Goal: Task Accomplishment & Management: Use online tool/utility

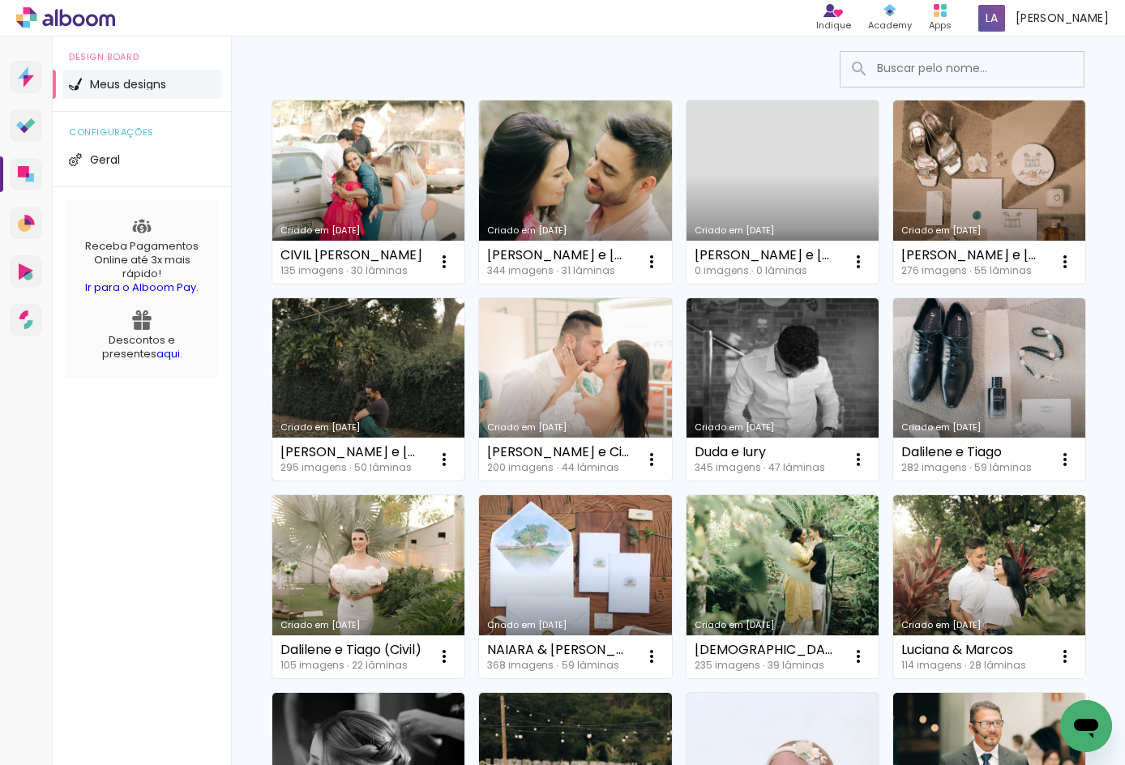
scroll to position [108, 0]
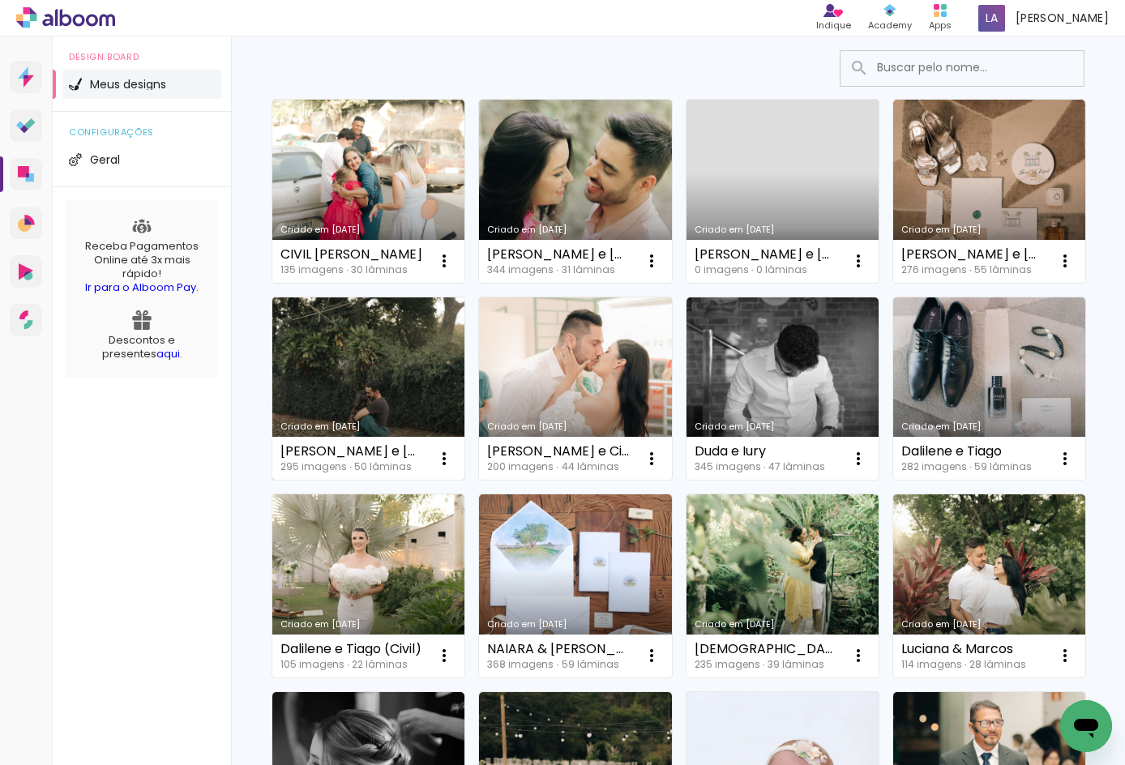
click at [465, 367] on link "Criado em [DATE]" at bounding box center [368, 389] width 192 height 183
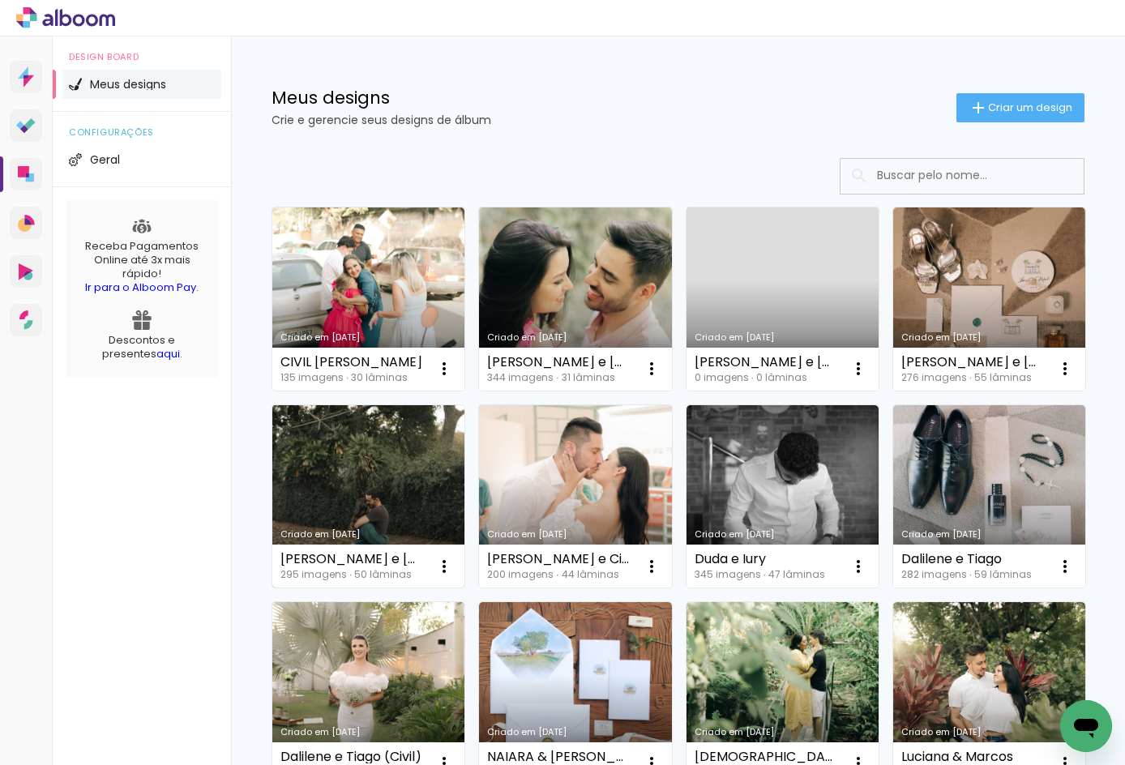
click at [465, 435] on link "Criado em [DATE]" at bounding box center [368, 496] width 192 height 183
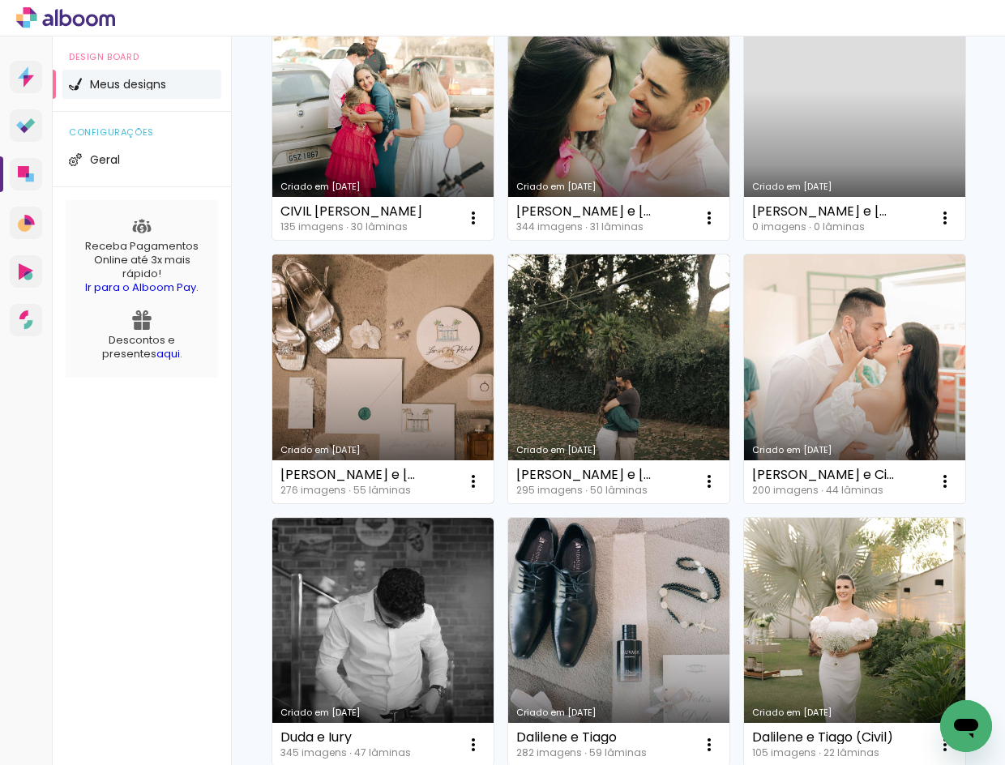
scroll to position [432, 0]
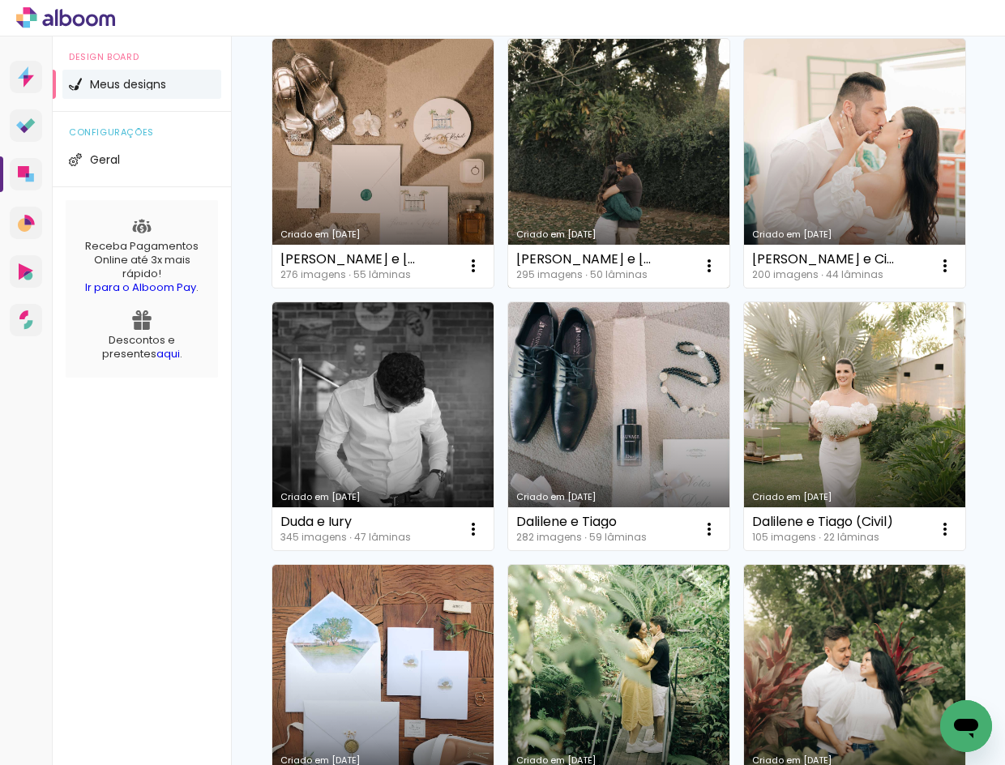
click at [508, 288] on link "Criado em [DATE]" at bounding box center [618, 163] width 221 height 249
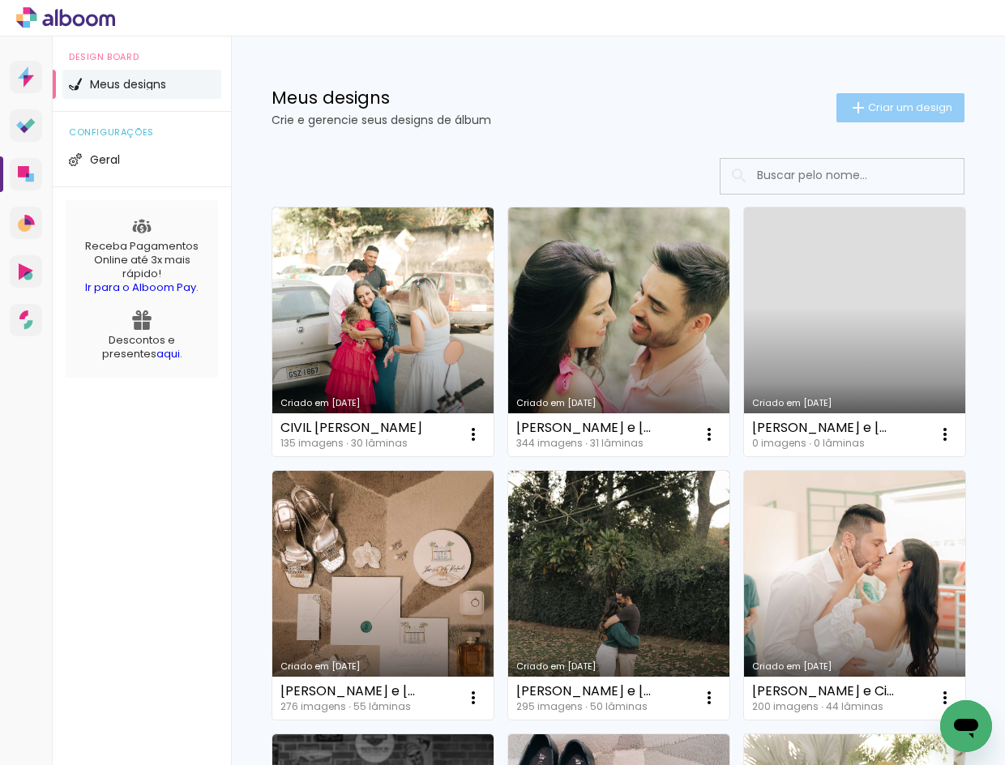
click at [868, 113] on span "Criar um design" at bounding box center [910, 107] width 84 height 11
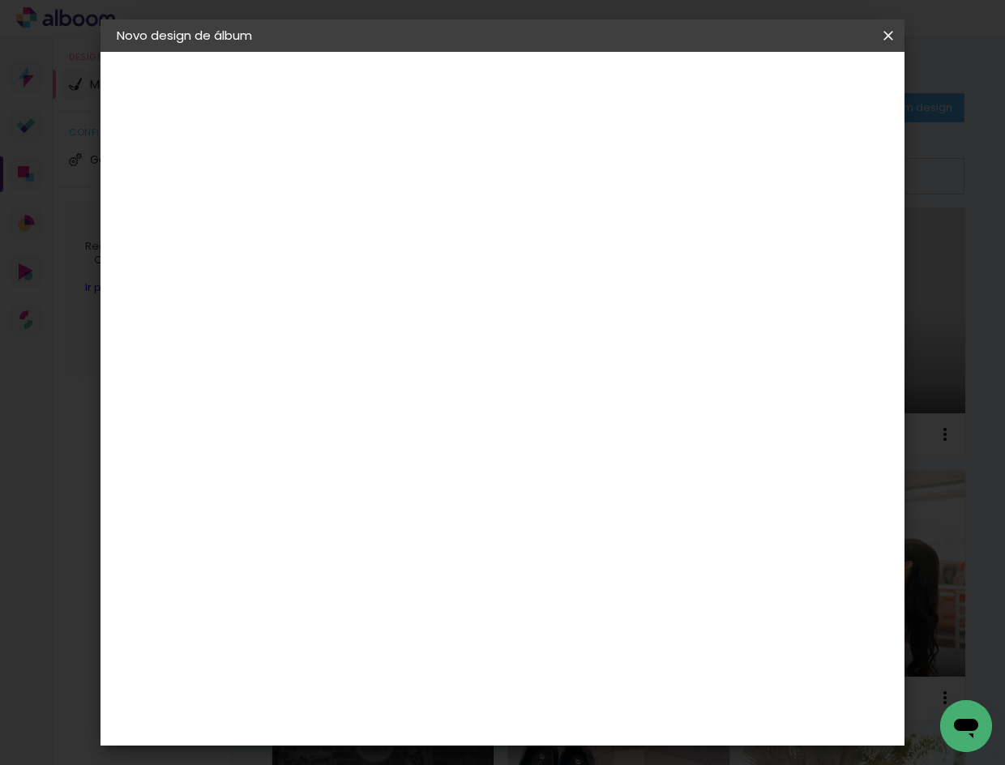
click at [0, 0] on paper-input-container "Título do álbum" at bounding box center [0, 0] width 0 height 0
type input "[PERSON_NAME] e [PERSON_NAME] (SELEÇÃO)"
type paper-input "[PERSON_NAME] e [PERSON_NAME] (SELEÇÃO)"
click at [548, 77] on paper-button "Avançar" at bounding box center [508, 86] width 79 height 28
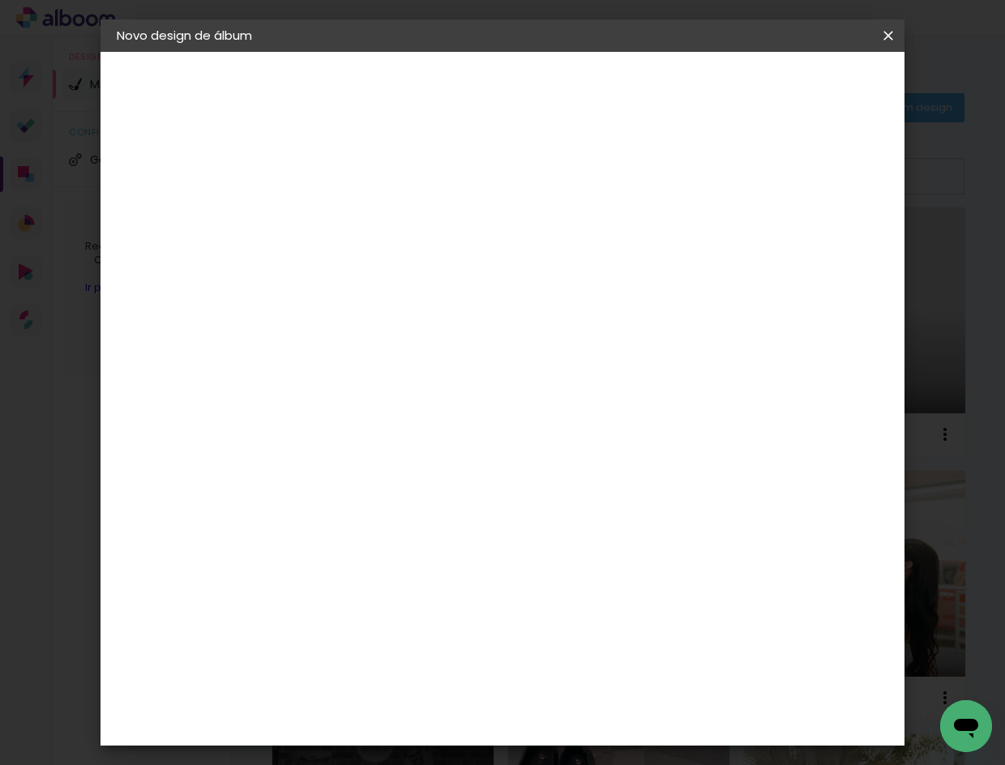
click at [0, 0] on slot "Avançar" at bounding box center [0, 0] width 0 height 0
click at [491, 673] on span "25 × 25" at bounding box center [453, 689] width 75 height 33
click at [0, 0] on slot "Avançar" at bounding box center [0, 0] width 0 height 0
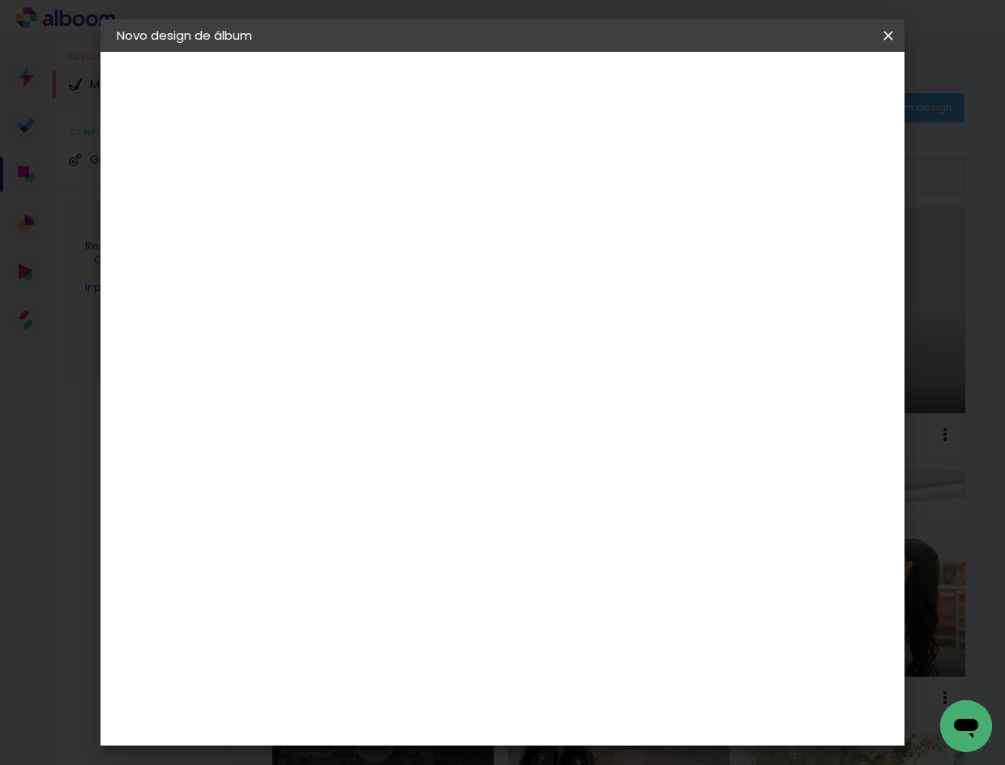
drag, startPoint x: 830, startPoint y: 77, endPoint x: 713, endPoint y: 189, distance: 161.7
click at [761, 184] on div "mm Mostrar sangria 25 cm Largura da página 25.4 cm Altura 50 cm Largura da lâmi…" at bounding box center [569, 121] width 517 height 138
click at [0, 0] on slot "Voltar" at bounding box center [0, 0] width 0 height 0
click at [491, 706] on span "30 × 30" at bounding box center [453, 722] width 75 height 33
click at [646, 86] on paper-button "Avançar" at bounding box center [606, 86] width 79 height 28
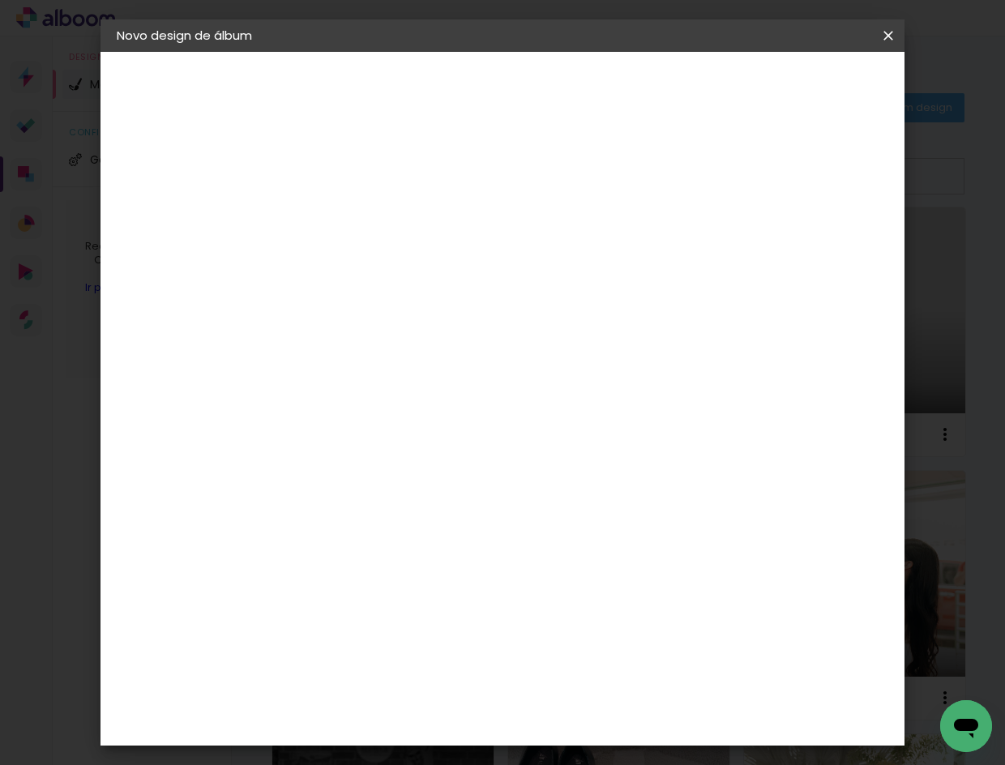
click at [787, 80] on span "Iniciar design" at bounding box center [751, 85] width 74 height 11
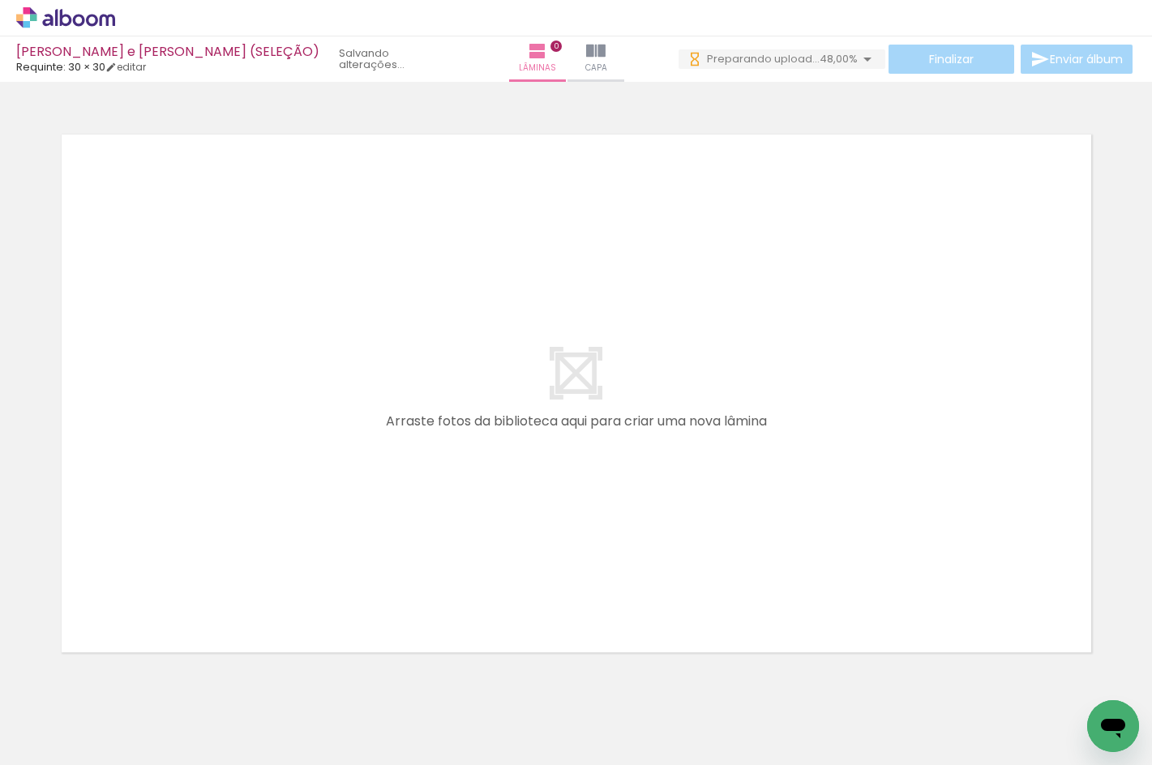
click at [963, 483] on quentale-layouter at bounding box center [576, 394] width 1041 height 530
click at [711, 243] on quentale-layouter at bounding box center [576, 394] width 1041 height 530
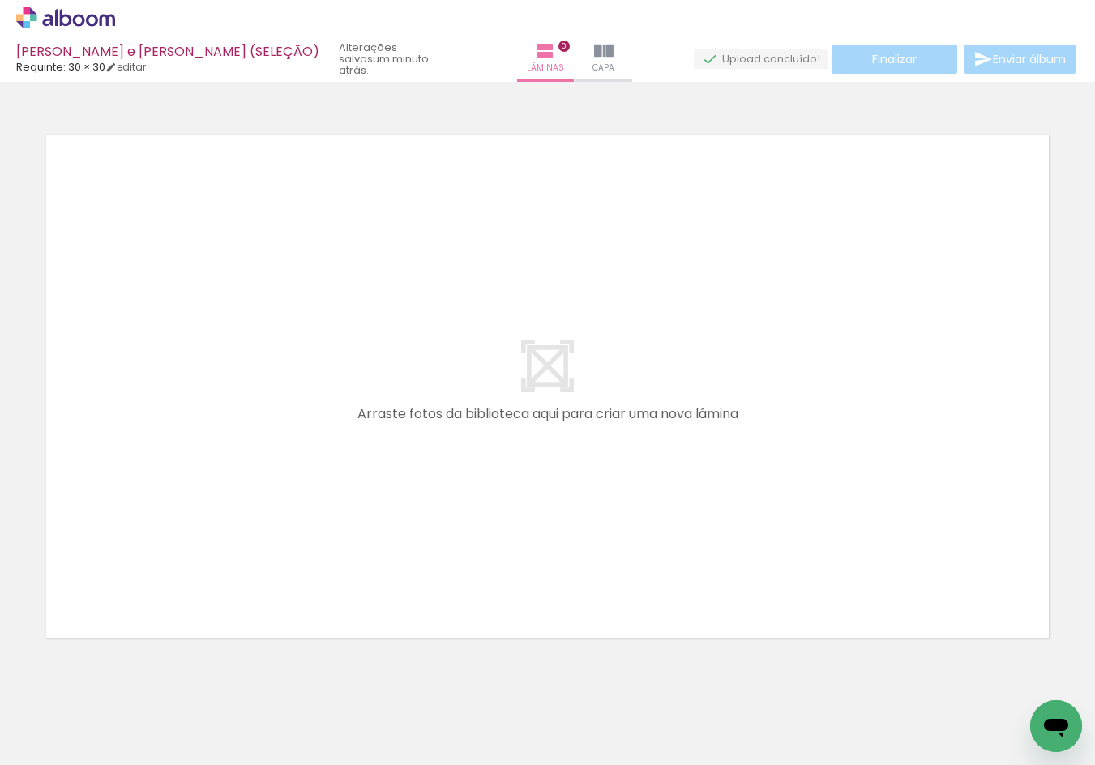
click at [838, 490] on quentale-layouter at bounding box center [548, 386] width 1014 height 515
click at [812, 440] on quentale-layouter at bounding box center [548, 386] width 1014 height 515
click at [548, 384] on quentale-layouter at bounding box center [548, 386] width 1014 height 515
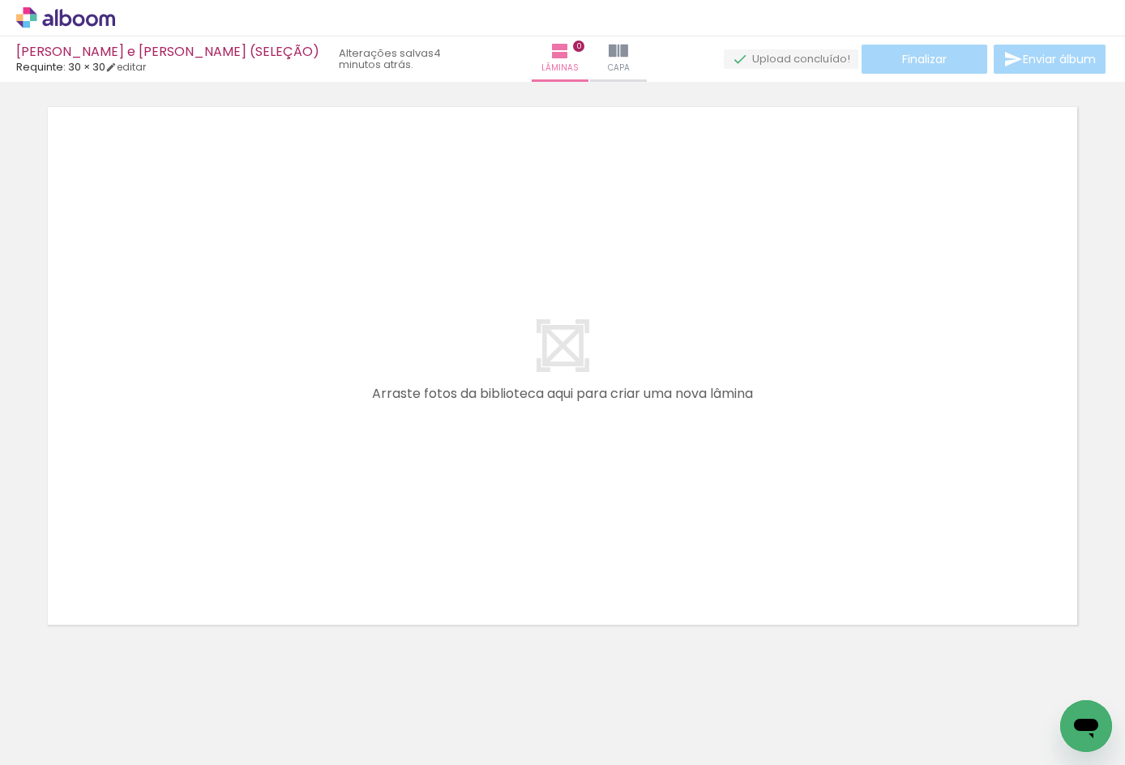
scroll to position [51, 0]
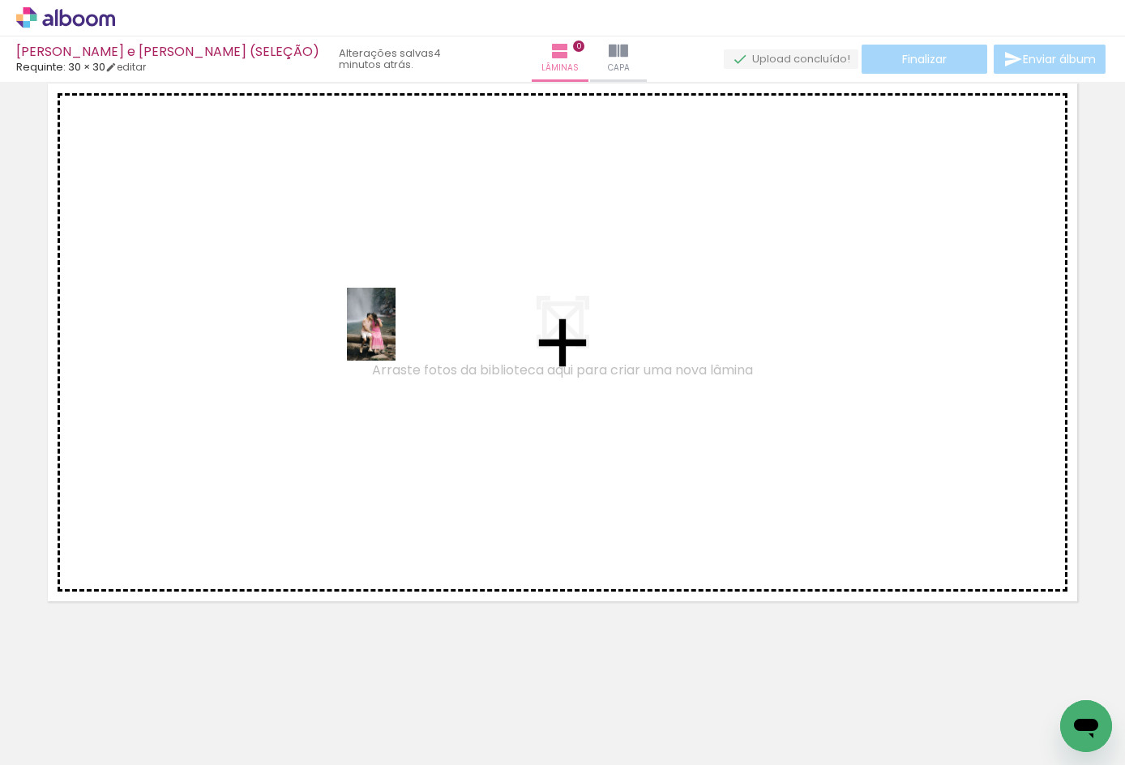
drag, startPoint x: 641, startPoint y: 691, endPoint x: 372, endPoint y: 328, distance: 451.0
click at [372, 328] on quentale-workspace at bounding box center [562, 382] width 1125 height 765
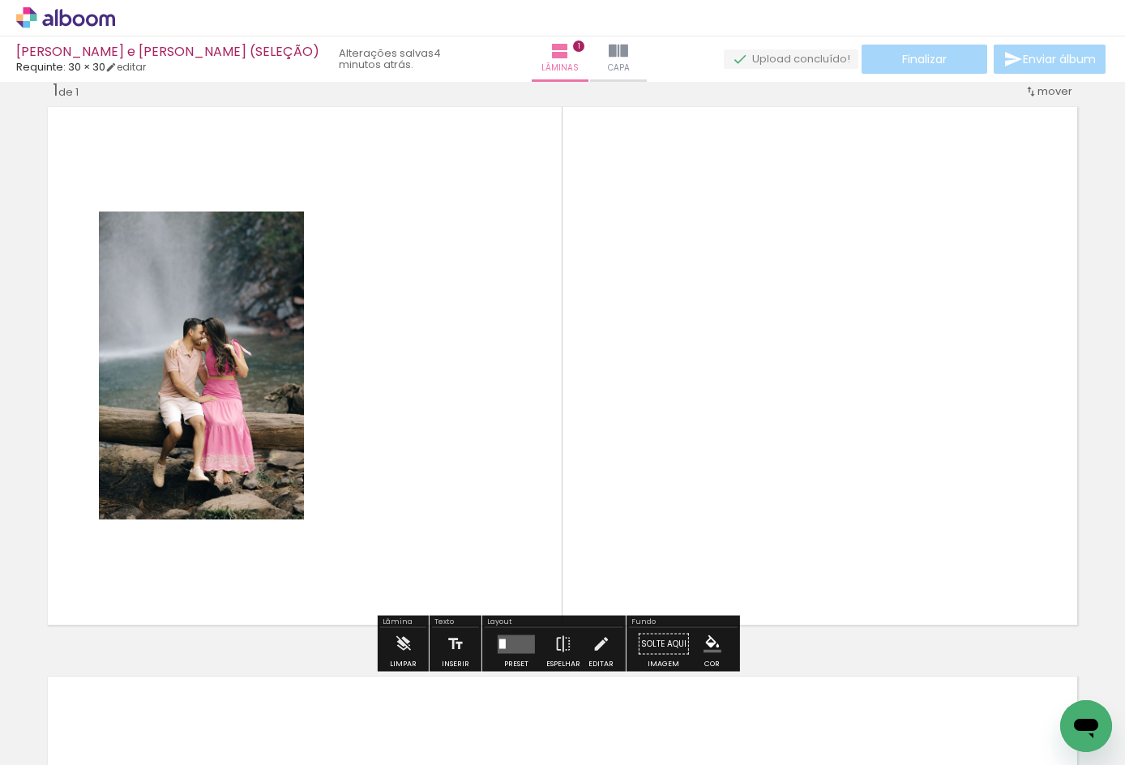
scroll to position [21, 0]
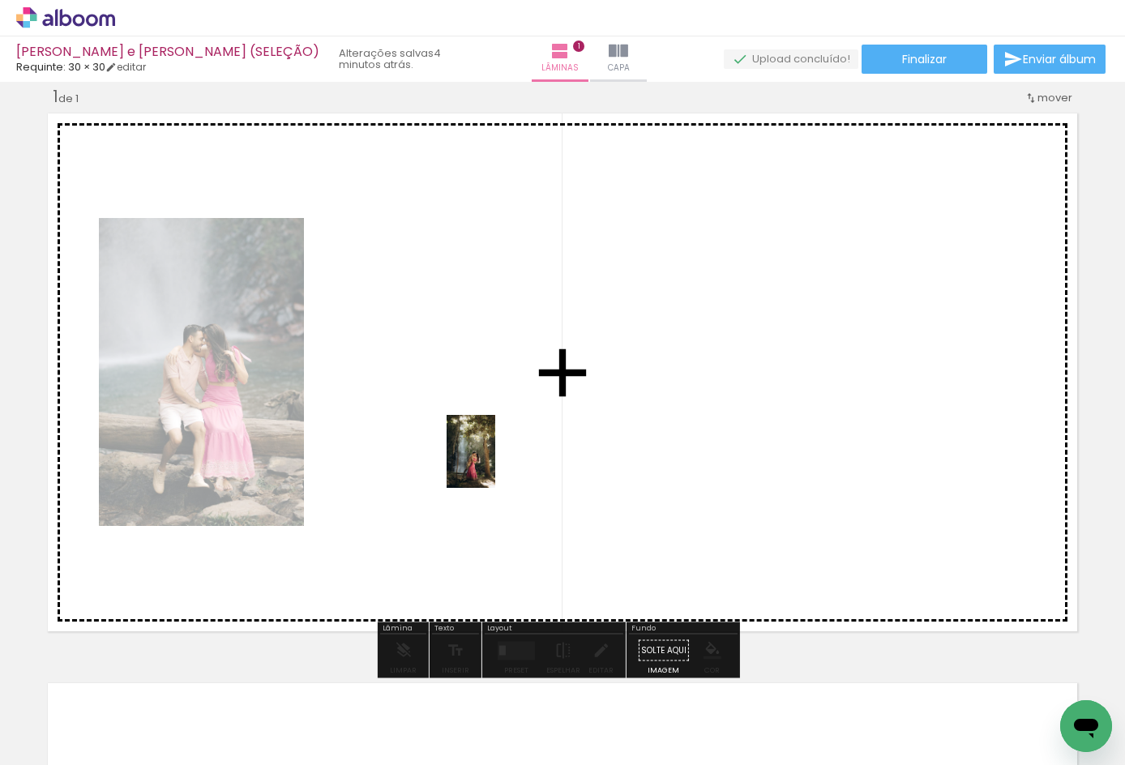
drag, startPoint x: 545, startPoint y: 709, endPoint x: 488, endPoint y: 459, distance: 256.1
click at [488, 459] on quentale-workspace at bounding box center [562, 382] width 1125 height 765
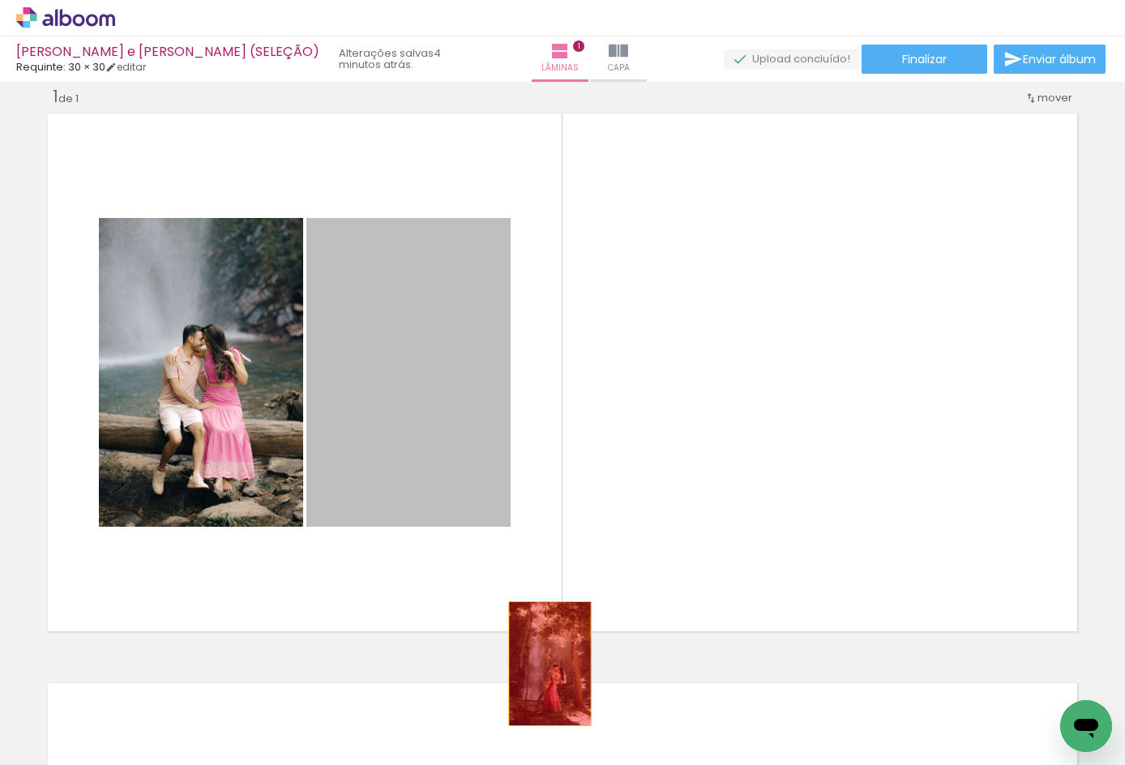
drag, startPoint x: 458, startPoint y: 447, endPoint x: 550, endPoint y: 667, distance: 238.1
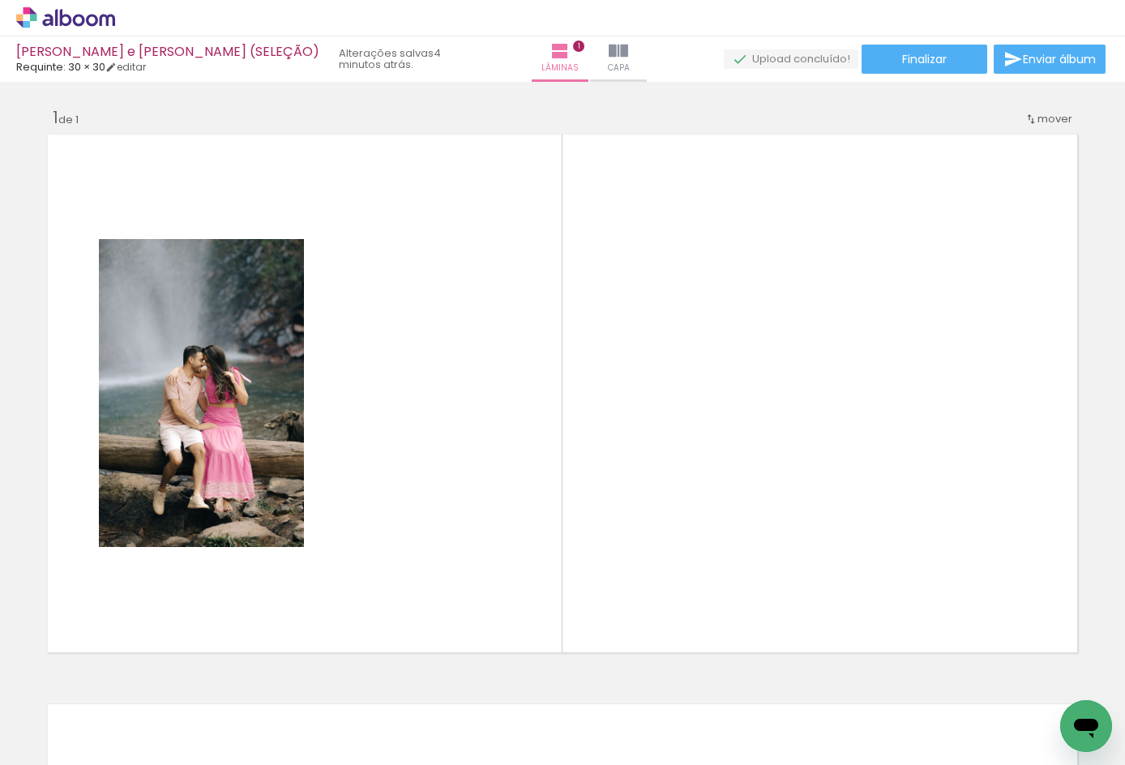
scroll to position [0, 0]
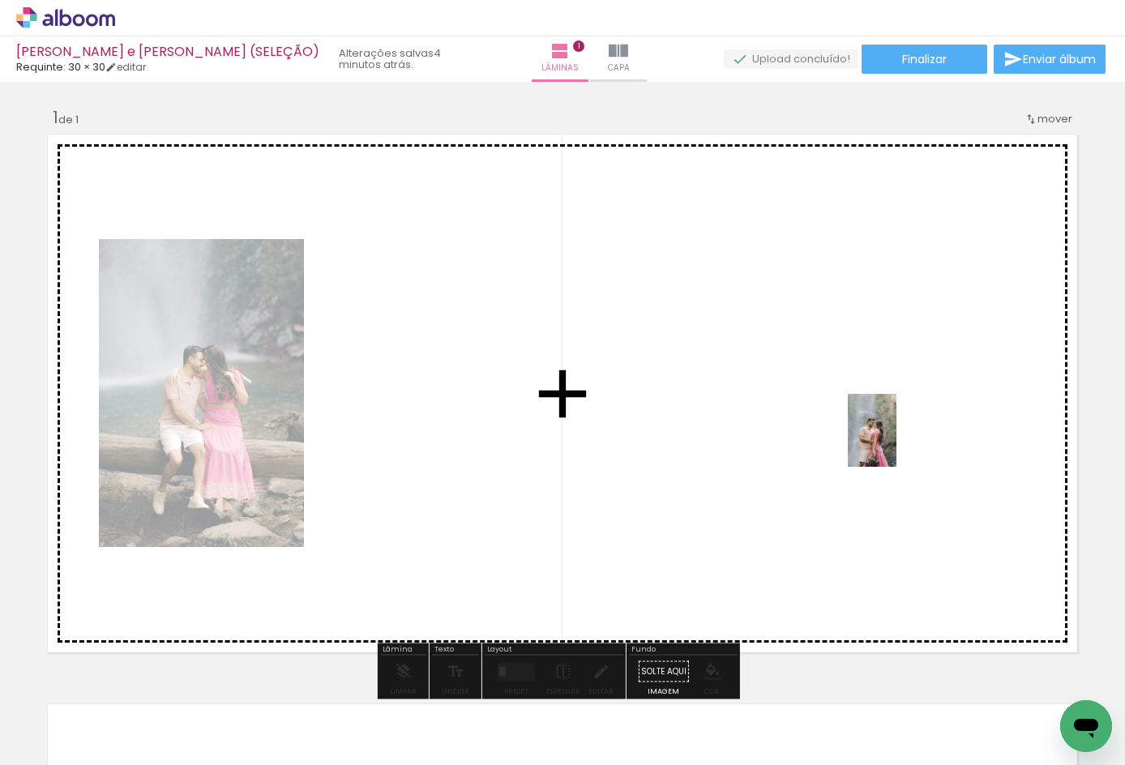
drag, startPoint x: 903, startPoint y: 722, endPoint x: 897, endPoint y: 443, distance: 279.8
click at [897, 443] on quentale-workspace at bounding box center [562, 382] width 1125 height 765
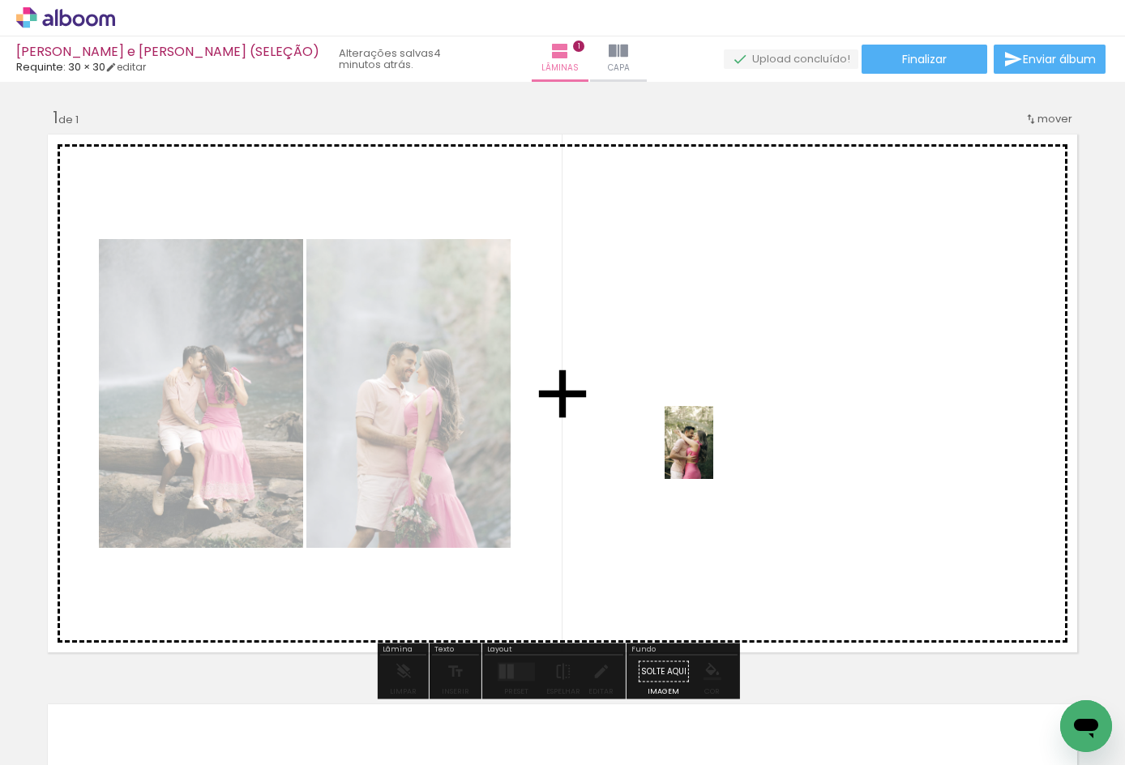
drag, startPoint x: 253, startPoint y: 732, endPoint x: 707, endPoint y: 450, distance: 534.6
click at [707, 450] on quentale-workspace at bounding box center [562, 382] width 1125 height 765
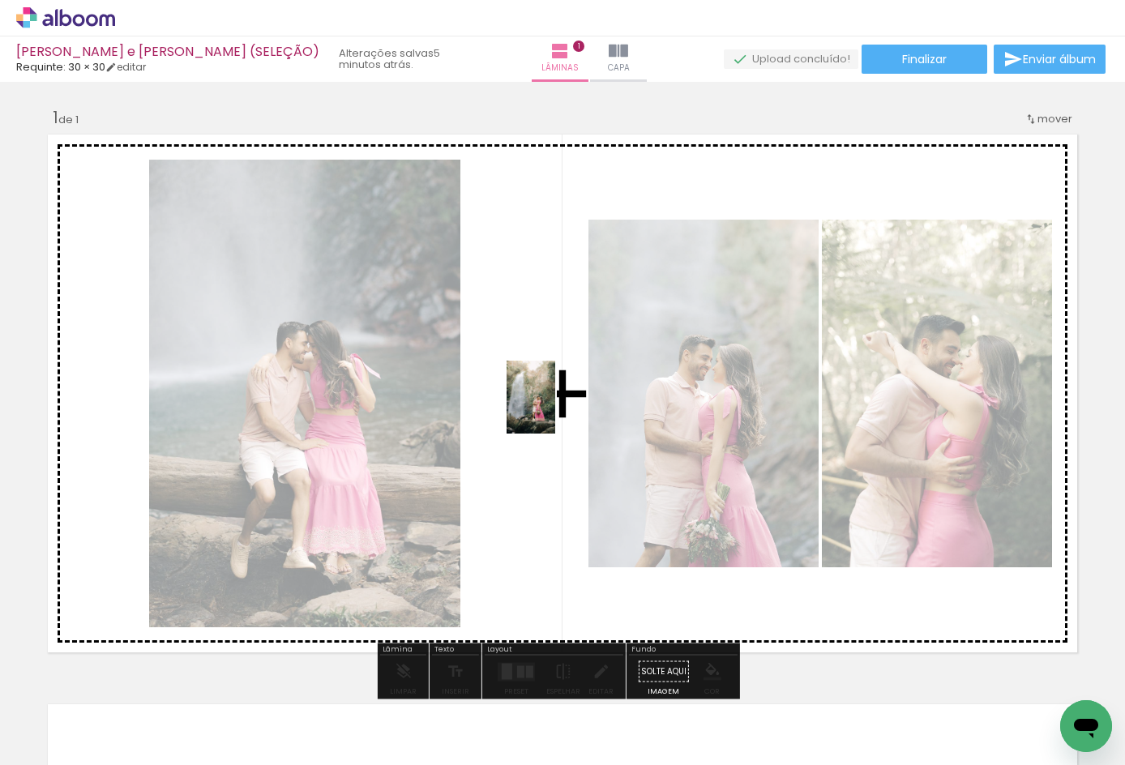
drag, startPoint x: 817, startPoint y: 722, endPoint x: 555, endPoint y: 409, distance: 408.1
click at [555, 409] on quentale-workspace at bounding box center [562, 382] width 1125 height 765
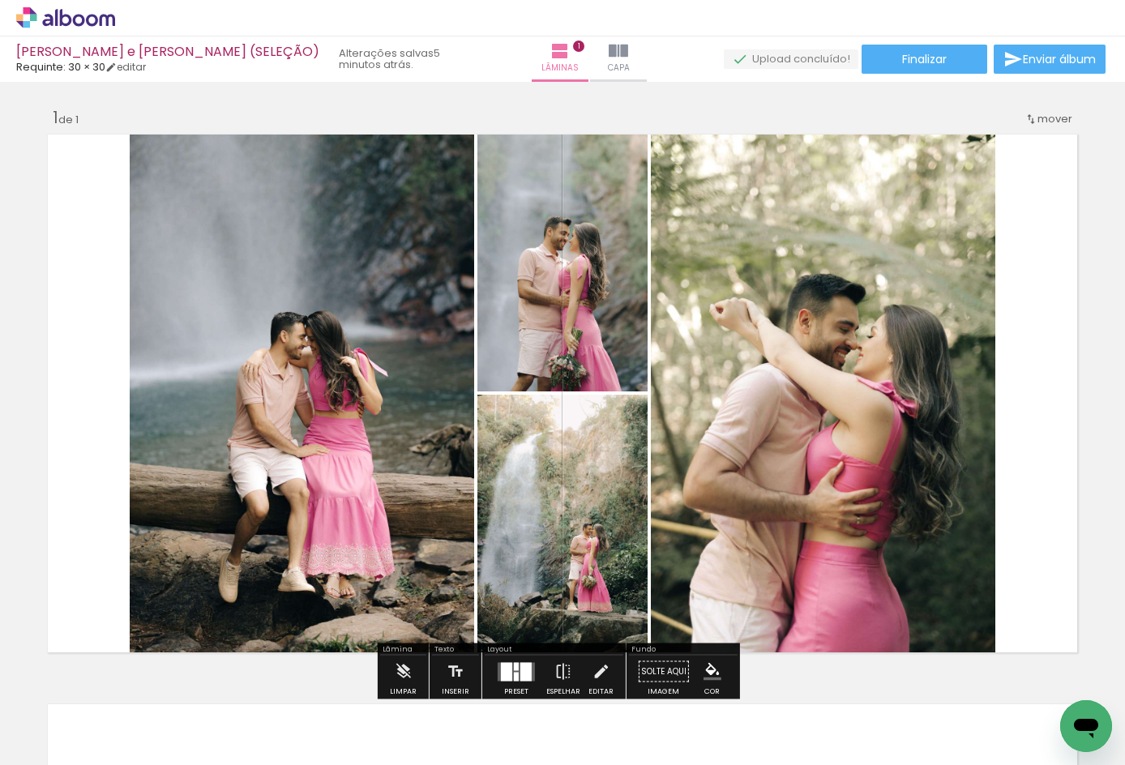
scroll to position [108, 0]
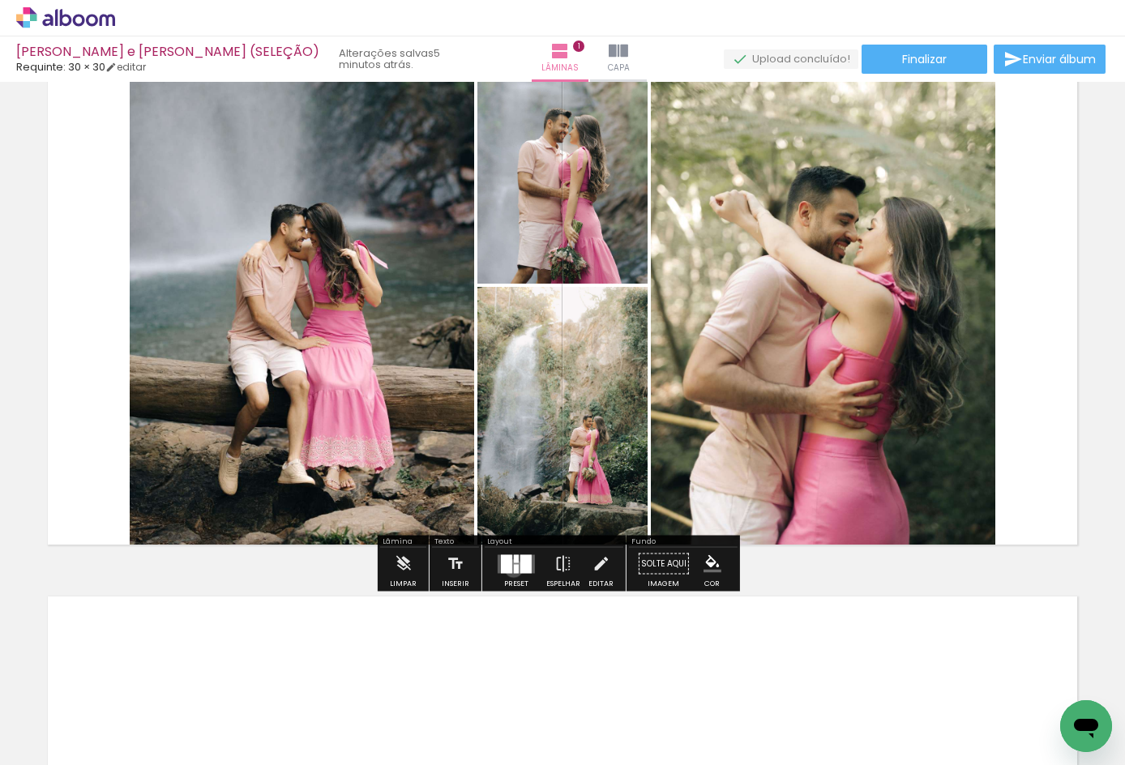
click at [514, 568] on div at bounding box center [516, 568] width 5 height 9
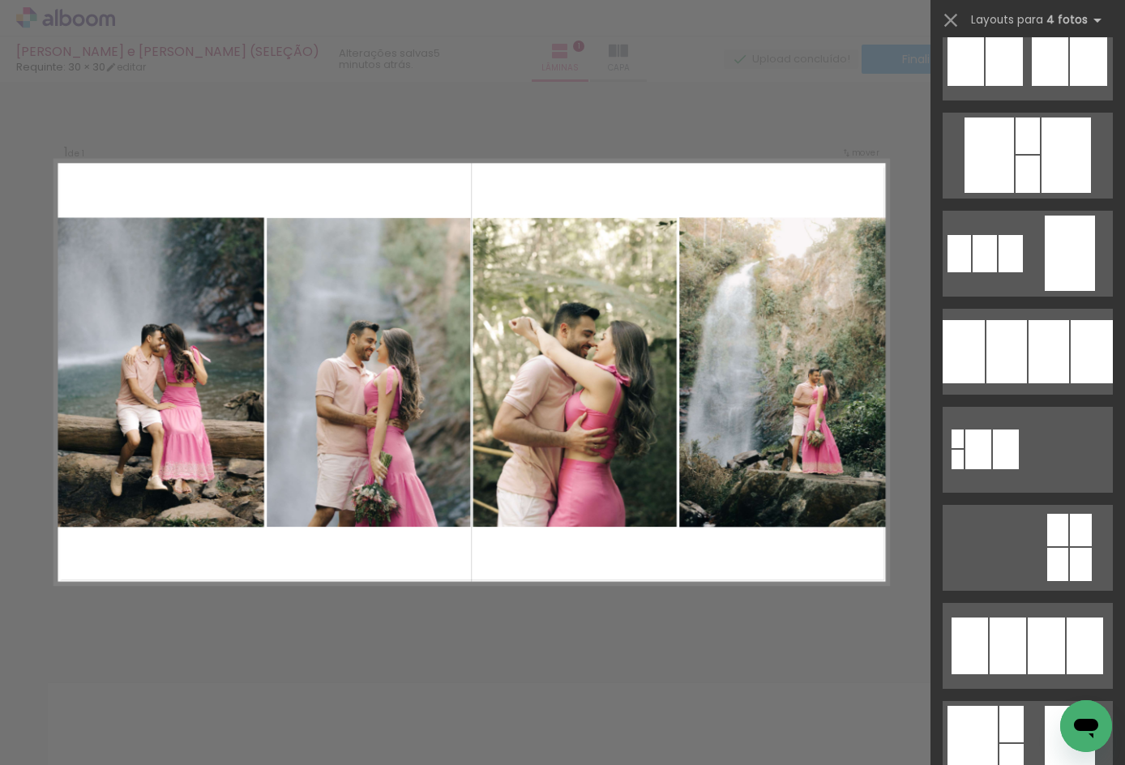
scroll to position [1514, 0]
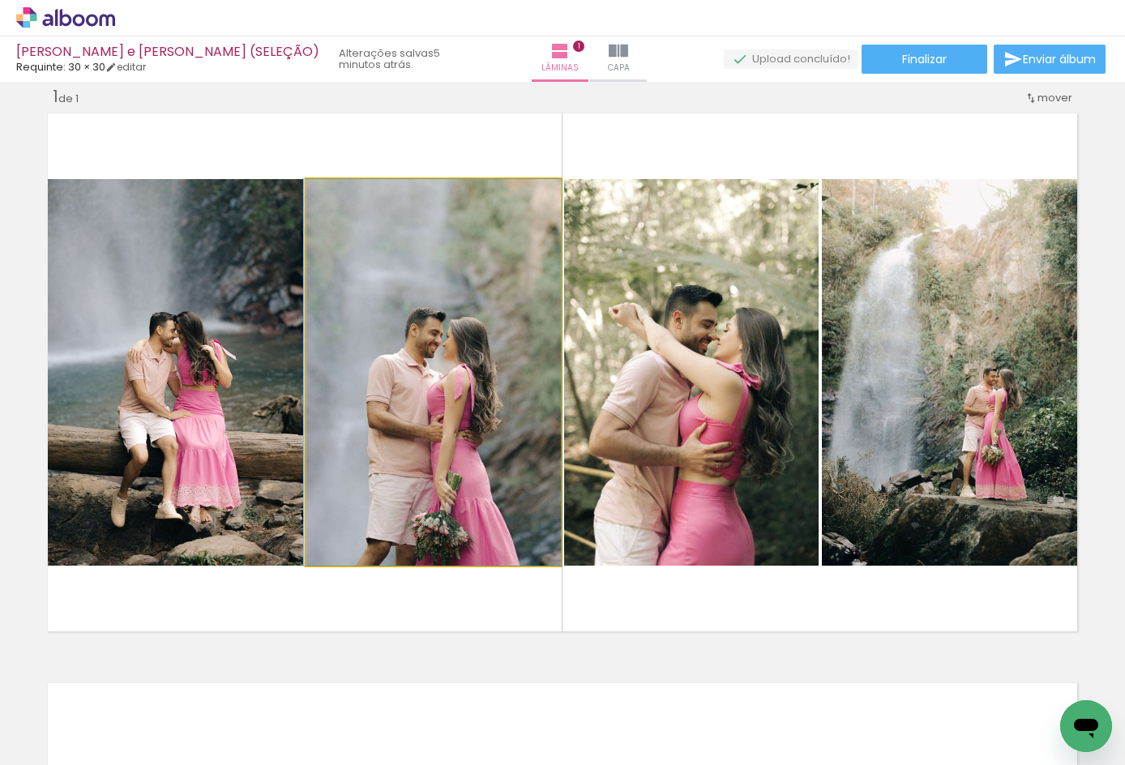
drag, startPoint x: 479, startPoint y: 542, endPoint x: 478, endPoint y: 505, distance: 37.3
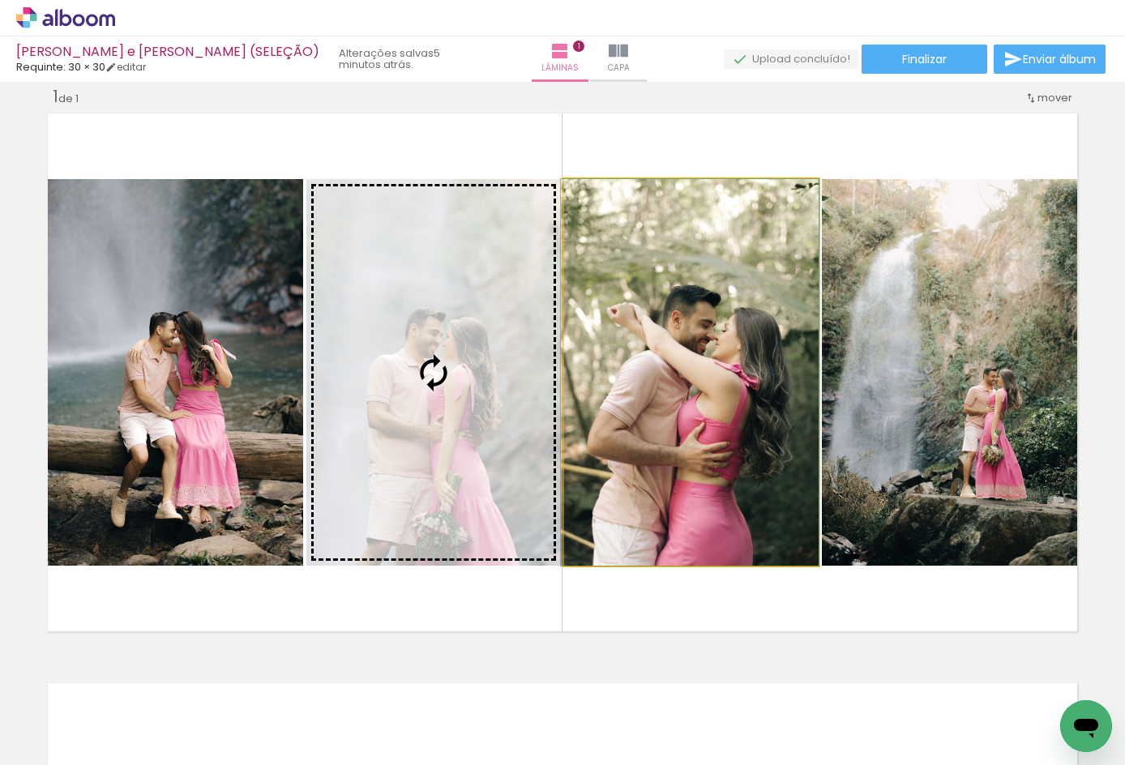
drag, startPoint x: 696, startPoint y: 487, endPoint x: 488, endPoint y: 444, distance: 211.8
click at [0, 0] on slot at bounding box center [0, 0] width 0 height 0
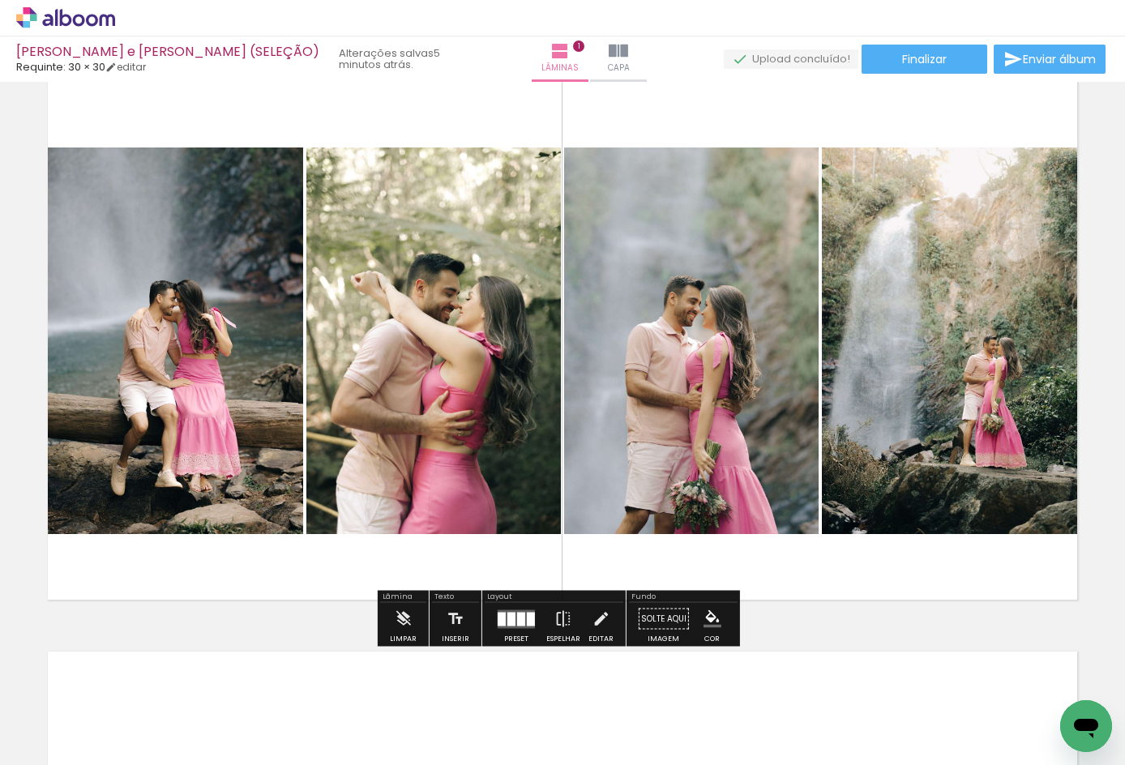
scroll to position [21, 0]
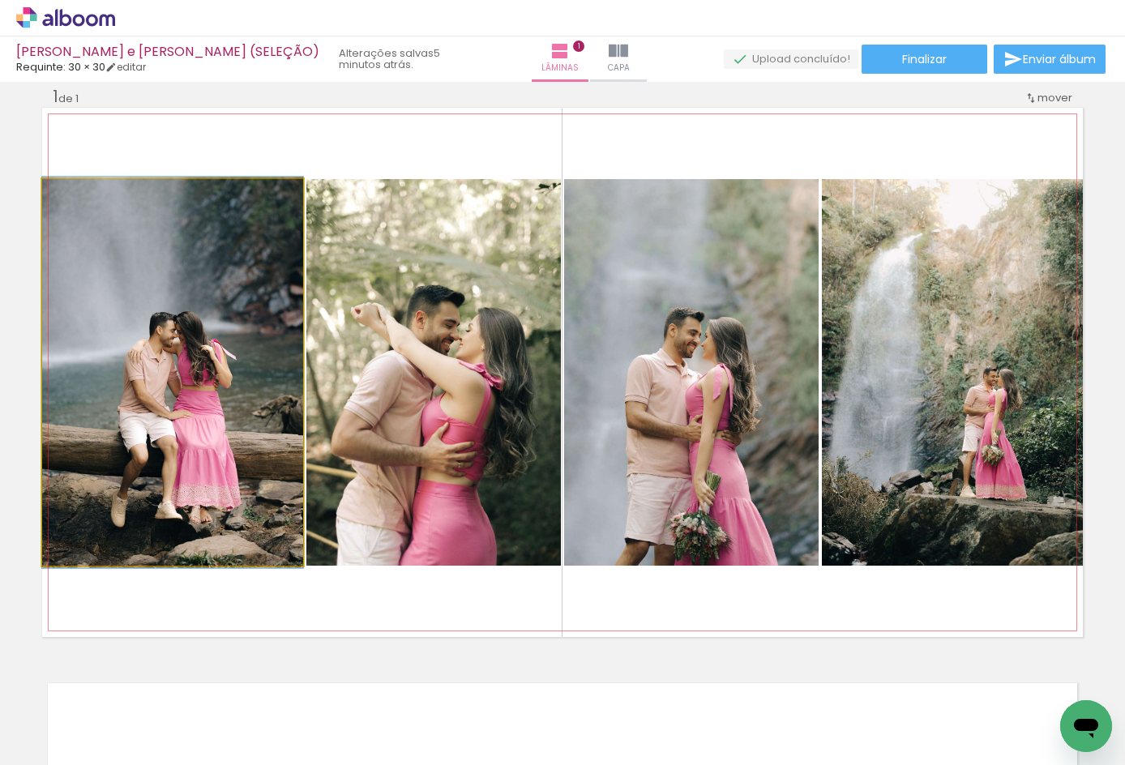
click at [241, 403] on quentale-photo at bounding box center [172, 372] width 261 height 387
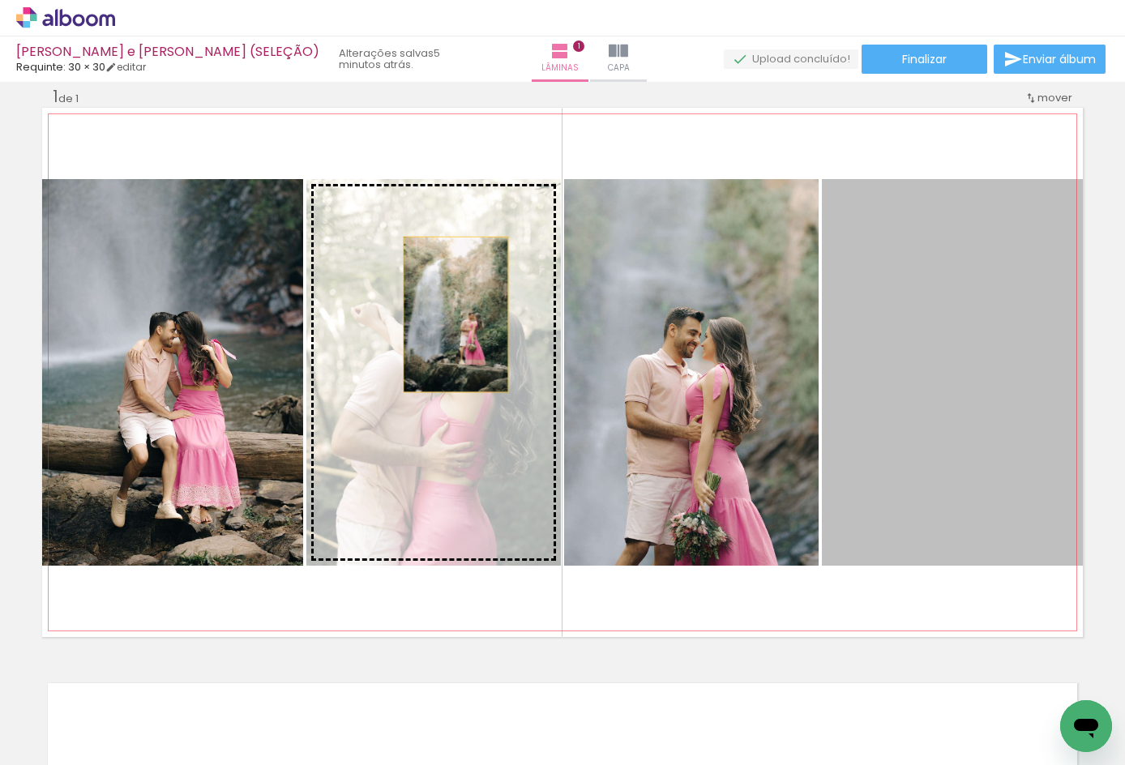
drag, startPoint x: 837, startPoint y: 344, endPoint x: 449, endPoint y: 315, distance: 388.7
click at [0, 0] on slot at bounding box center [0, 0] width 0 height 0
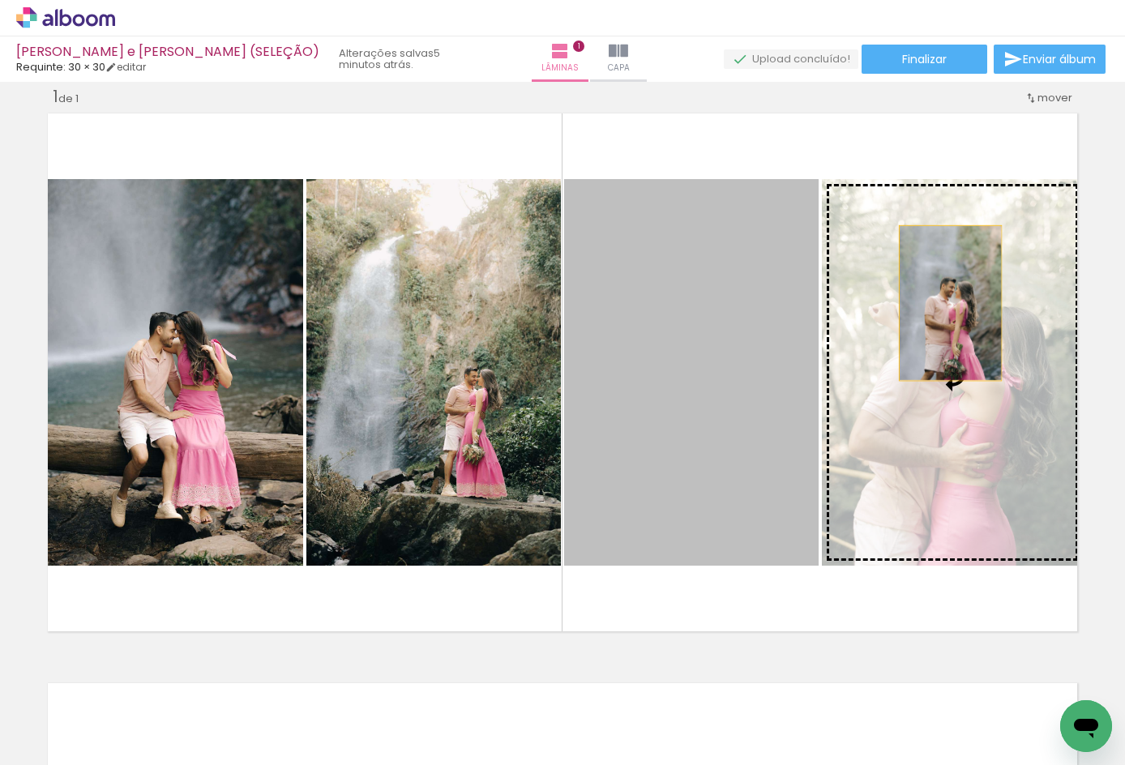
drag, startPoint x: 748, startPoint y: 338, endPoint x: 945, endPoint y: 303, distance: 200.1
click at [0, 0] on slot at bounding box center [0, 0] width 0 height 0
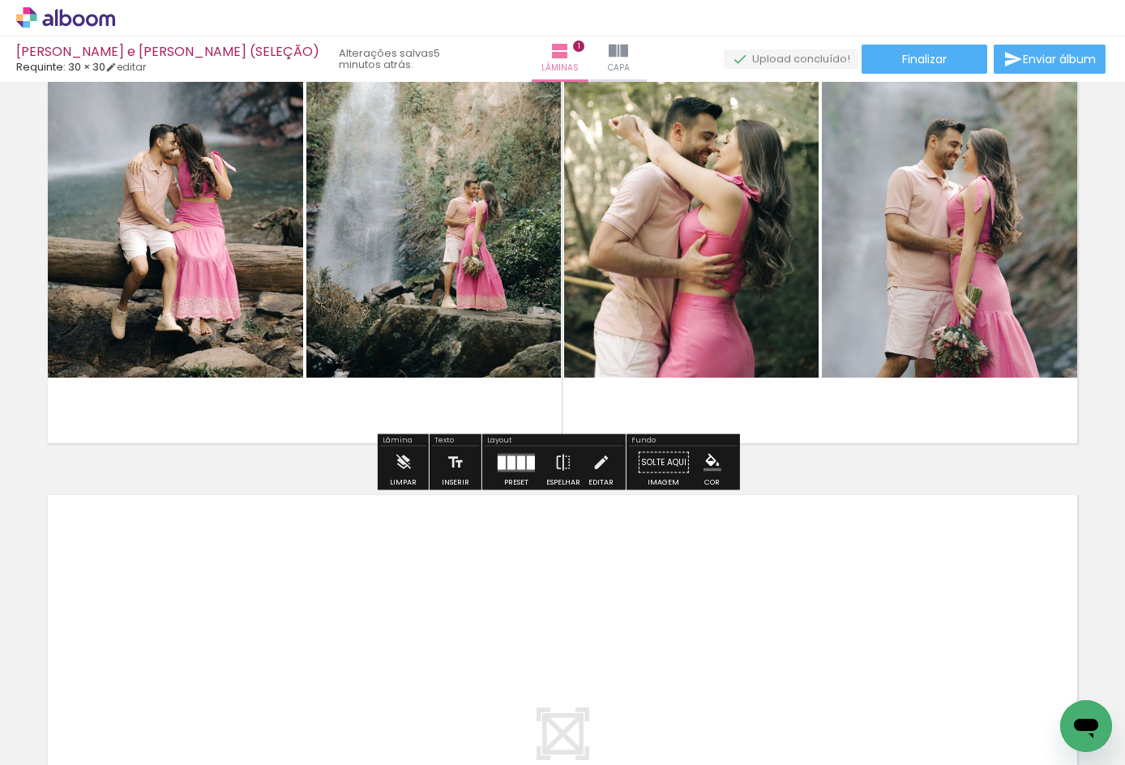
scroll to position [217, 0]
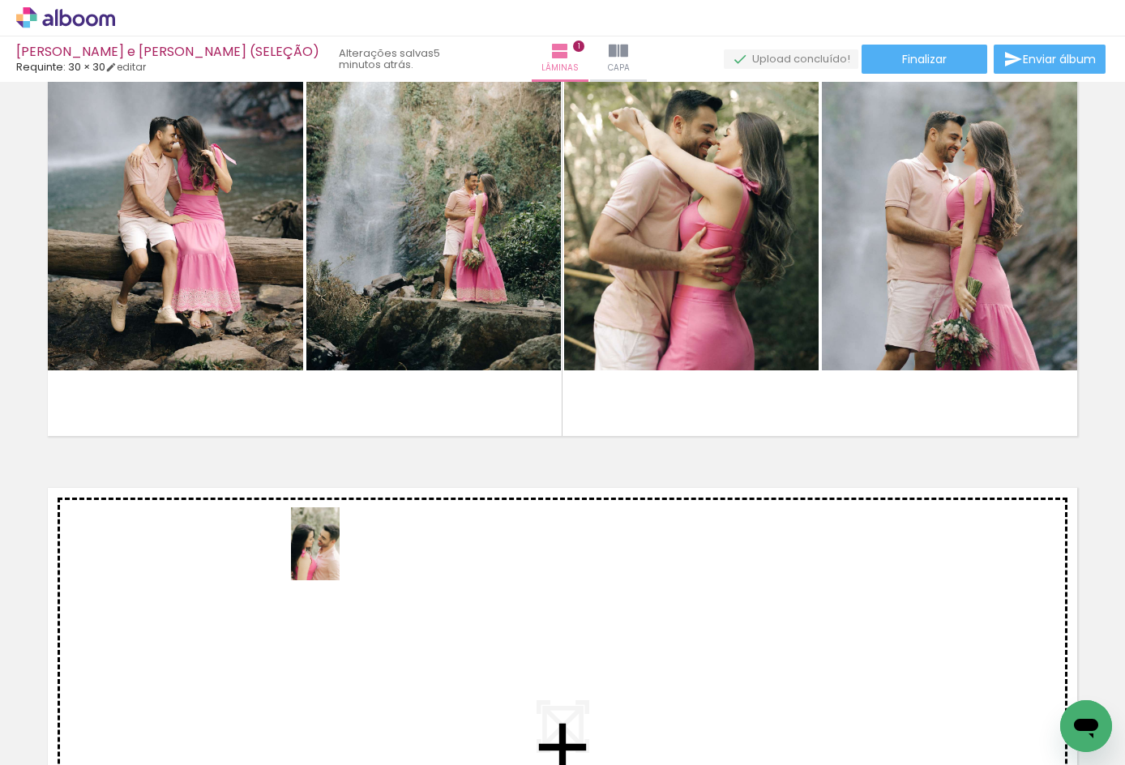
drag, startPoint x: 187, startPoint y: 681, endPoint x: 340, endPoint y: 556, distance: 197.1
click at [340, 556] on quentale-workspace at bounding box center [562, 382] width 1125 height 765
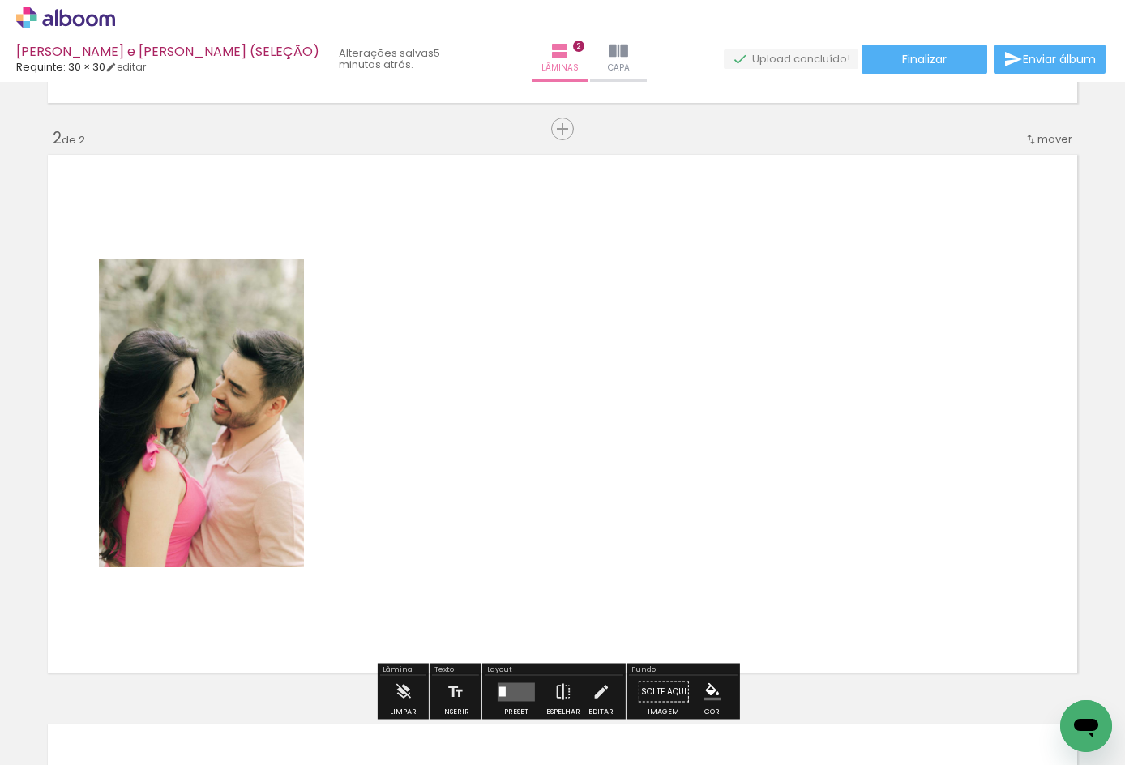
scroll to position [591, 0]
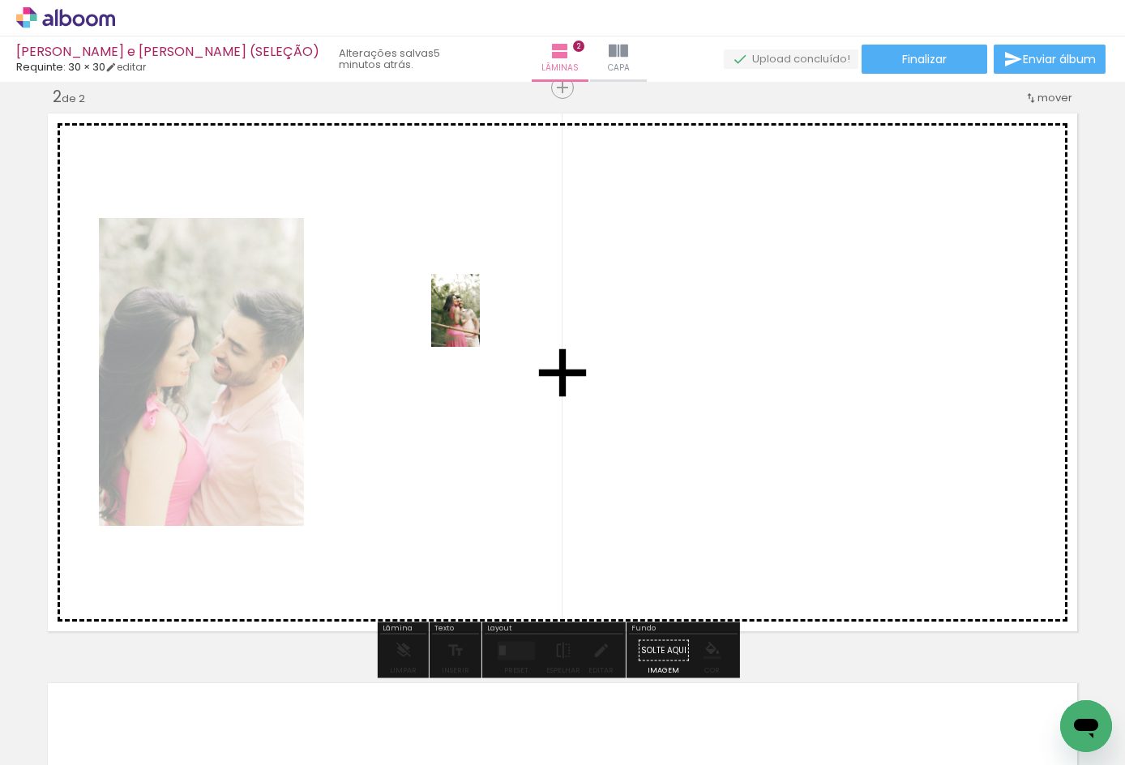
drag, startPoint x: 345, startPoint y: 726, endPoint x: 480, endPoint y: 323, distance: 424.9
click at [480, 323] on quentale-workspace at bounding box center [562, 382] width 1125 height 765
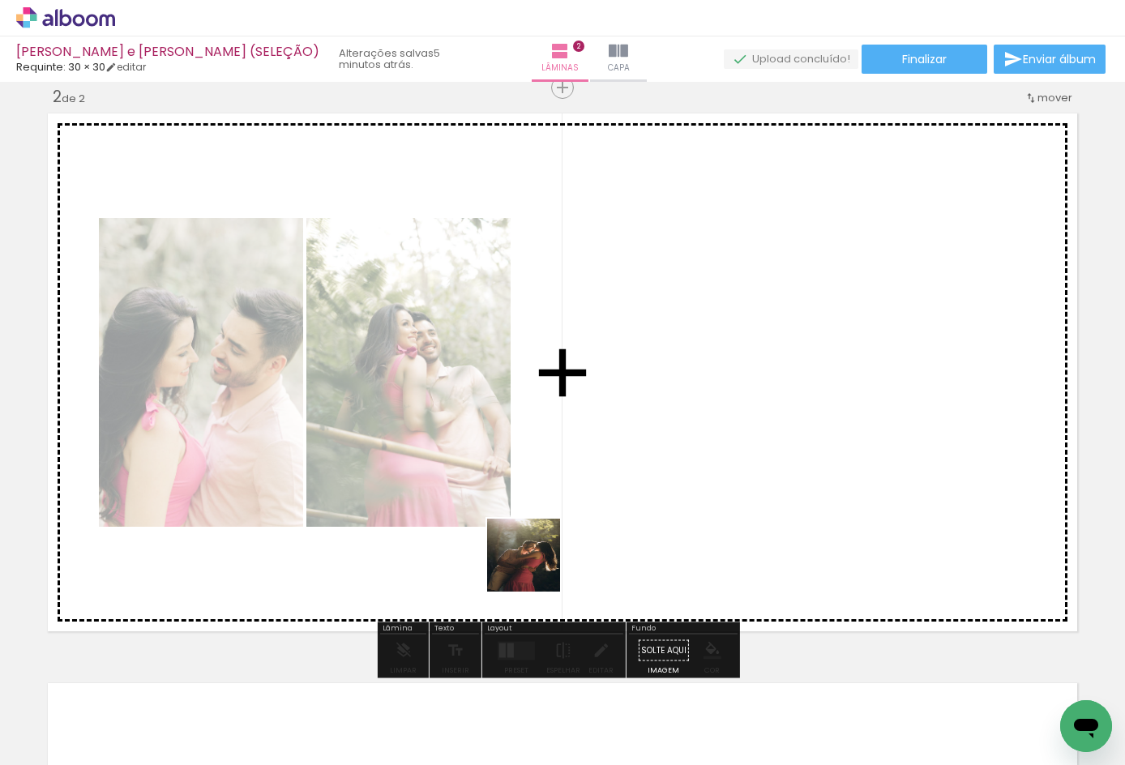
drag, startPoint x: 434, startPoint y: 701, endPoint x: 645, endPoint y: 378, distance: 385.9
click at [645, 378] on quentale-workspace at bounding box center [562, 382] width 1125 height 765
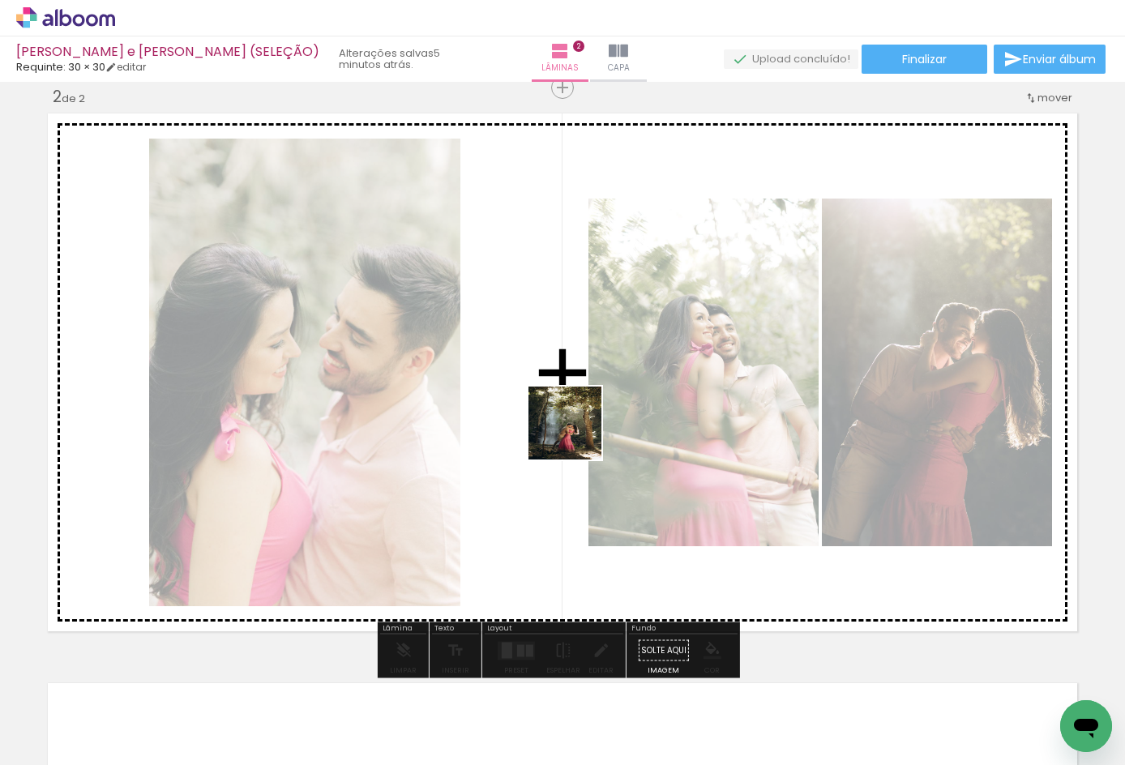
drag, startPoint x: 556, startPoint y: 697, endPoint x: 577, endPoint y: 435, distance: 263.6
click at [577, 435] on quentale-workspace at bounding box center [562, 382] width 1125 height 765
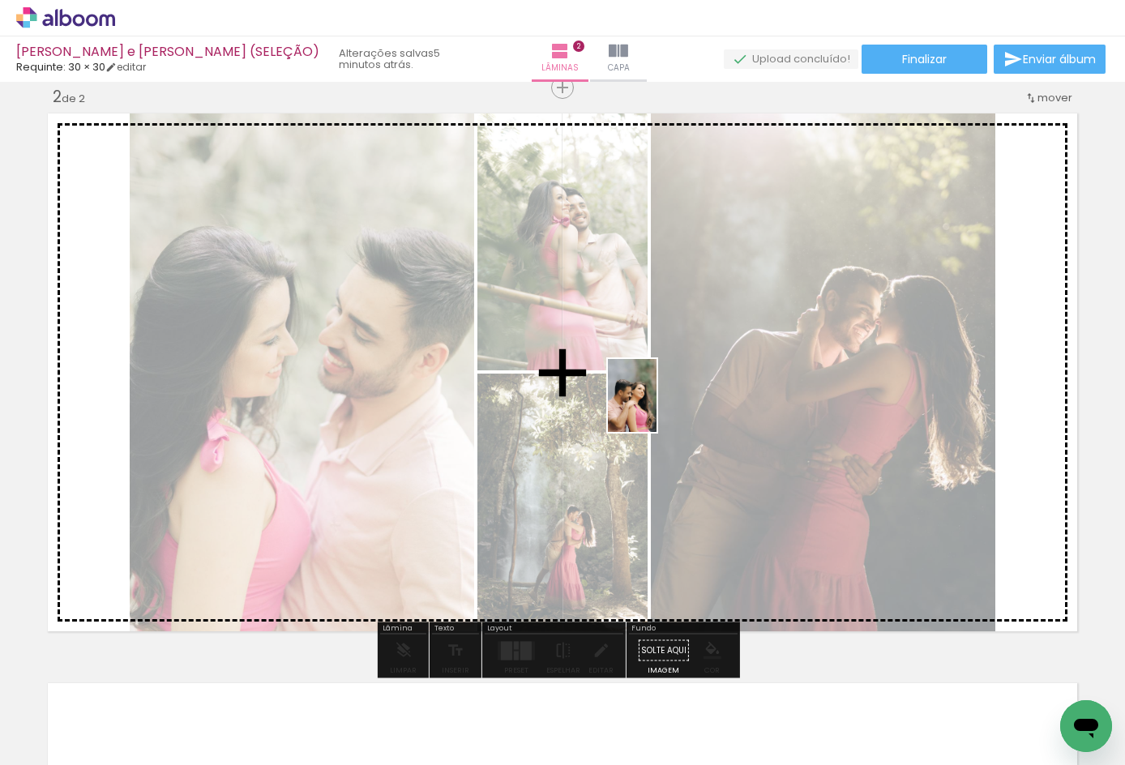
drag, startPoint x: 706, startPoint y: 707, endPoint x: 655, endPoint y: 407, distance: 304.3
click at [655, 407] on quentale-workspace at bounding box center [562, 382] width 1125 height 765
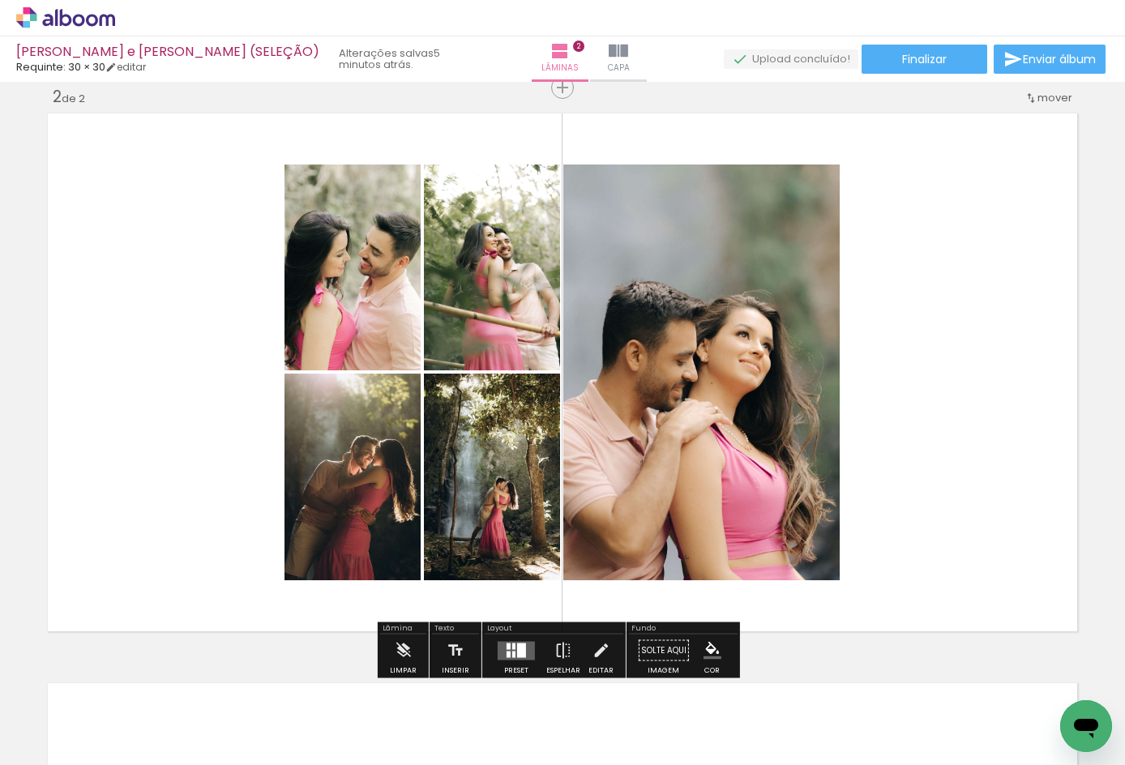
click at [519, 653] on div at bounding box center [521, 650] width 9 height 15
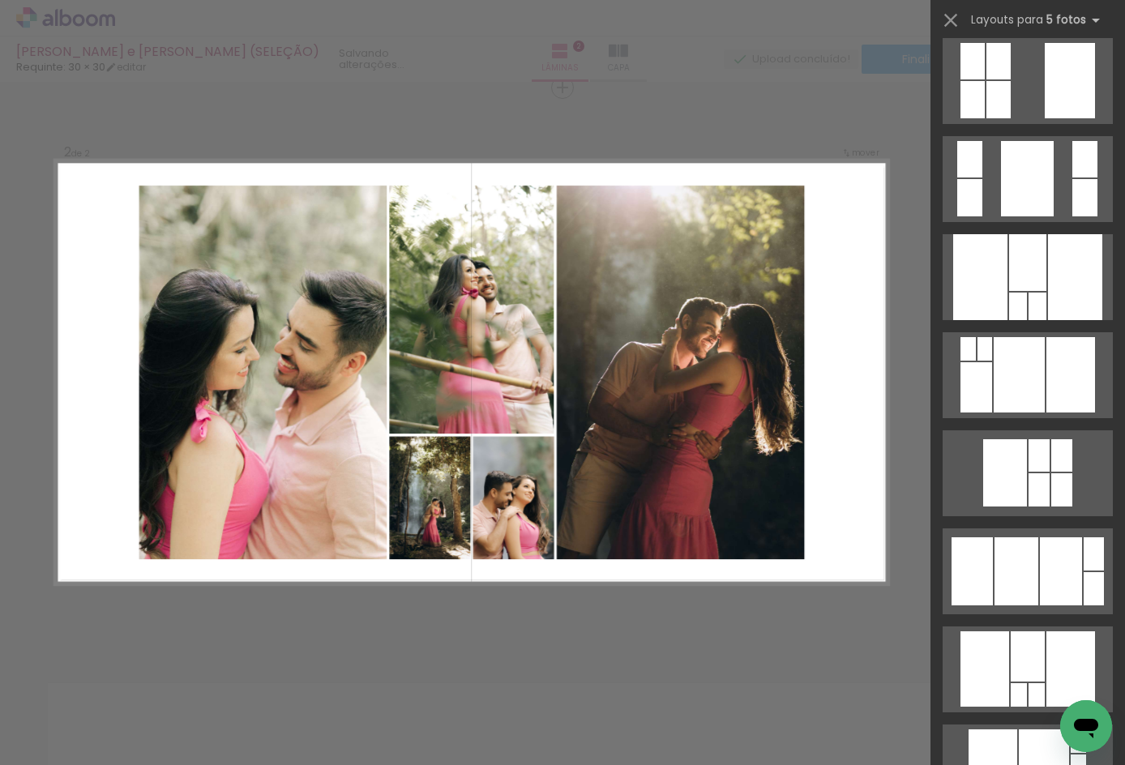
scroll to position [1513, 0]
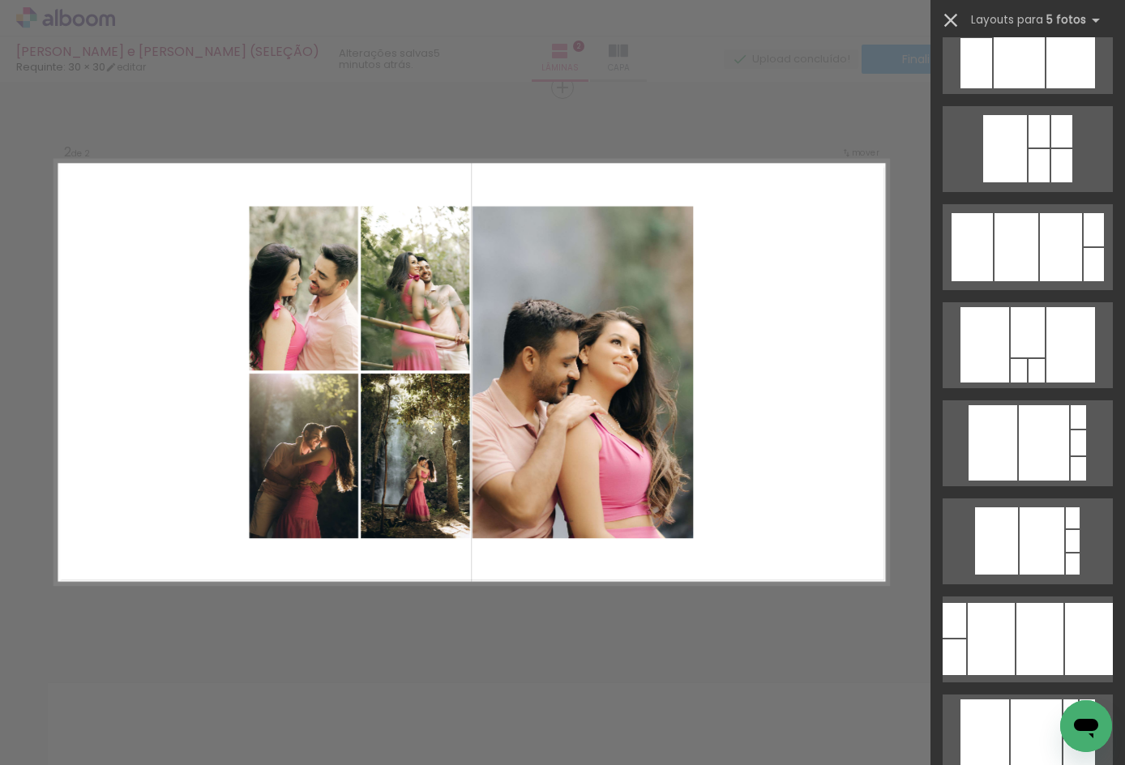
click at [956, 19] on iron-icon at bounding box center [951, 20] width 23 height 23
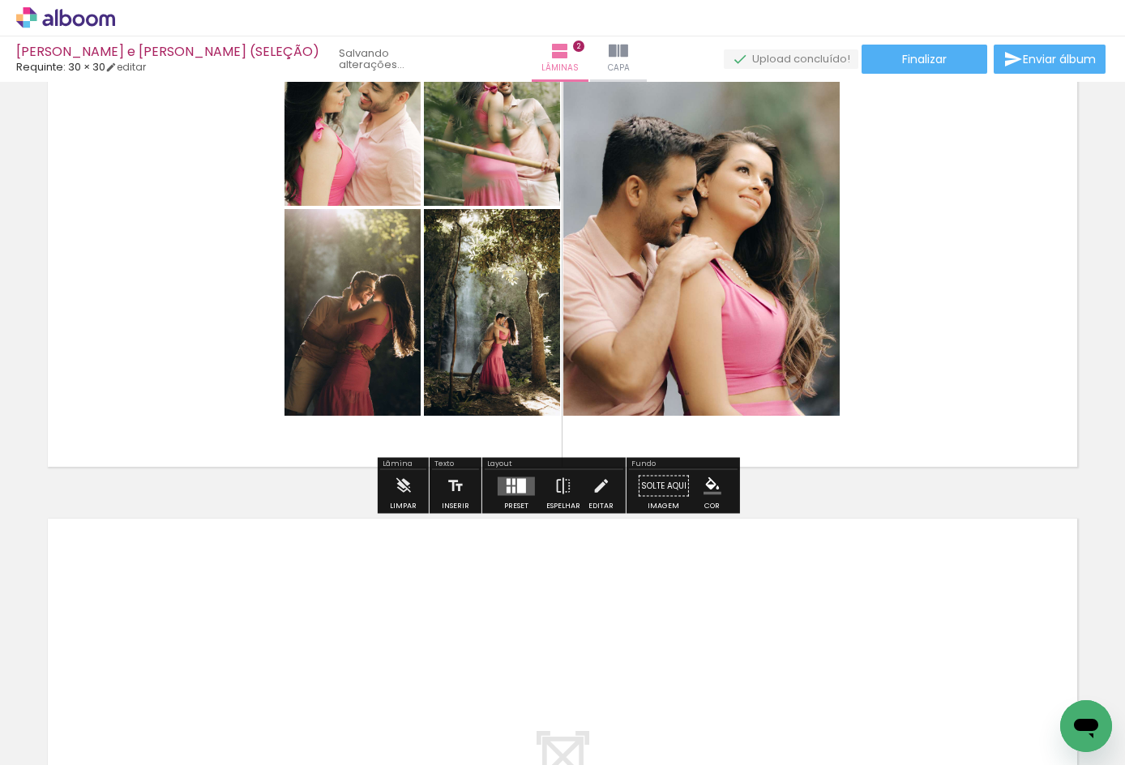
scroll to position [757, 0]
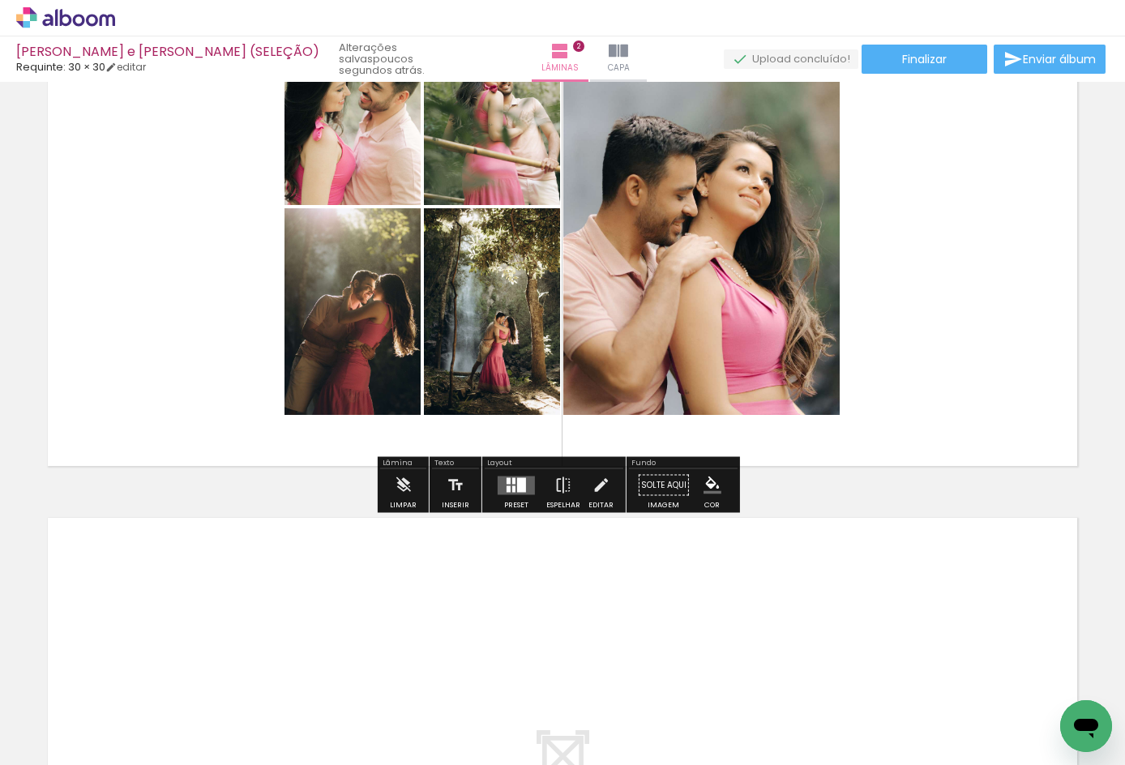
click at [503, 494] on quentale-layouter at bounding box center [516, 485] width 37 height 19
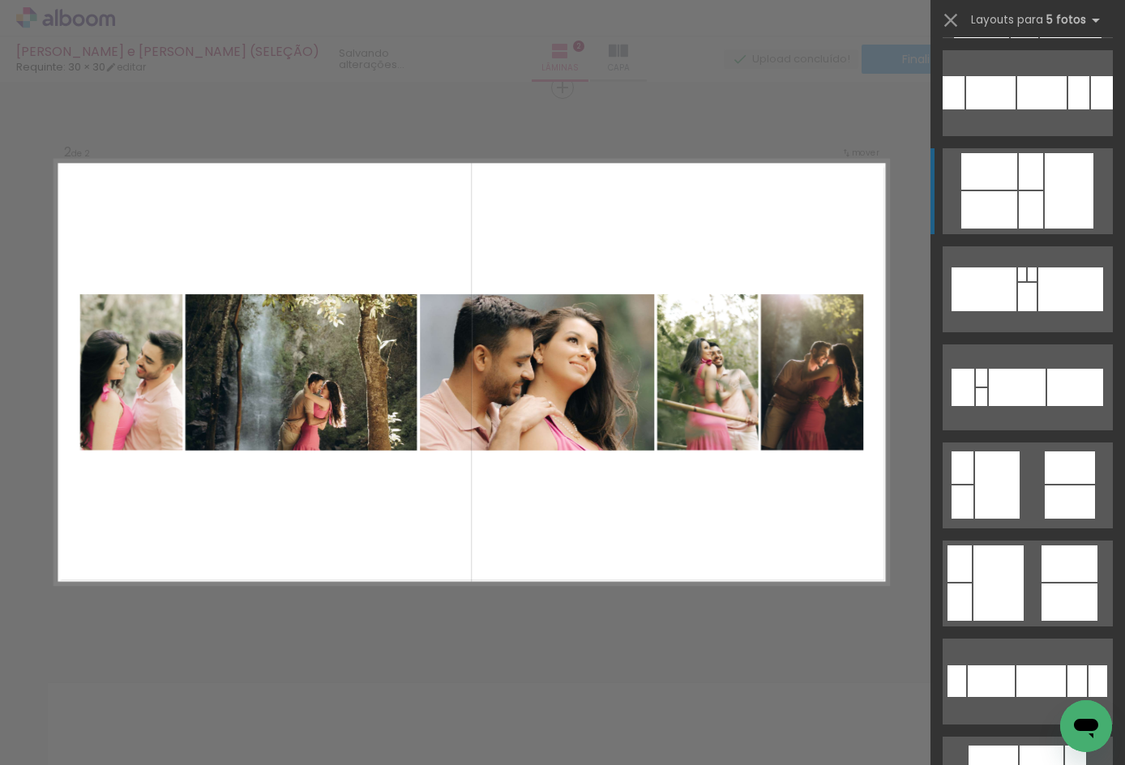
scroll to position [11137, 0]
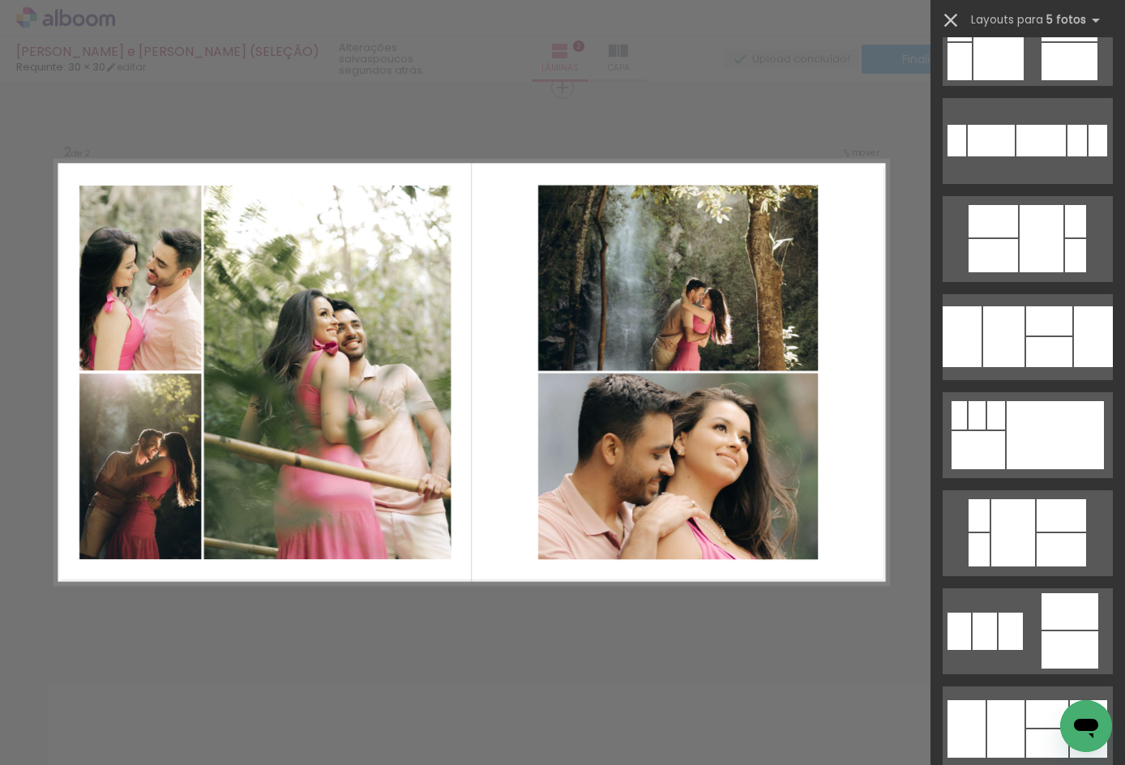
click at [955, 16] on iron-icon at bounding box center [951, 20] width 23 height 23
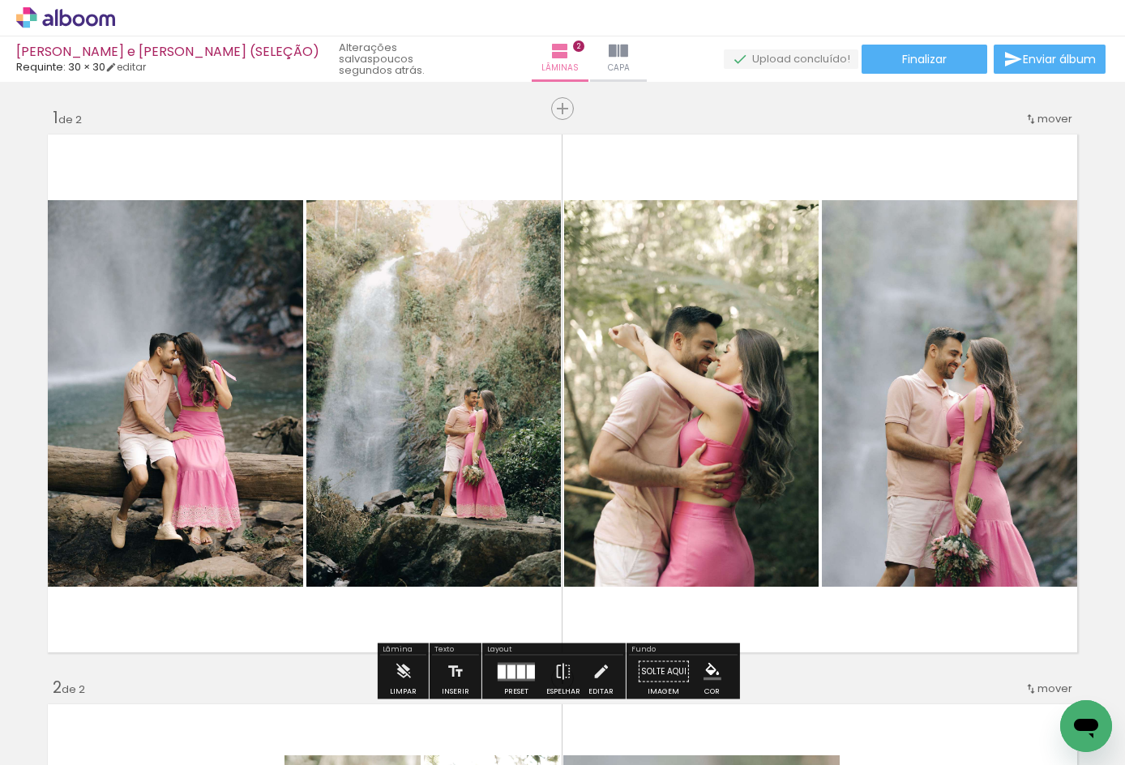
scroll to position [108, 0]
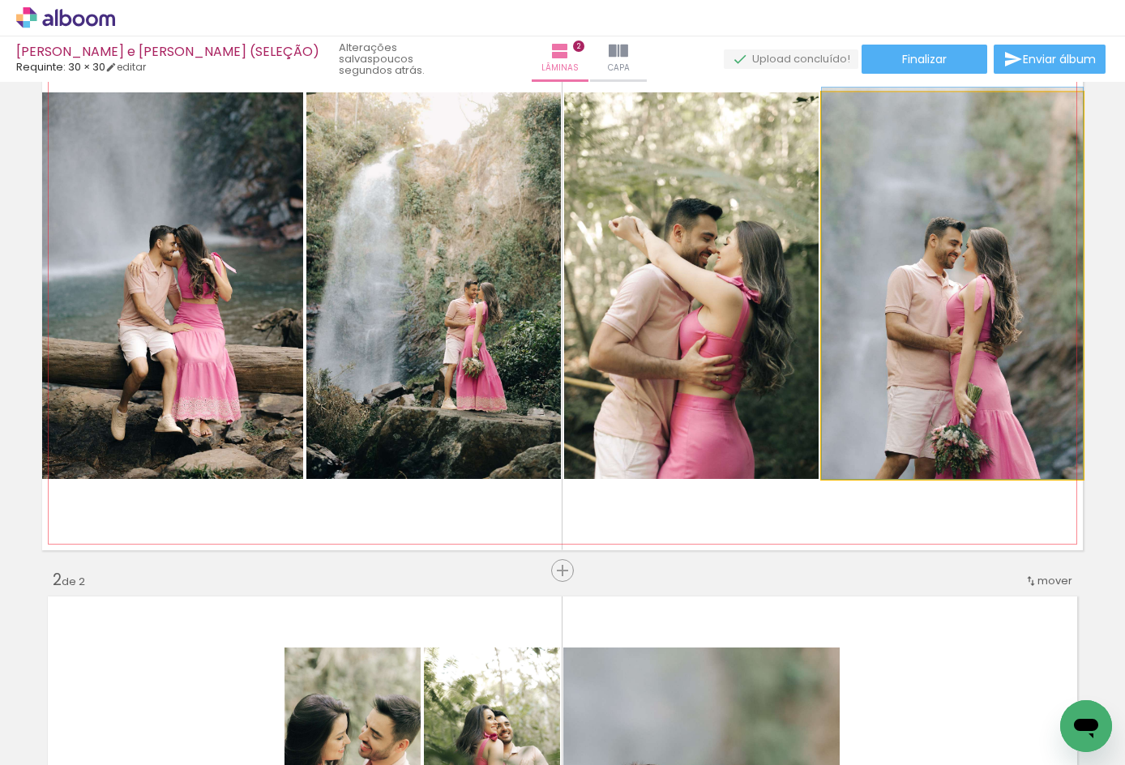
drag, startPoint x: 930, startPoint y: 326, endPoint x: 916, endPoint y: 289, distance: 39.0
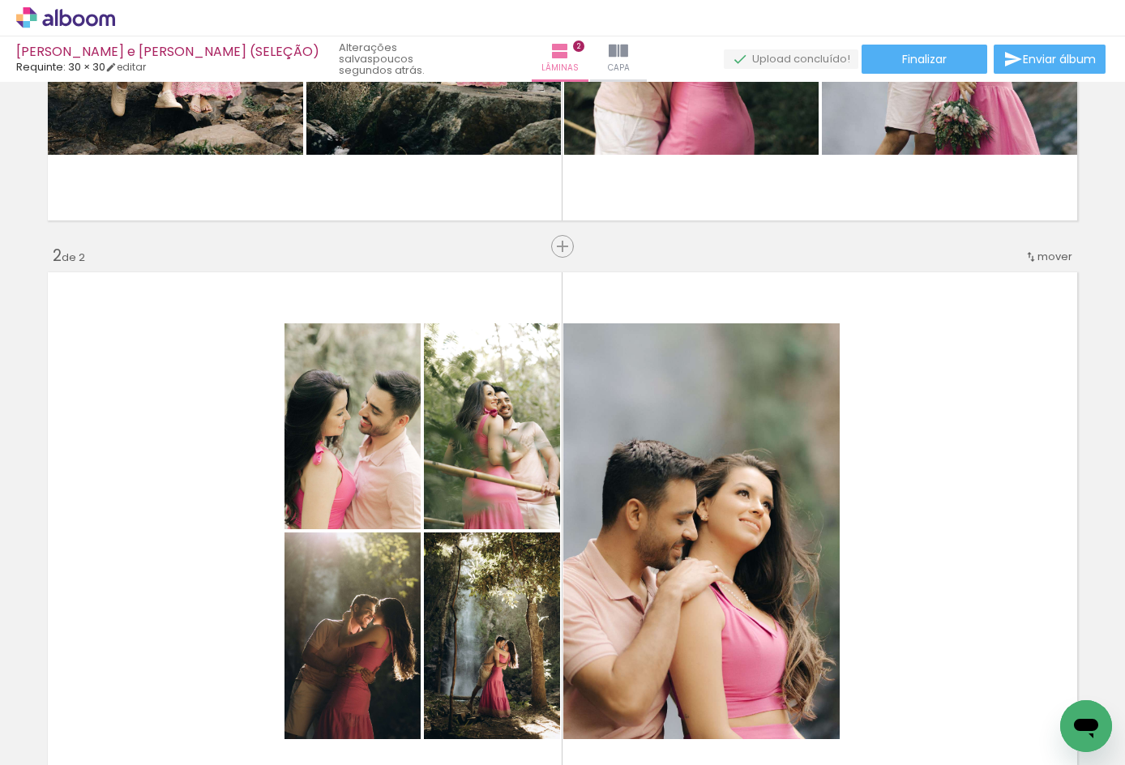
scroll to position [0, 0]
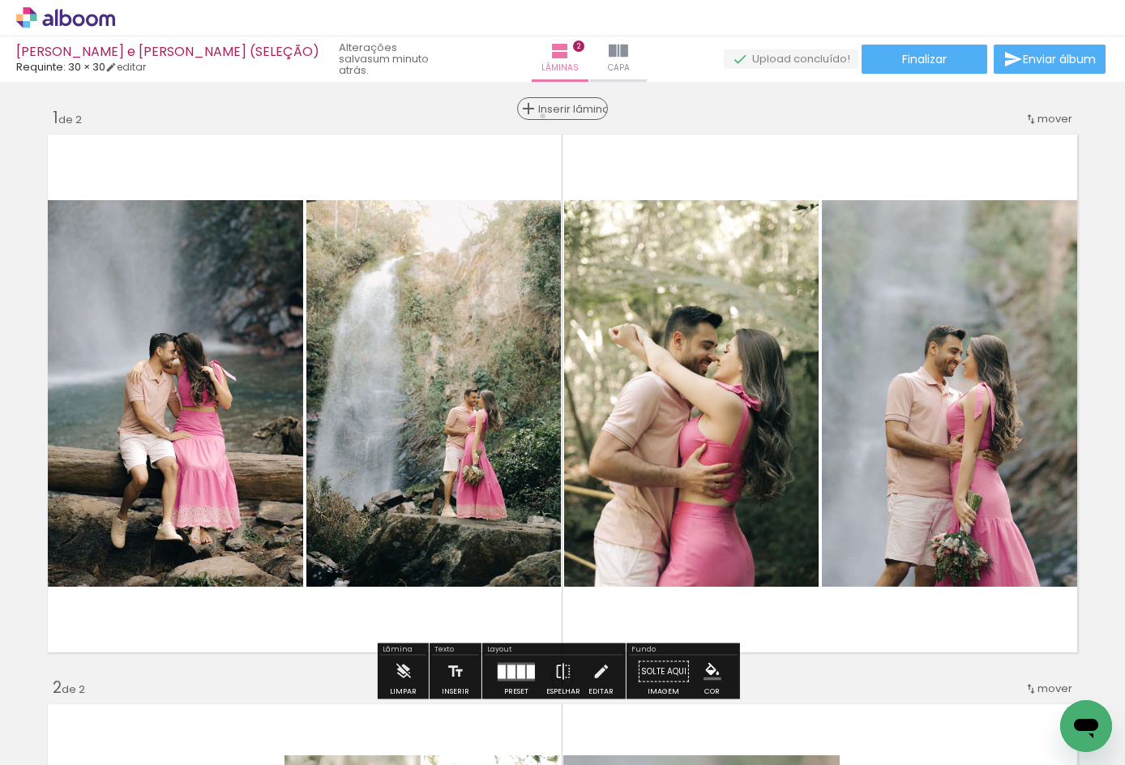
click at [551, 114] on span "Inserir lâmina" at bounding box center [569, 109] width 63 height 11
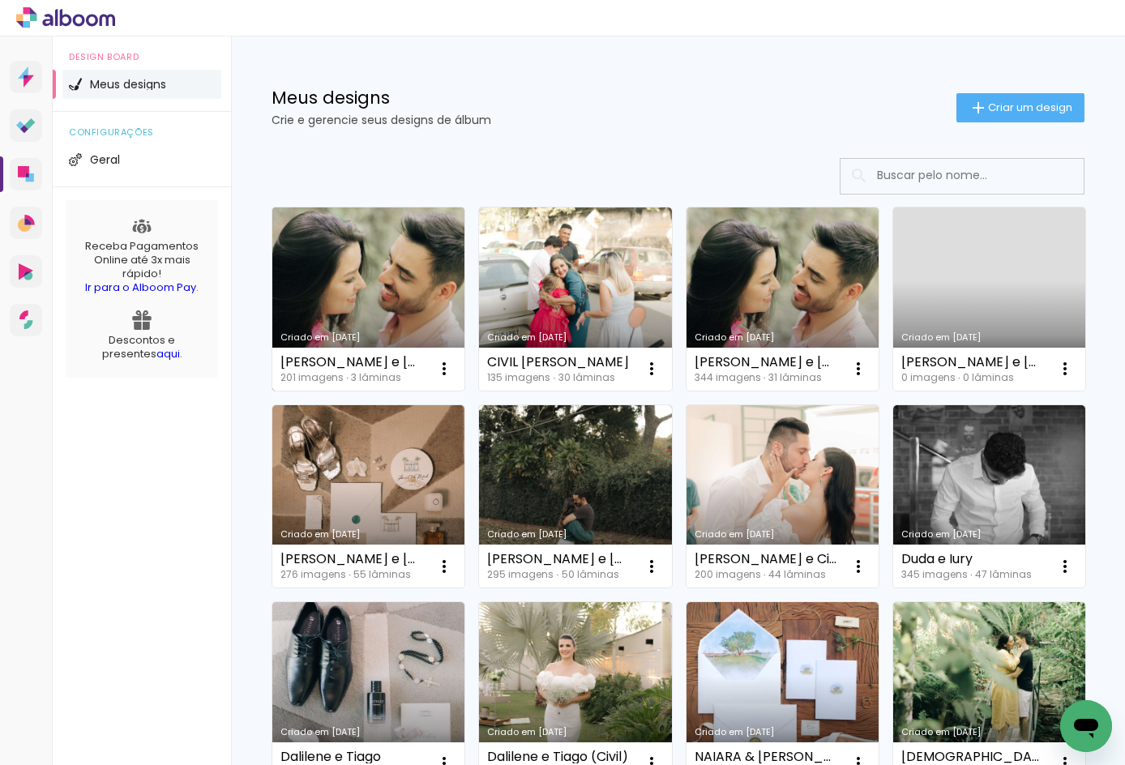
click at [373, 308] on link "Criado em [DATE]" at bounding box center [368, 299] width 192 height 183
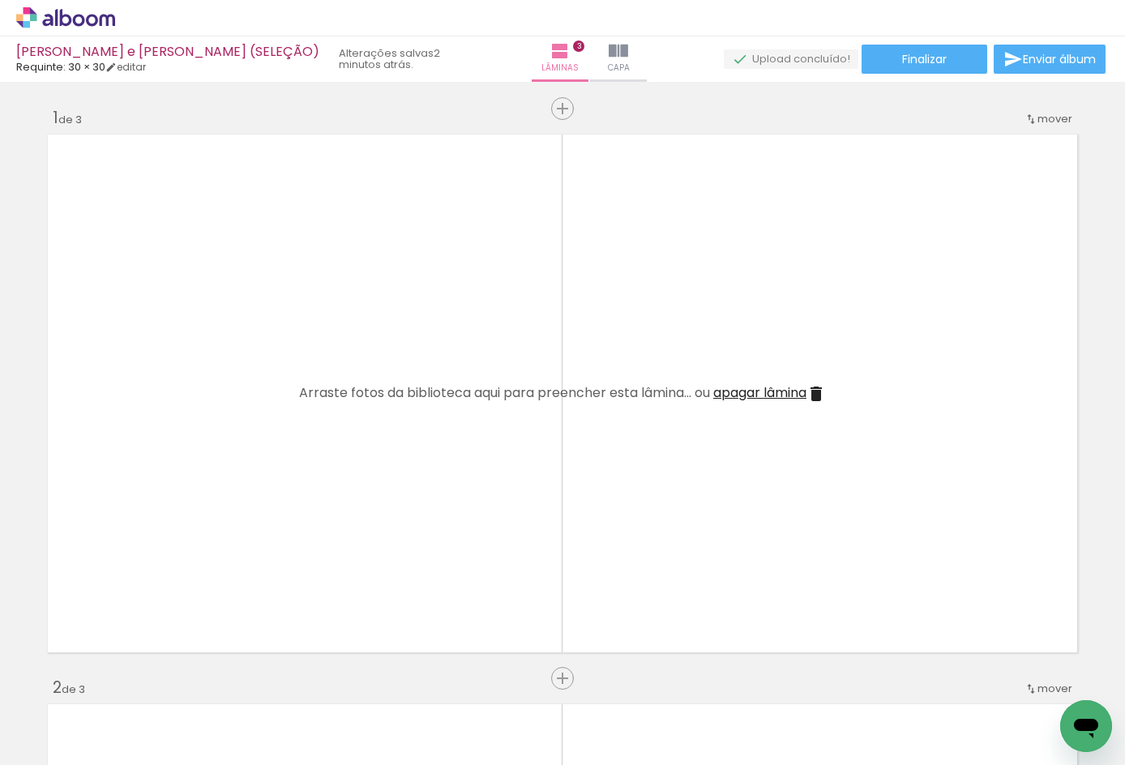
scroll to position [0, 17358]
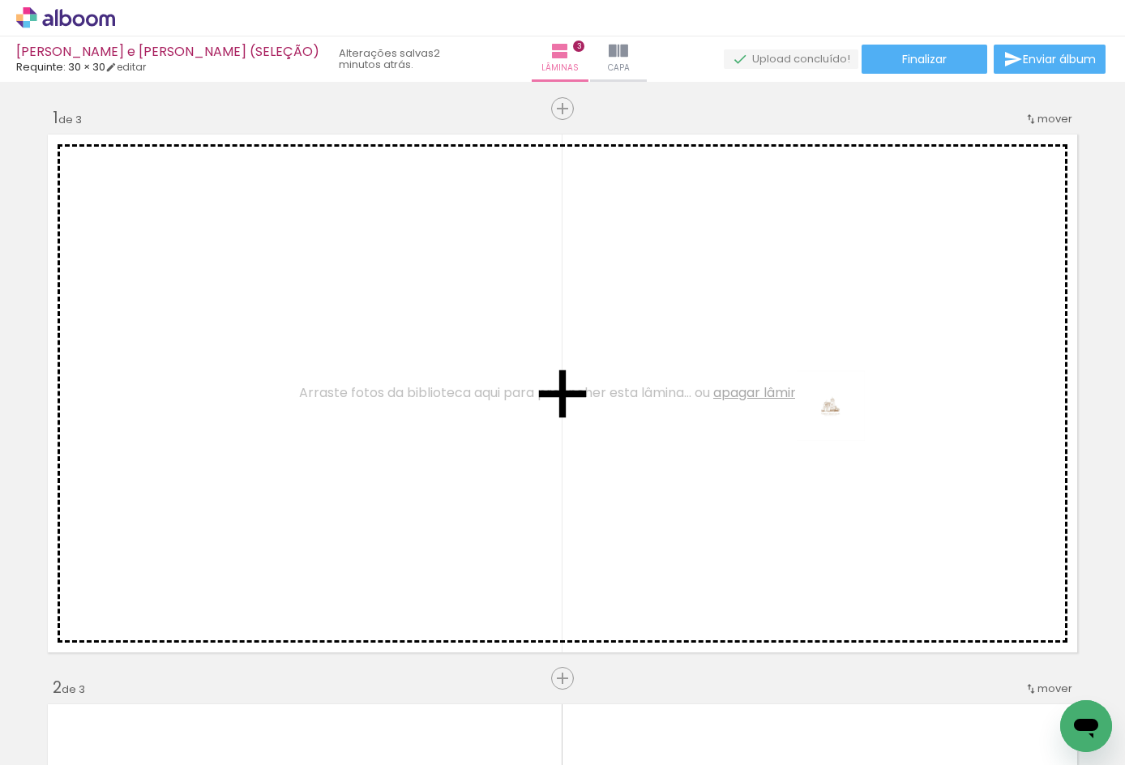
drag, startPoint x: 12, startPoint y: 10, endPoint x: 846, endPoint y: 417, distance: 927.7
click at [846, 417] on quentale-workspace at bounding box center [562, 382] width 1125 height 765
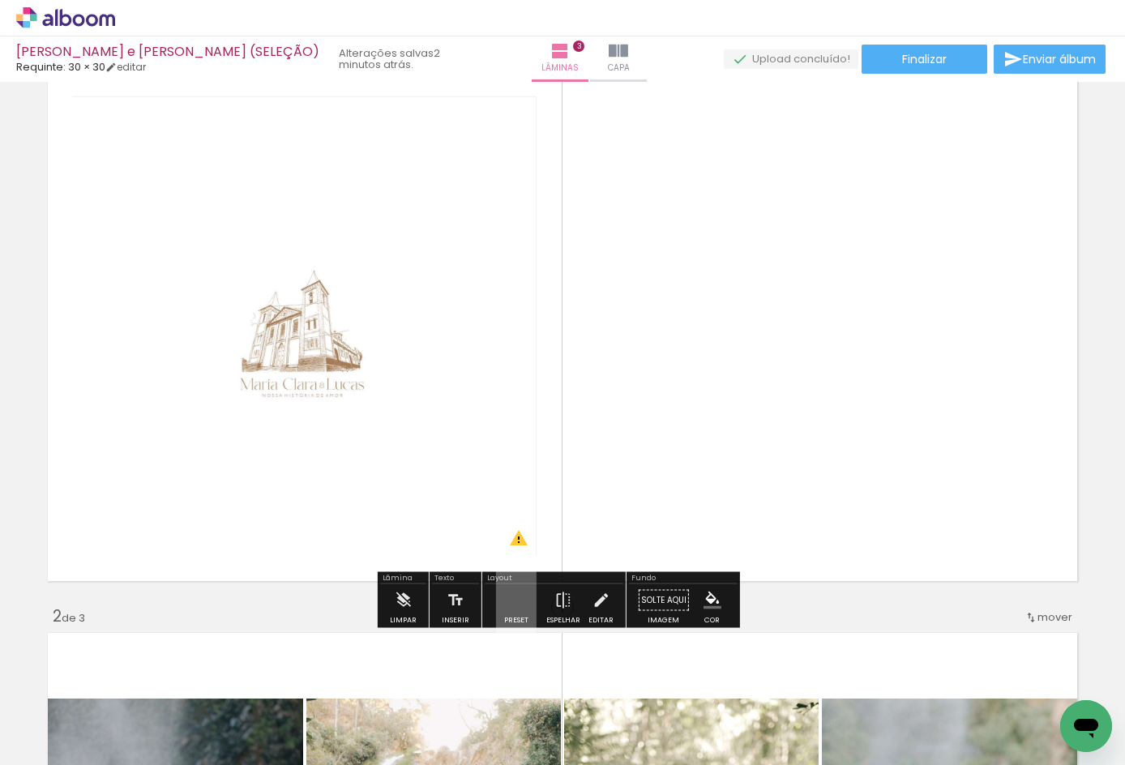
scroll to position [108, 0]
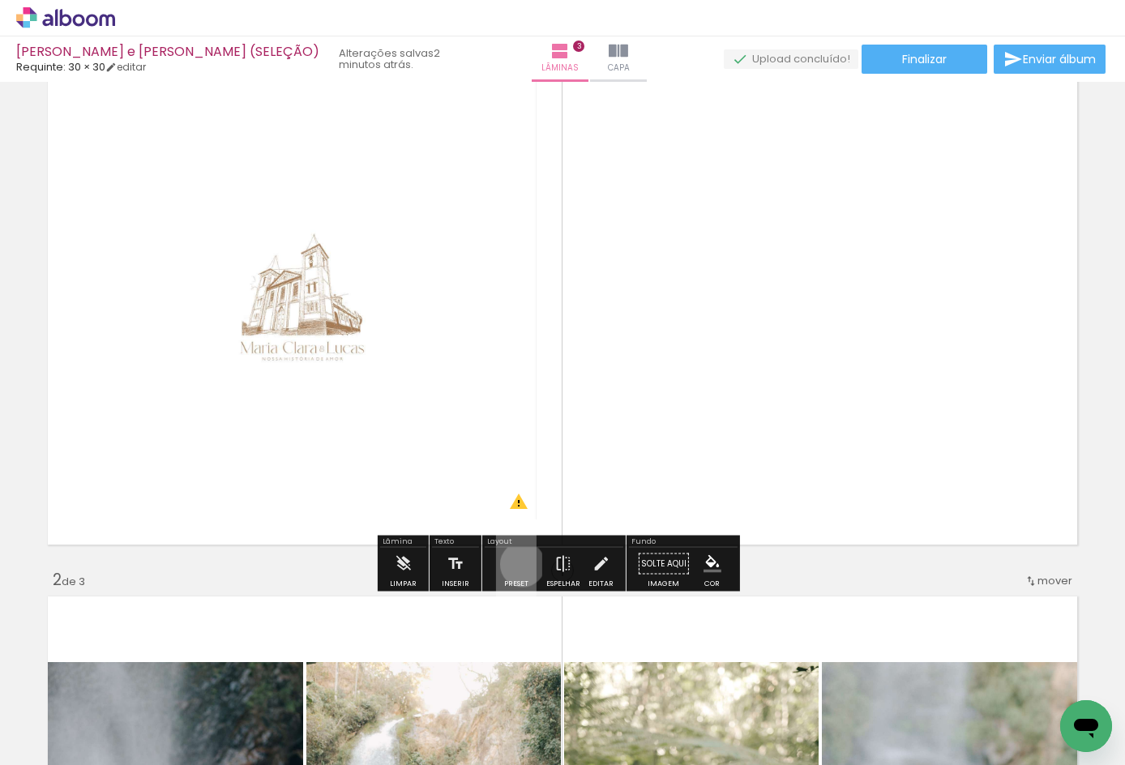
click at [519, 564] on quentale-layouter at bounding box center [516, 563] width 41 height 77
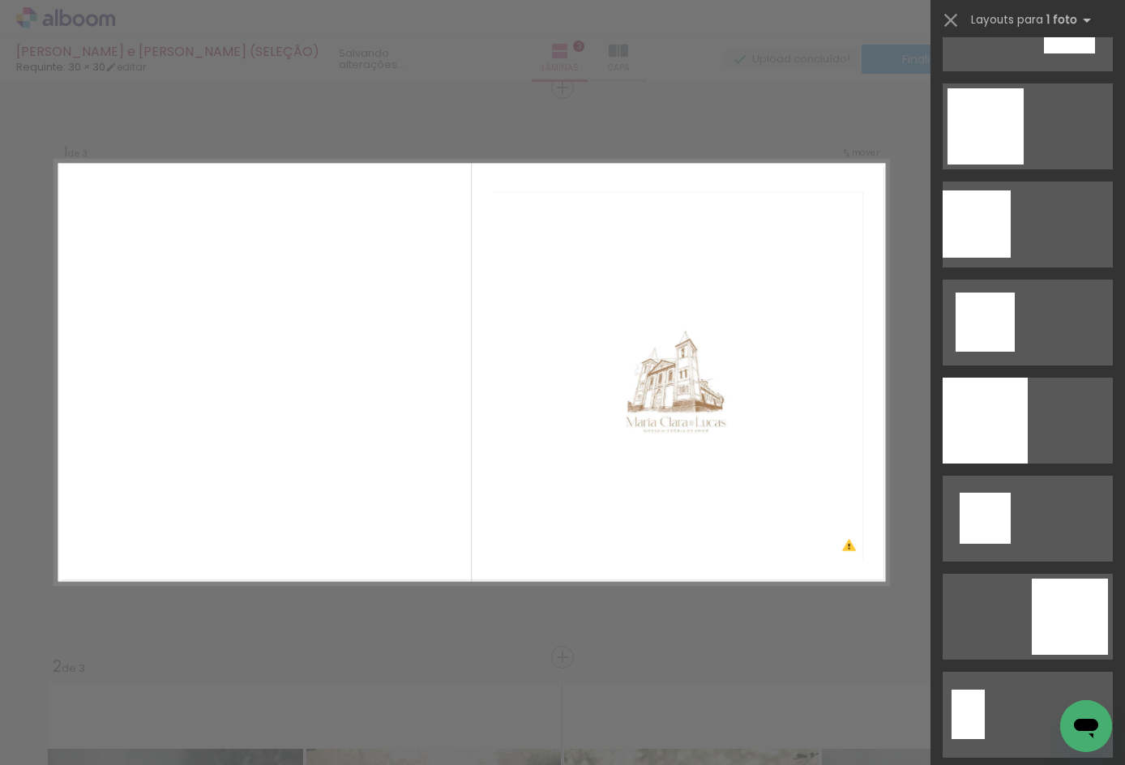
scroll to position [649, 0]
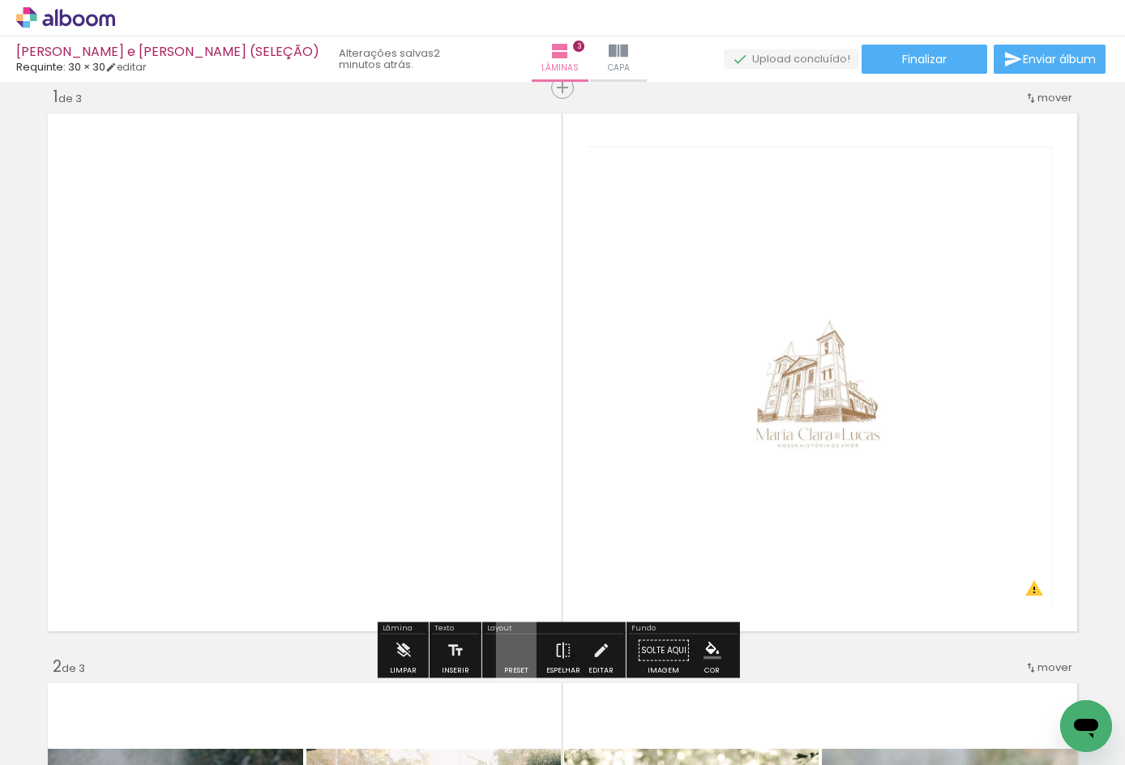
click at [842, 419] on quentale-photo at bounding box center [820, 372] width 465 height 469
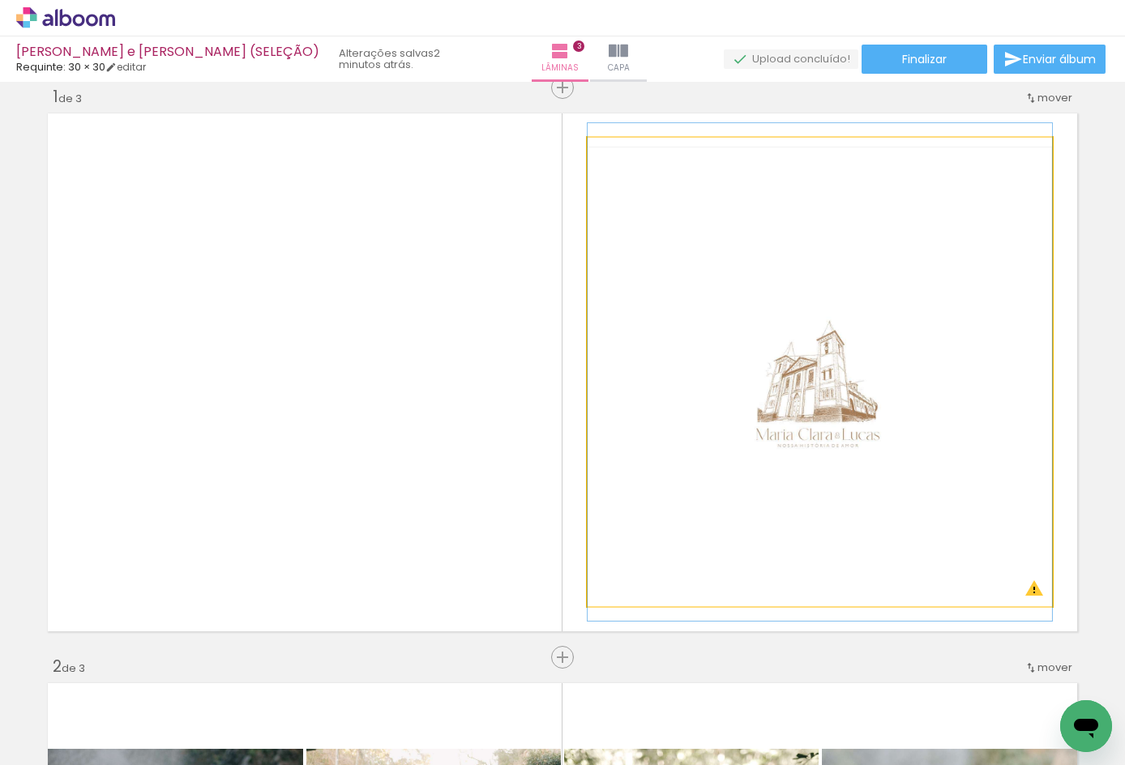
drag, startPoint x: 623, startPoint y: 149, endPoint x: 513, endPoint y: 182, distance: 114.4
click at [513, 182] on quentale-layouter at bounding box center [562, 373] width 1041 height 530
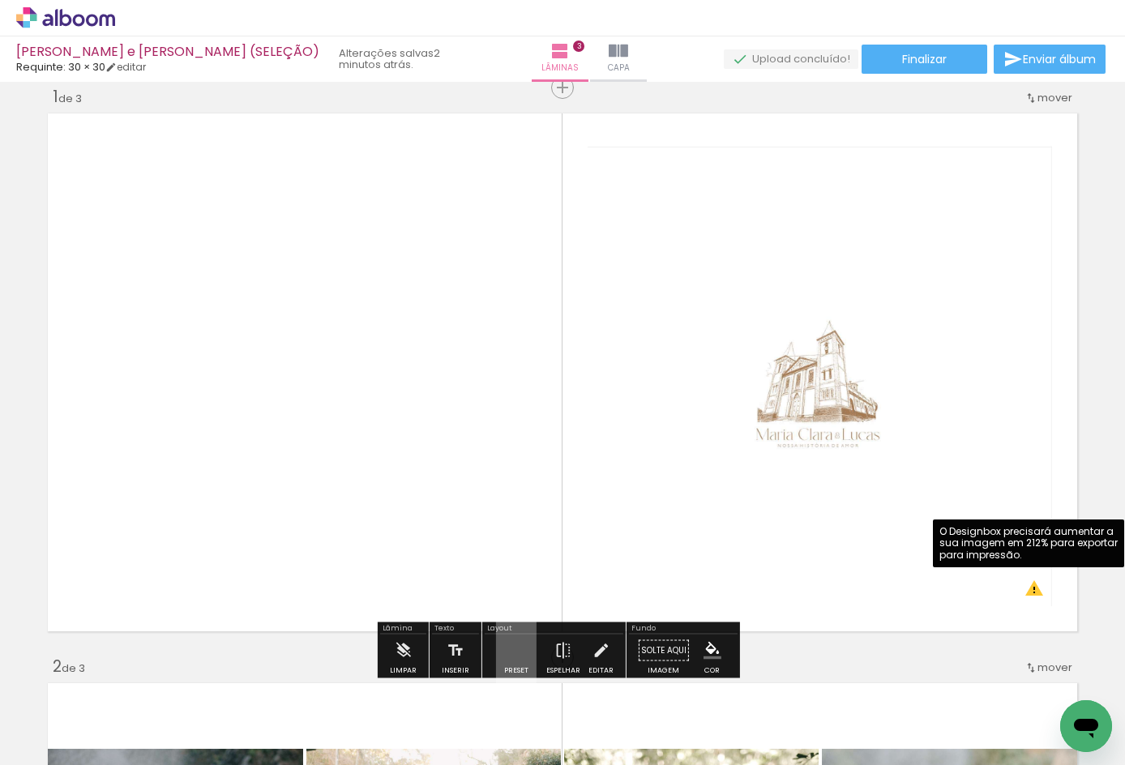
click at [1035, 594] on quentale-photo at bounding box center [820, 372] width 465 height 469
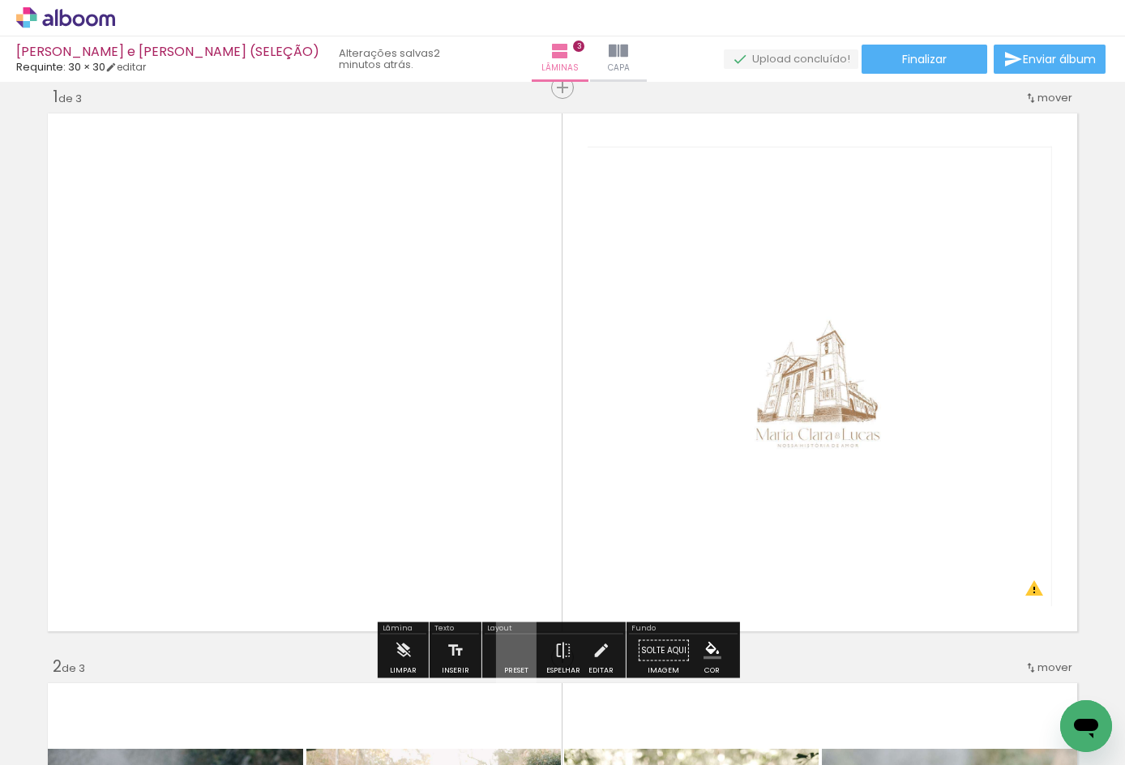
click at [508, 641] on quentale-layouter at bounding box center [516, 650] width 41 height 77
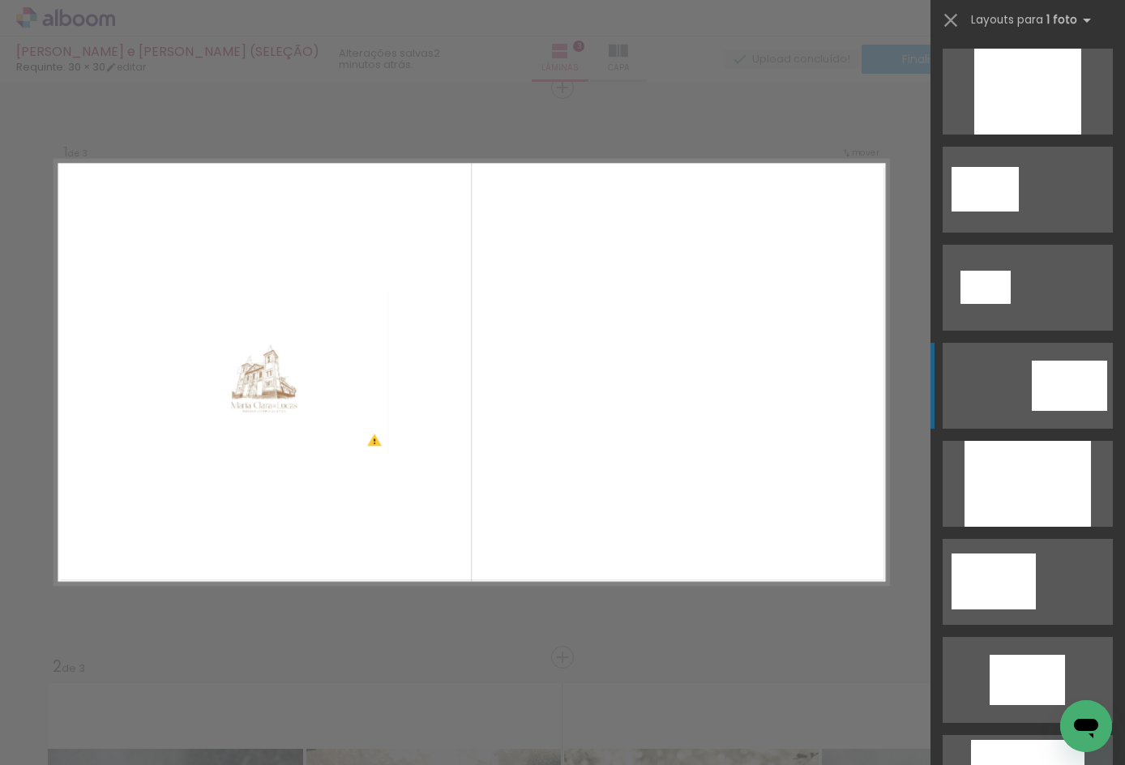
scroll to position [2485, 0]
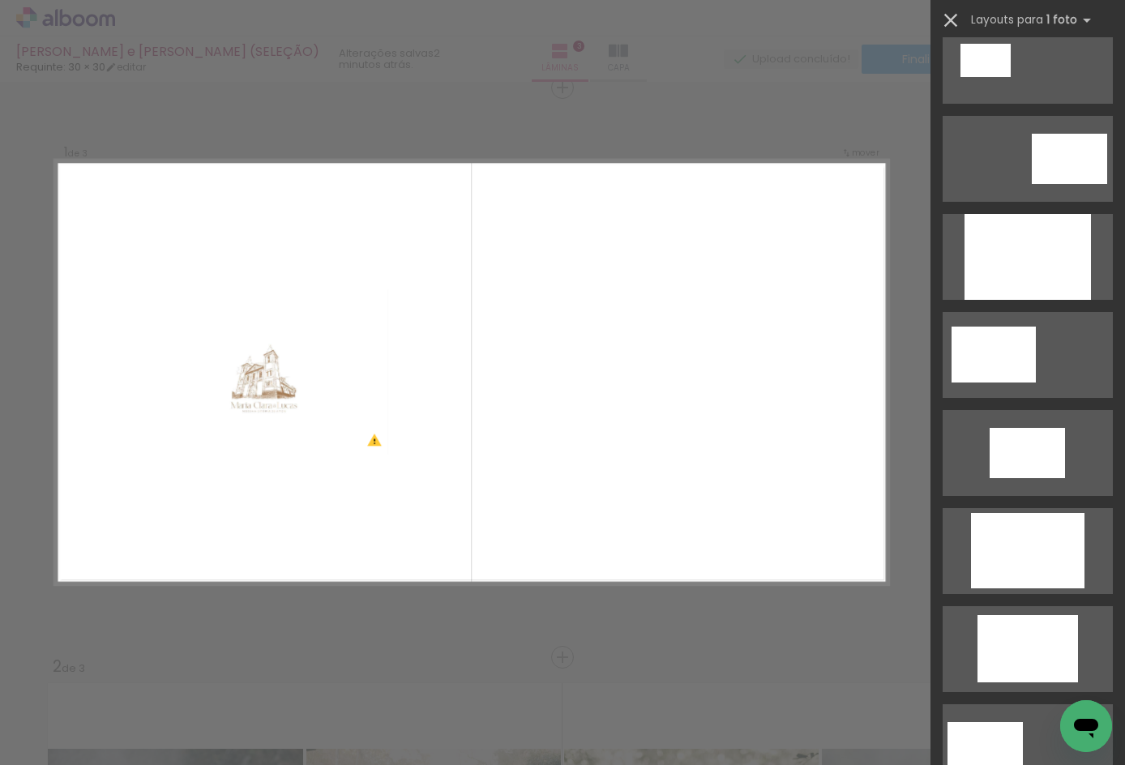
click at [952, 24] on iron-icon at bounding box center [951, 20] width 23 height 23
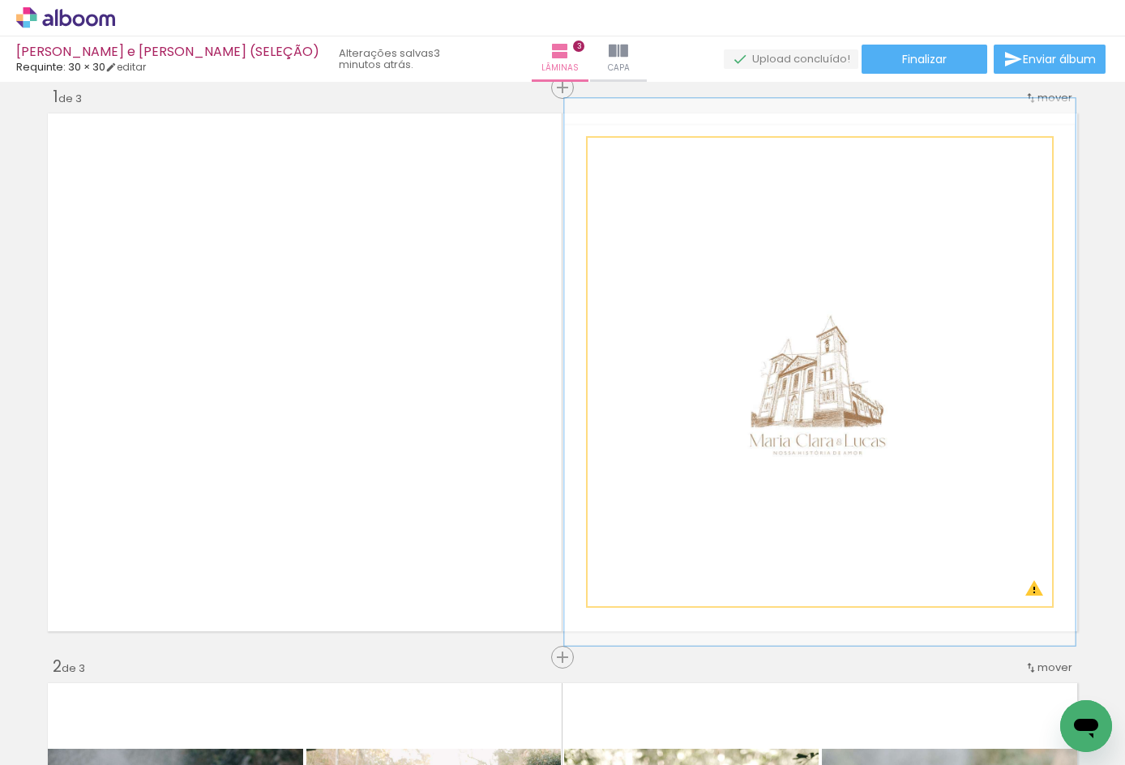
click at [631, 156] on div at bounding box center [632, 155] width 26 height 26
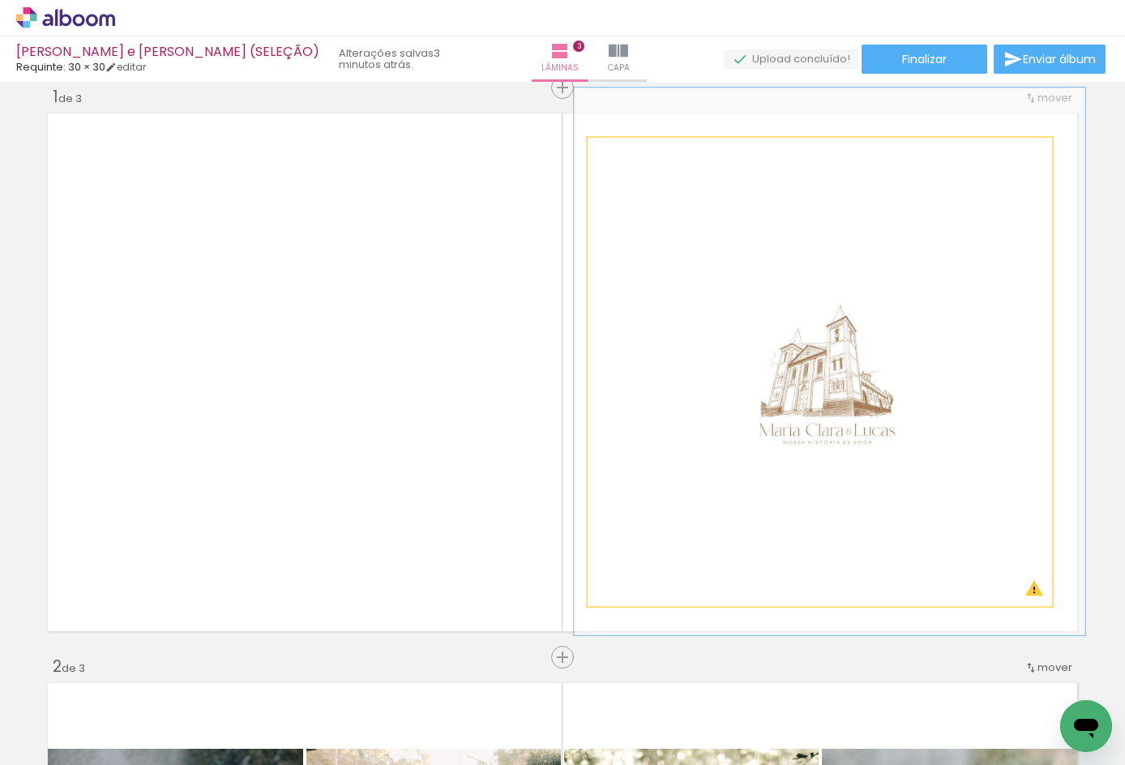
drag, startPoint x: 1022, startPoint y: 362, endPoint x: 1031, endPoint y: 351, distance: 14.3
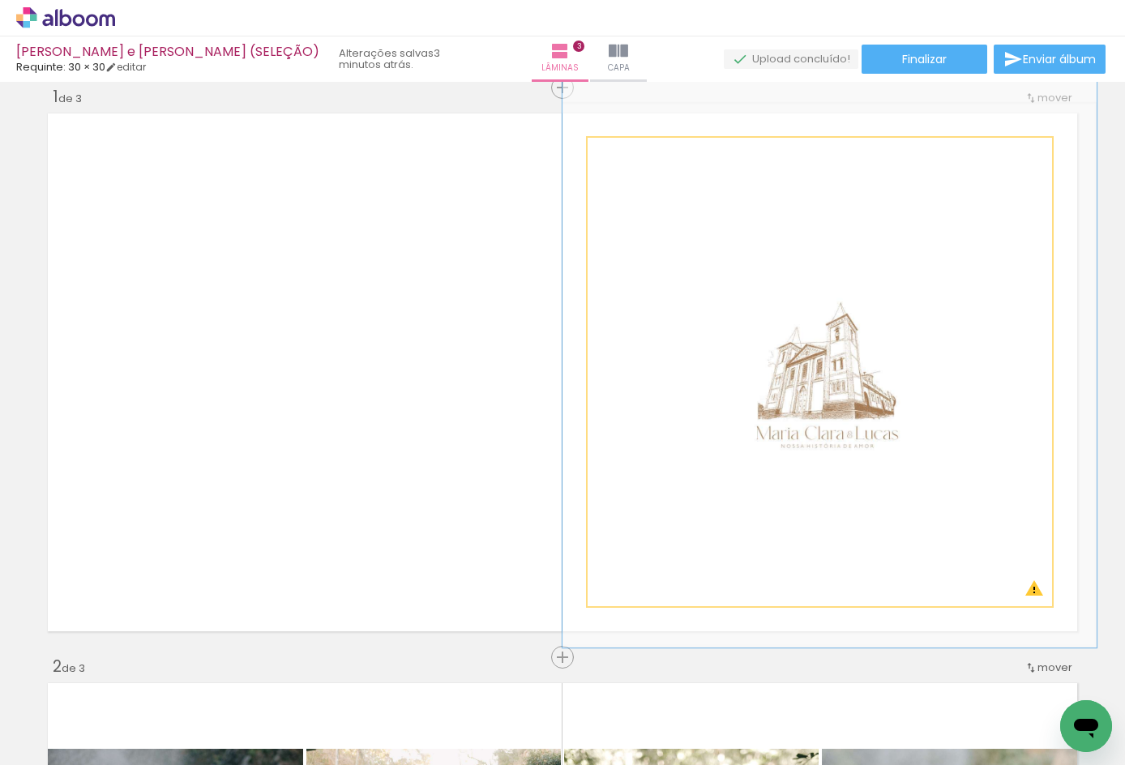
type paper-slider "115"
click at [623, 156] on div at bounding box center [636, 155] width 26 height 26
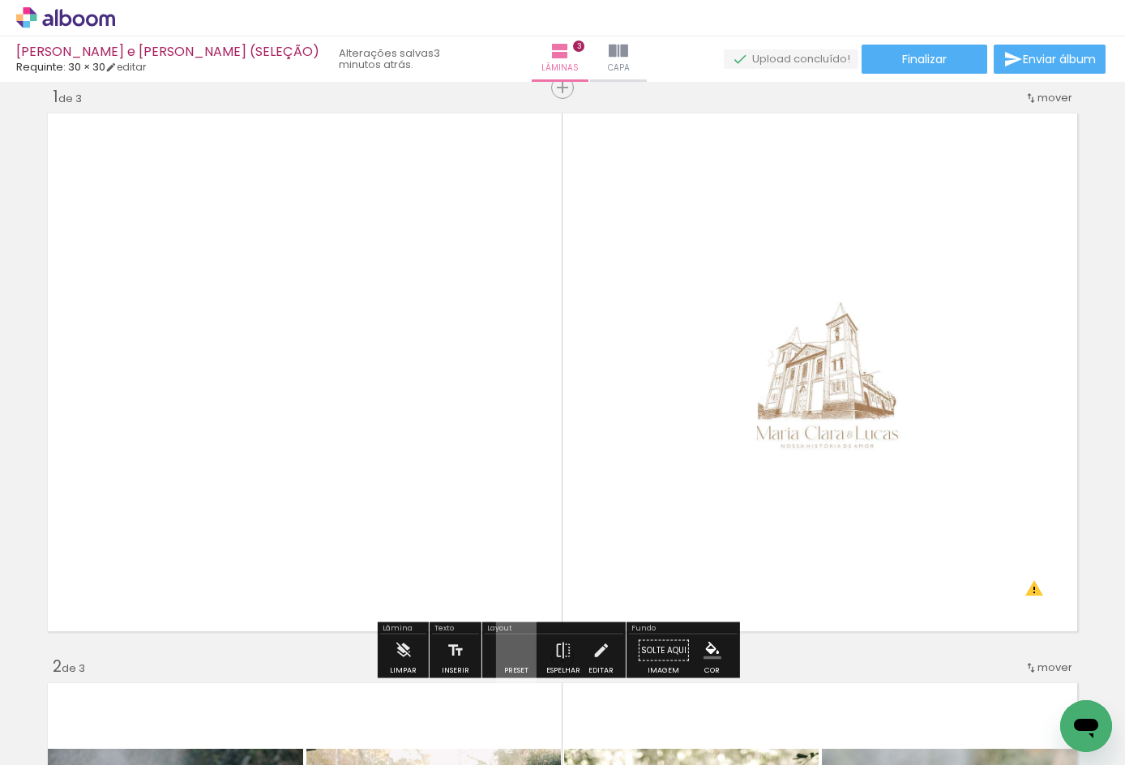
click at [401, 328] on quentale-layouter at bounding box center [562, 373] width 1041 height 530
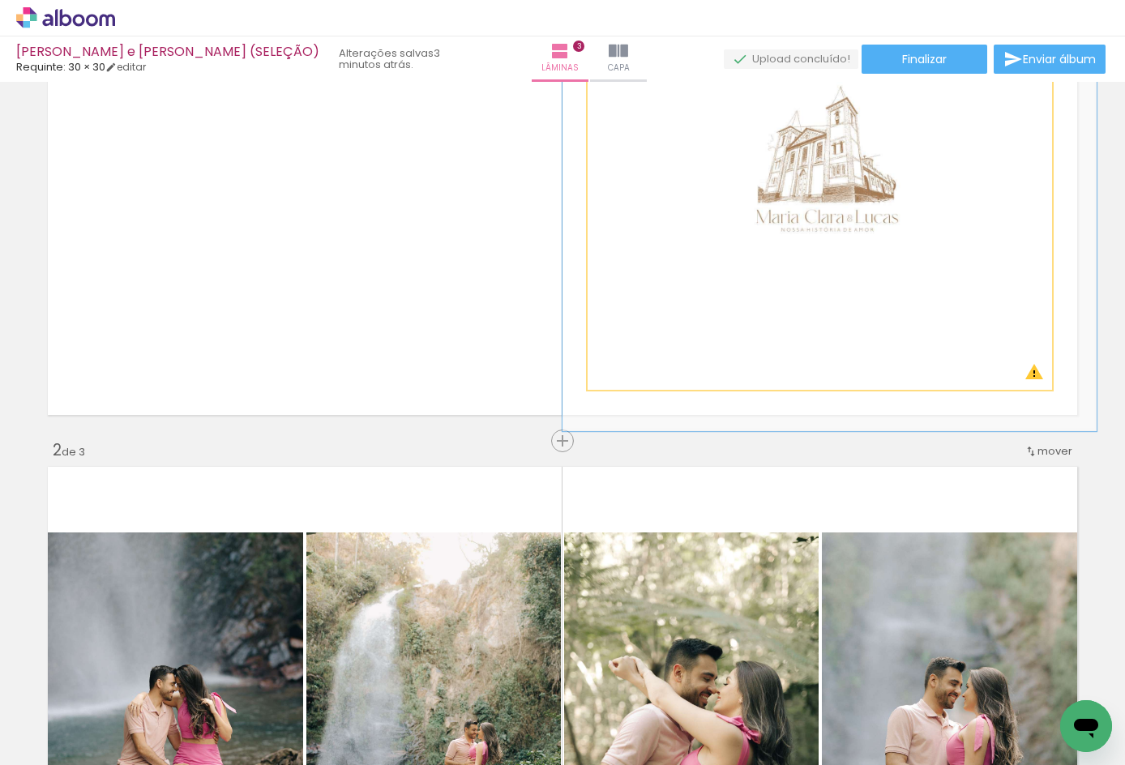
click at [1035, 372] on quentale-photo at bounding box center [820, 155] width 465 height 469
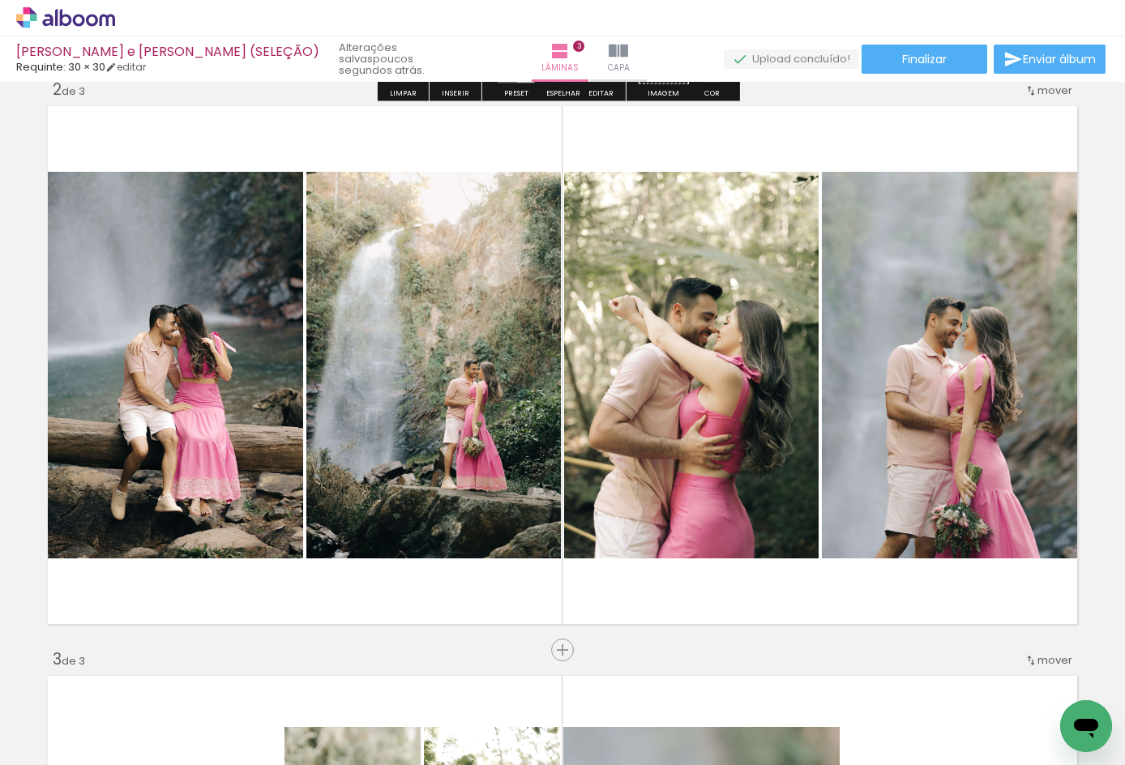
scroll to position [649, 0]
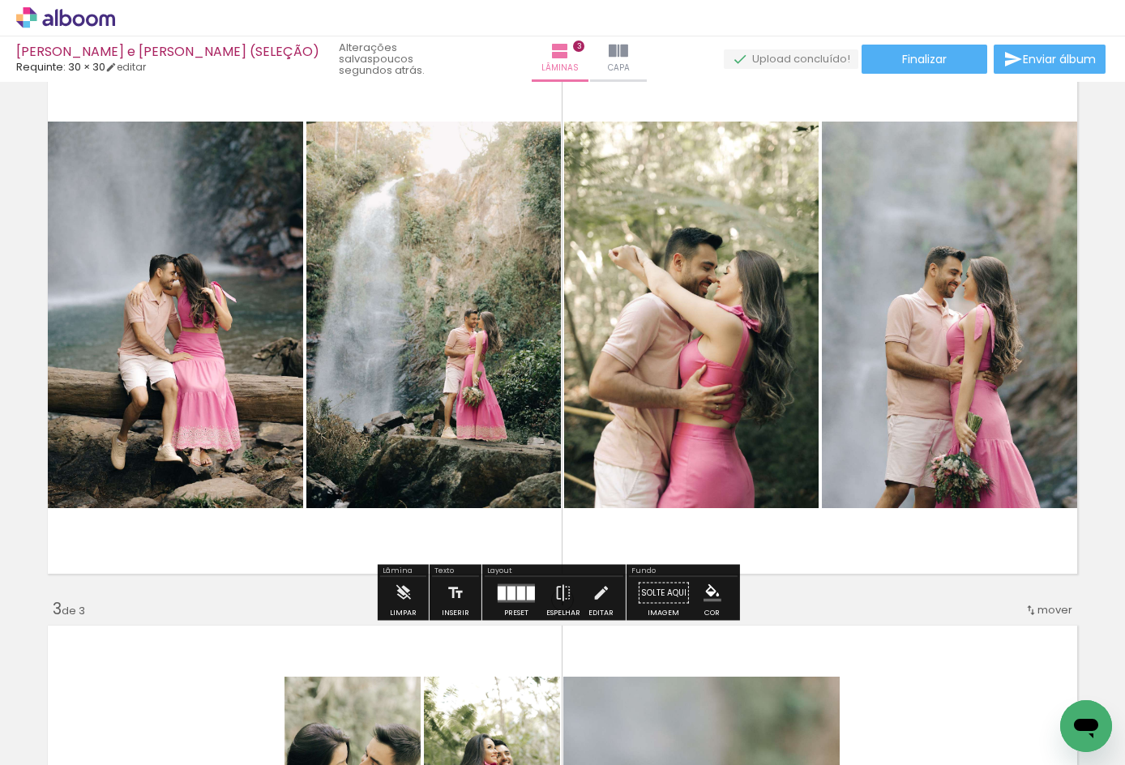
click at [801, 576] on quentale-layouter at bounding box center [562, 315] width 1041 height 530
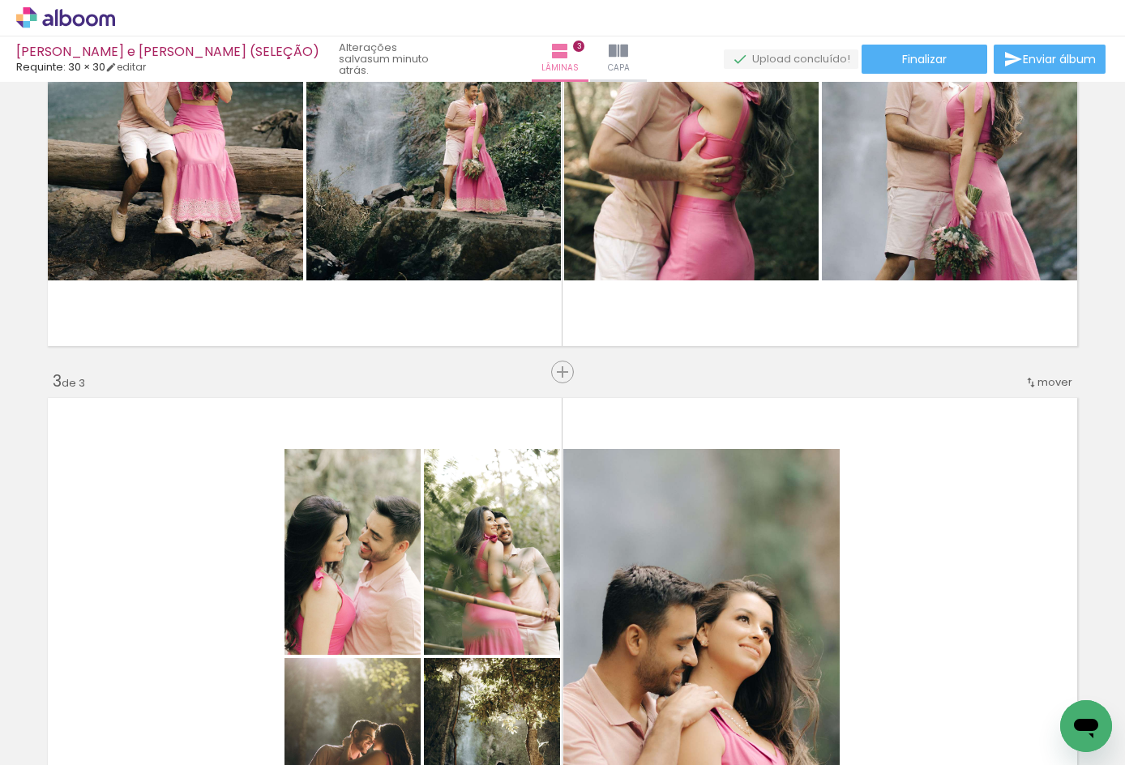
scroll to position [865, 0]
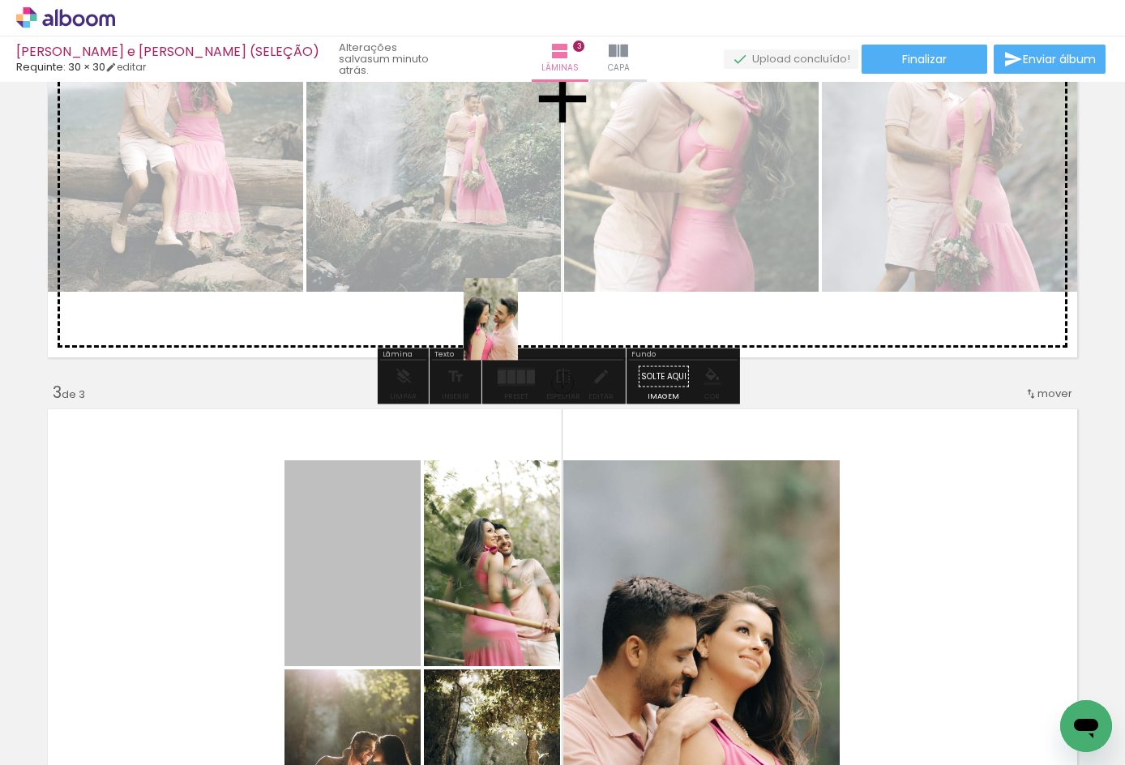
drag, startPoint x: 329, startPoint y: 542, endPoint x: 485, endPoint y: 319, distance: 271.3
click at [485, 319] on div "Inserir lâmina 1 de 3 Inserir lâmina 2 de 3 Inserir lâmina 3 de 3 O Designbox p…" at bounding box center [562, 362] width 1125 height 2281
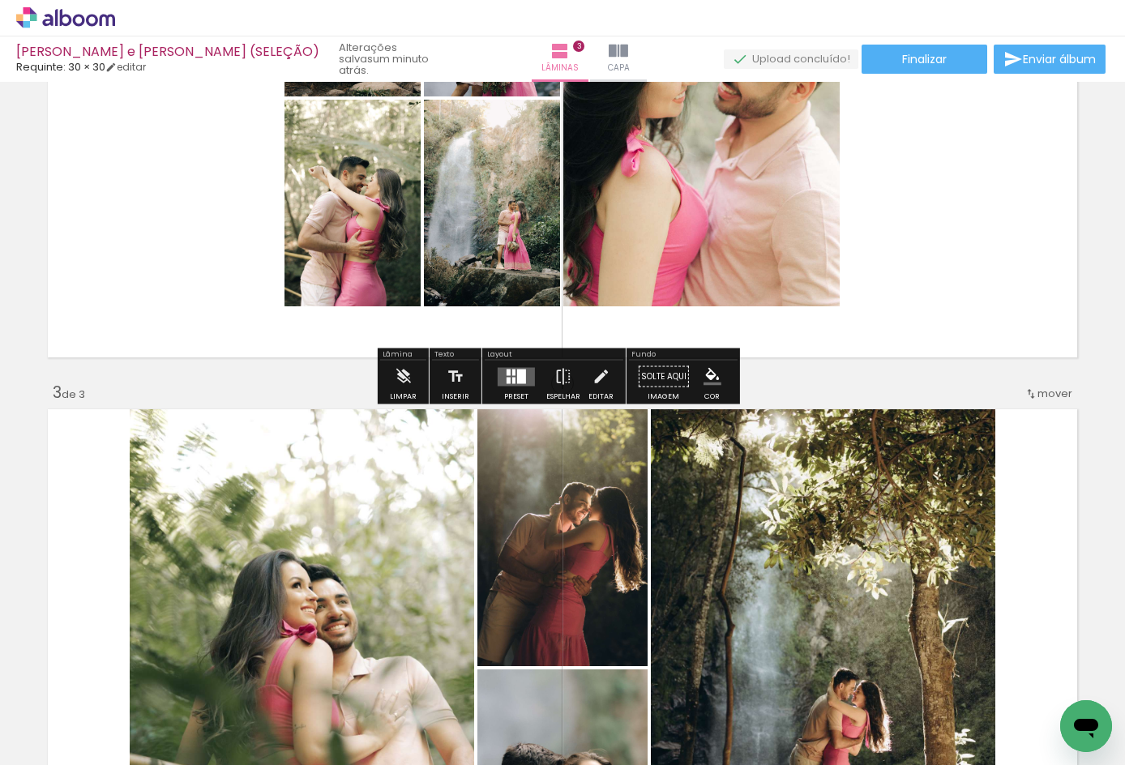
click at [507, 372] on div at bounding box center [509, 372] width 4 height 6
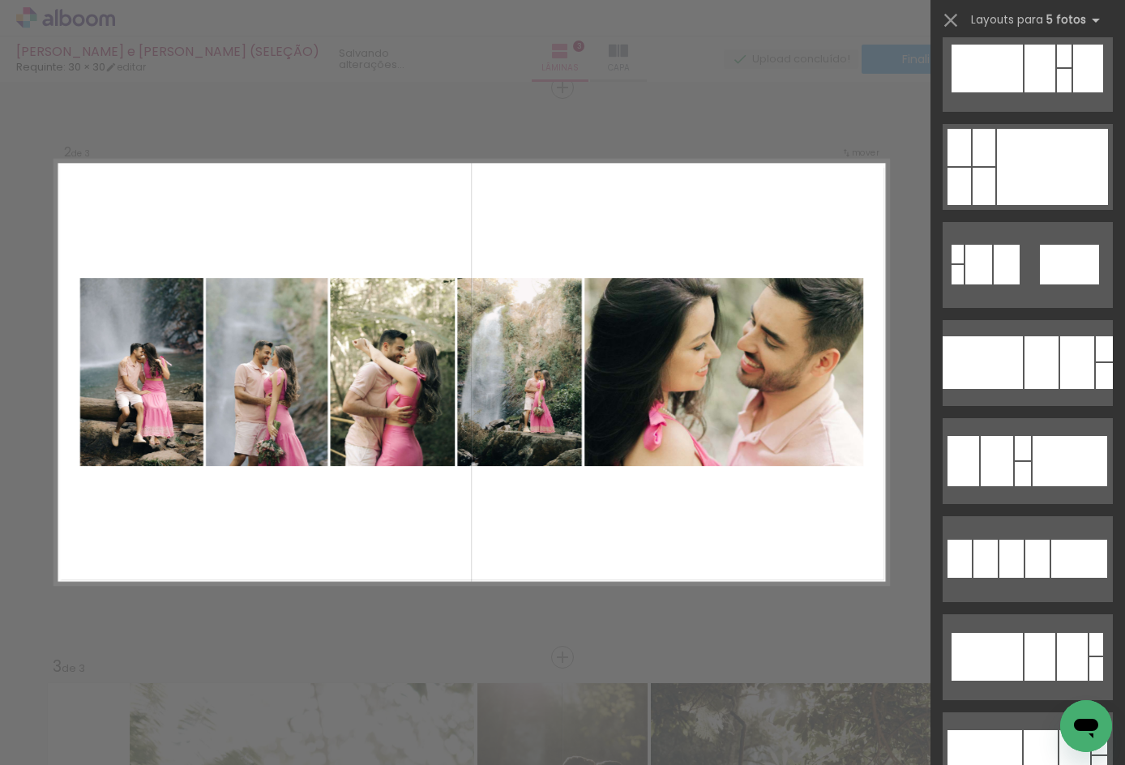
scroll to position [7893, 0]
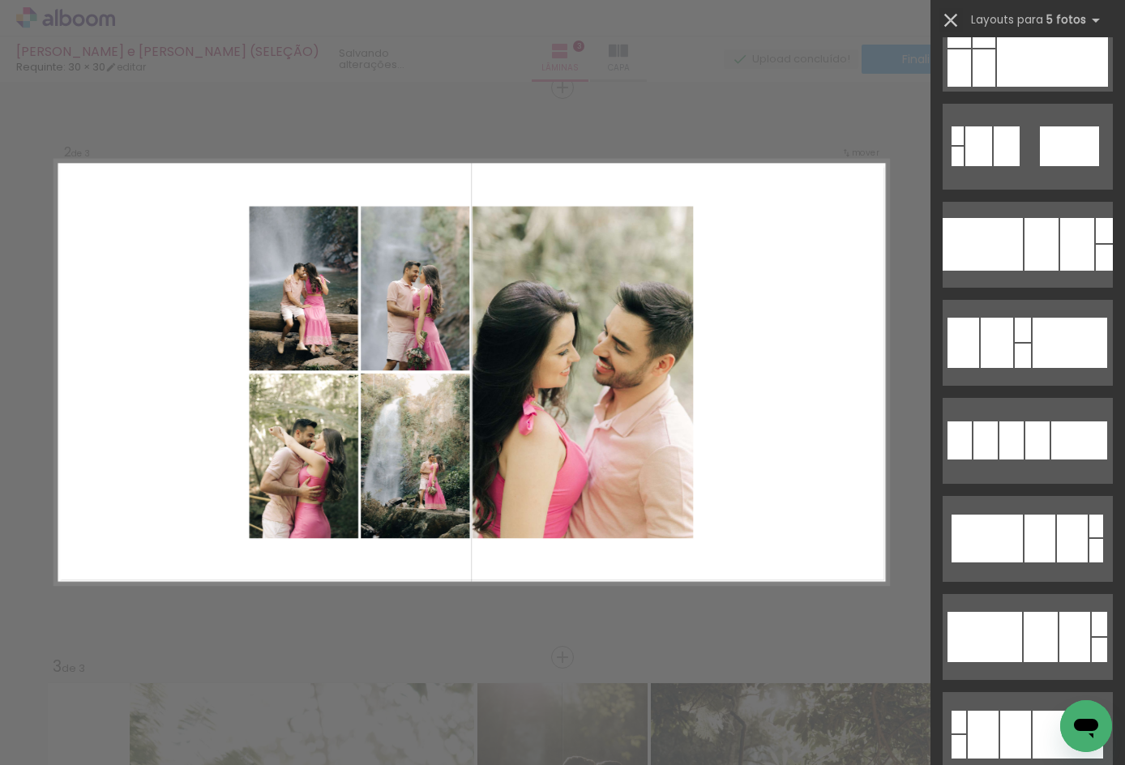
click at [952, 14] on iron-icon at bounding box center [951, 20] width 23 height 23
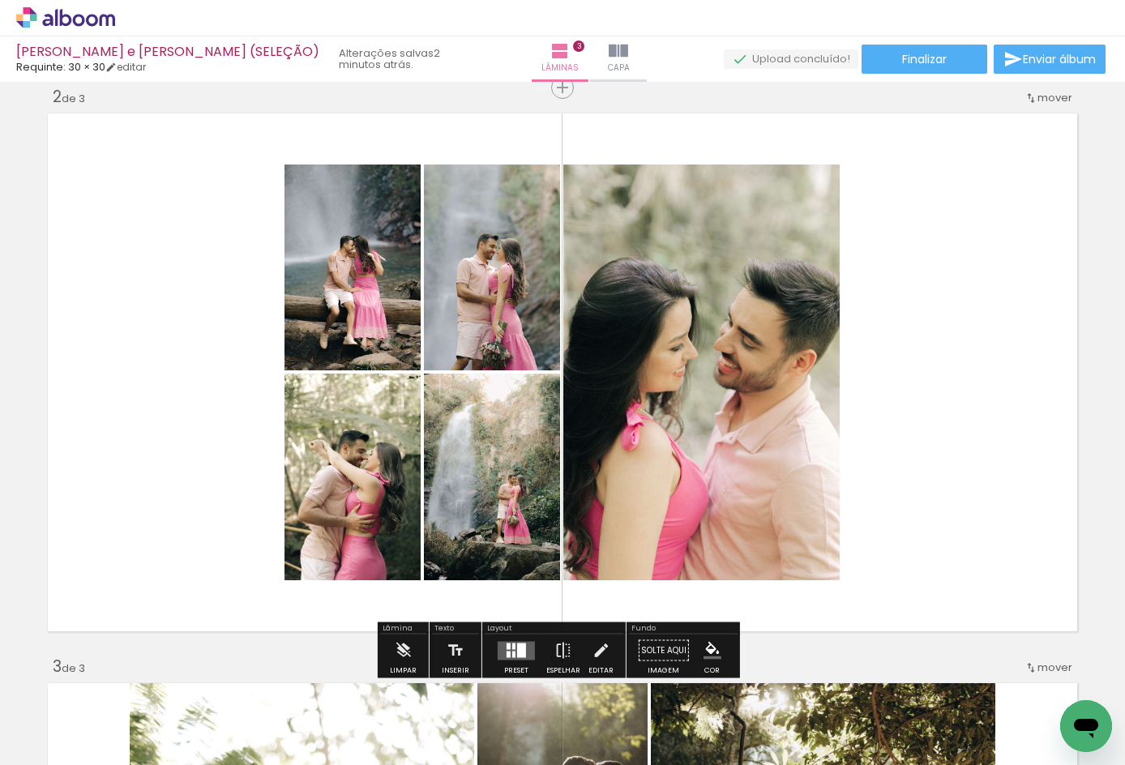
scroll to position [699, 0]
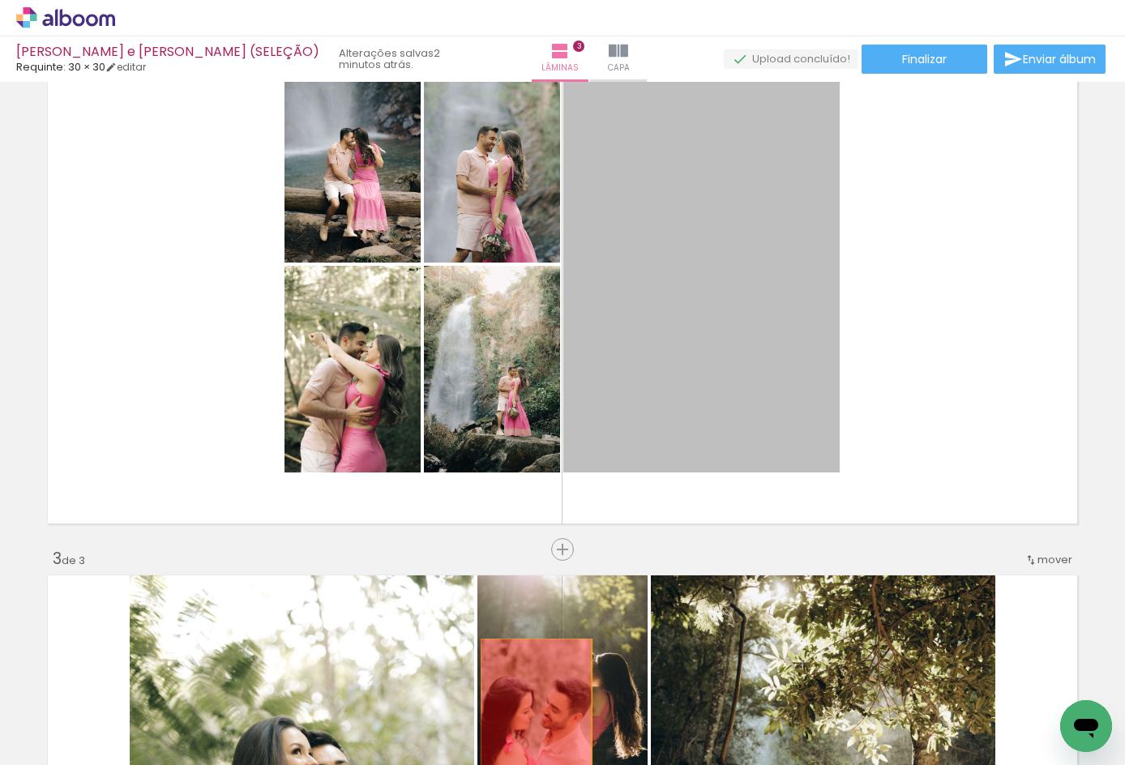
drag, startPoint x: 699, startPoint y: 335, endPoint x: 530, endPoint y: 722, distance: 422.7
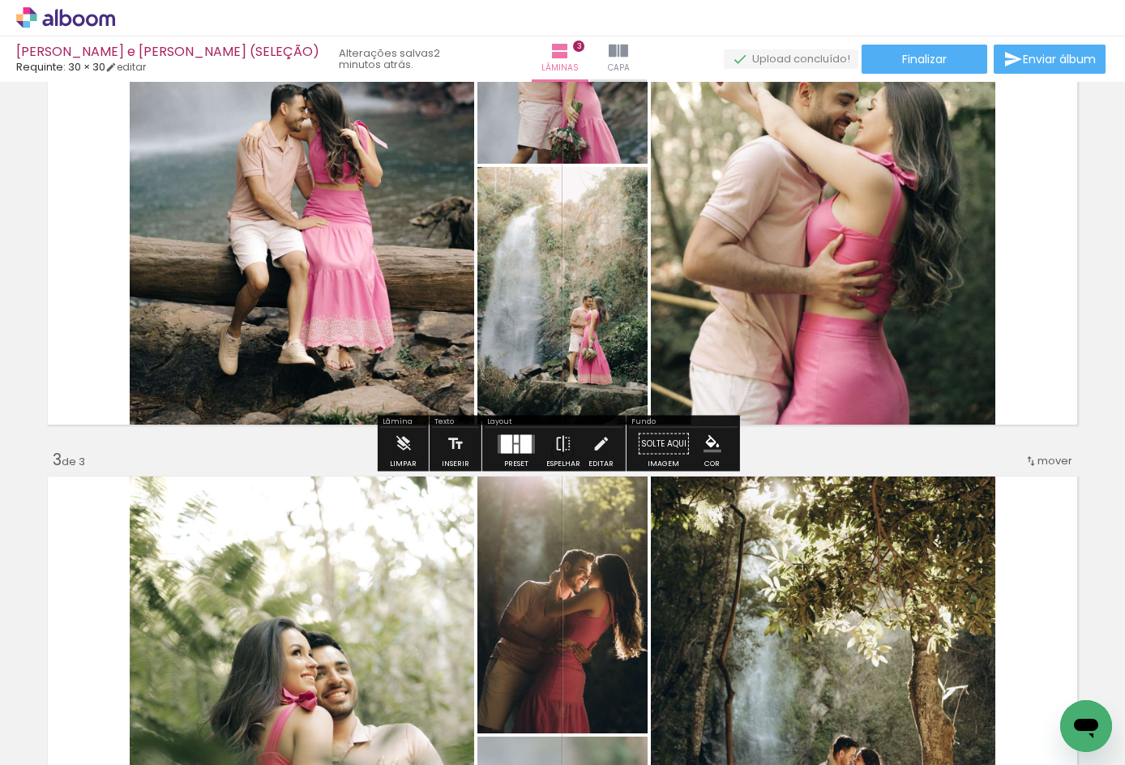
scroll to position [807, 0]
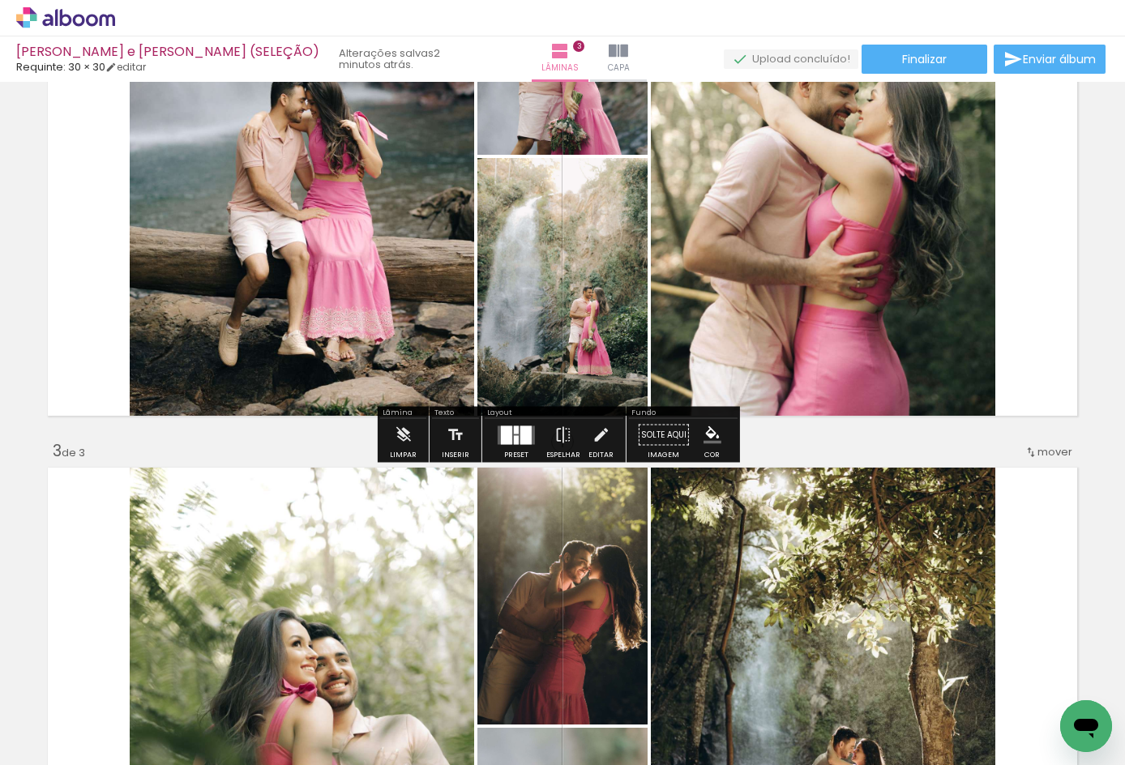
click at [508, 432] on div at bounding box center [506, 435] width 11 height 19
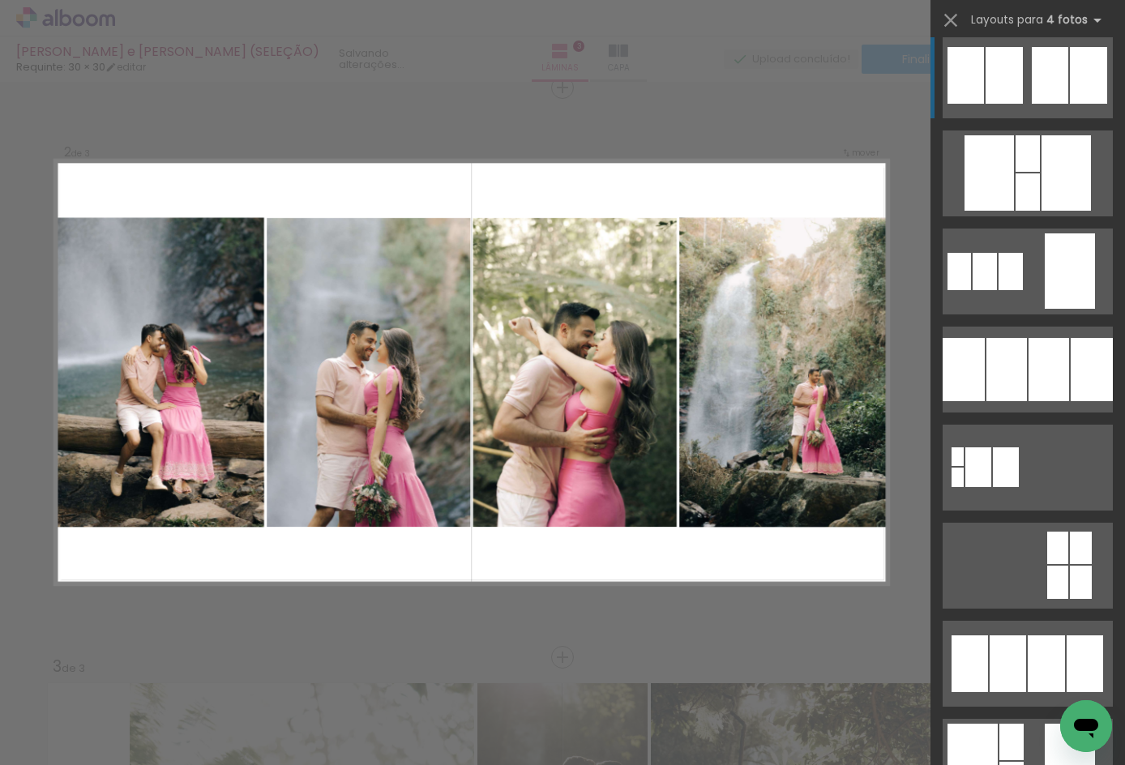
scroll to position [1513, 0]
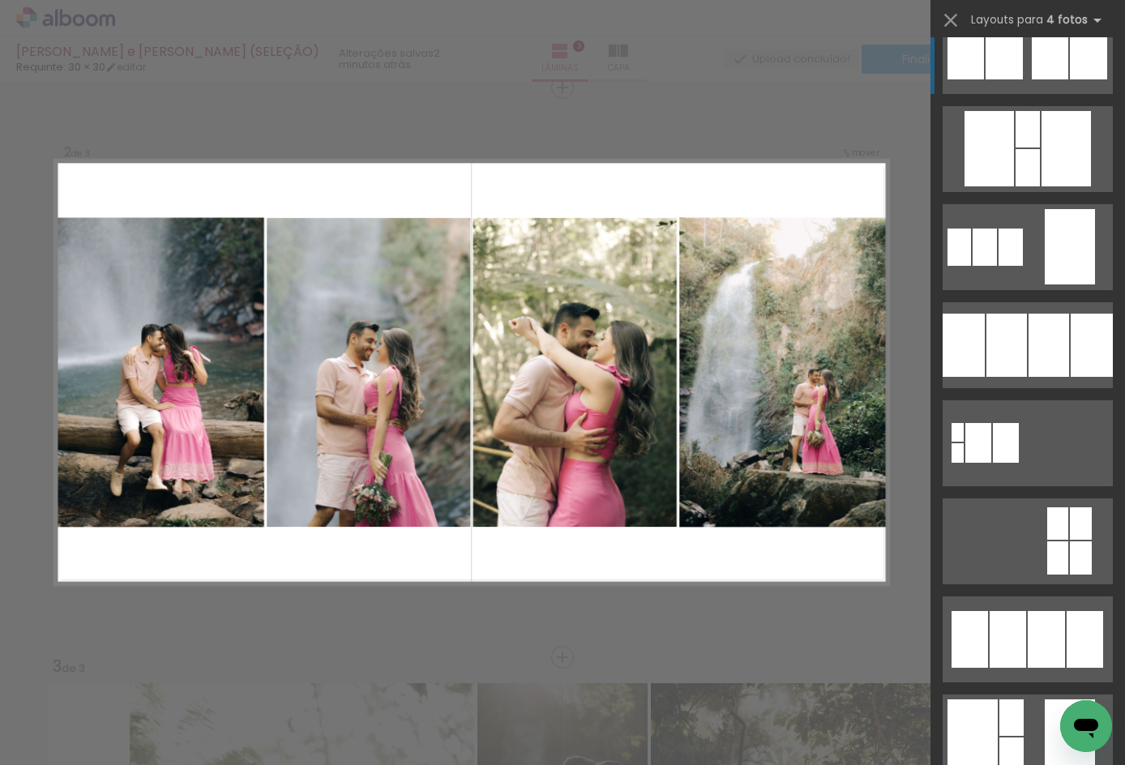
click at [964, 444] on div at bounding box center [958, 453] width 12 height 19
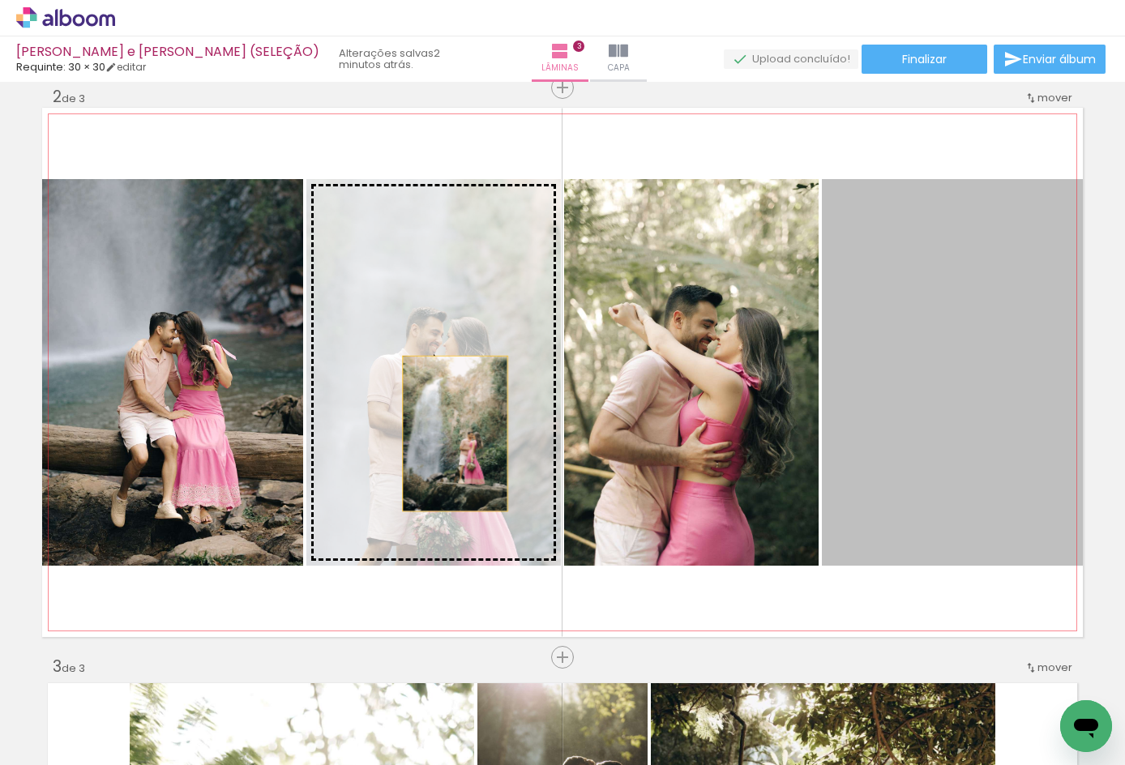
drag, startPoint x: 1008, startPoint y: 452, endPoint x: 444, endPoint y: 433, distance: 564.7
click at [0, 0] on slot at bounding box center [0, 0] width 0 height 0
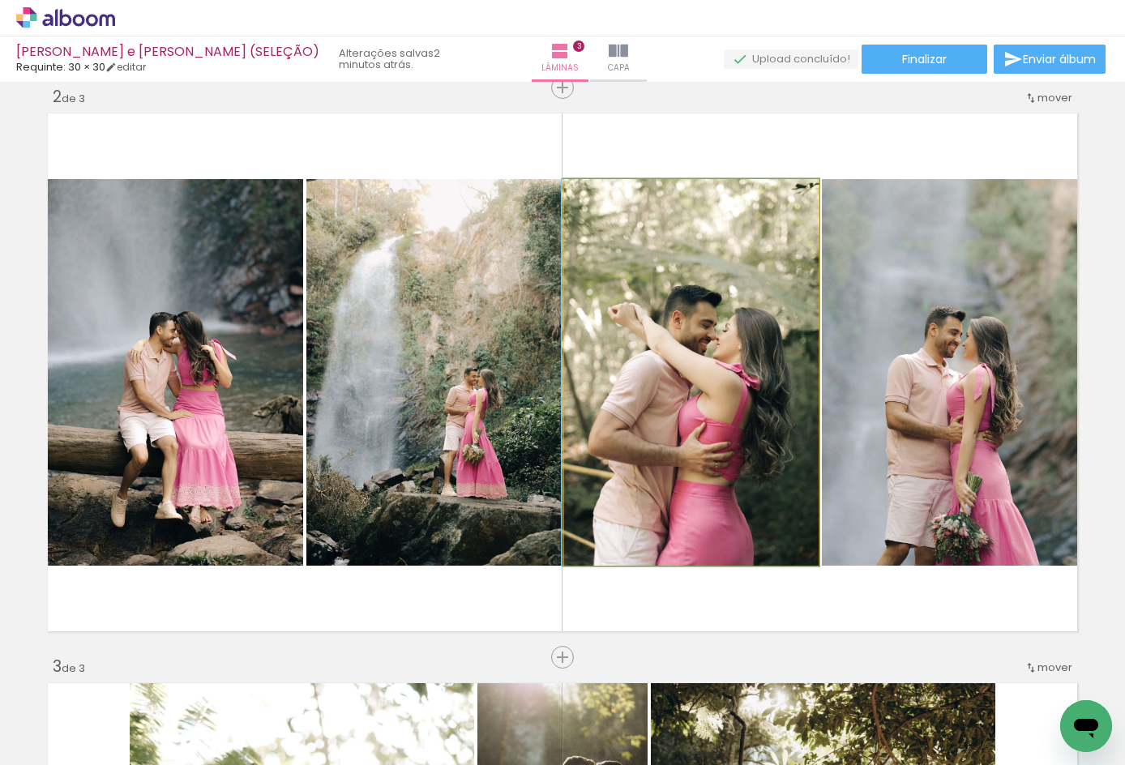
drag, startPoint x: 692, startPoint y: 465, endPoint x: 692, endPoint y: 427, distance: 38.9
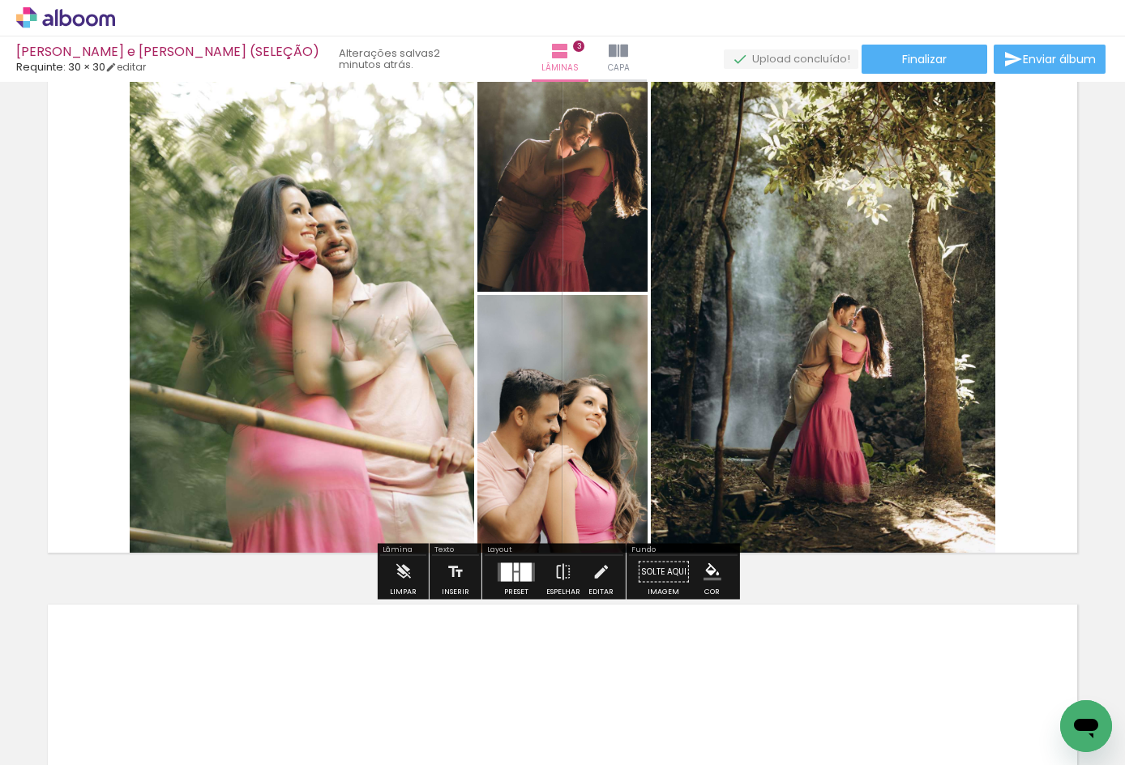
scroll to position [1132, 0]
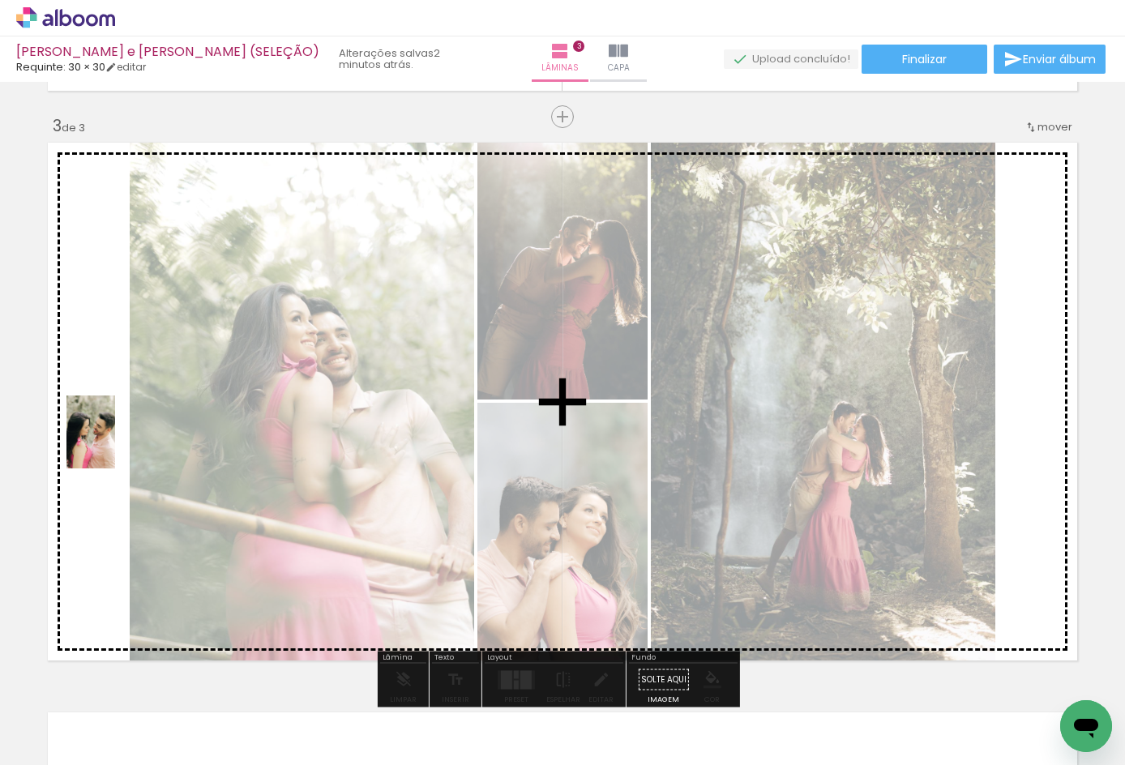
drag, startPoint x: 160, startPoint y: 698, endPoint x: 115, endPoint y: 444, distance: 257.7
click at [115, 444] on quentale-workspace at bounding box center [562, 382] width 1125 height 765
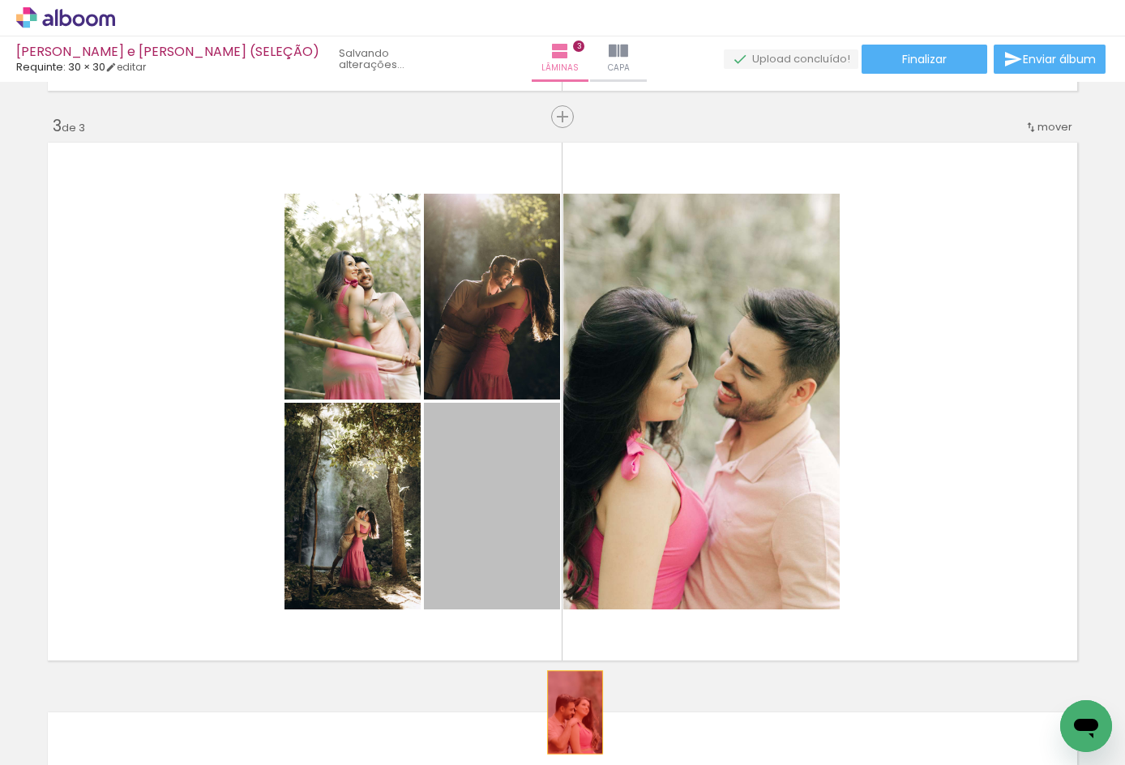
drag, startPoint x: 532, startPoint y: 540, endPoint x: 569, endPoint y: 713, distance: 176.7
click at [569, 713] on quentale-workspace at bounding box center [562, 382] width 1125 height 765
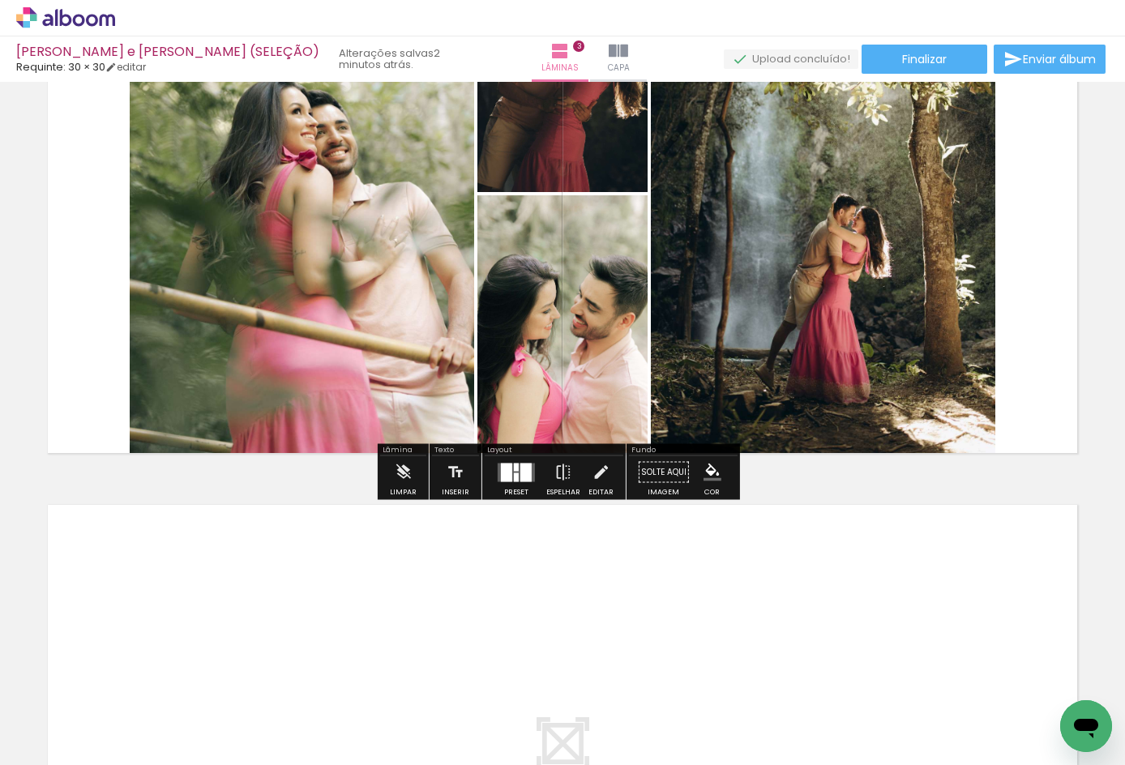
scroll to position [1348, 0]
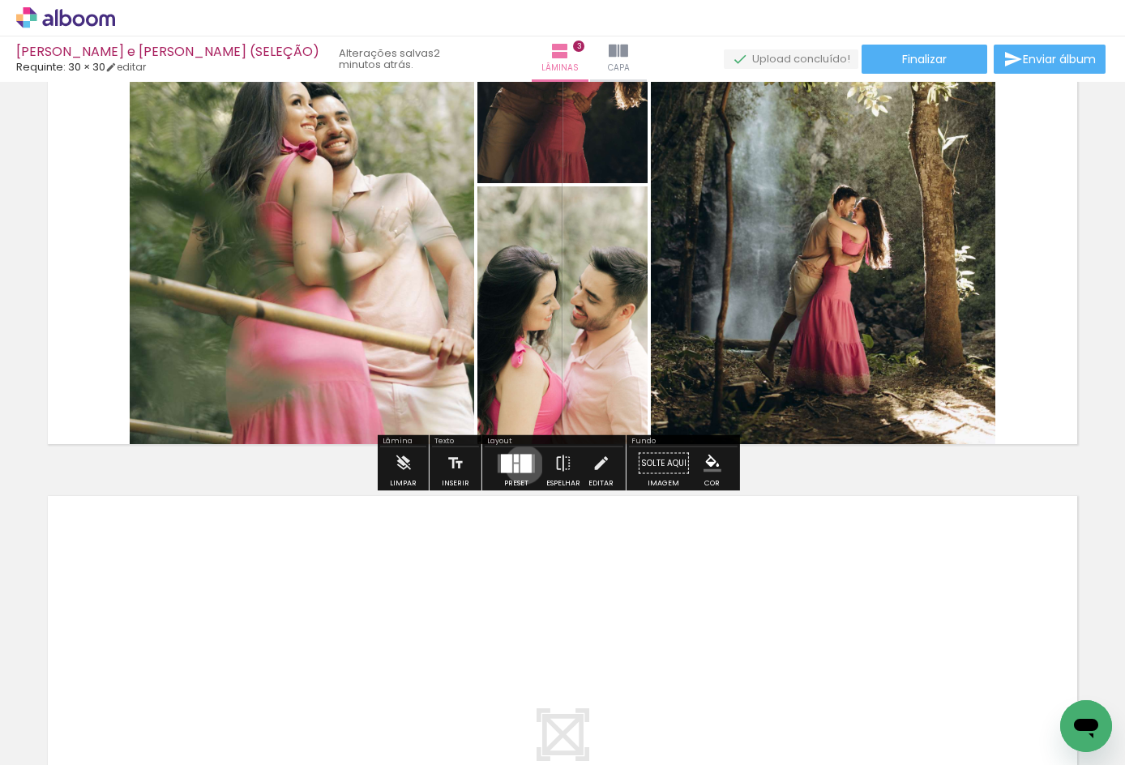
click at [521, 465] on div at bounding box center [526, 463] width 11 height 19
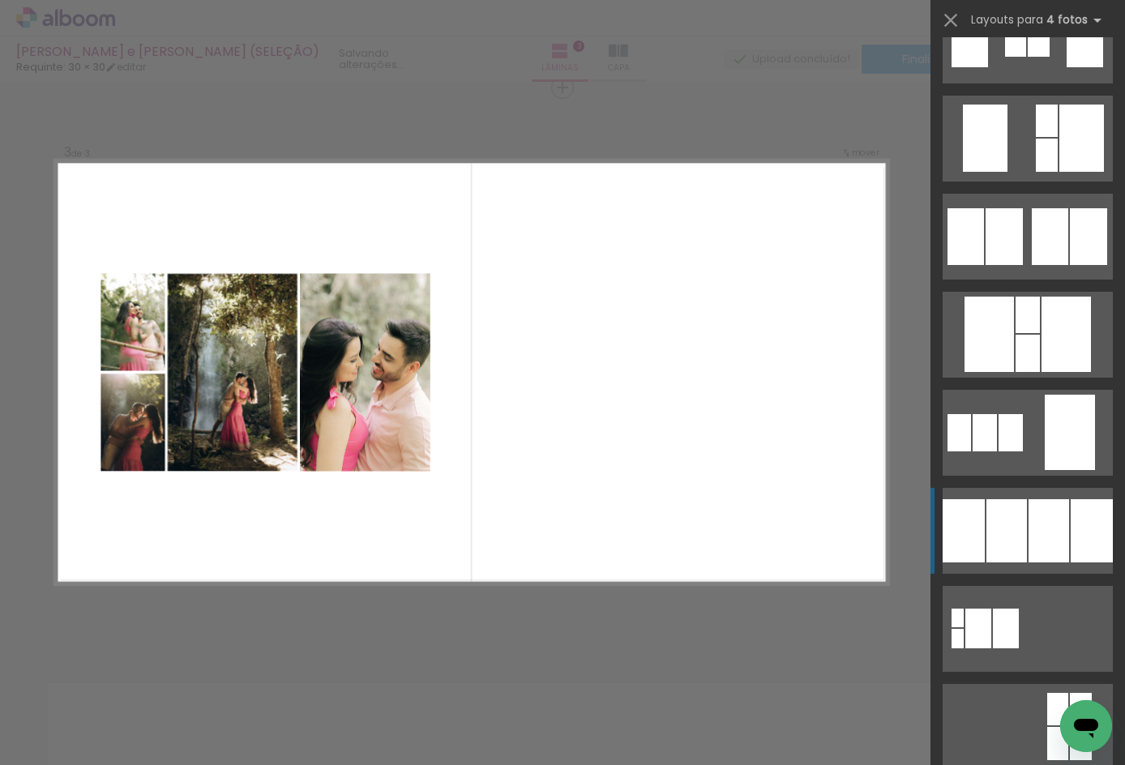
scroll to position [1406, 0]
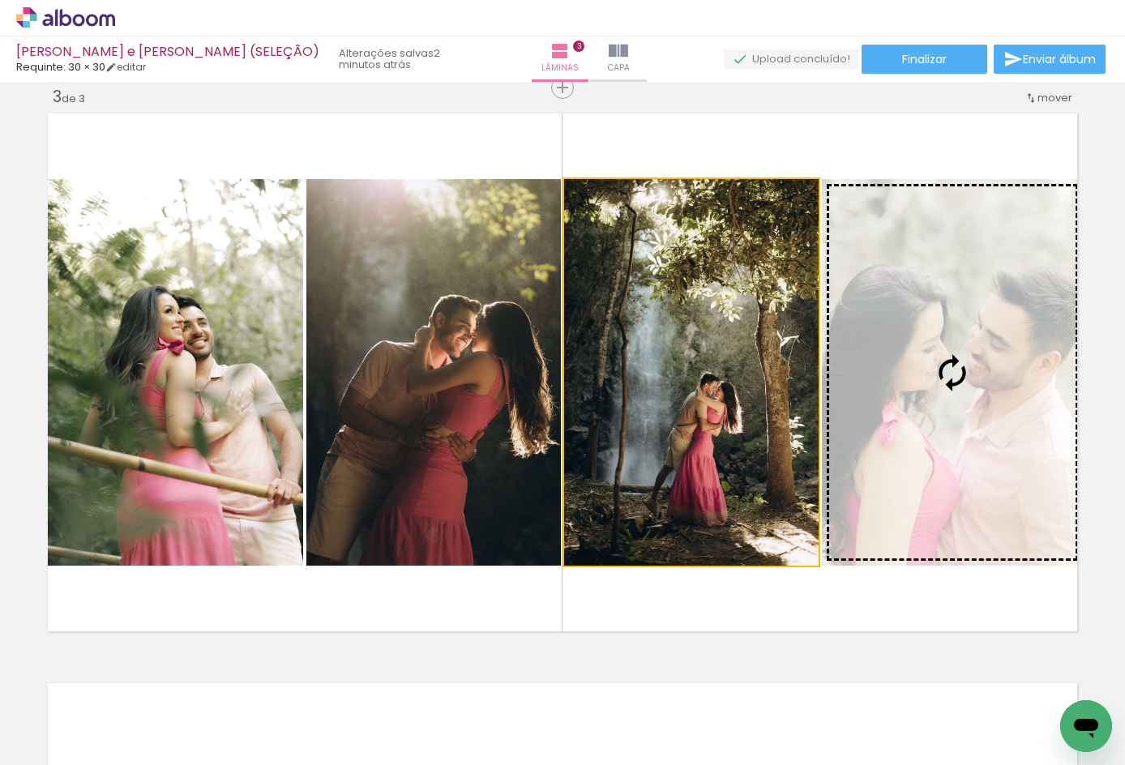
drag, startPoint x: 672, startPoint y: 392, endPoint x: 927, endPoint y: 397, distance: 254.6
click at [0, 0] on slot at bounding box center [0, 0] width 0 height 0
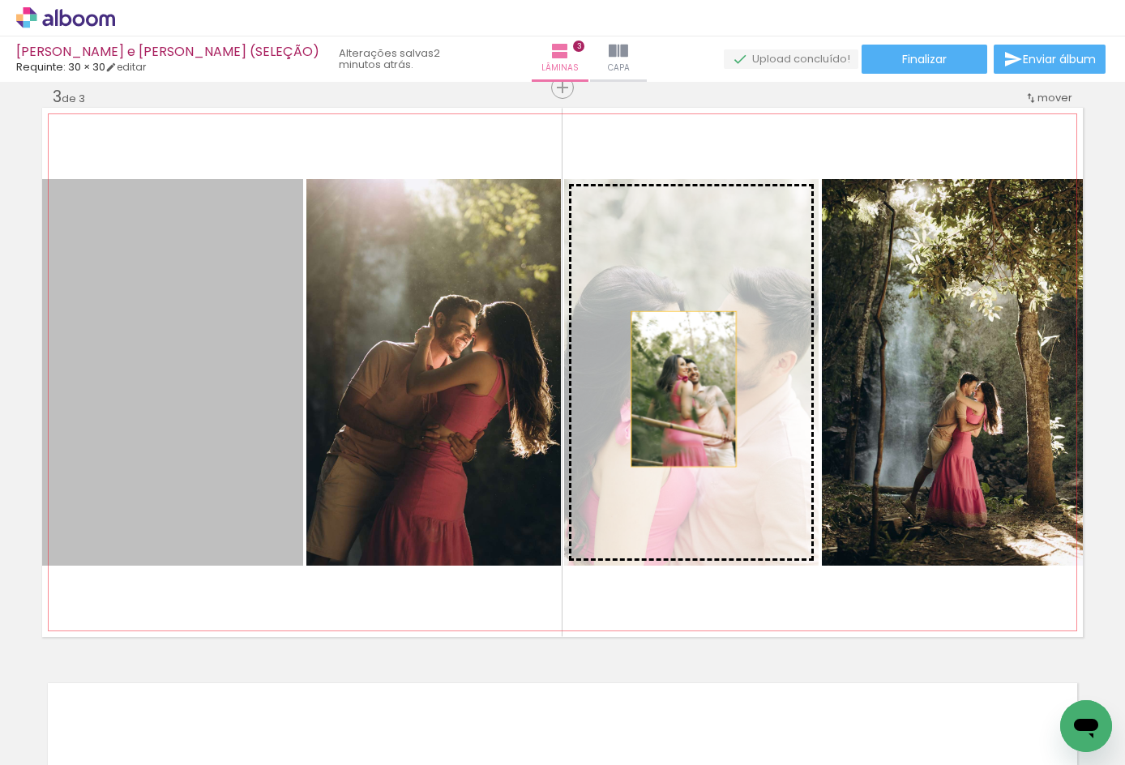
drag, startPoint x: 122, startPoint y: 392, endPoint x: 678, endPoint y: 389, distance: 555.5
click at [0, 0] on slot at bounding box center [0, 0] width 0 height 0
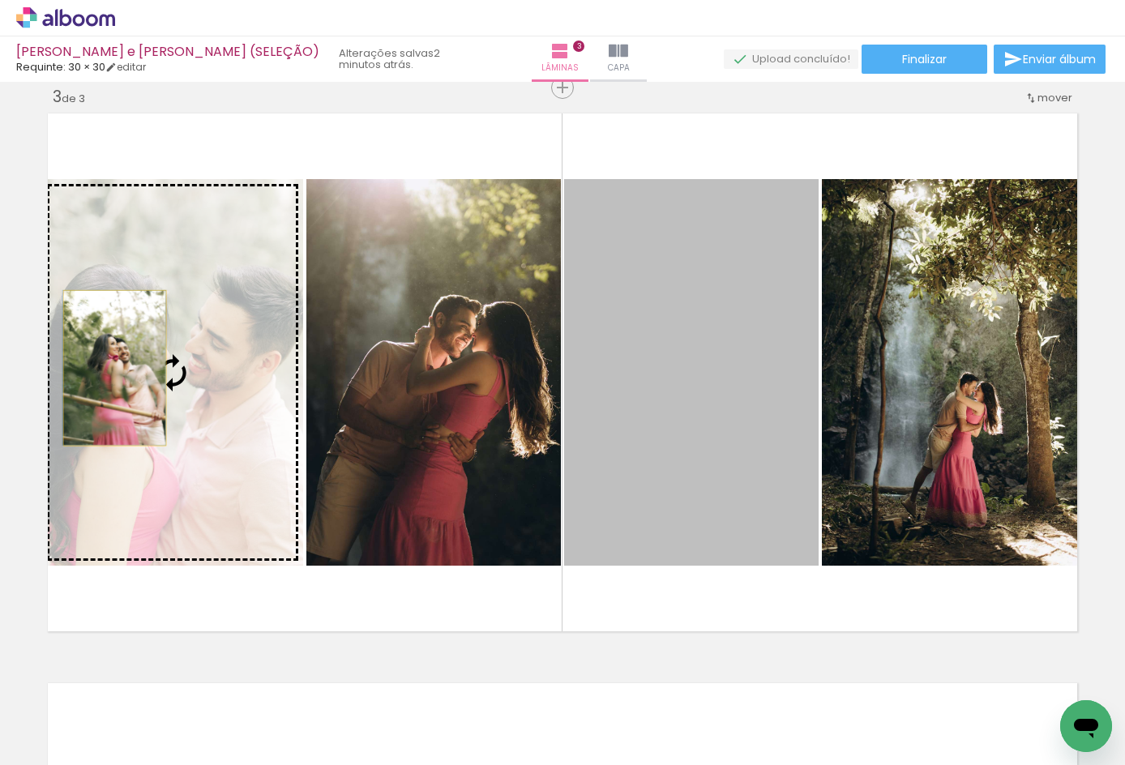
drag, startPoint x: 657, startPoint y: 474, endPoint x: 189, endPoint y: 383, distance: 476.8
click at [0, 0] on slot at bounding box center [0, 0] width 0 height 0
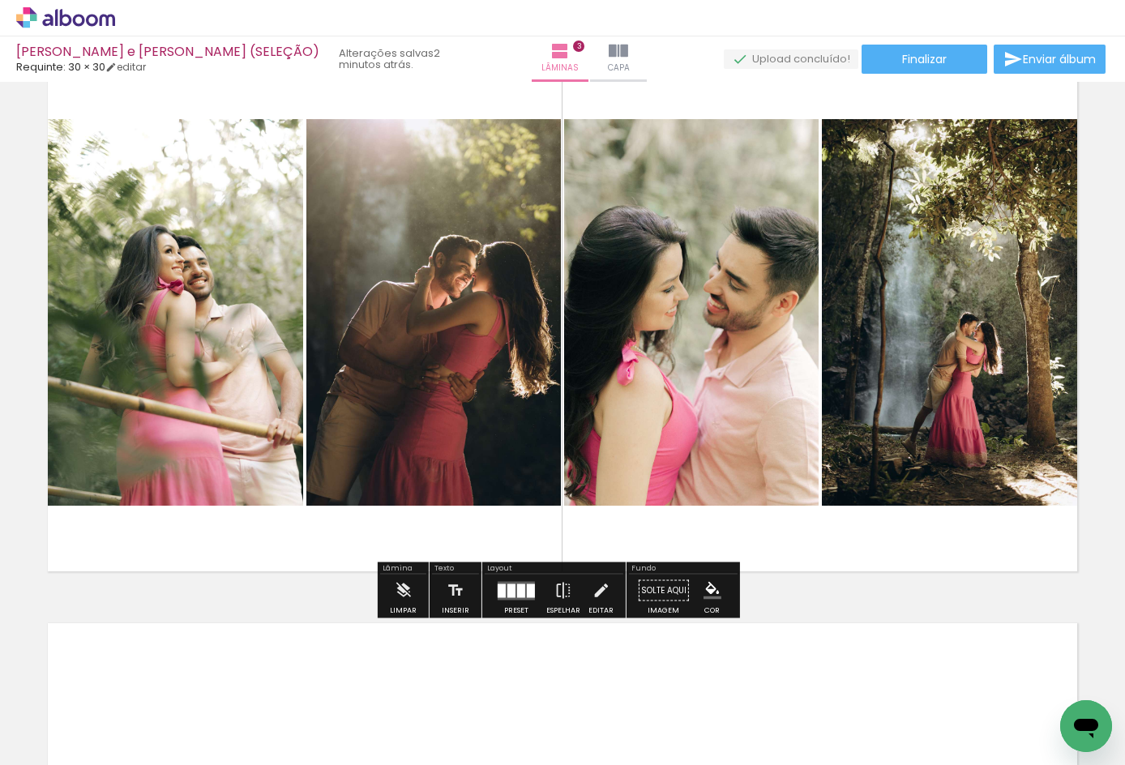
scroll to position [1269, 0]
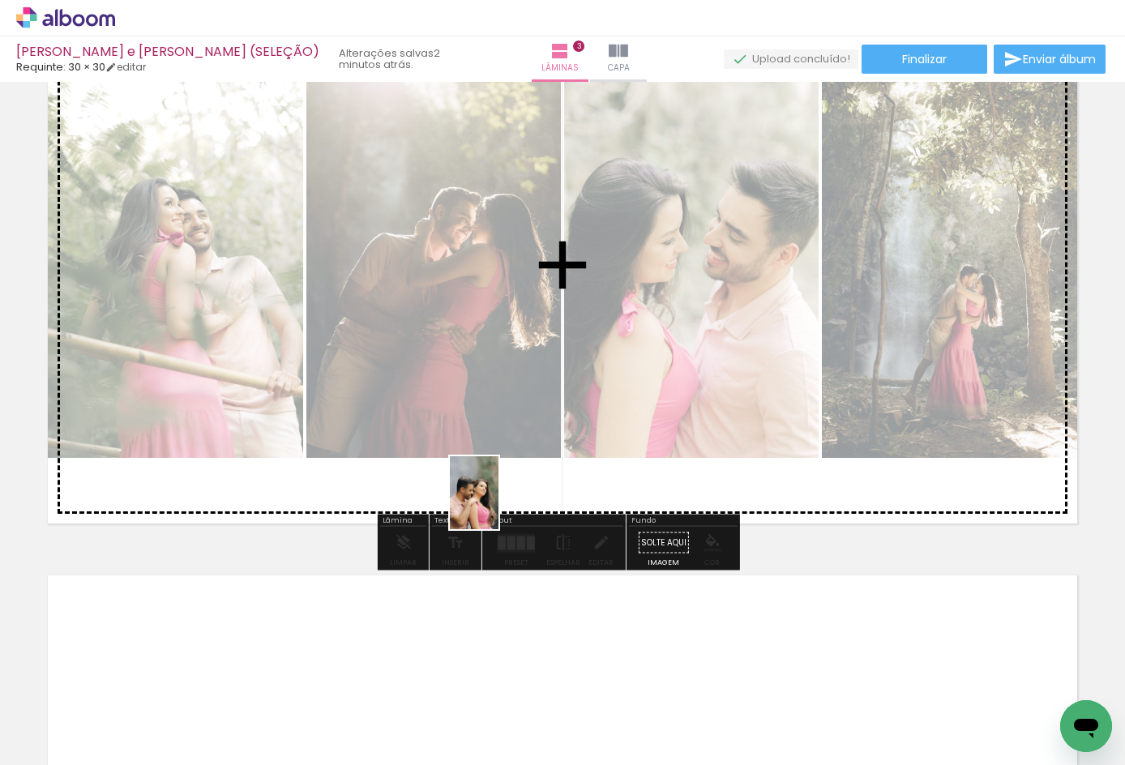
drag, startPoint x: 705, startPoint y: 688, endPoint x: 499, endPoint y: 505, distance: 276.3
click at [499, 505] on quentale-workspace at bounding box center [562, 382] width 1125 height 765
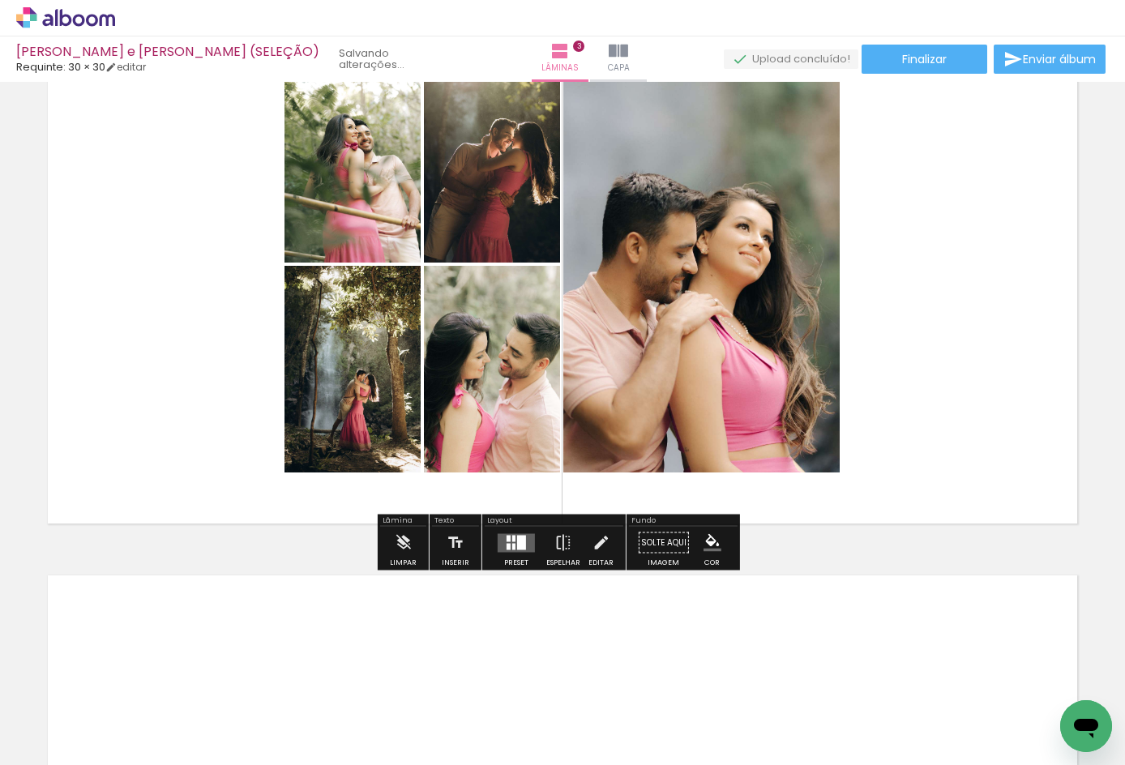
click at [507, 554] on div at bounding box center [517, 543] width 44 height 32
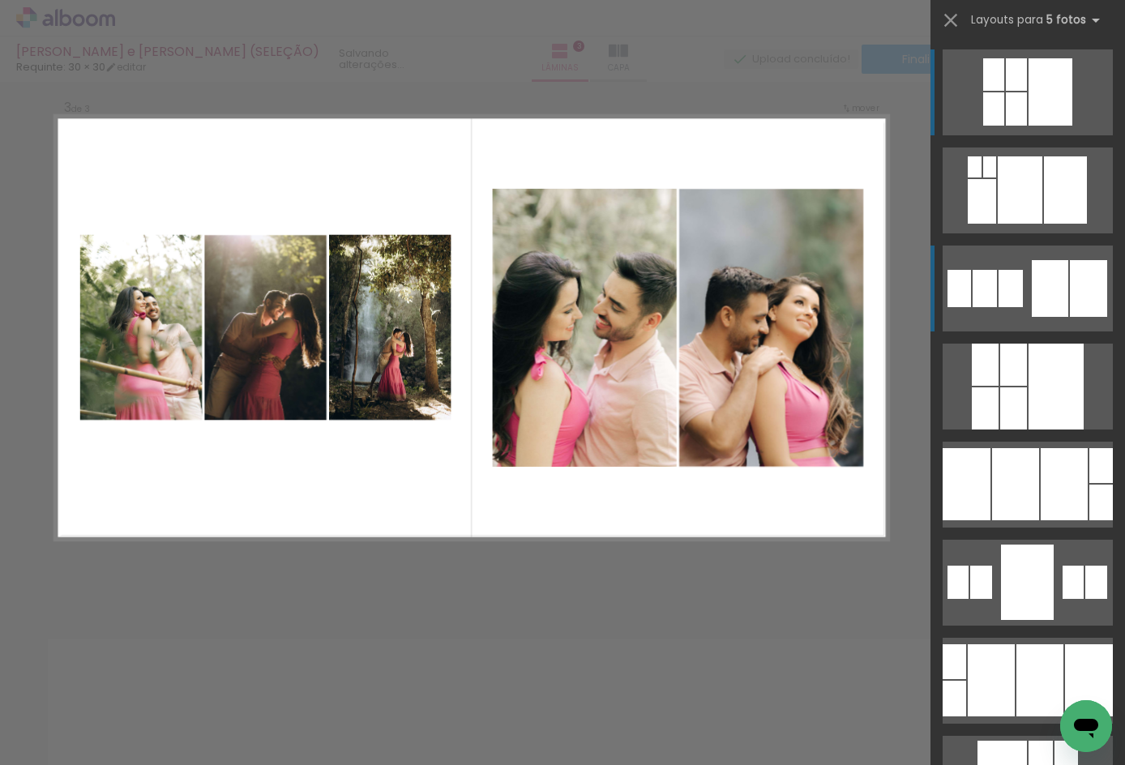
scroll to position [1161, 0]
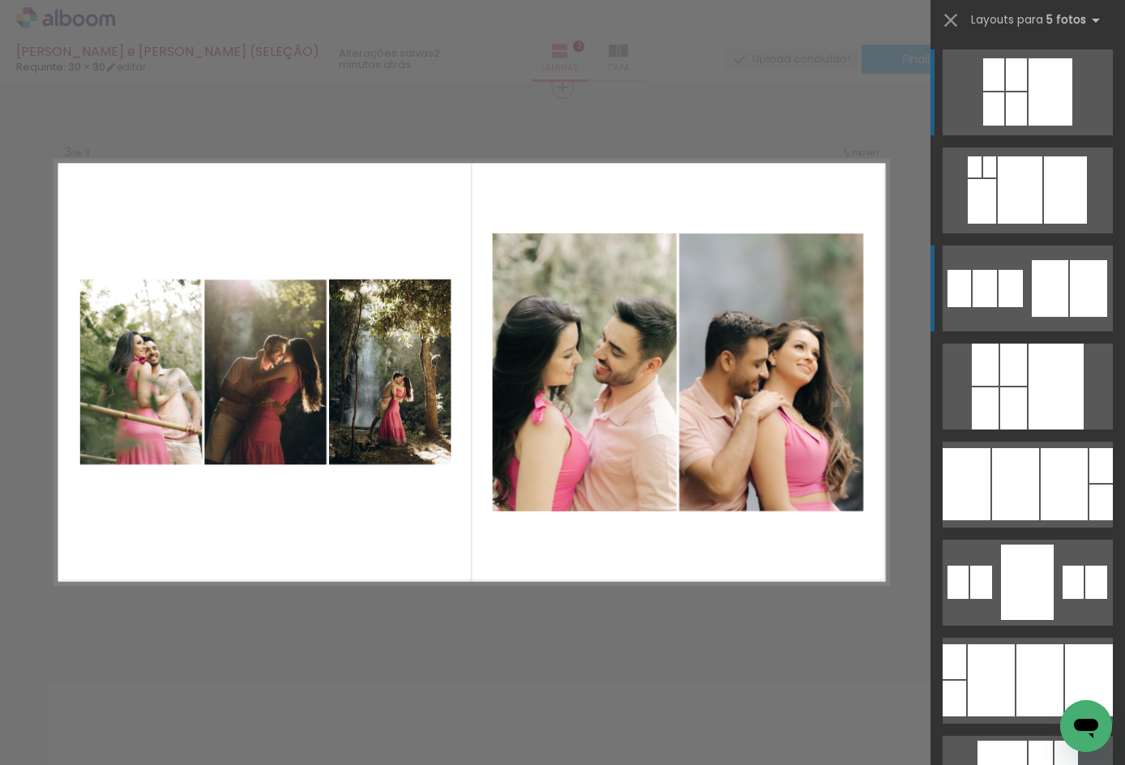
click at [997, 224] on div at bounding box center [982, 201] width 28 height 45
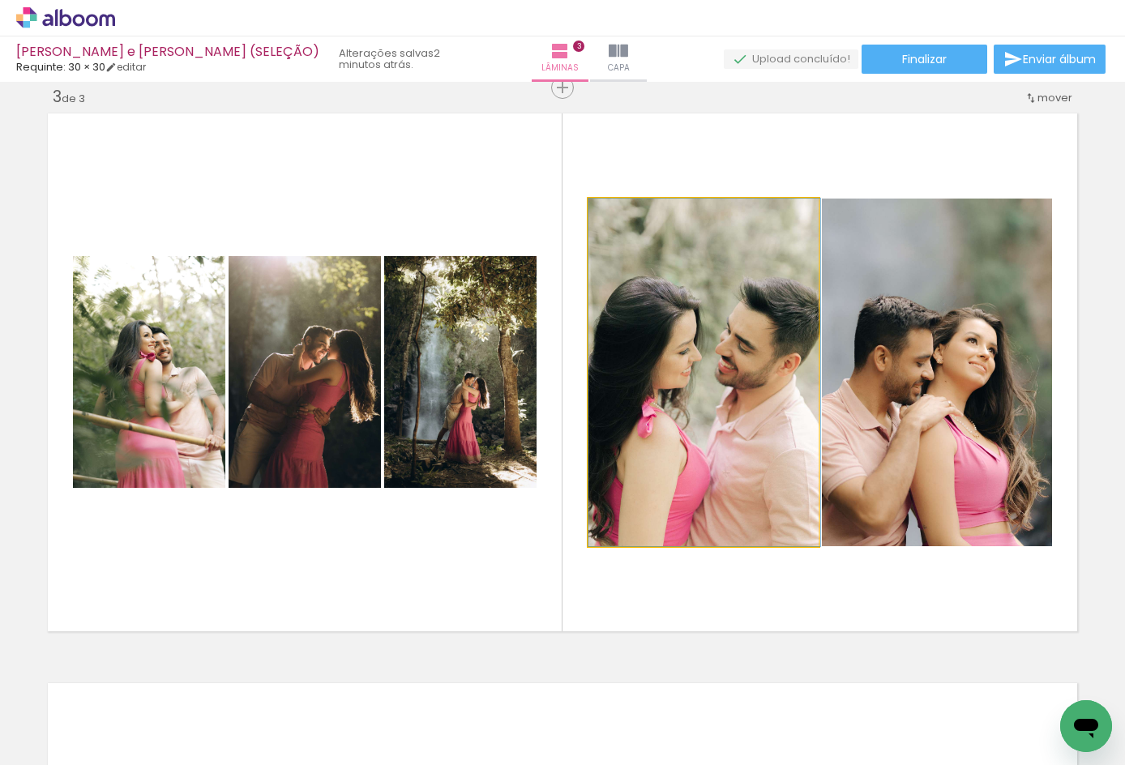
drag, startPoint x: 685, startPoint y: 440, endPoint x: 711, endPoint y: 436, distance: 26.3
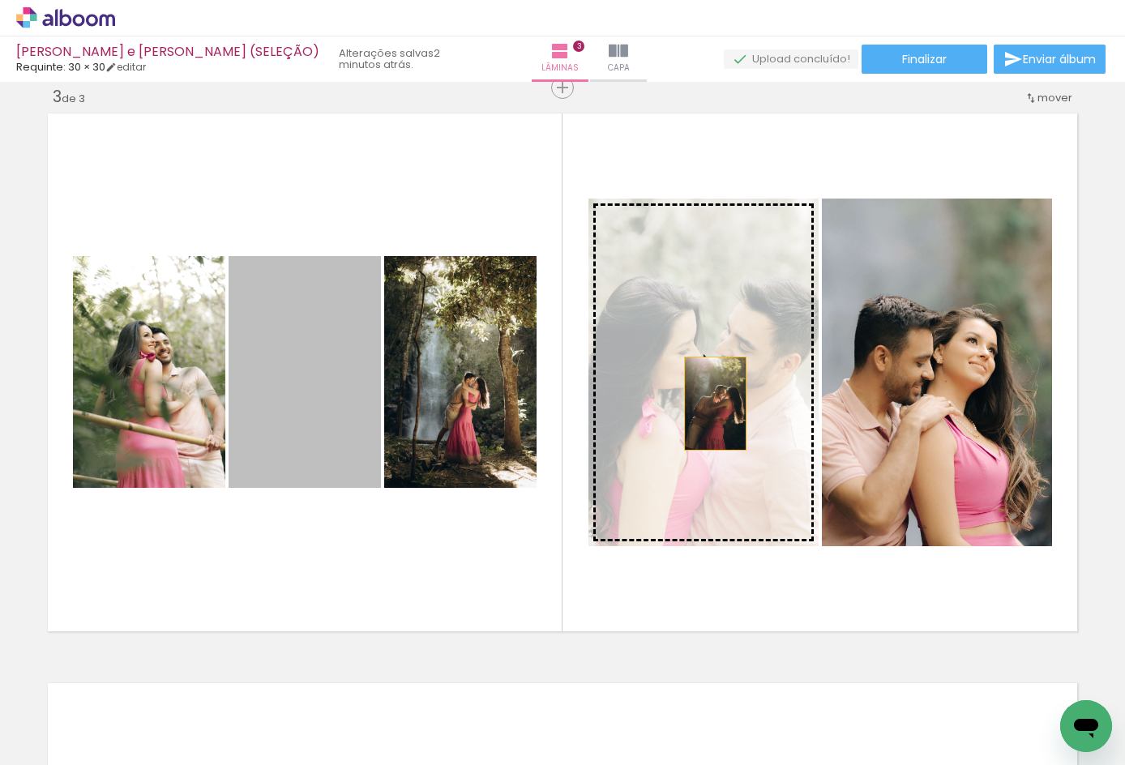
drag, startPoint x: 288, startPoint y: 399, endPoint x: 710, endPoint y: 404, distance: 421.7
click at [0, 0] on slot at bounding box center [0, 0] width 0 height 0
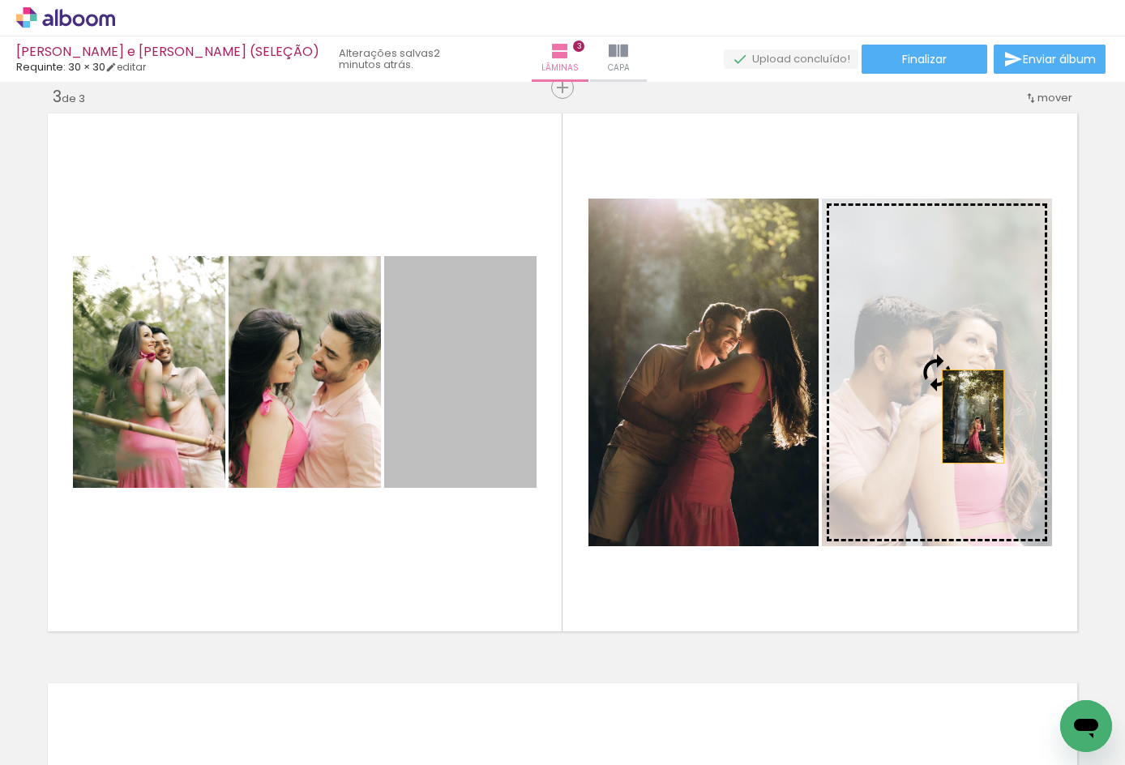
drag, startPoint x: 437, startPoint y: 421, endPoint x: 967, endPoint y: 417, distance: 530.3
click at [0, 0] on slot at bounding box center [0, 0] width 0 height 0
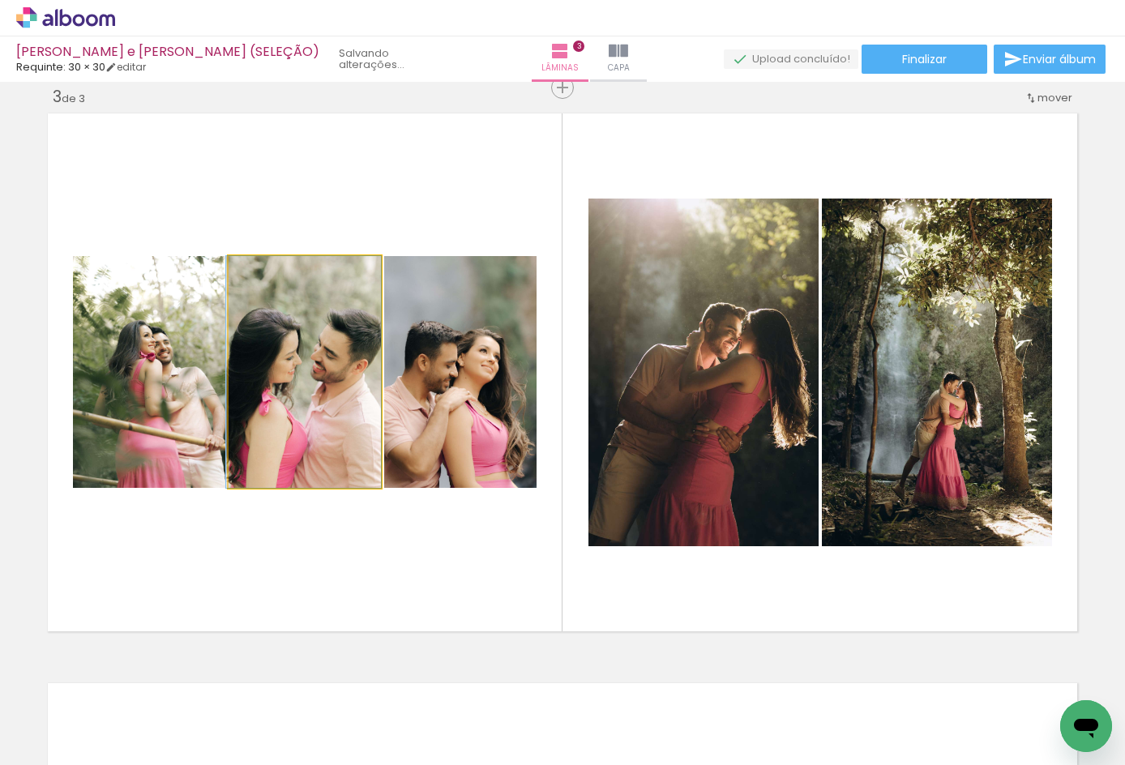
drag, startPoint x: 321, startPoint y: 441, endPoint x: 294, endPoint y: 436, distance: 27.2
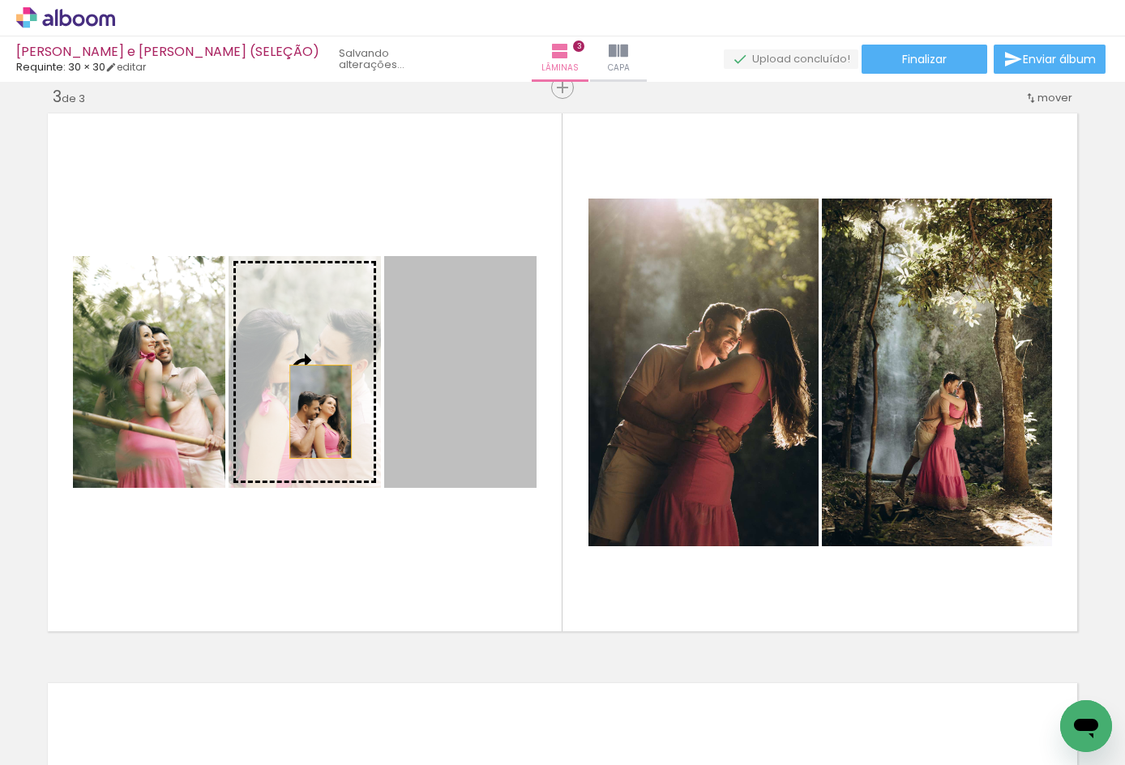
drag, startPoint x: 462, startPoint y: 439, endPoint x: 315, endPoint y: 412, distance: 150.1
click at [0, 0] on slot at bounding box center [0, 0] width 0 height 0
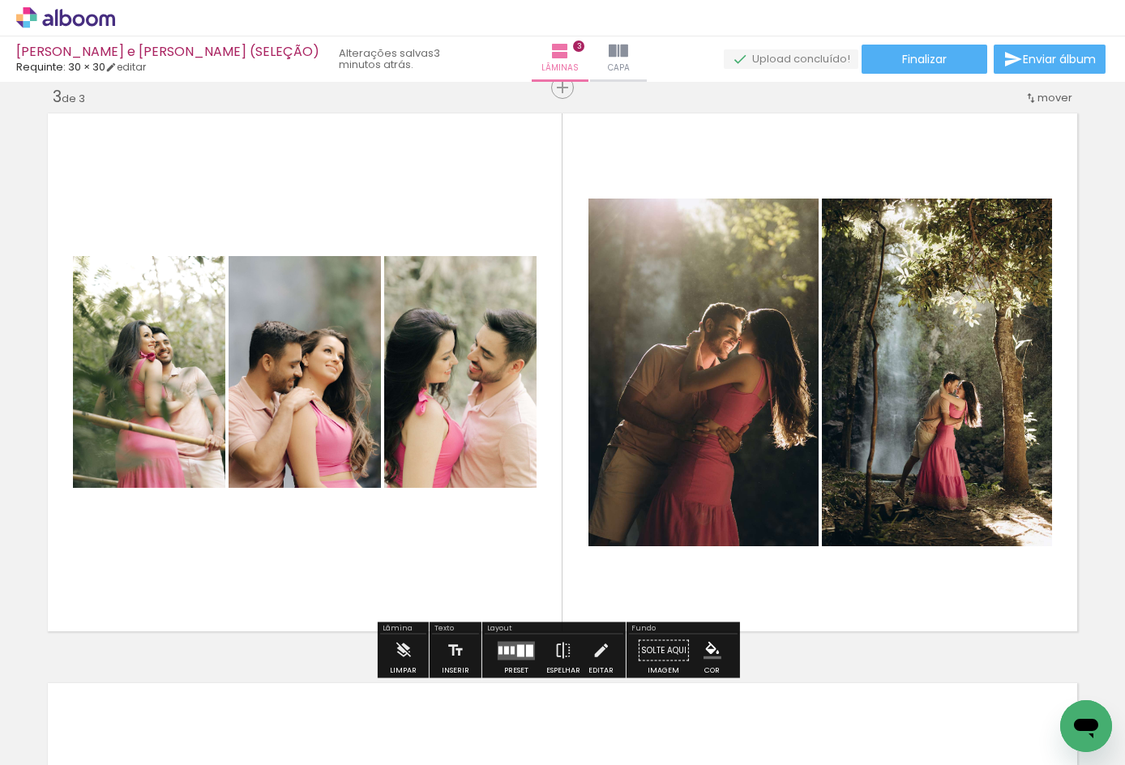
click at [512, 654] on quentale-layouter at bounding box center [516, 650] width 37 height 19
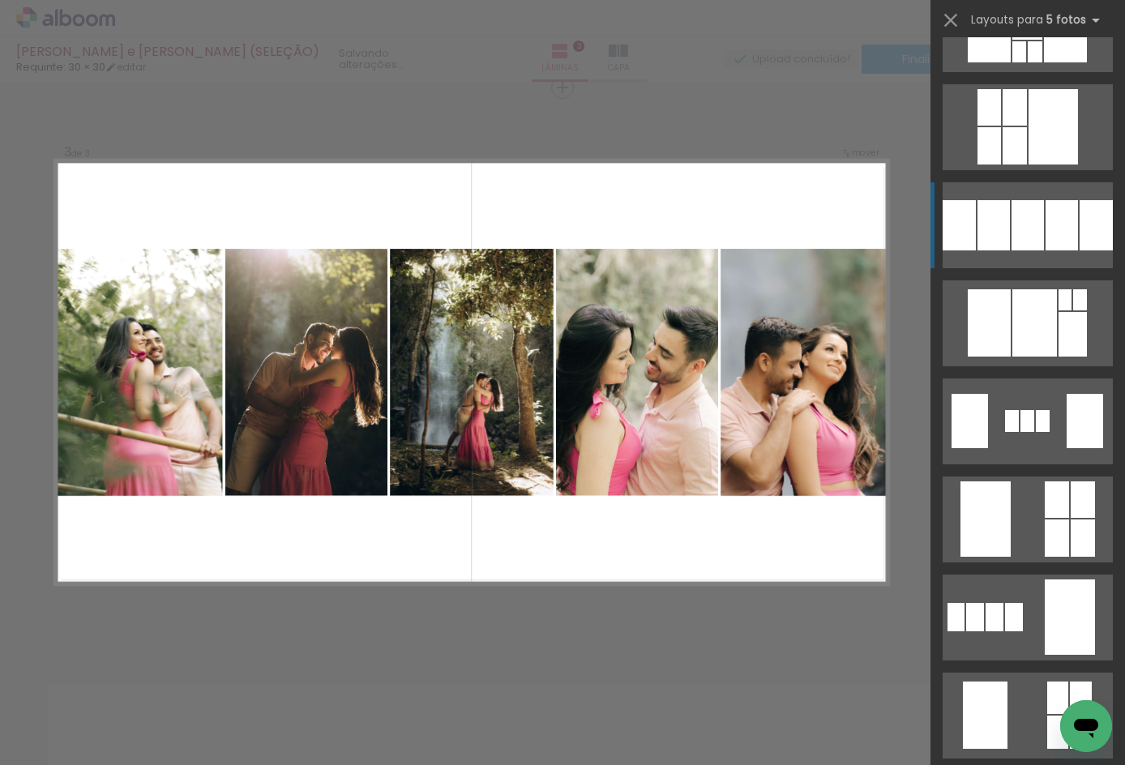
scroll to position [4088, 0]
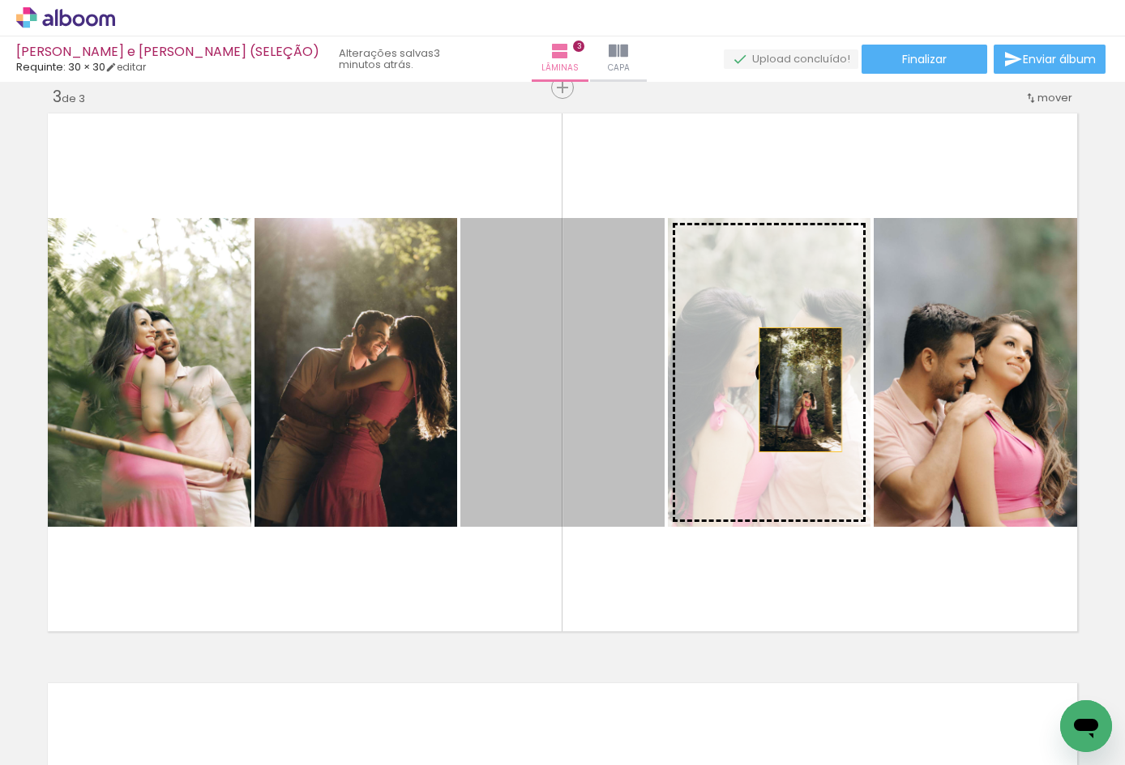
drag, startPoint x: 773, startPoint y: 394, endPoint x: 822, endPoint y: 390, distance: 49.6
click at [0, 0] on slot at bounding box center [0, 0] width 0 height 0
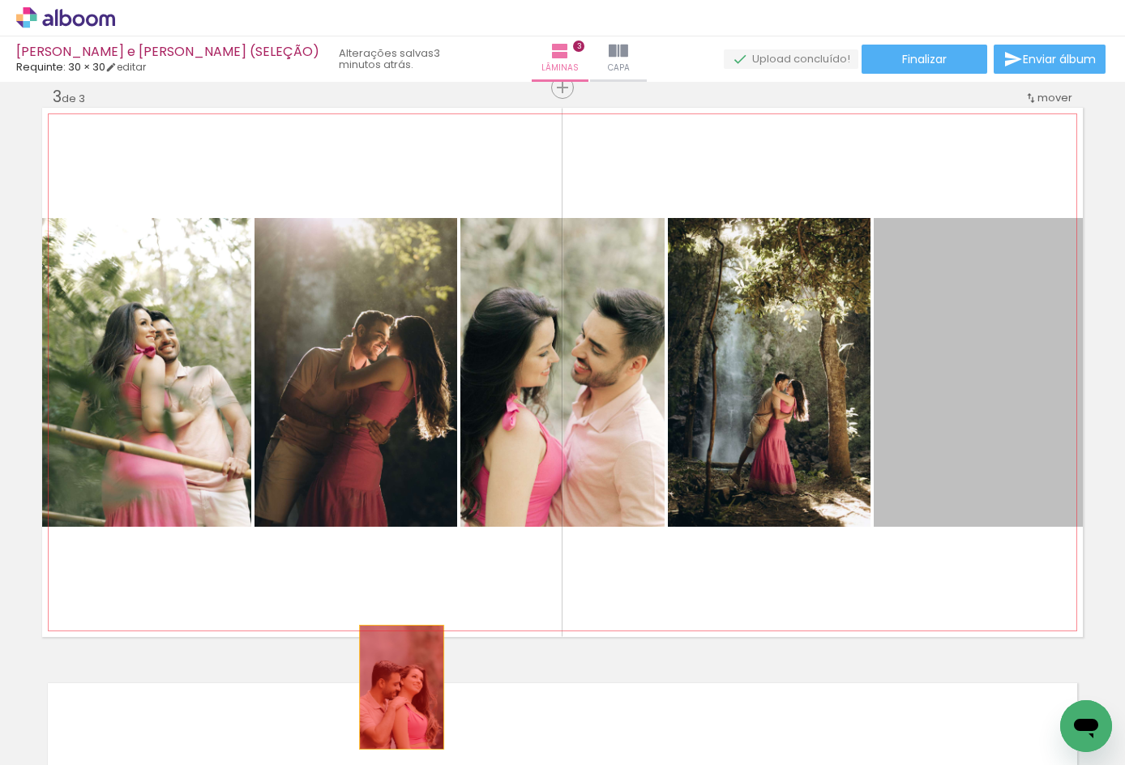
drag, startPoint x: 1031, startPoint y: 474, endPoint x: 395, endPoint y: 688, distance: 671.6
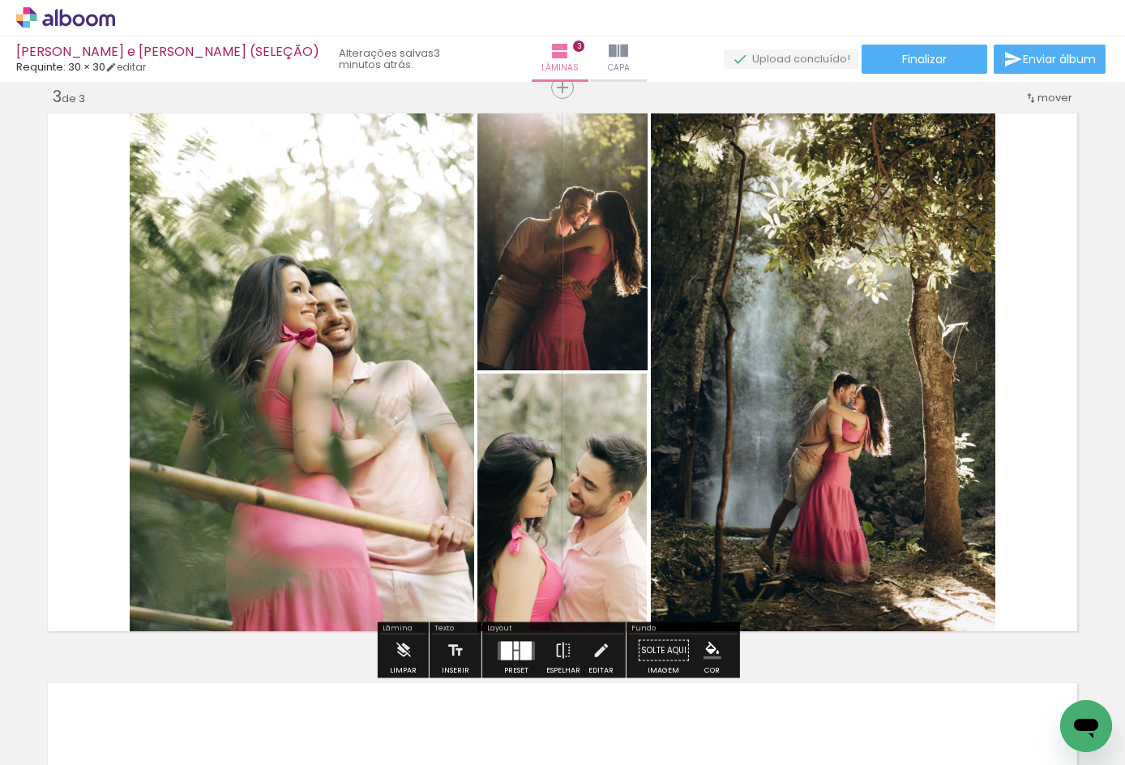
click at [533, 654] on div at bounding box center [517, 651] width 44 height 32
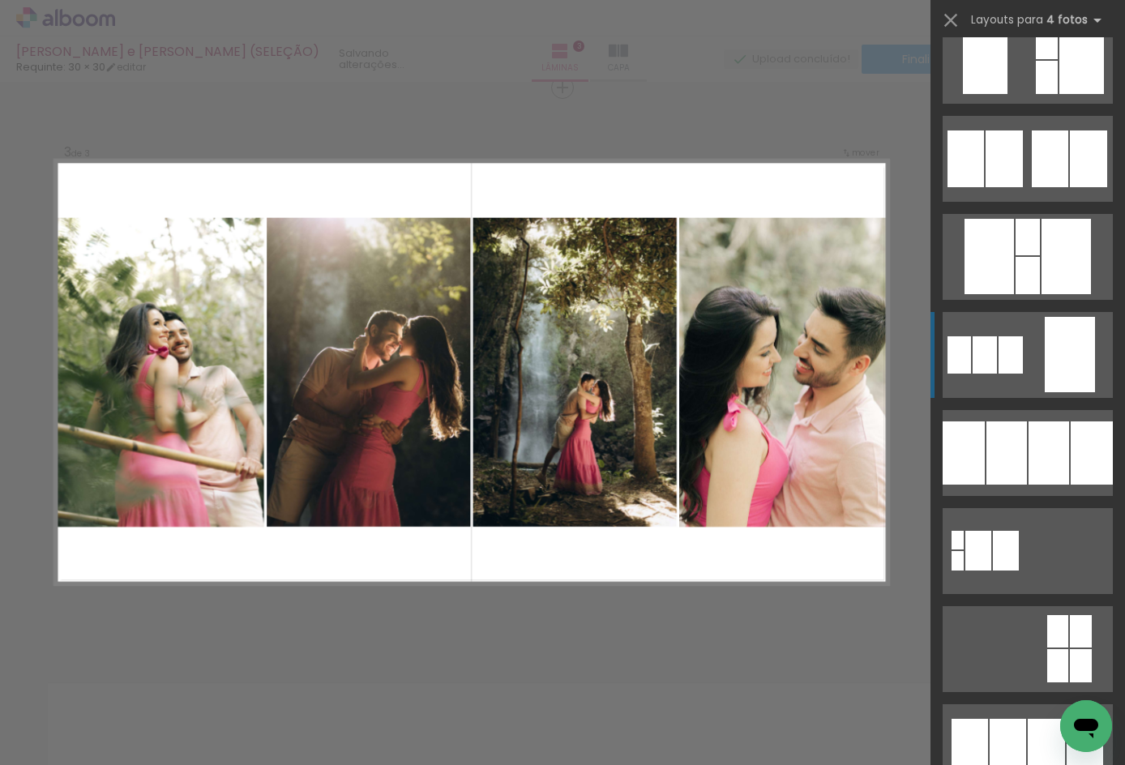
scroll to position [1730, 0]
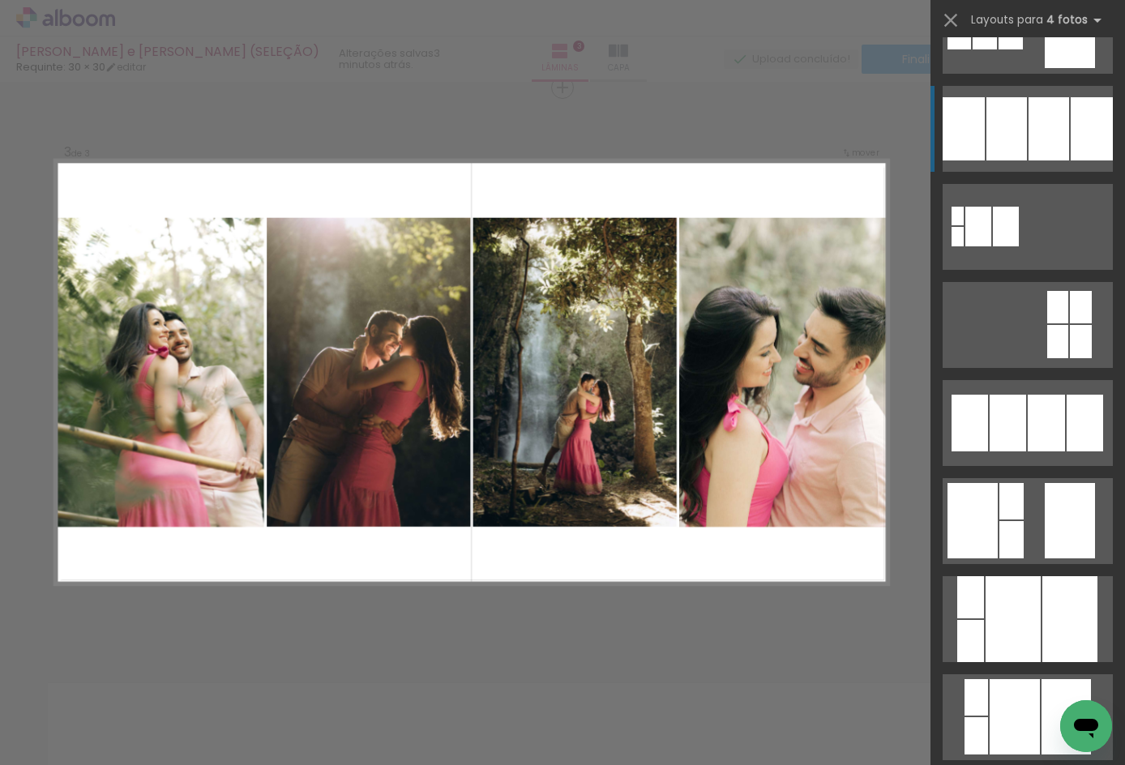
click at [1022, 184] on quentale-layouter at bounding box center [1028, 227] width 170 height 86
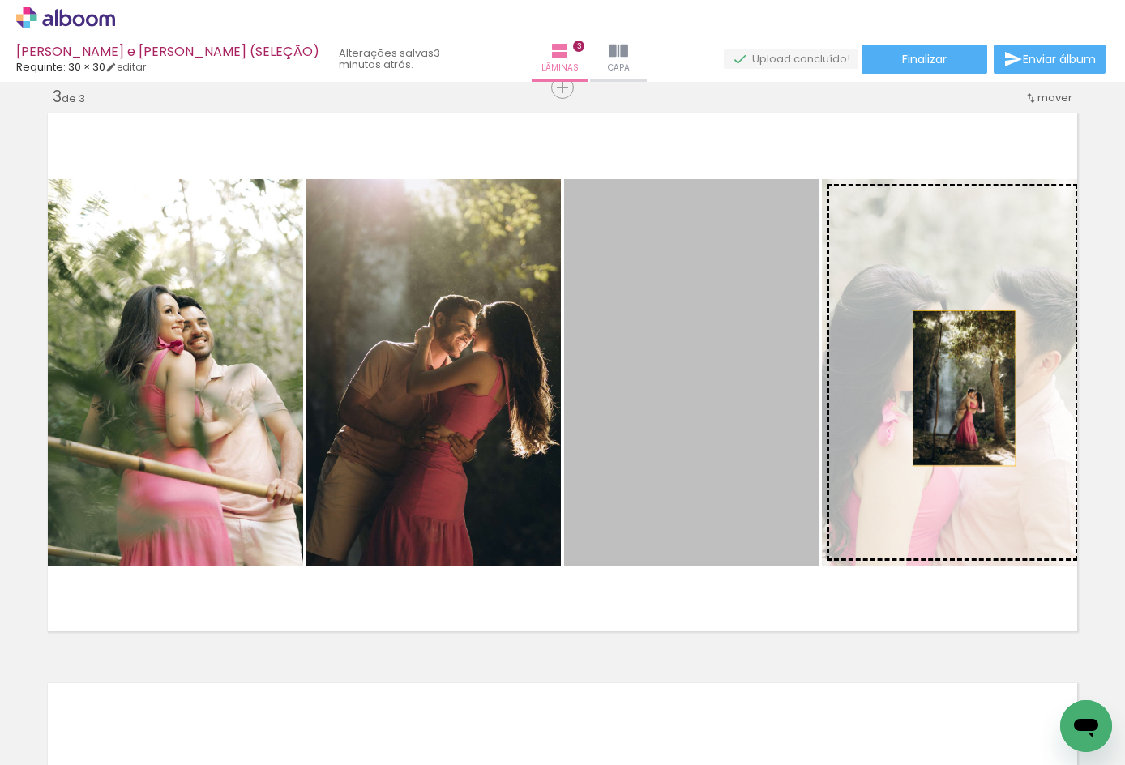
drag, startPoint x: 671, startPoint y: 390, endPoint x: 963, endPoint y: 388, distance: 291.9
click at [0, 0] on slot at bounding box center [0, 0] width 0 height 0
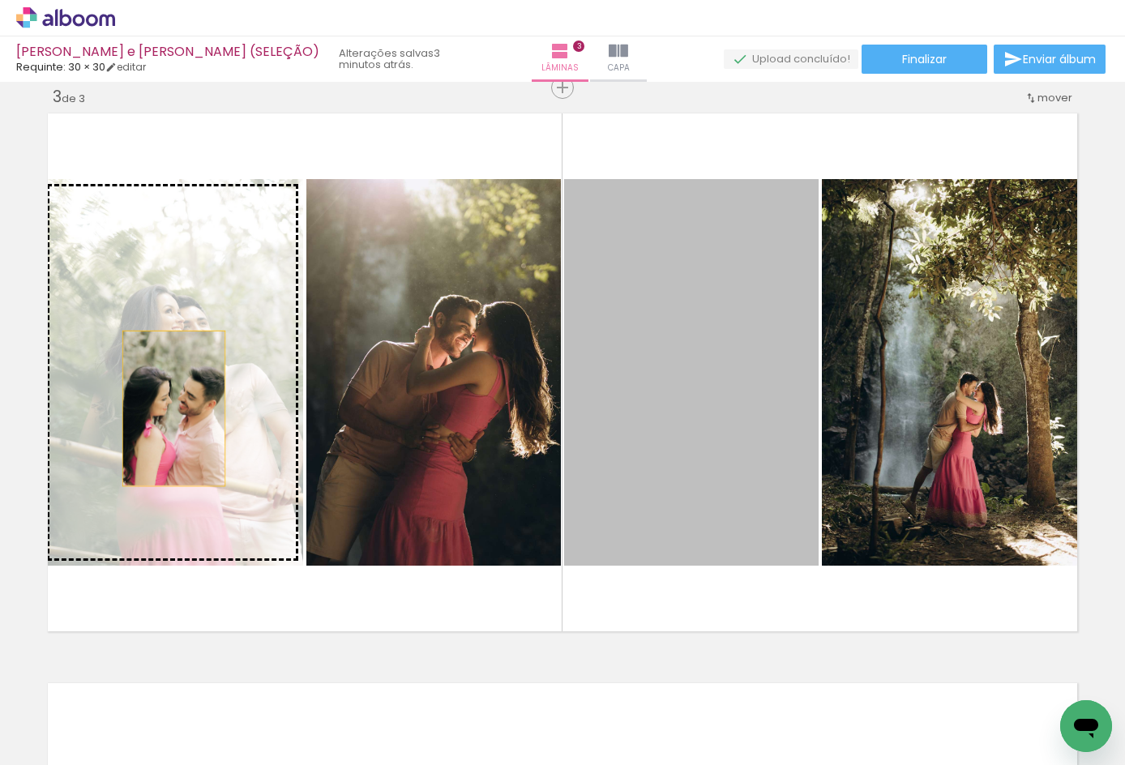
drag, startPoint x: 659, startPoint y: 504, endPoint x: 168, endPoint y: 409, distance: 500.6
click at [0, 0] on slot at bounding box center [0, 0] width 0 height 0
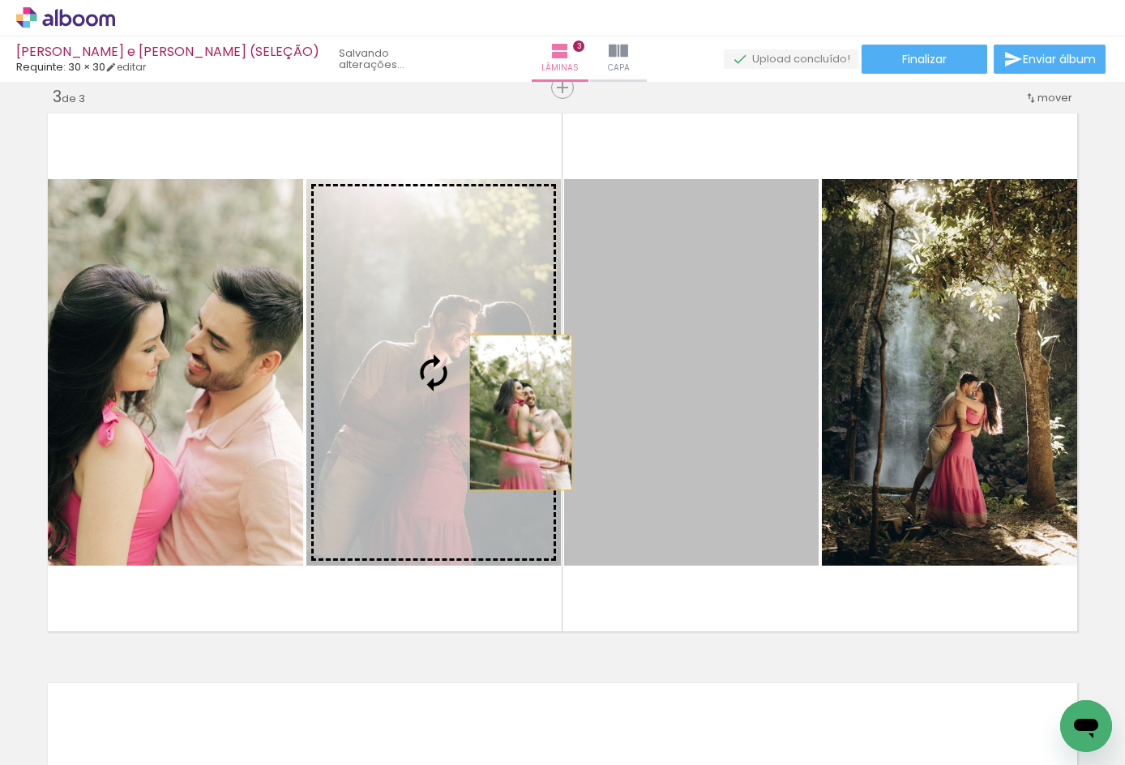
drag, startPoint x: 747, startPoint y: 412, endPoint x: 614, endPoint y: 413, distance: 133.0
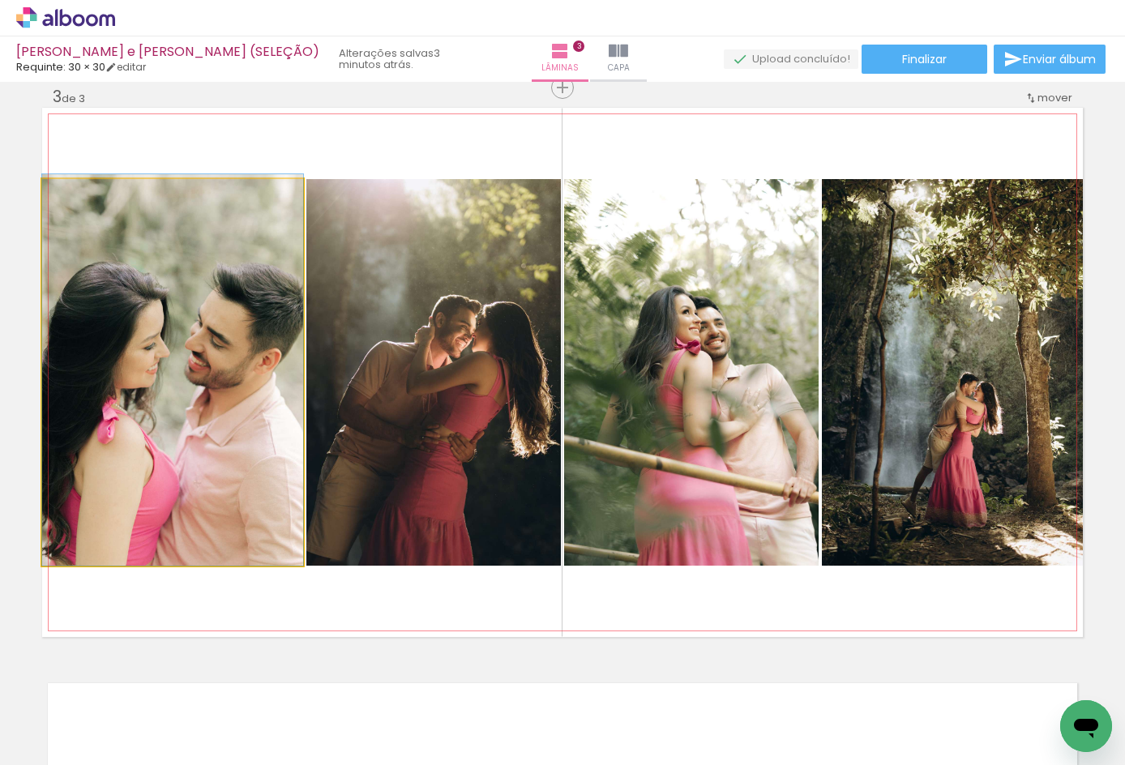
drag, startPoint x: 225, startPoint y: 413, endPoint x: 199, endPoint y: 395, distance: 31.5
drag, startPoint x: 214, startPoint y: 382, endPoint x: 287, endPoint y: 268, distance: 135.6
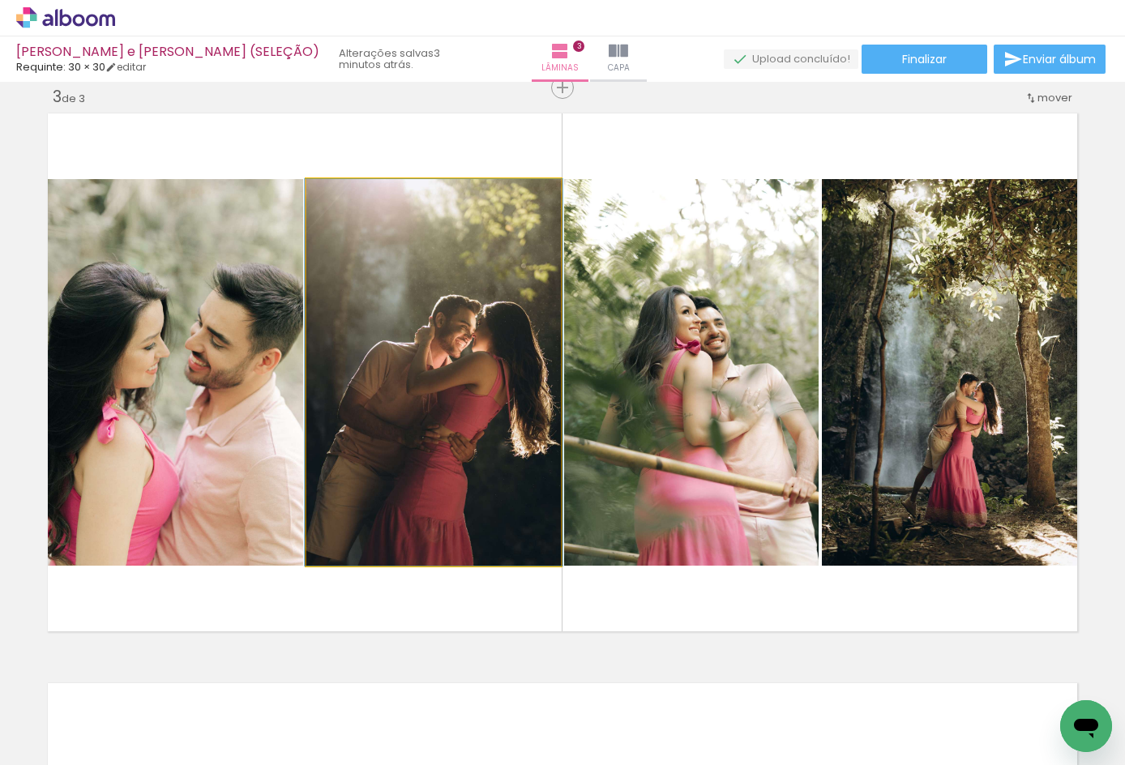
drag, startPoint x: 435, startPoint y: 298, endPoint x: 432, endPoint y: 262, distance: 35.8
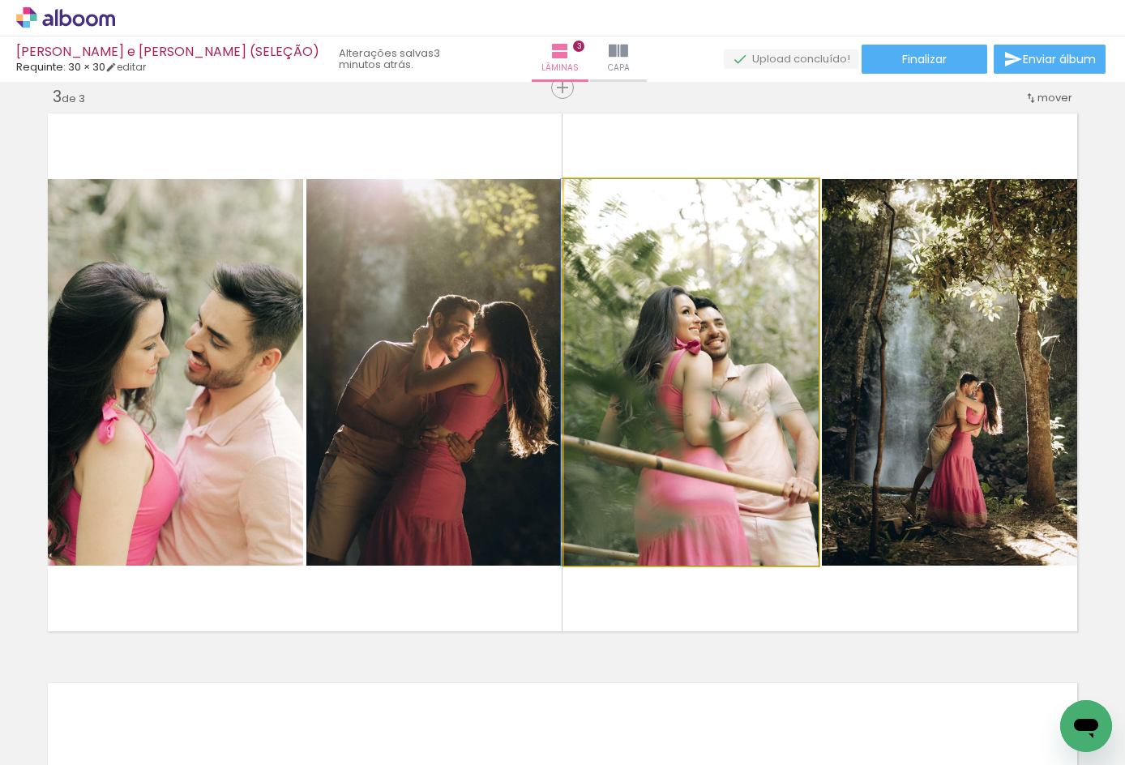
drag, startPoint x: 718, startPoint y: 307, endPoint x: 688, endPoint y: 296, distance: 31.3
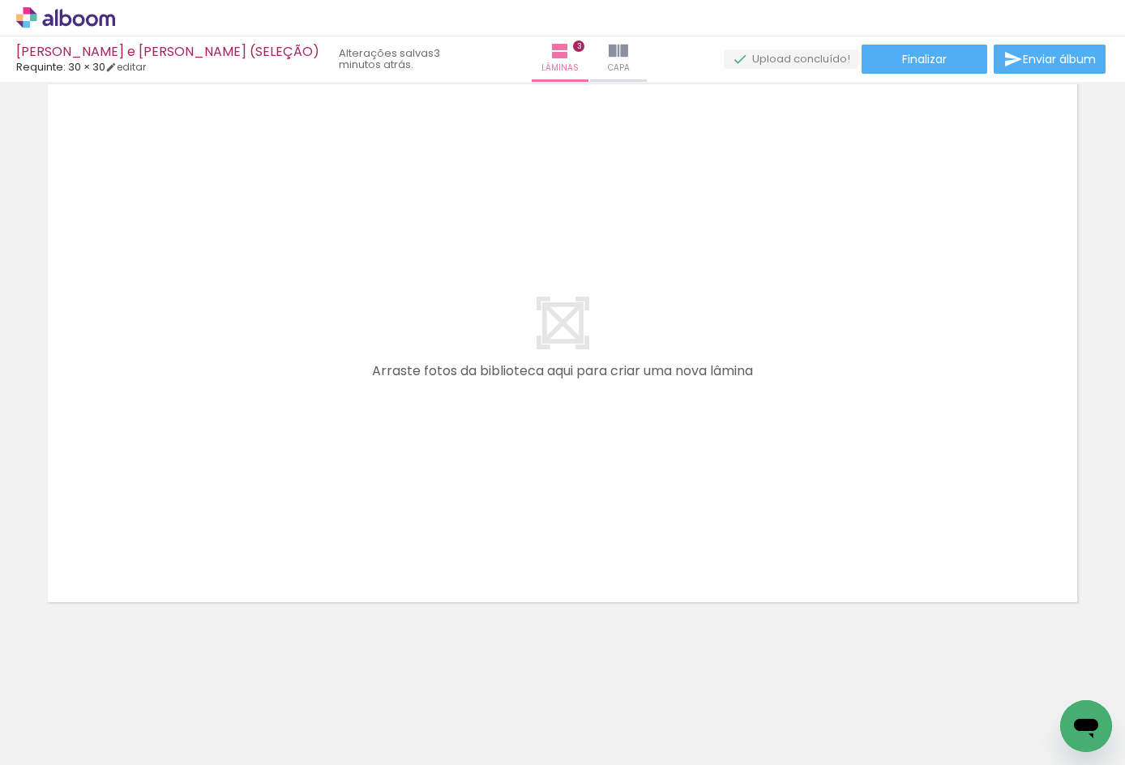
scroll to position [1761, 0]
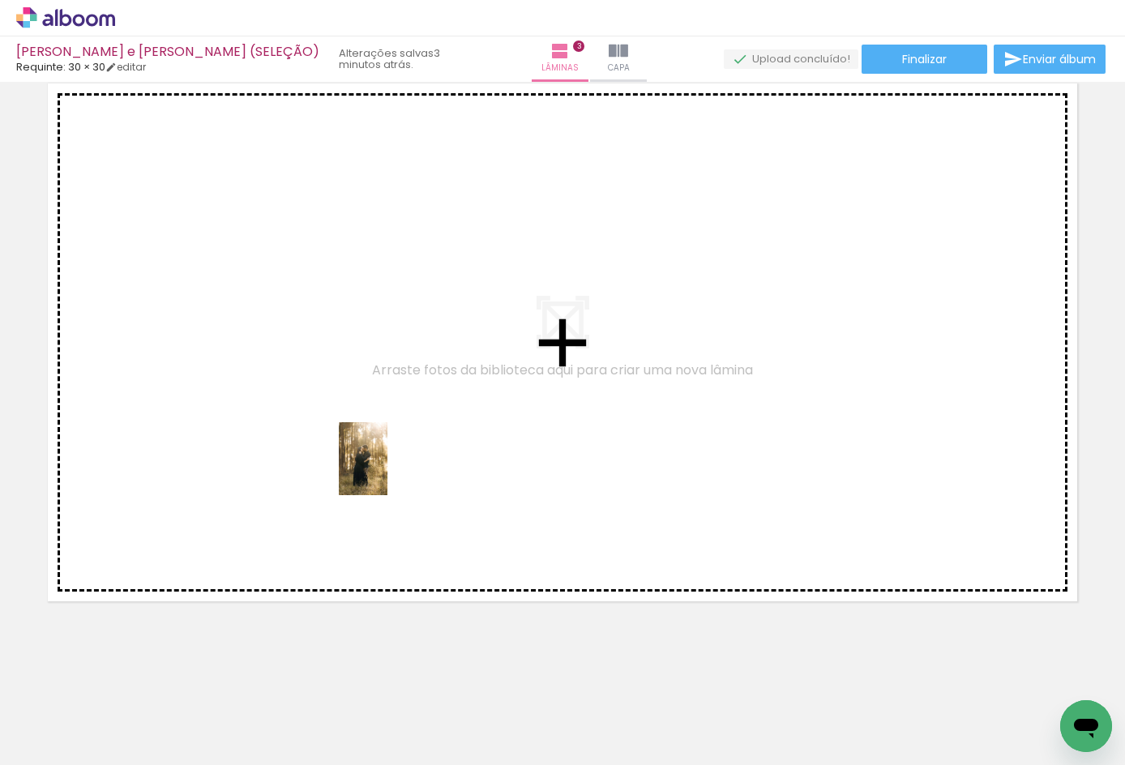
drag, startPoint x: 448, startPoint y: 721, endPoint x: 388, endPoint y: 471, distance: 256.9
click at [388, 471] on quentale-workspace at bounding box center [562, 382] width 1125 height 765
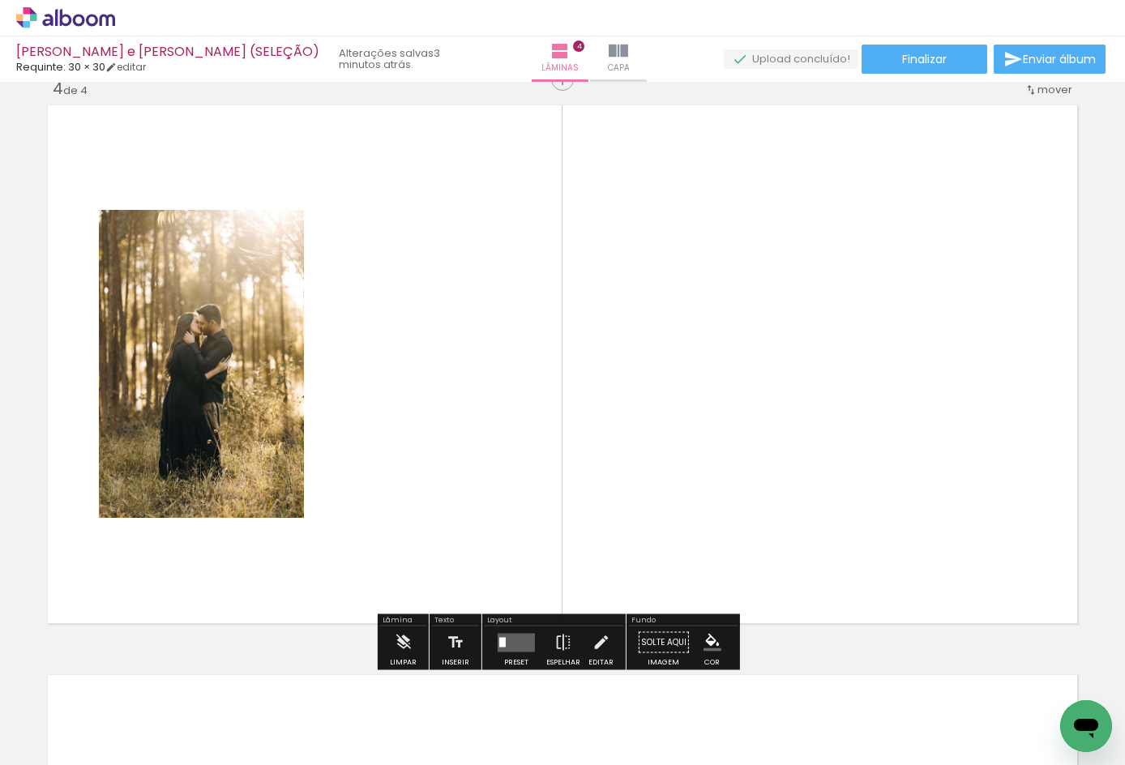
scroll to position [1731, 0]
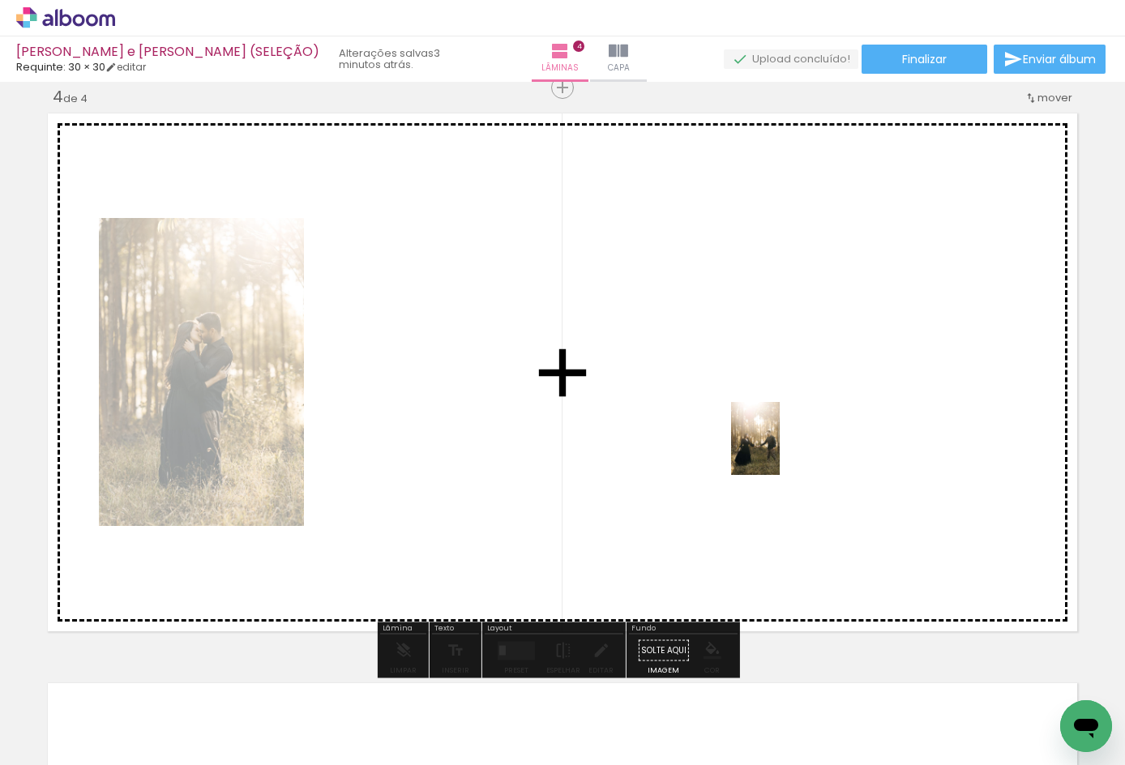
drag, startPoint x: 531, startPoint y: 726, endPoint x: 780, endPoint y: 451, distance: 370.9
click at [780, 451] on quentale-workspace at bounding box center [562, 382] width 1125 height 765
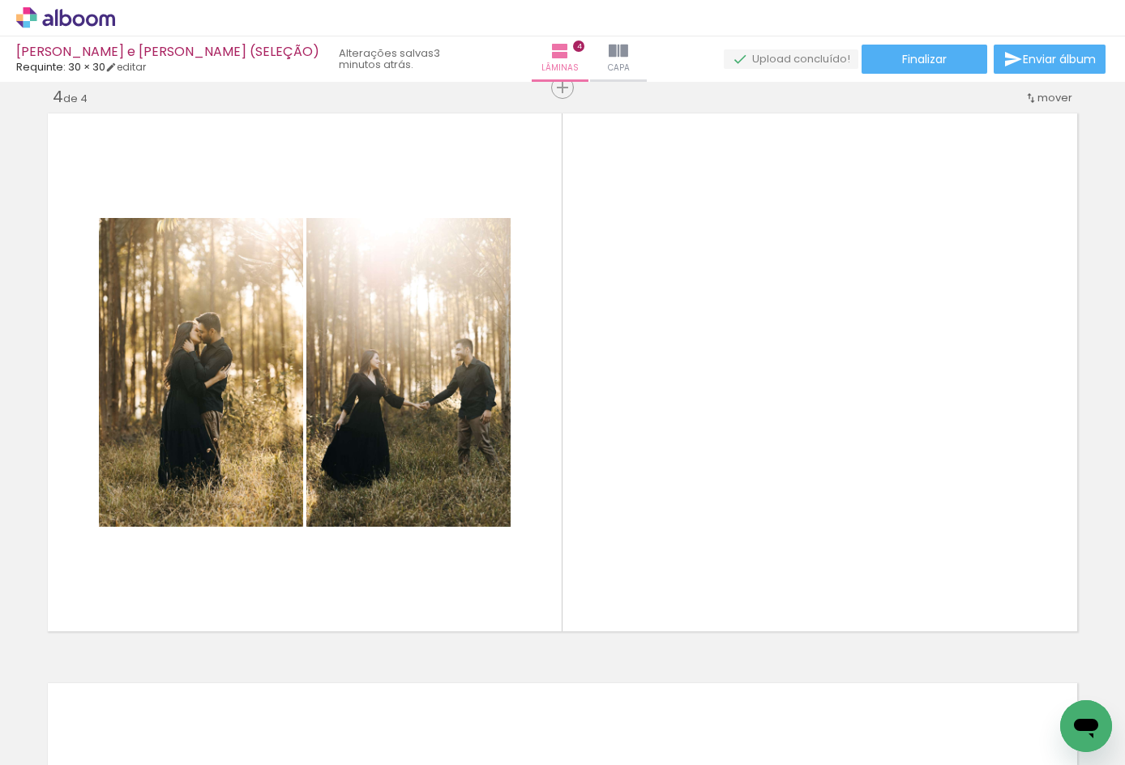
scroll to position [0, 873]
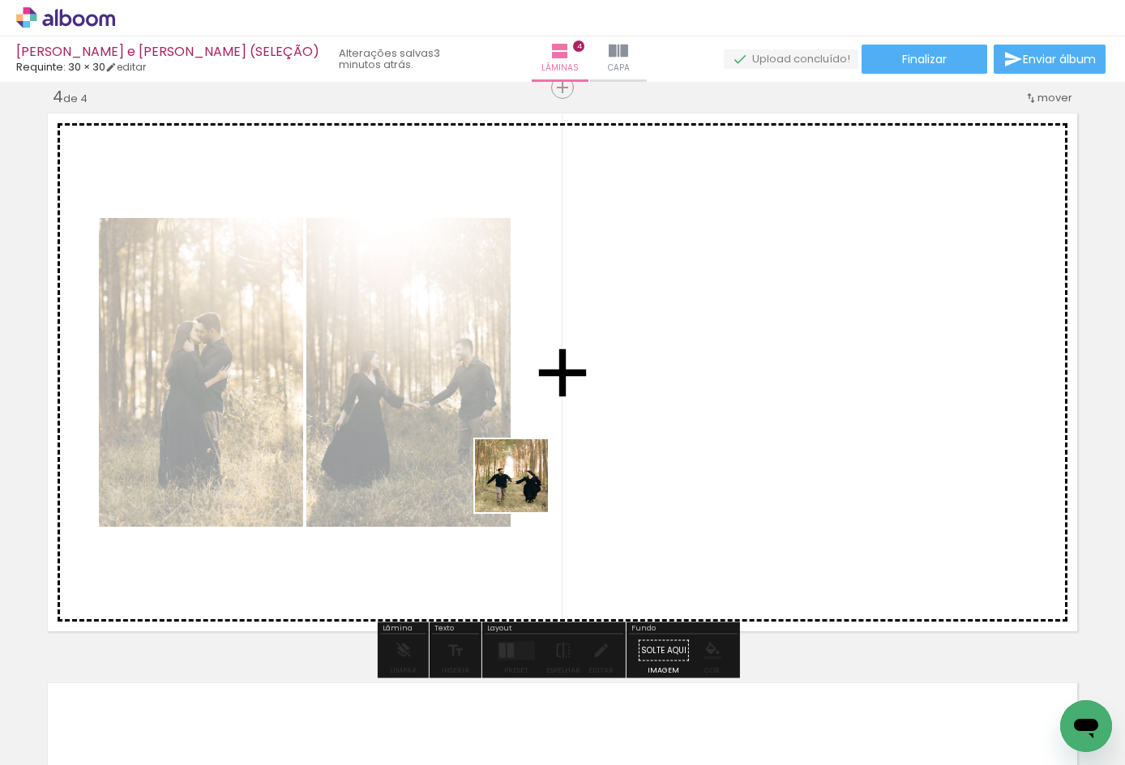
drag, startPoint x: 509, startPoint y: 551, endPoint x: 587, endPoint y: 438, distance: 137.6
click at [587, 438] on quentale-workspace at bounding box center [562, 382] width 1125 height 765
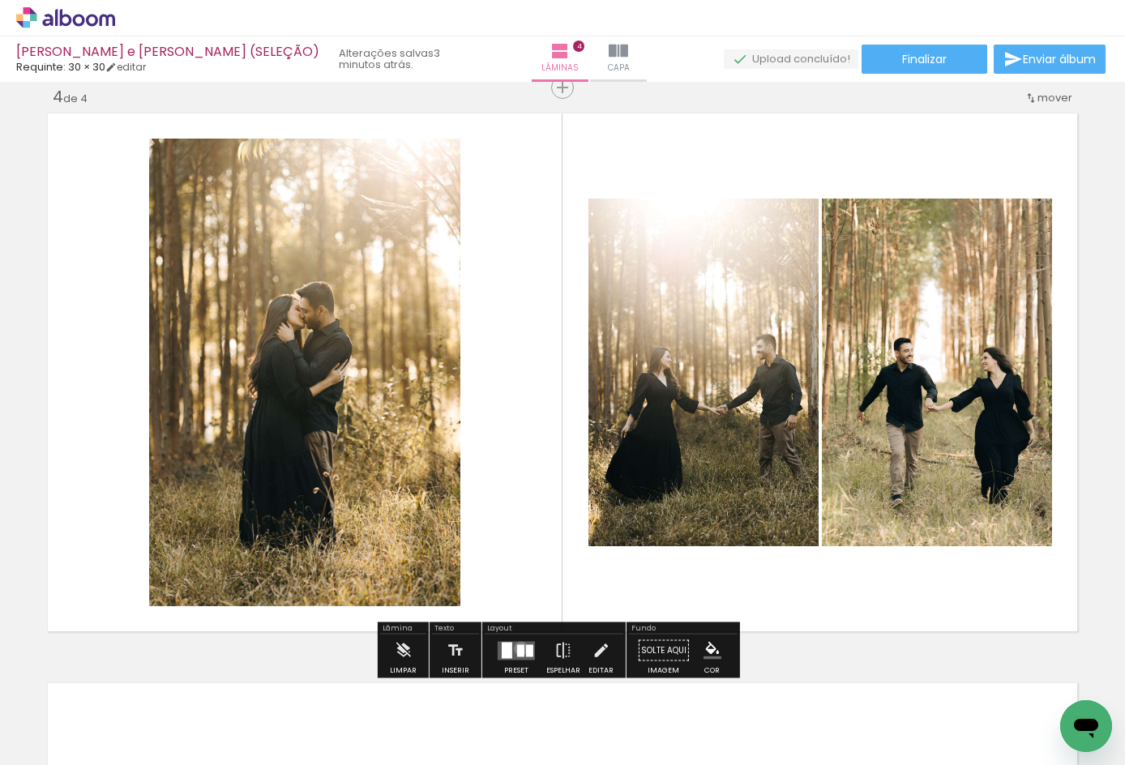
click at [517, 649] on div at bounding box center [520, 651] width 7 height 12
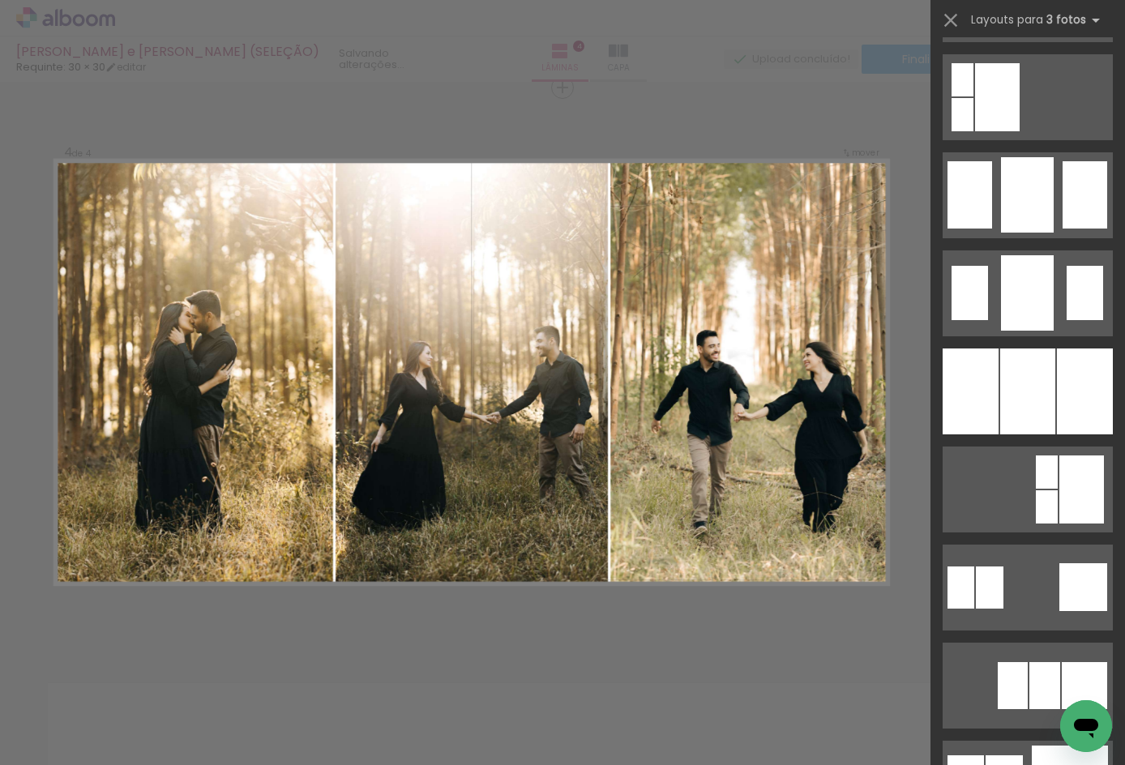
scroll to position [1190, 0]
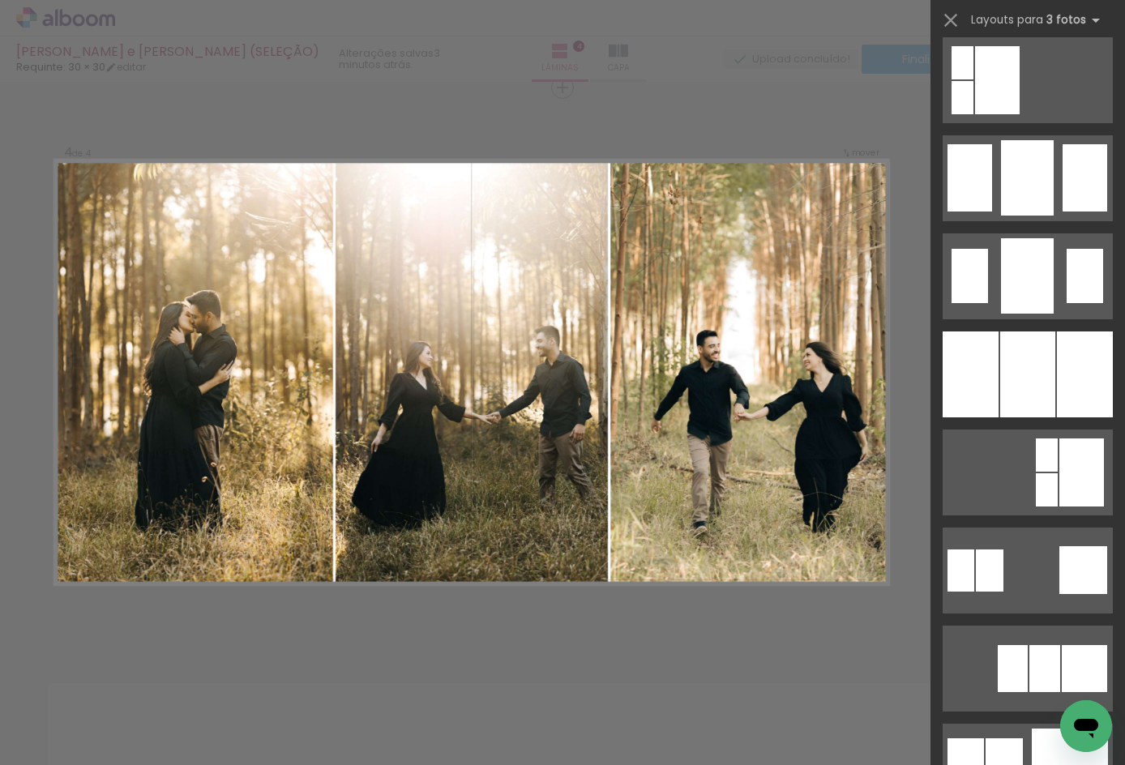
click at [1057, 344] on div at bounding box center [1085, 375] width 56 height 86
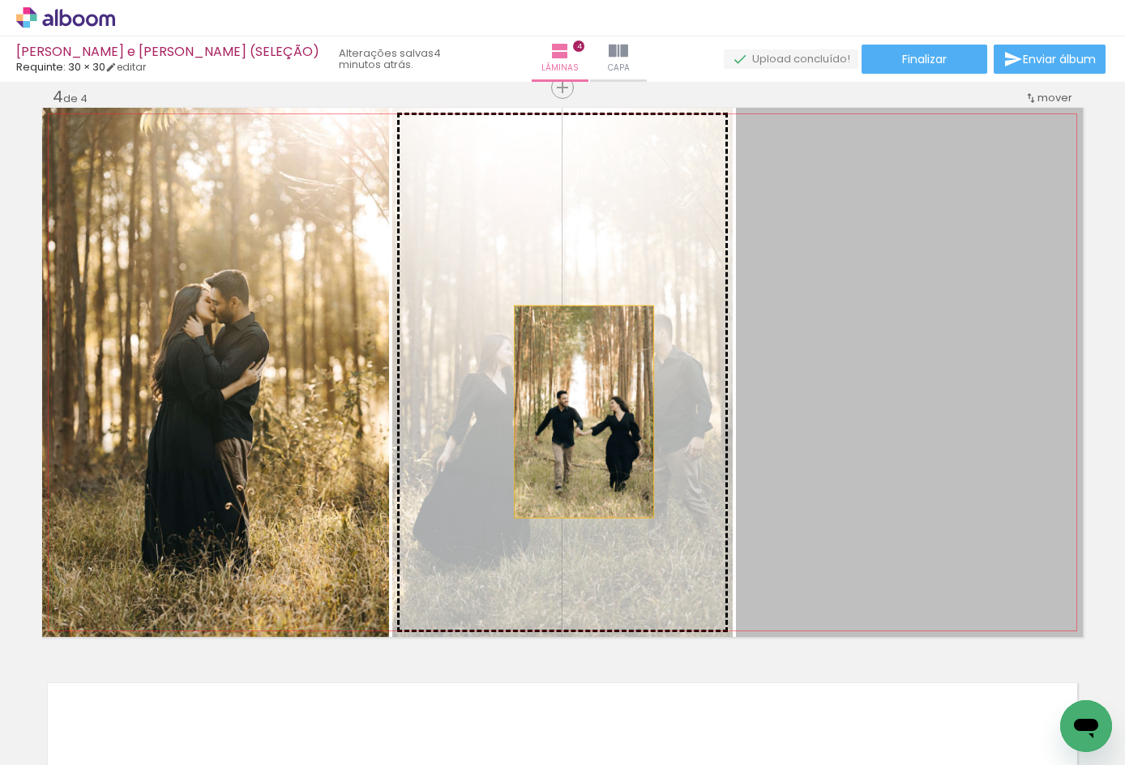
drag, startPoint x: 938, startPoint y: 457, endPoint x: 578, endPoint y: 412, distance: 362.9
click at [0, 0] on slot at bounding box center [0, 0] width 0 height 0
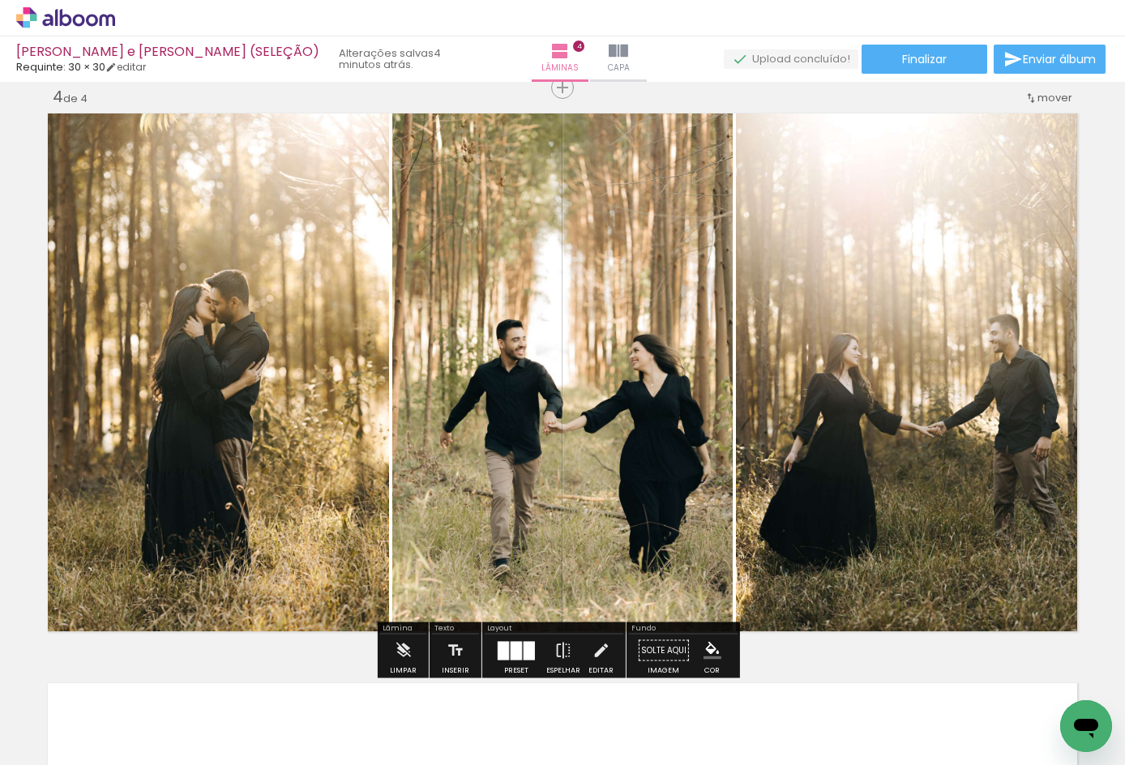
click at [514, 135] on paper-button "P&B" at bounding box center [526, 125] width 24 height 24
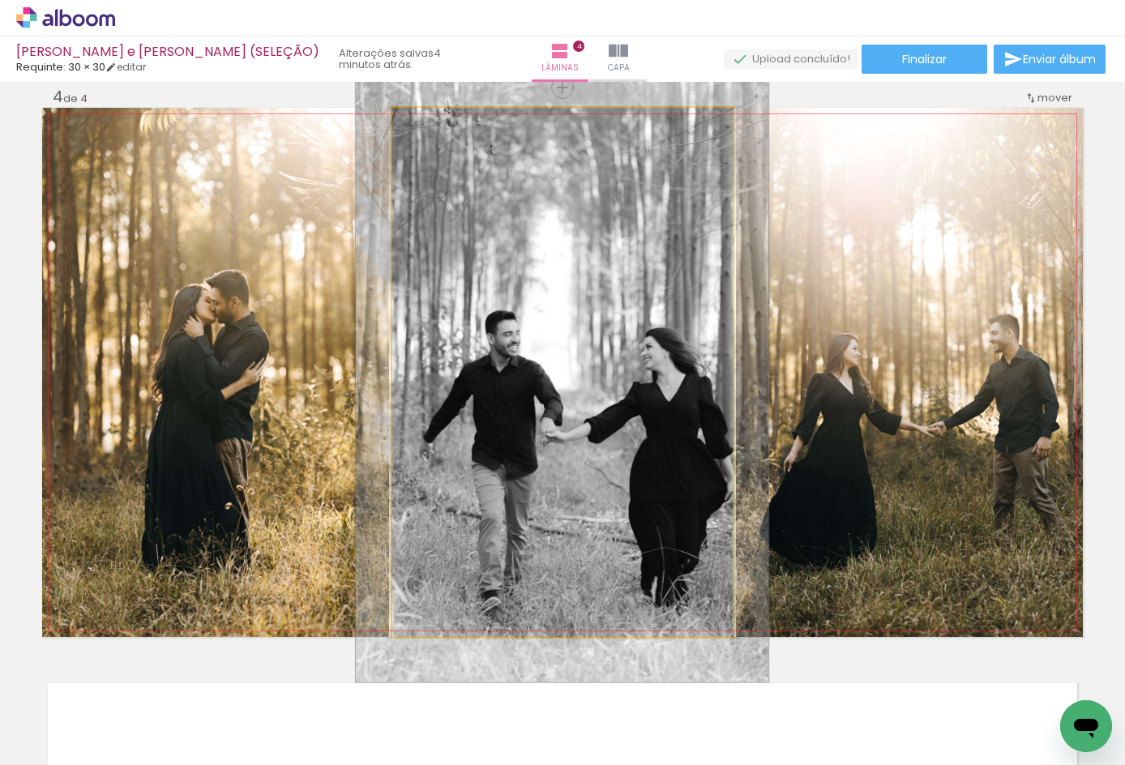
drag, startPoint x: 431, startPoint y: 122, endPoint x: 441, endPoint y: 125, distance: 10.3
click at [441, 125] on div at bounding box center [440, 125] width 26 height 26
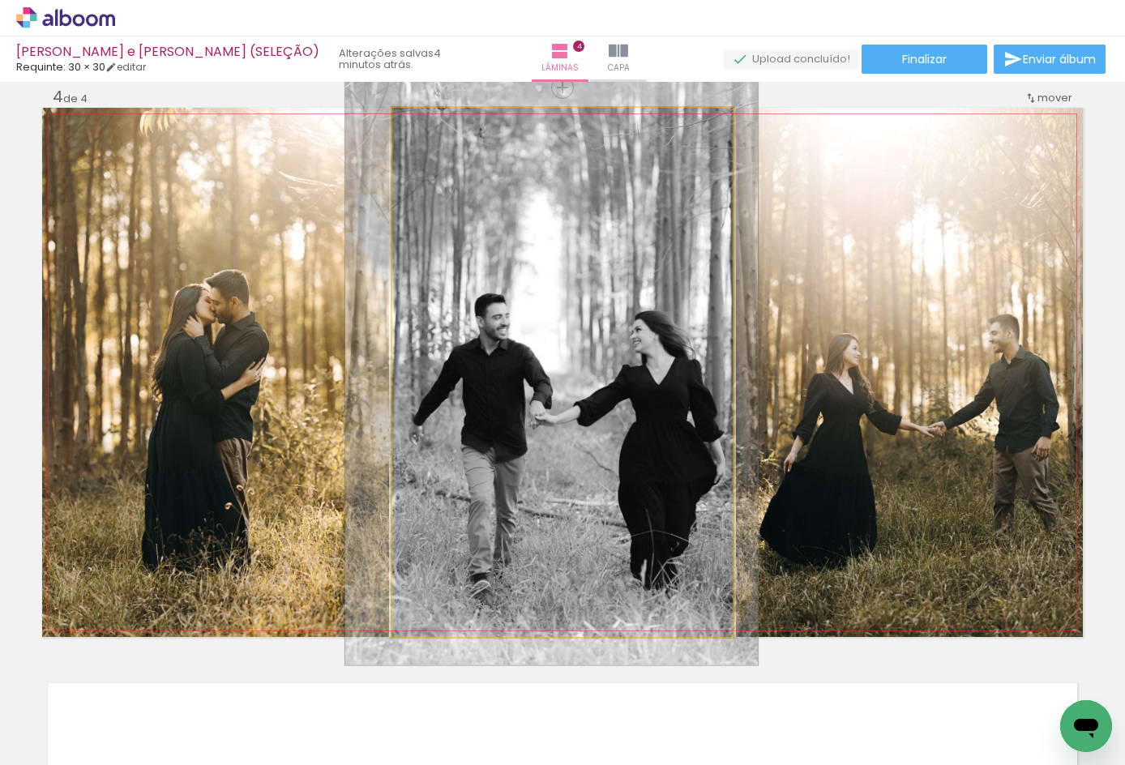
drag, startPoint x: 510, startPoint y: 283, endPoint x: 500, endPoint y: 264, distance: 22.1
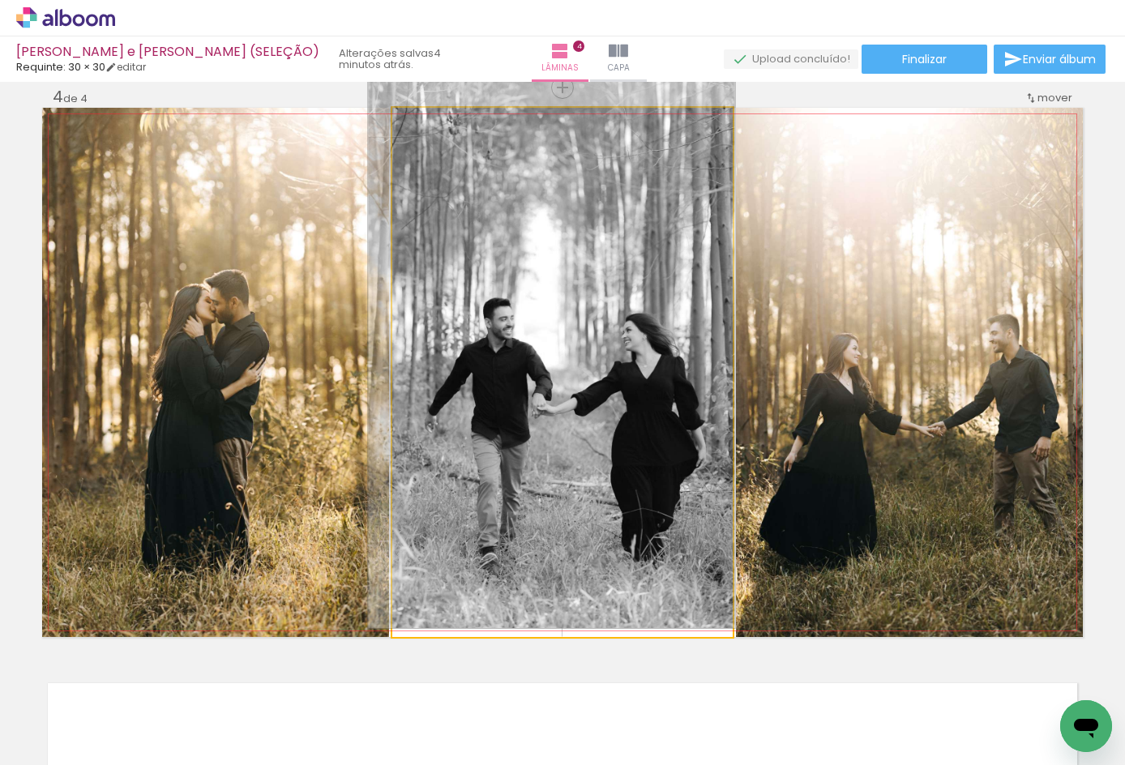
drag, startPoint x: 434, startPoint y: 134, endPoint x: 426, endPoint y: 132, distance: 8.3
type paper-slider "104"
click at [426, 132] on div at bounding box center [433, 125] width 26 height 26
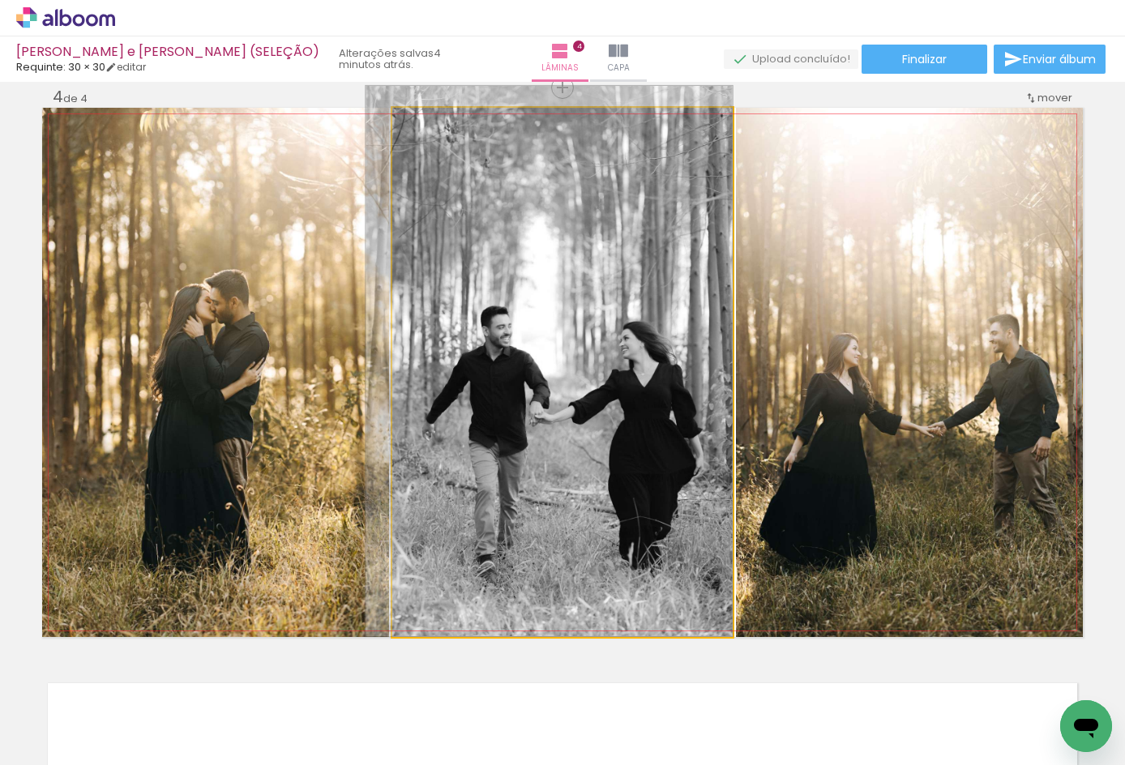
drag, startPoint x: 533, startPoint y: 304, endPoint x: 511, endPoint y: 307, distance: 22.1
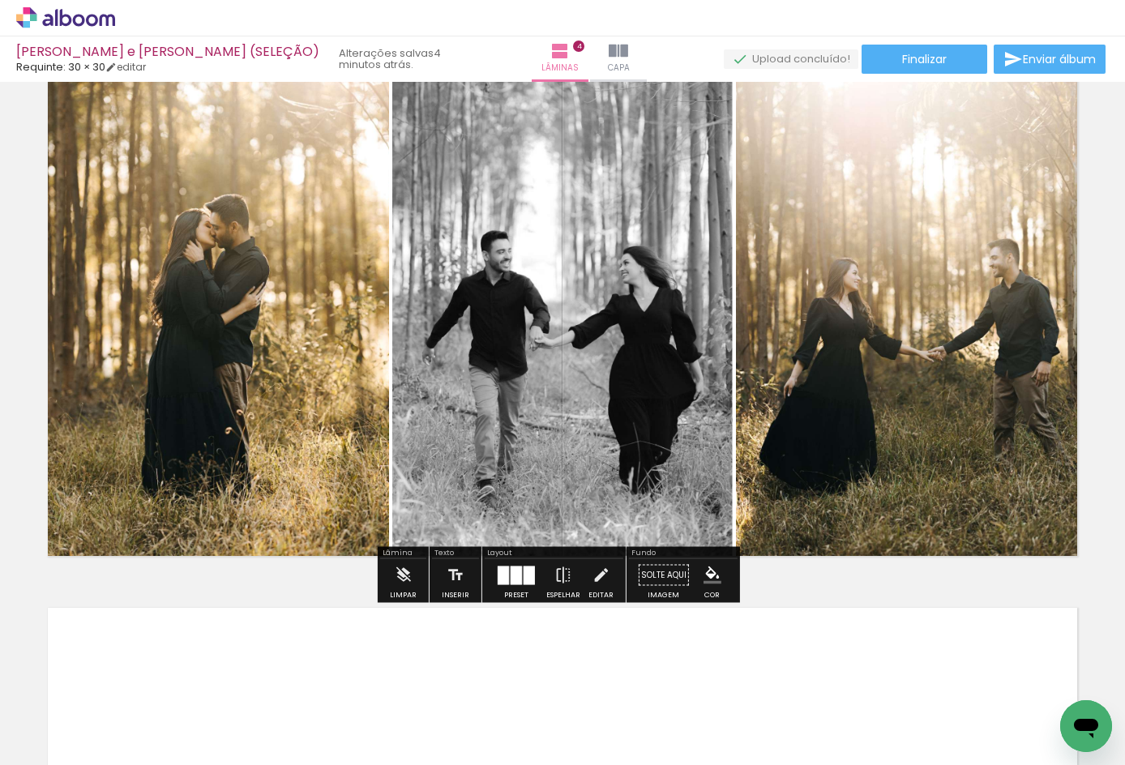
scroll to position [1839, 0]
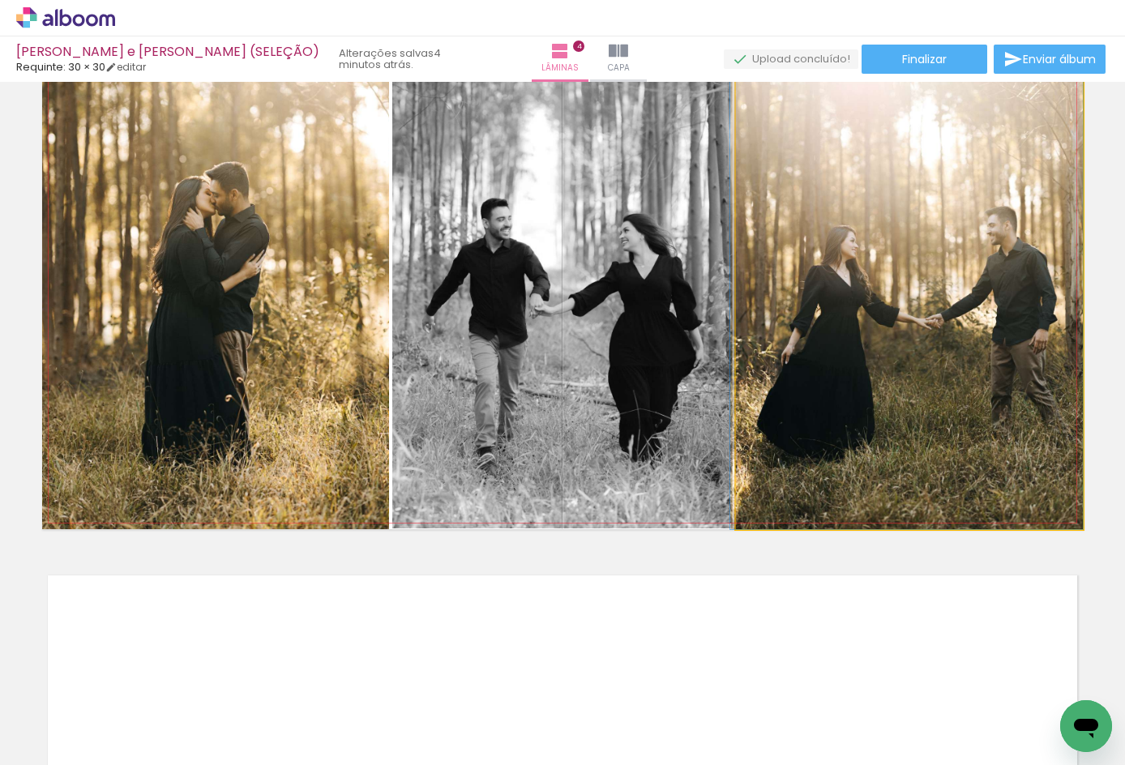
drag, startPoint x: 1016, startPoint y: 372, endPoint x: 992, endPoint y: 377, distance: 24.8
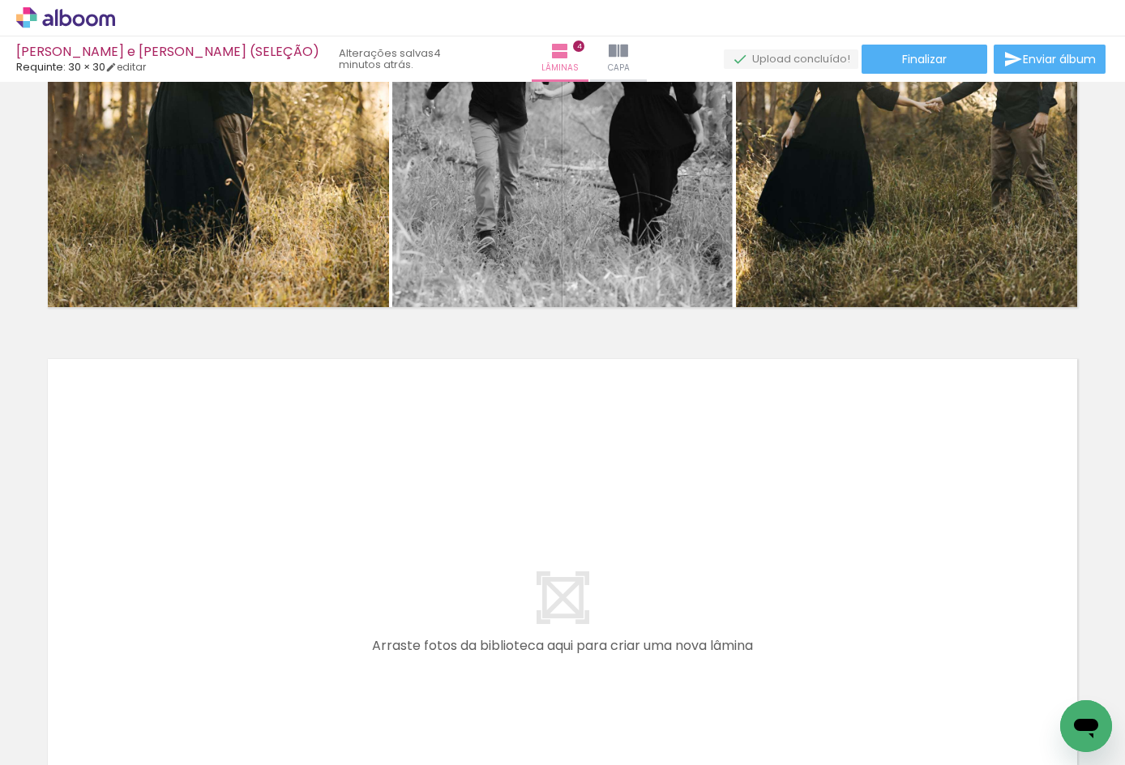
scroll to position [0, 662]
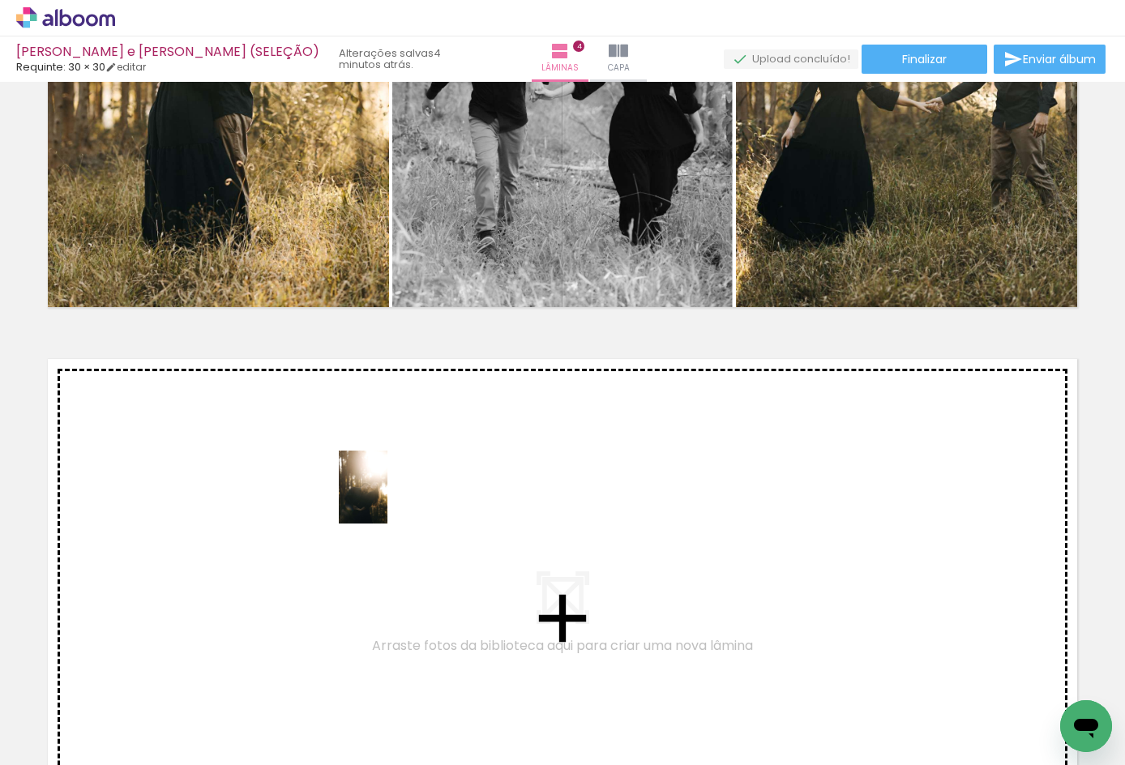
drag, startPoint x: 304, startPoint y: 718, endPoint x: 388, endPoint y: 500, distance: 234.3
click at [388, 500] on quentale-workspace at bounding box center [562, 382] width 1125 height 765
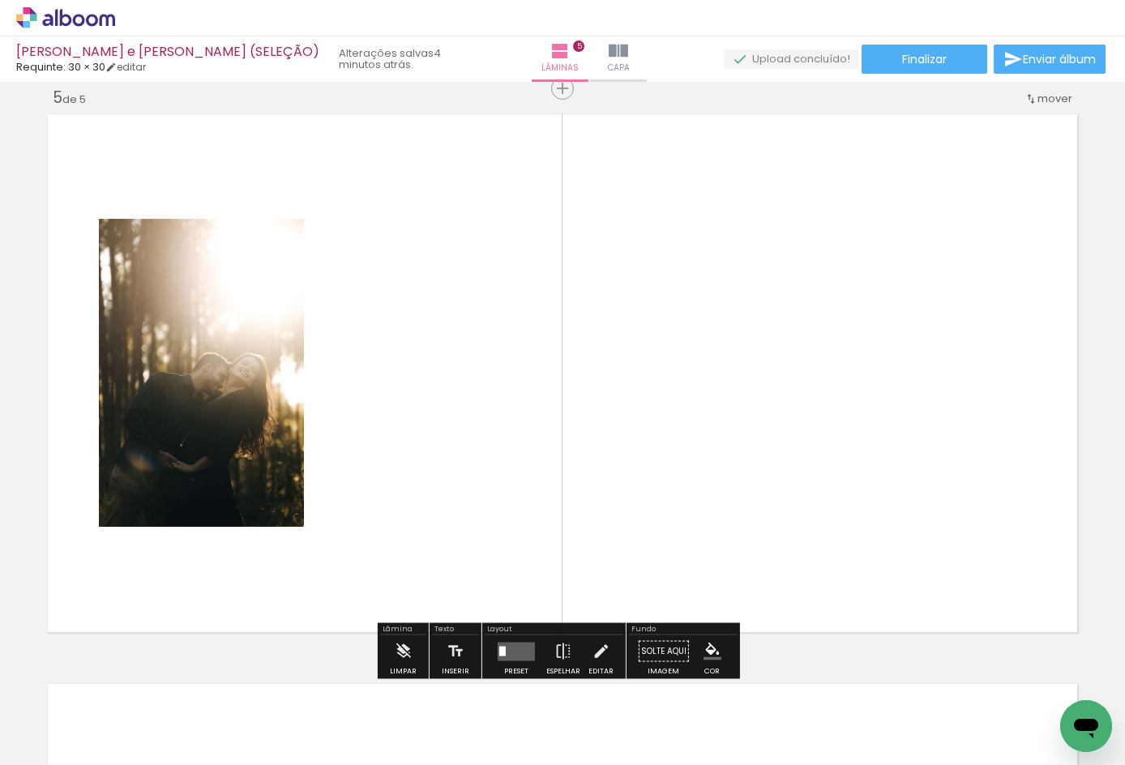
scroll to position [2301, 0]
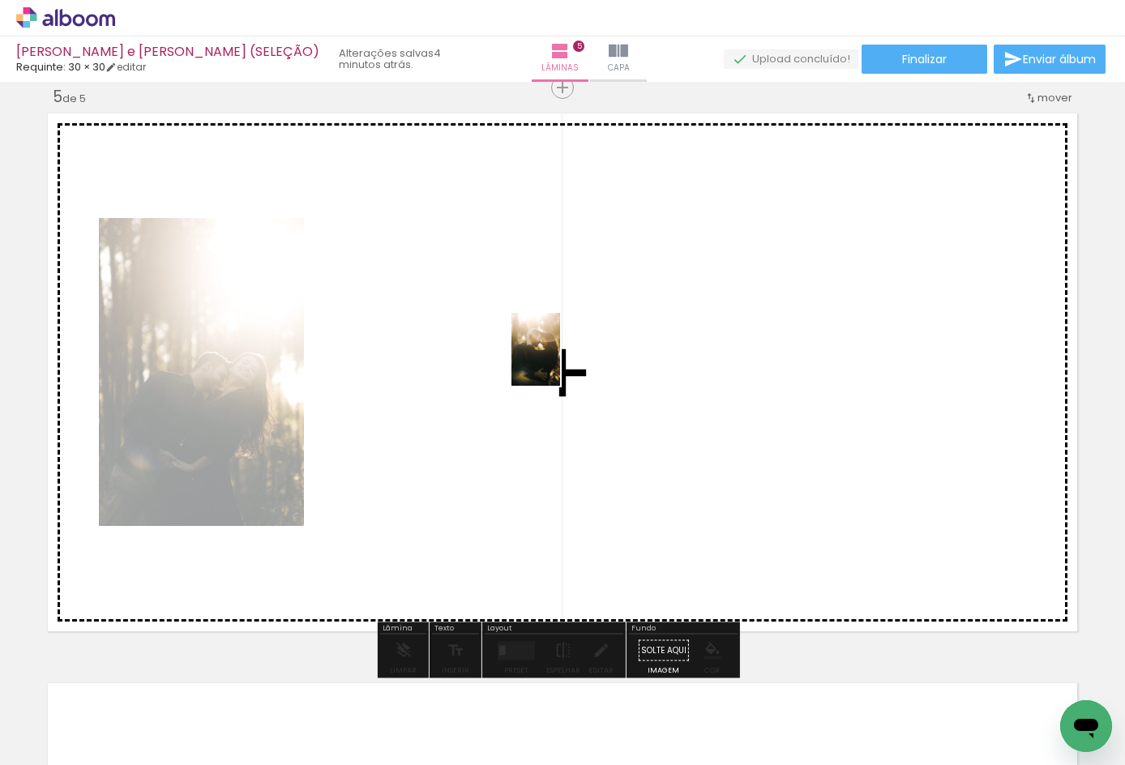
drag, startPoint x: 432, startPoint y: 701, endPoint x: 560, endPoint y: 362, distance: 363.1
click at [560, 362] on quentale-workspace at bounding box center [562, 382] width 1125 height 765
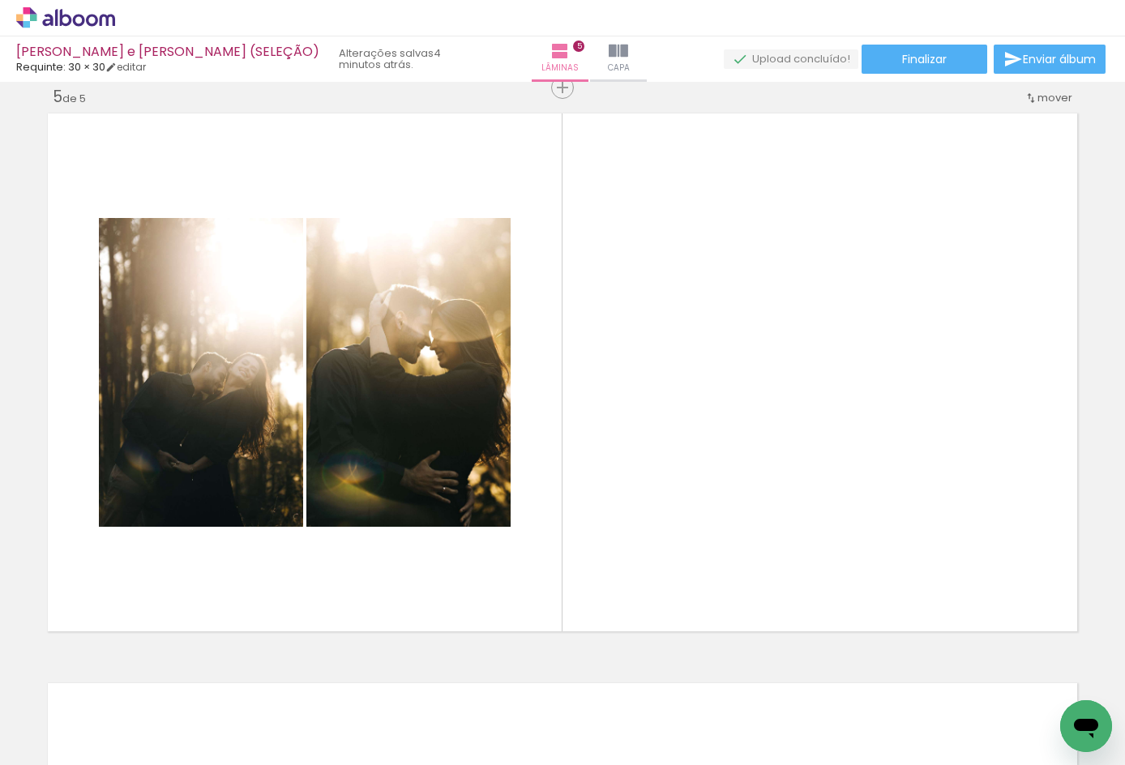
scroll to position [0, 1023]
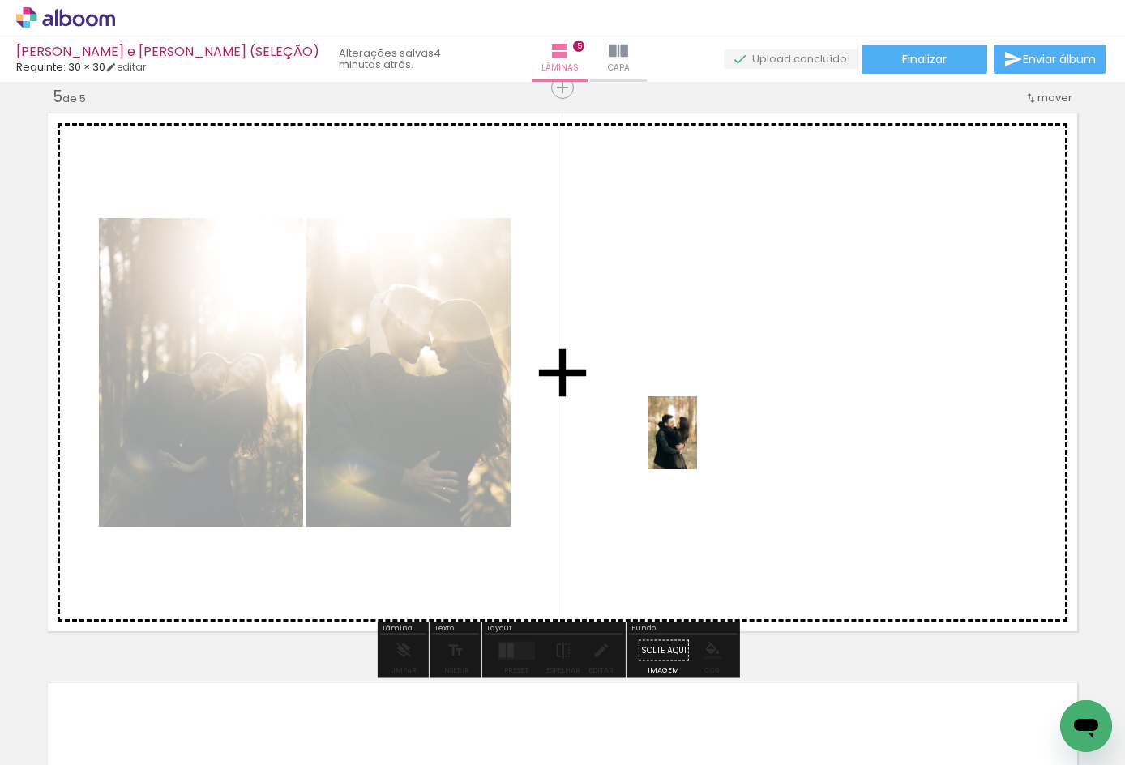
drag, startPoint x: 396, startPoint y: 731, endPoint x: 697, endPoint y: 445, distance: 415.3
click at [697, 445] on quentale-workspace at bounding box center [562, 382] width 1125 height 765
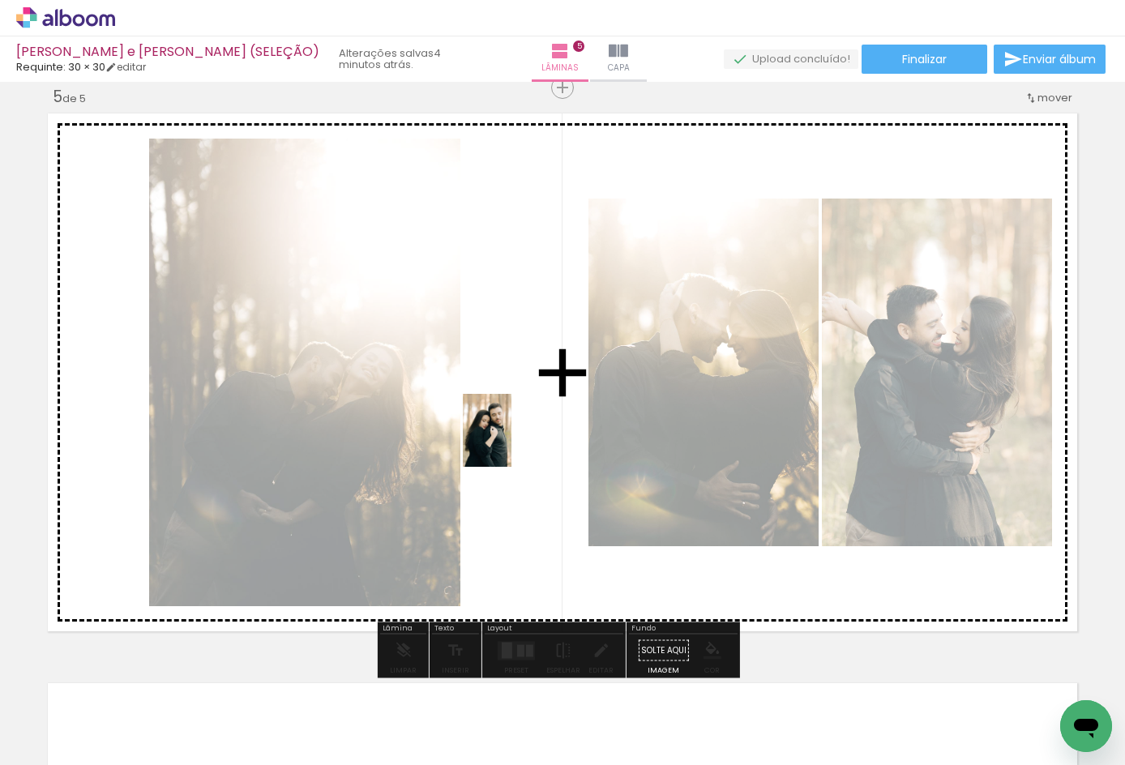
drag, startPoint x: 506, startPoint y: 698, endPoint x: 512, endPoint y: 443, distance: 255.5
click at [512, 443] on quentale-workspace at bounding box center [562, 382] width 1125 height 765
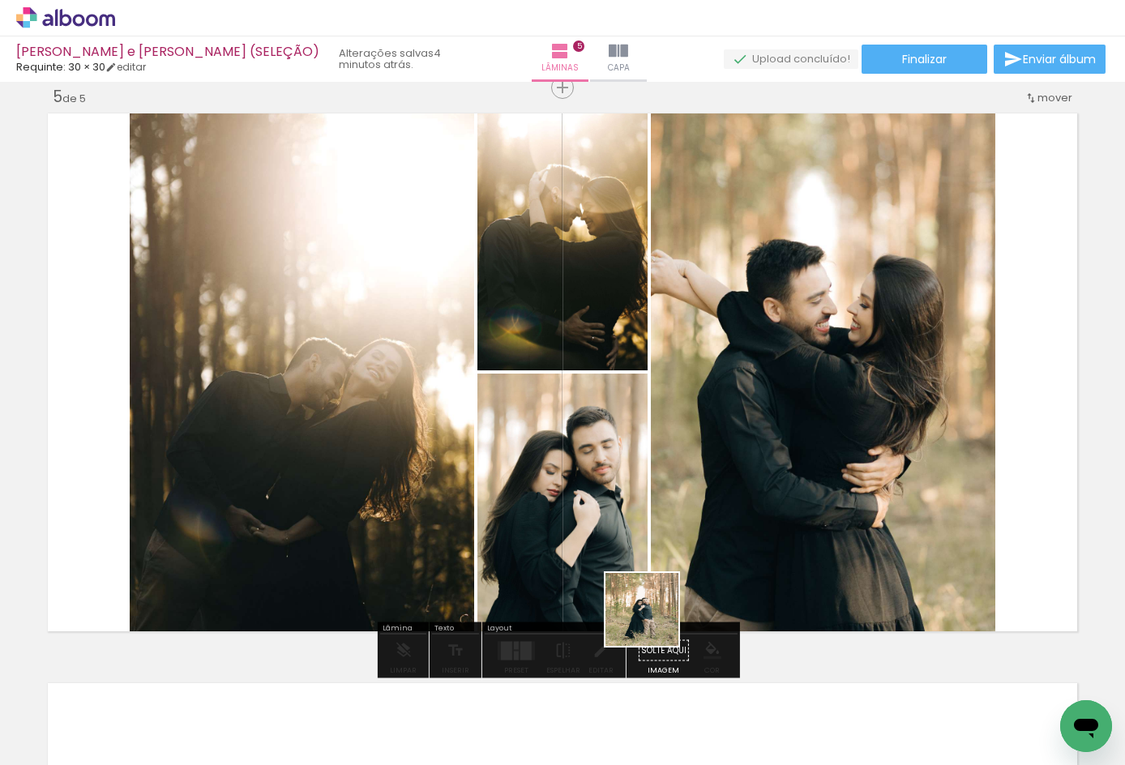
drag, startPoint x: 628, startPoint y: 708, endPoint x: 710, endPoint y: 435, distance: 285.0
click at [710, 435] on quentale-workspace at bounding box center [562, 382] width 1125 height 765
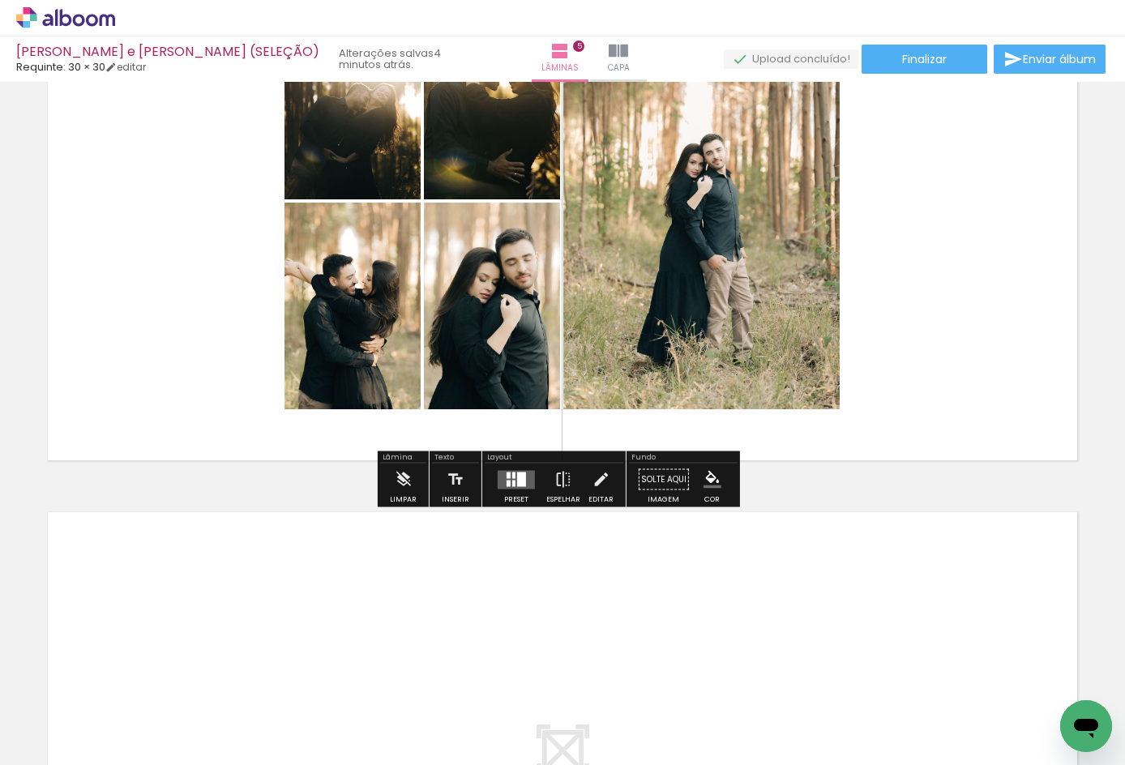
scroll to position [2518, 0]
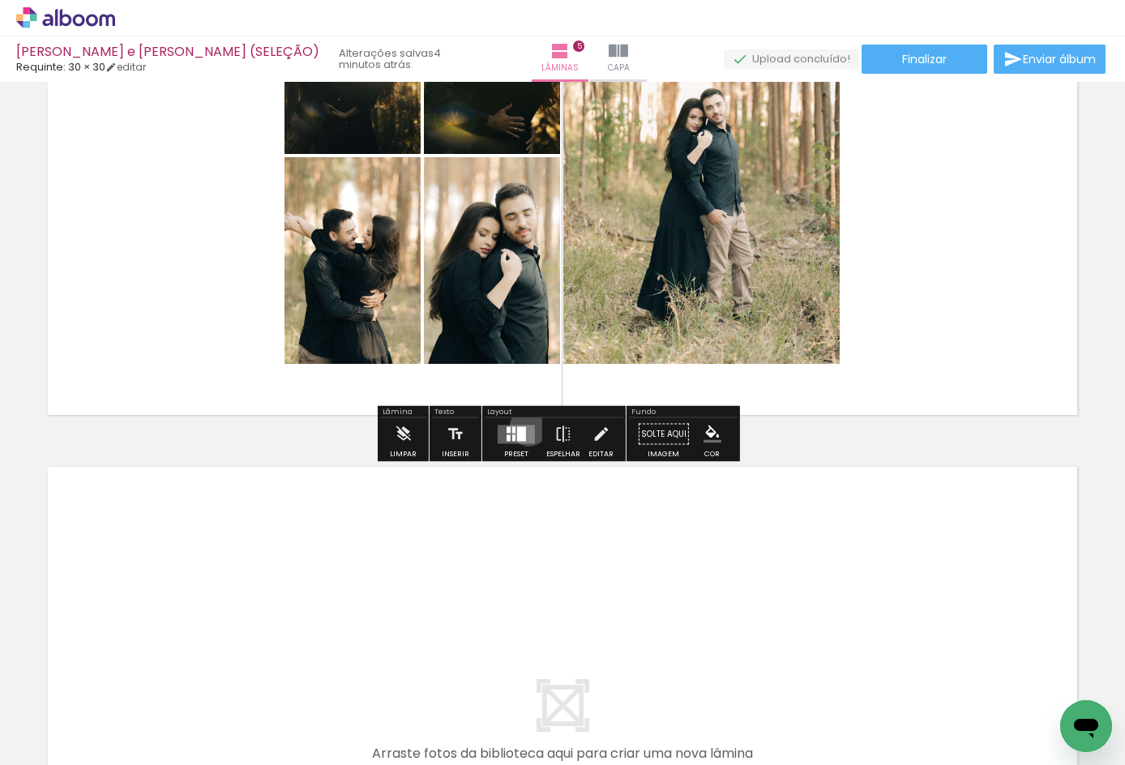
click at [525, 427] on quentale-layouter at bounding box center [516, 434] width 37 height 19
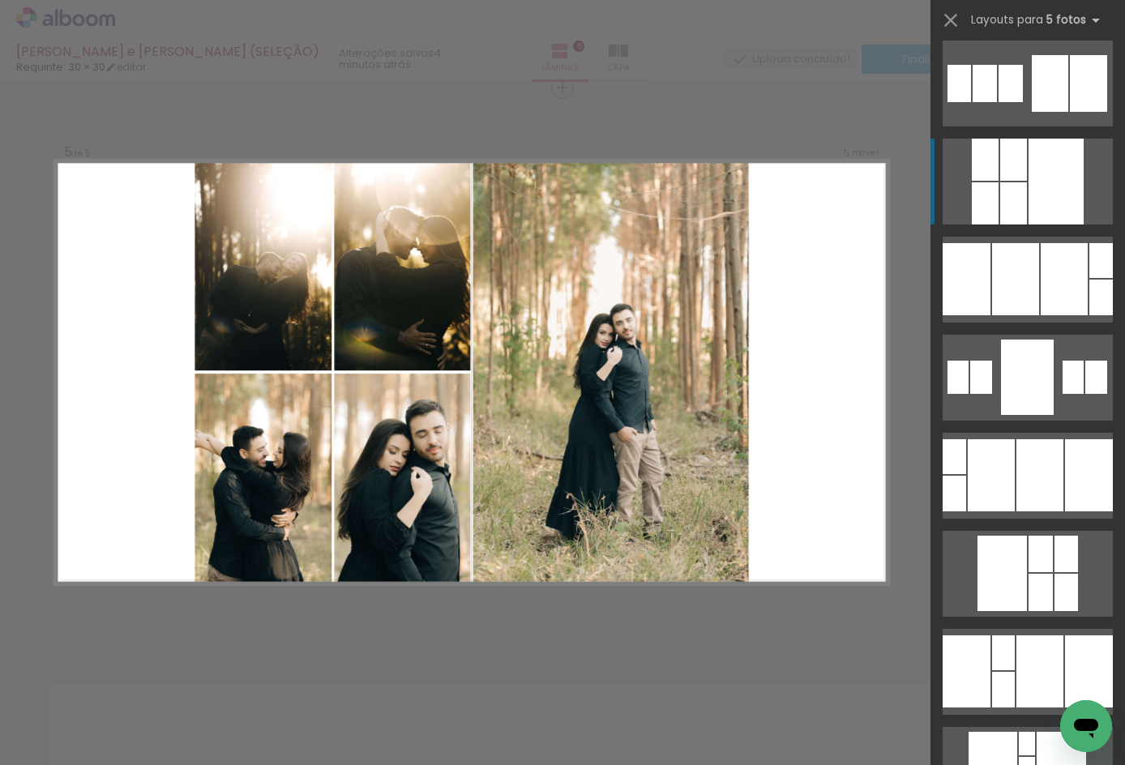
scroll to position [216, 0]
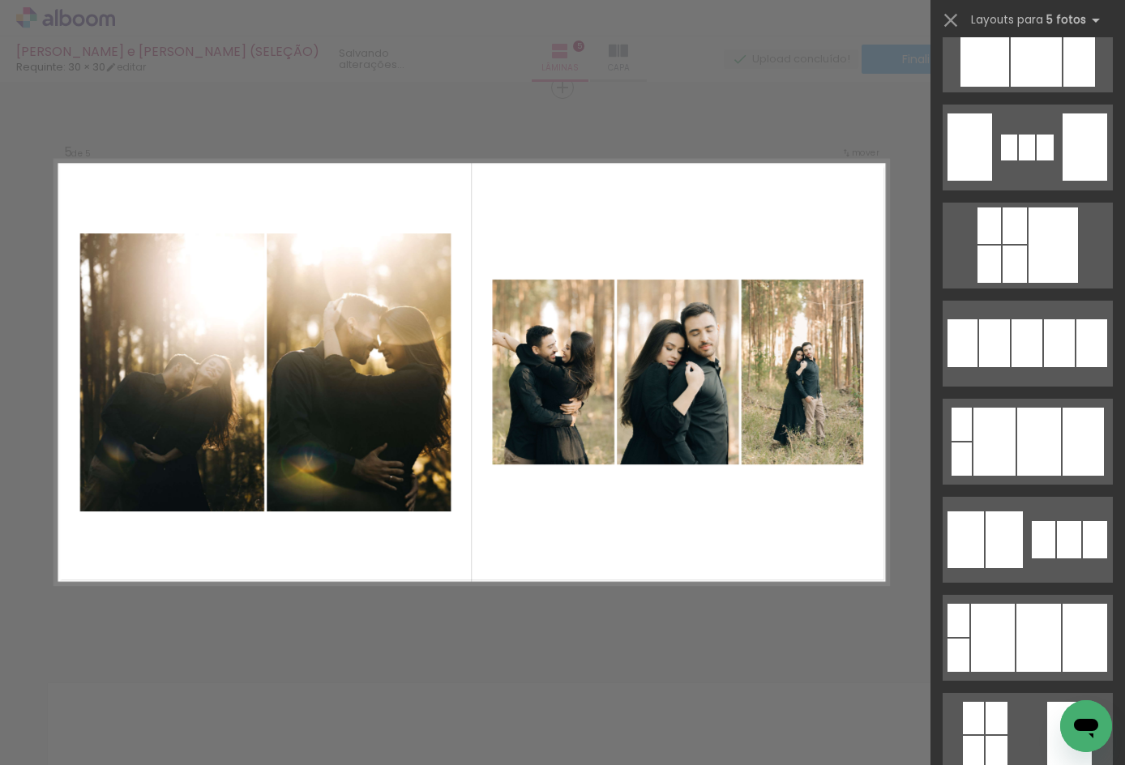
scroll to position [2378, 0]
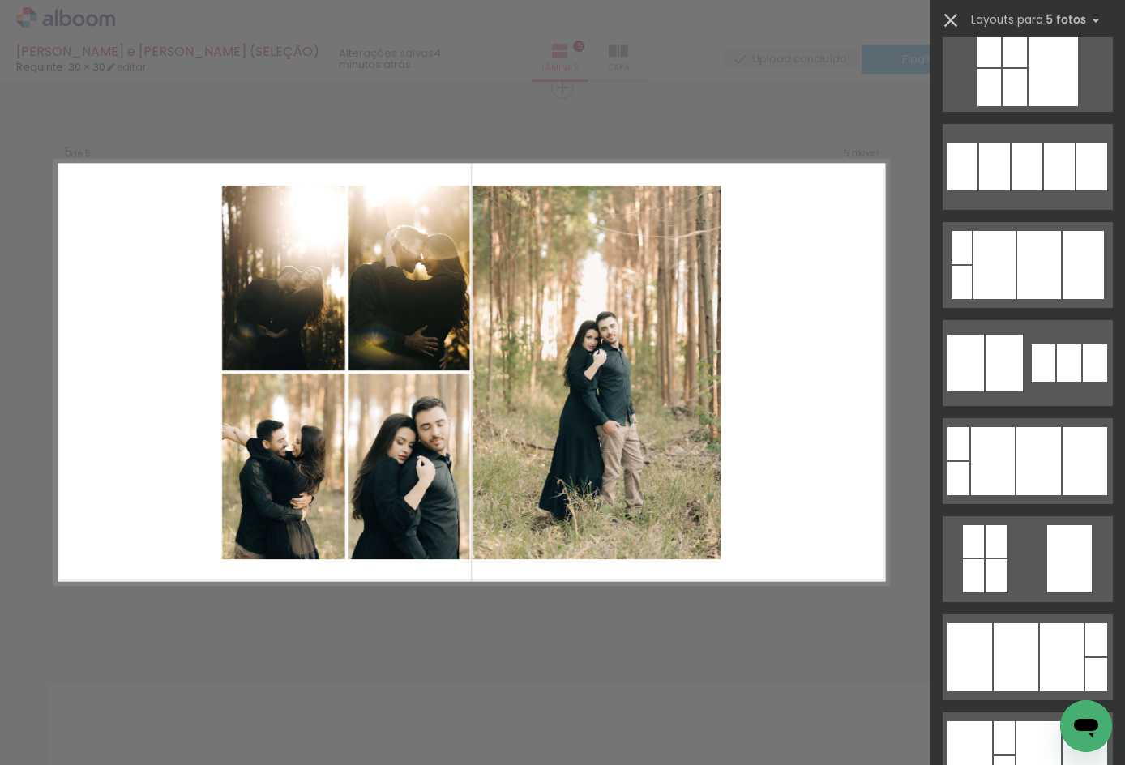
click at [950, 16] on iron-icon at bounding box center [951, 20] width 23 height 23
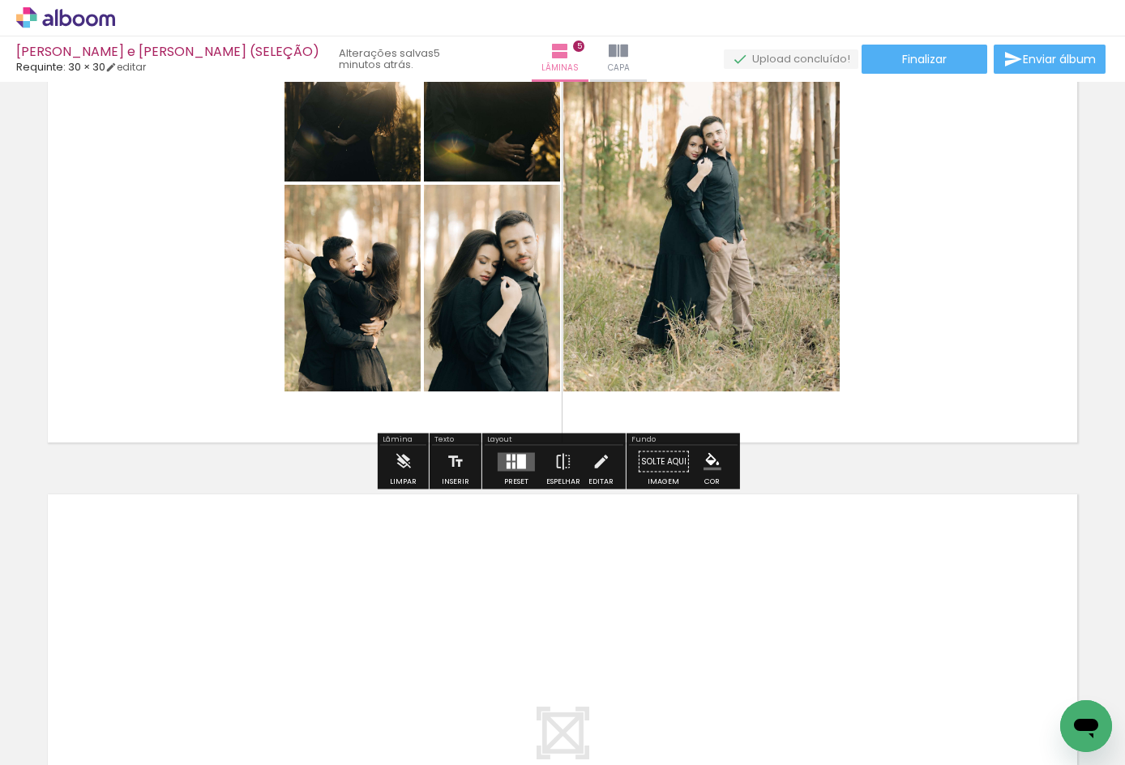
scroll to position [2517, 0]
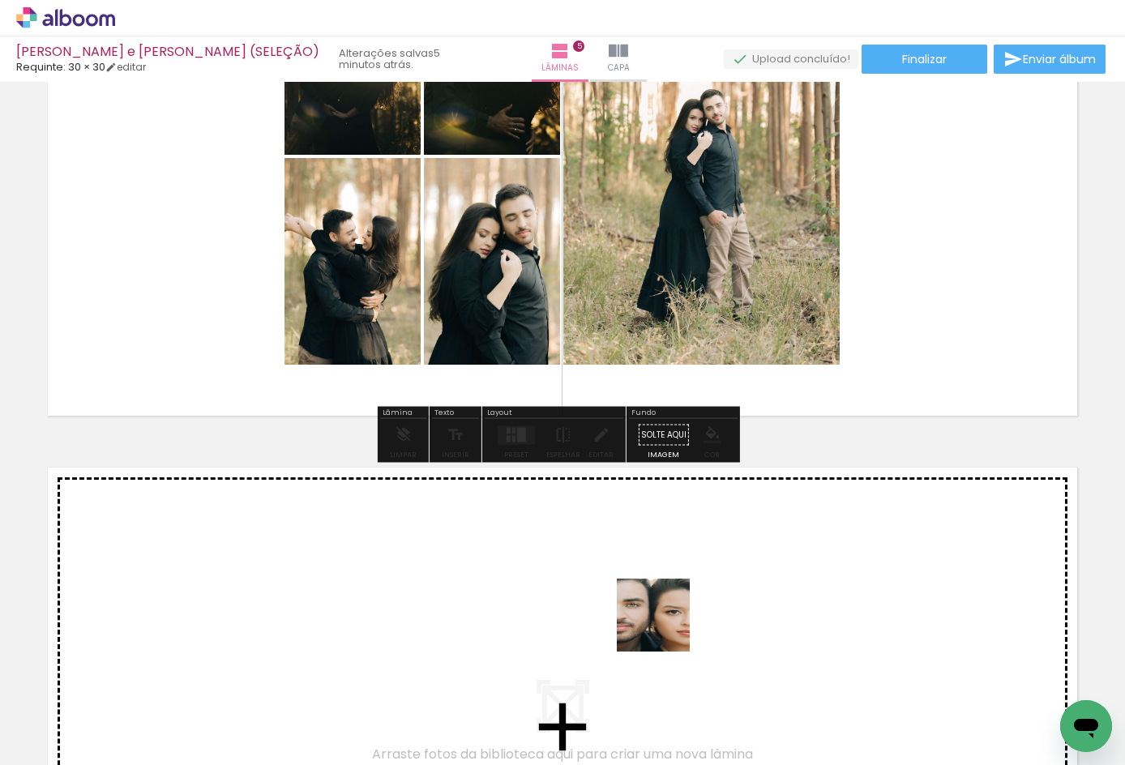
drag, startPoint x: 669, startPoint y: 705, endPoint x: 665, endPoint y: 606, distance: 99.8
click at [665, 606] on quentale-workspace at bounding box center [562, 382] width 1125 height 765
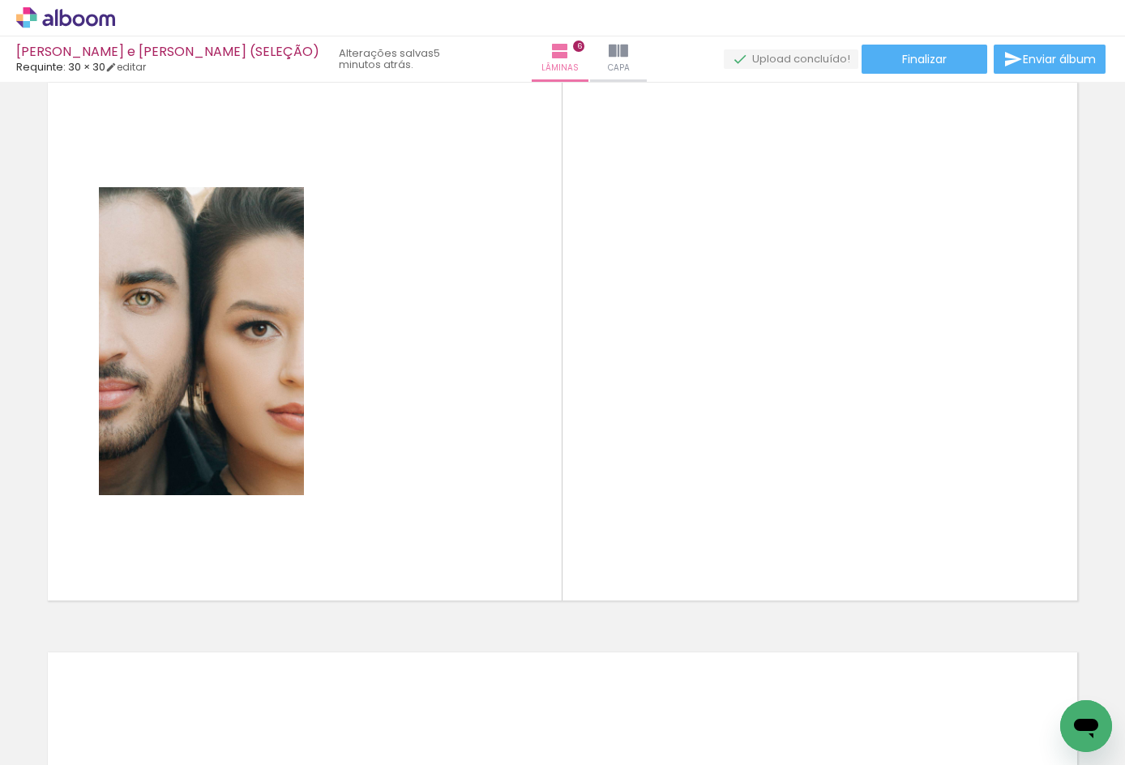
scroll to position [0, 1444]
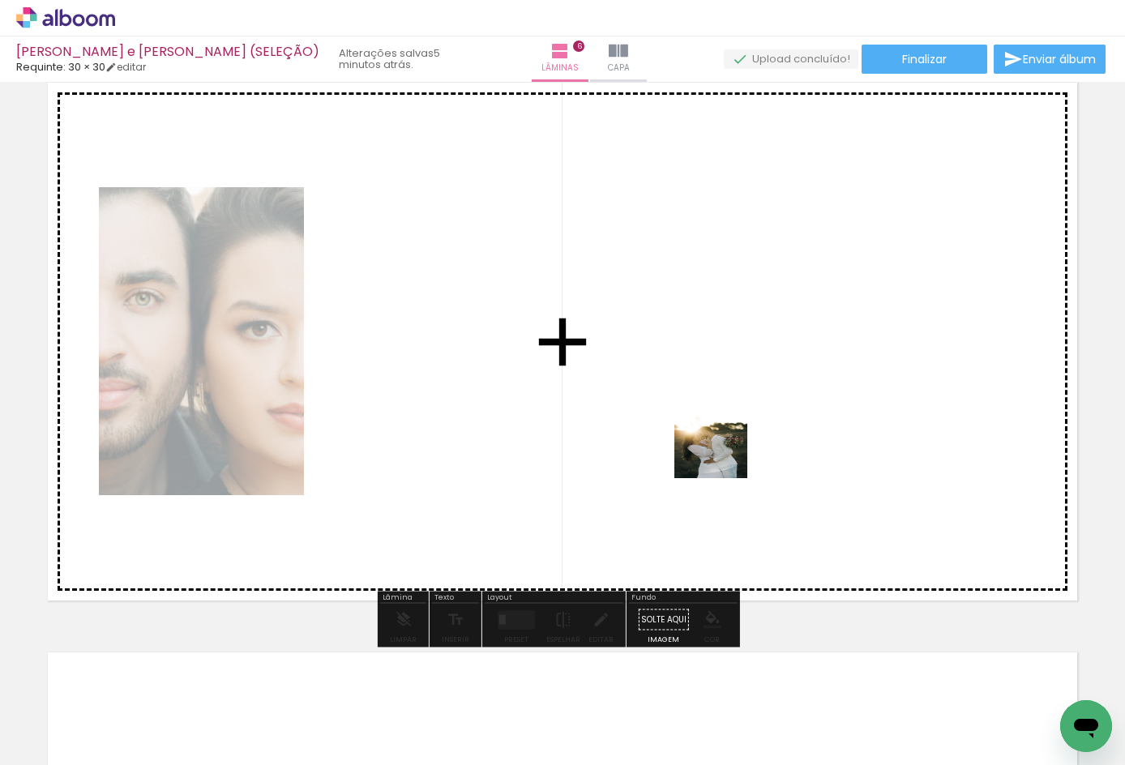
drag, startPoint x: 822, startPoint y: 694, endPoint x: 701, endPoint y: 446, distance: 276.3
click at [701, 446] on quentale-workspace at bounding box center [562, 382] width 1125 height 765
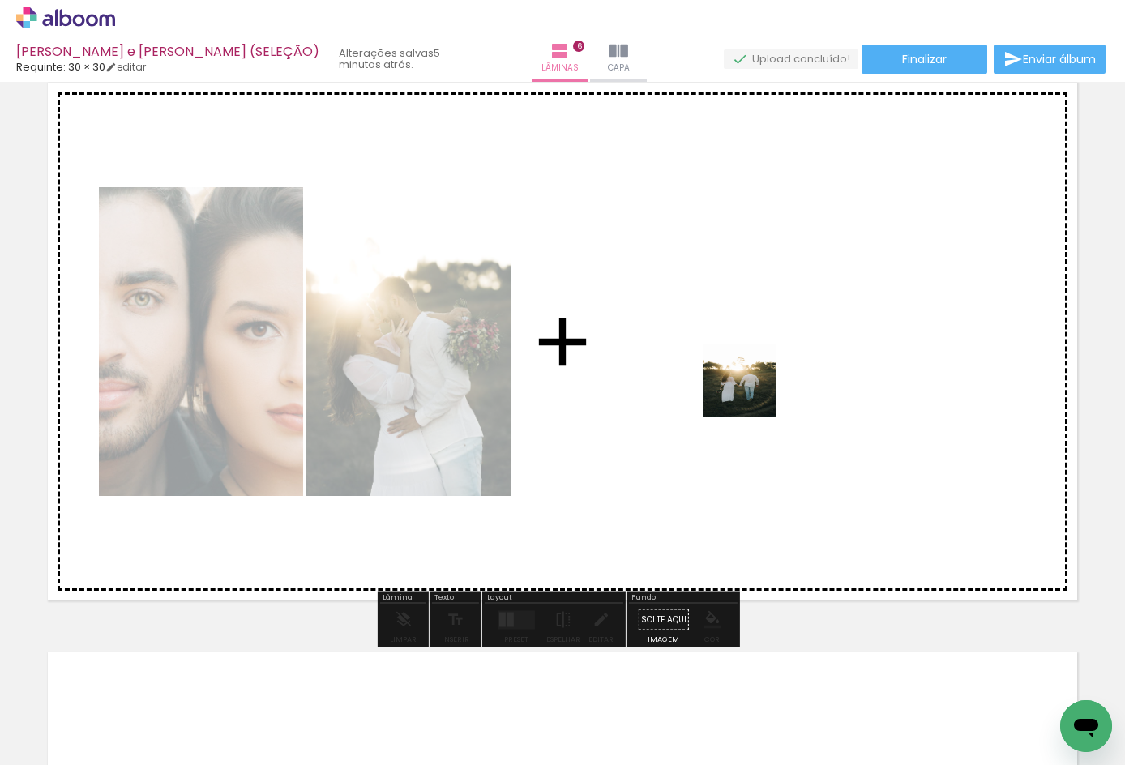
drag, startPoint x: 645, startPoint y: 658, endPoint x: 752, endPoint y: 382, distance: 296.0
click at [752, 382] on quentale-workspace at bounding box center [562, 382] width 1125 height 765
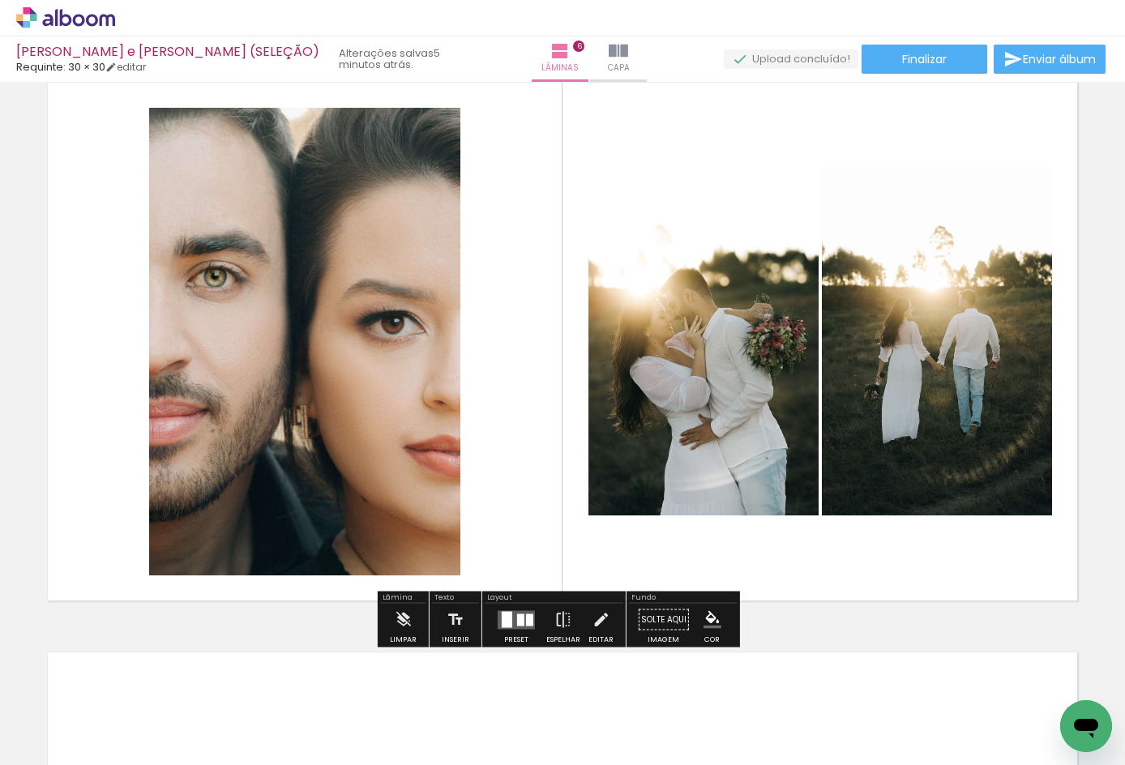
click at [526, 608] on div at bounding box center [517, 620] width 44 height 32
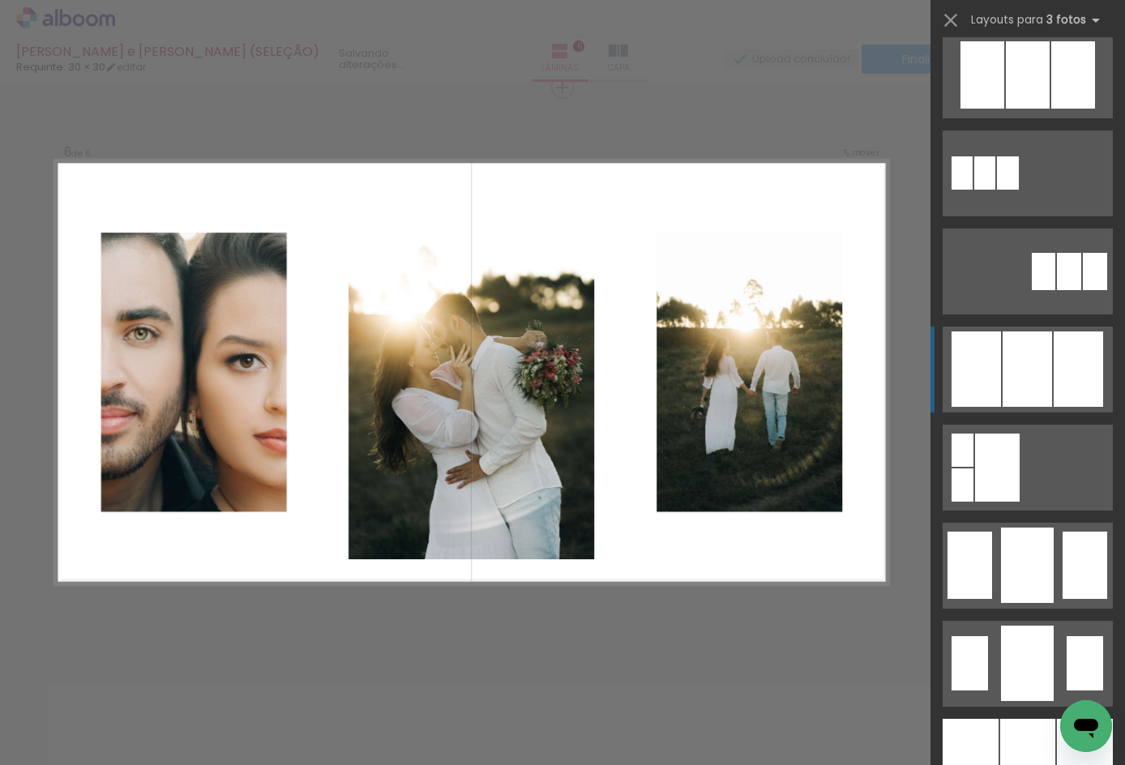
scroll to position [865, 0]
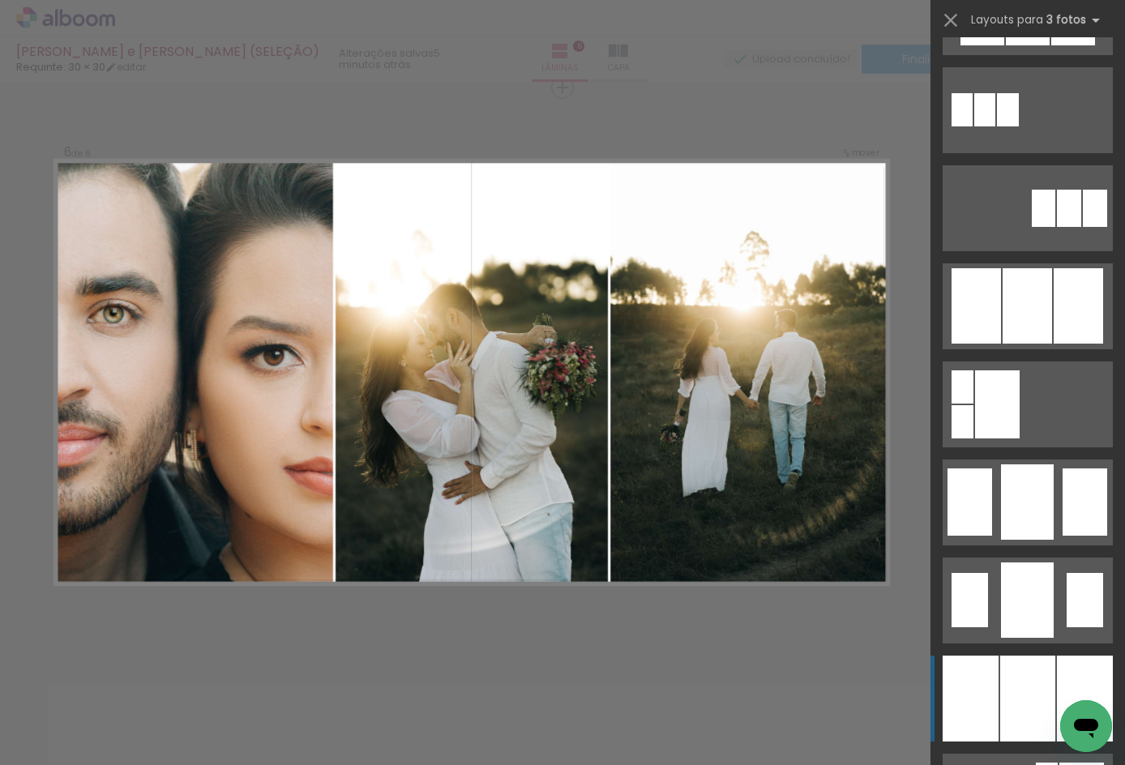
click at [1031, 668] on div at bounding box center [1028, 699] width 55 height 86
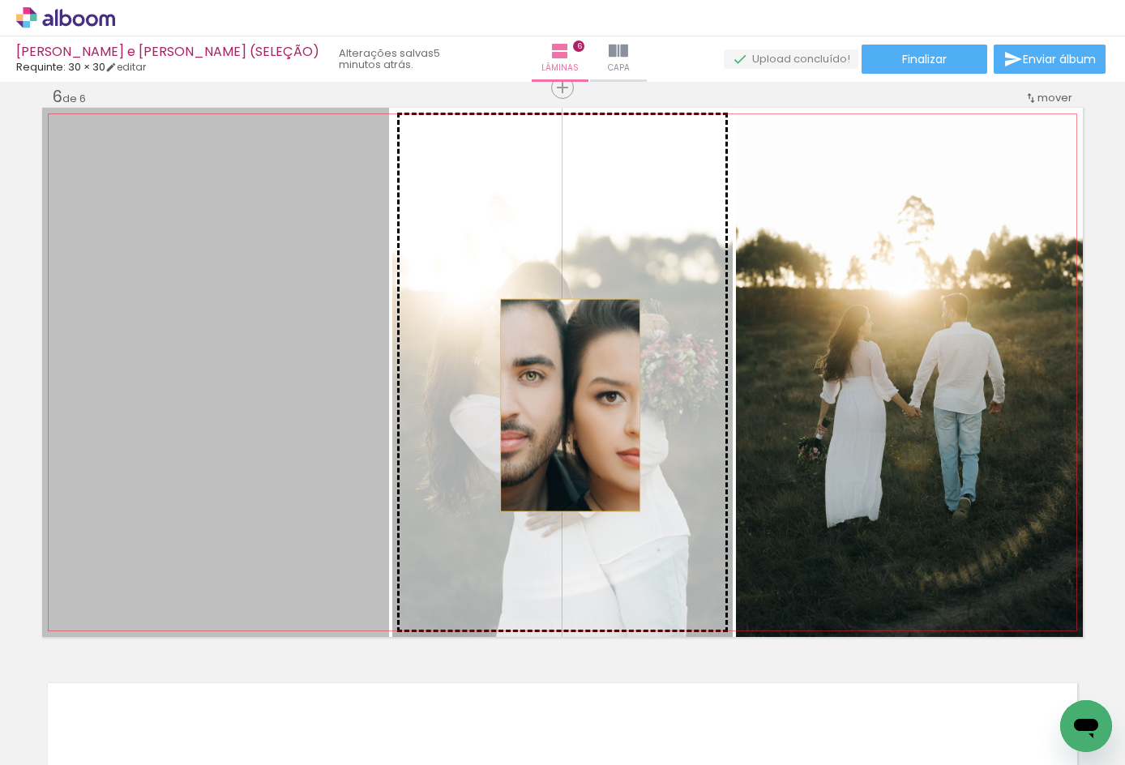
drag, startPoint x: 266, startPoint y: 383, endPoint x: 620, endPoint y: 405, distance: 355.1
click at [0, 0] on slot at bounding box center [0, 0] width 0 height 0
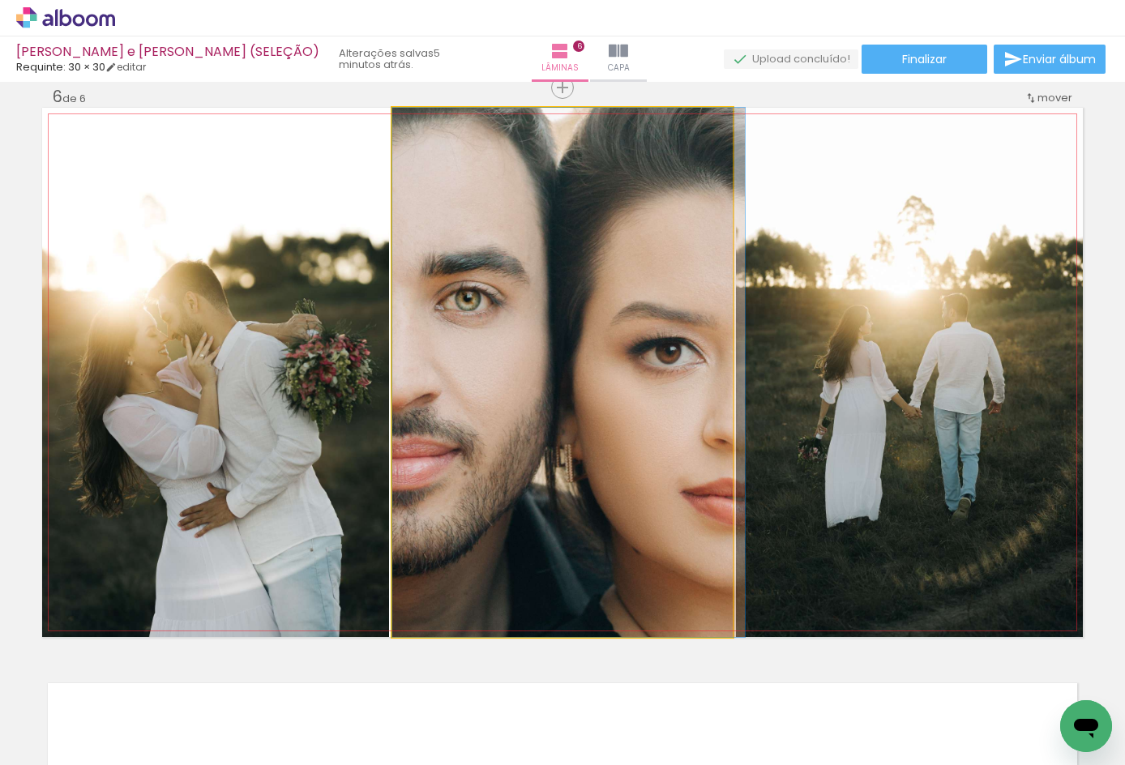
drag, startPoint x: 646, startPoint y: 467, endPoint x: 664, endPoint y: 468, distance: 17.9
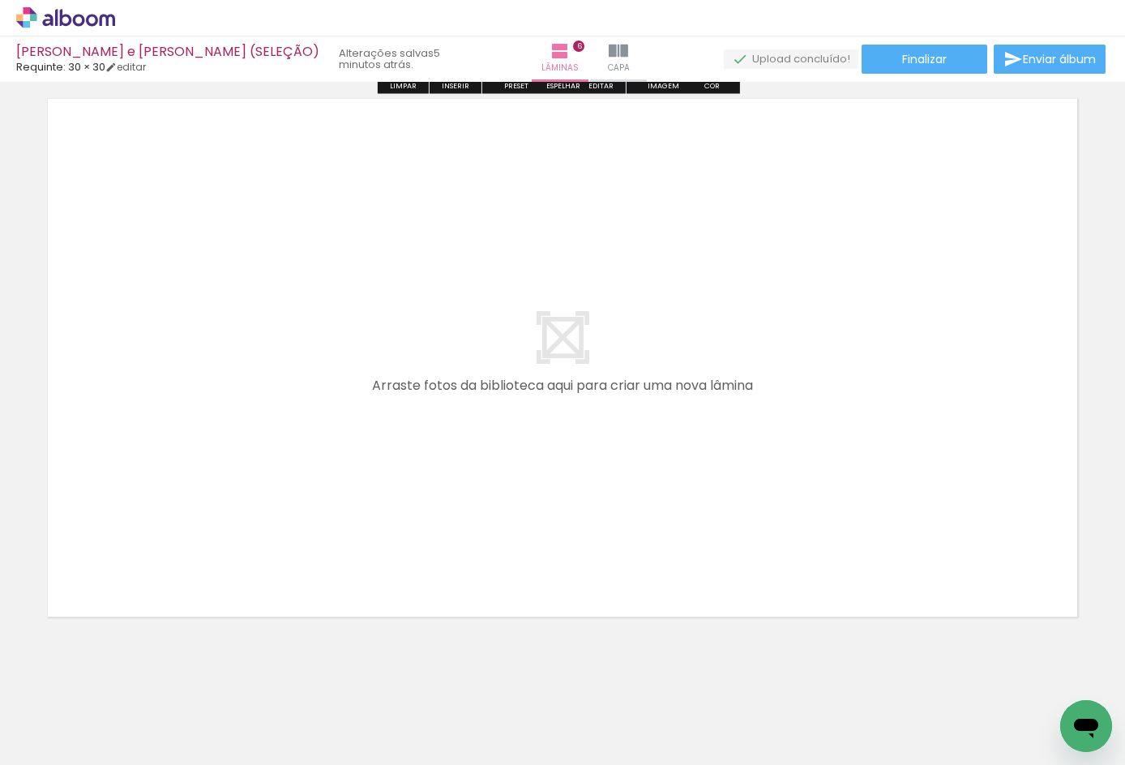
scroll to position [3471, 0]
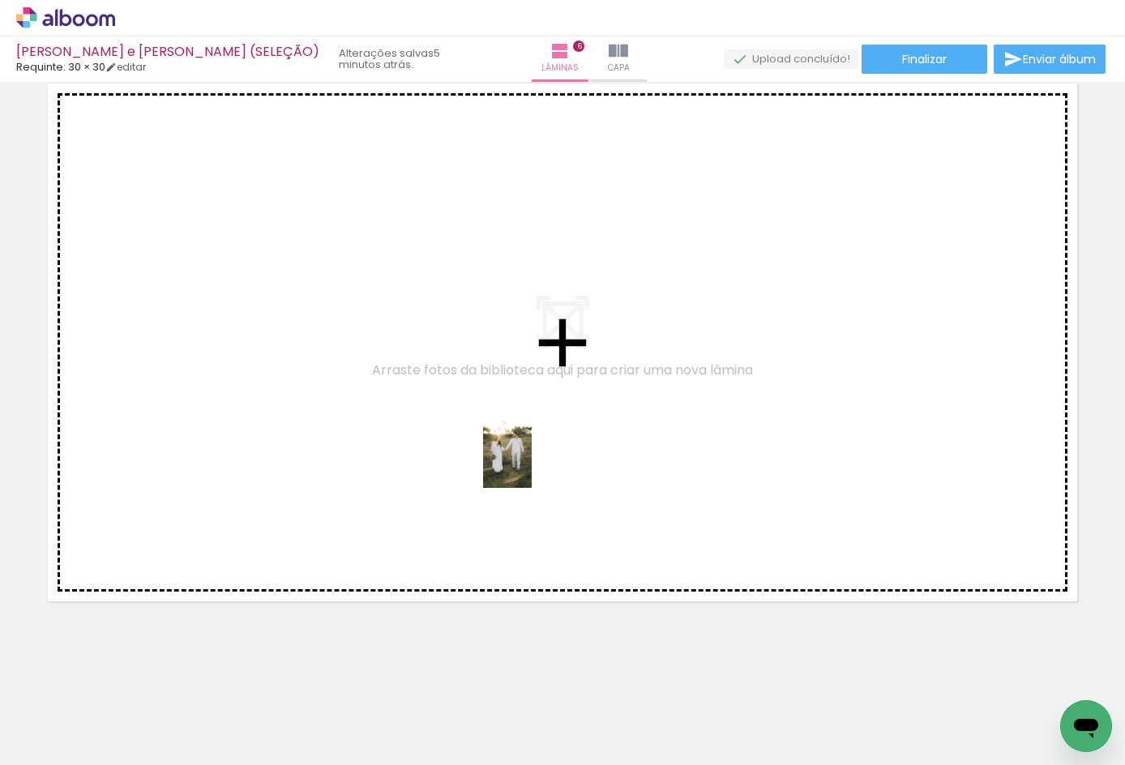
drag, startPoint x: 979, startPoint y: 713, endPoint x: 529, endPoint y: 463, distance: 514.7
click at [529, 463] on quentale-workspace at bounding box center [562, 382] width 1125 height 765
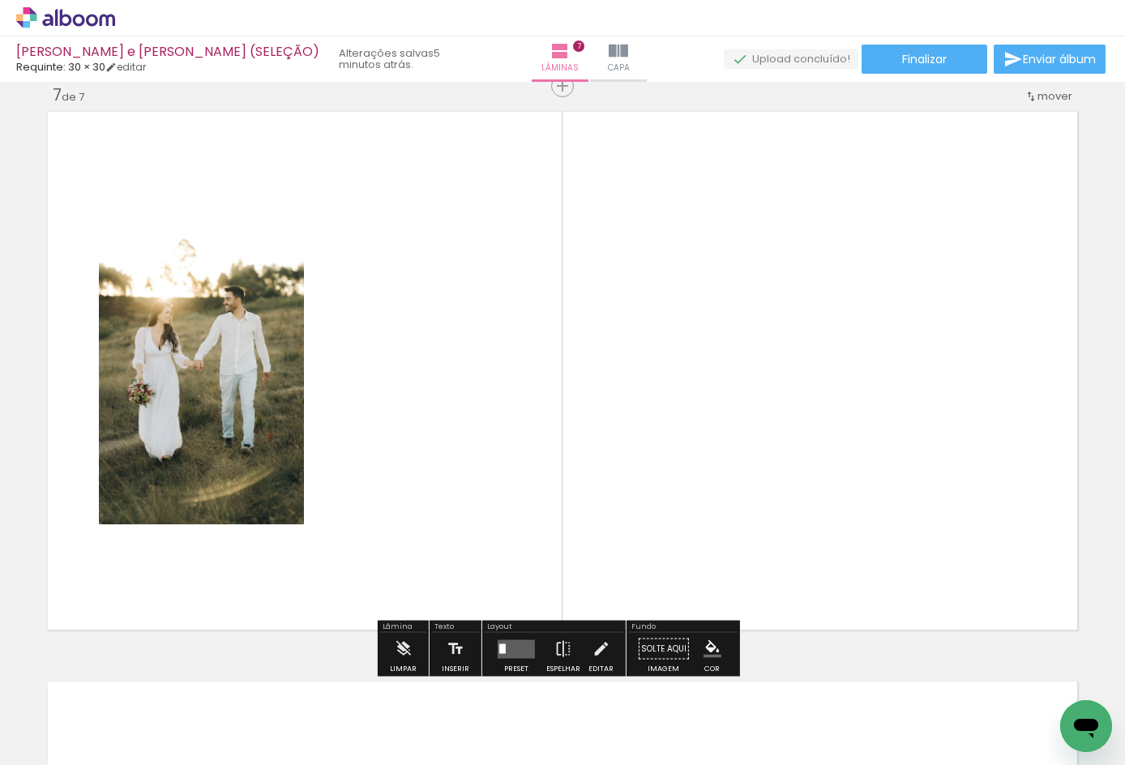
scroll to position [3441, 0]
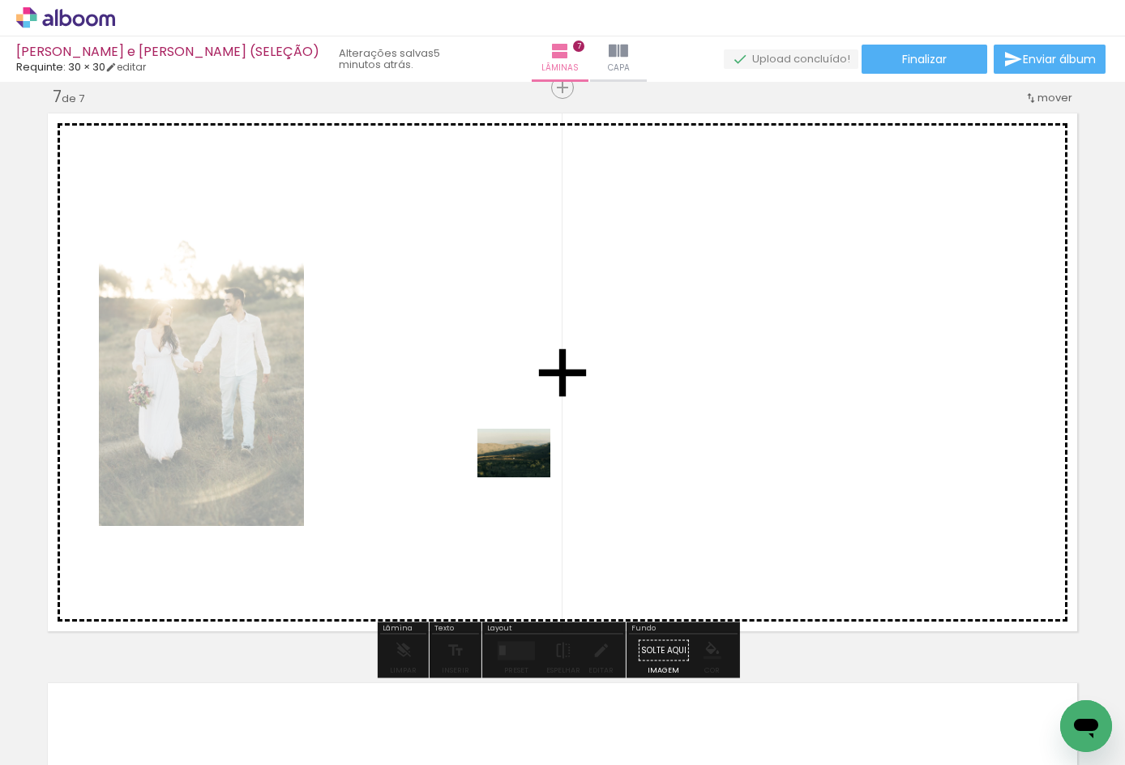
drag, startPoint x: 359, startPoint y: 717, endPoint x: 529, endPoint y: 477, distance: 293.8
click at [529, 477] on quentale-workspace at bounding box center [562, 382] width 1125 height 765
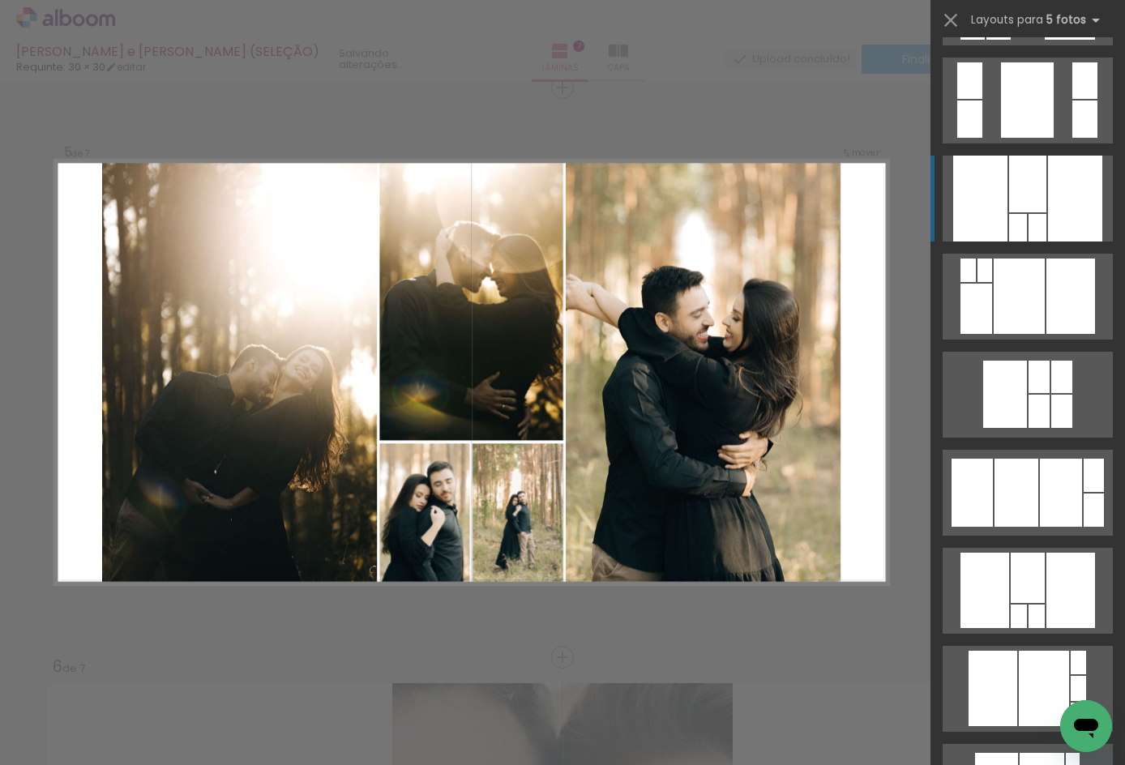
scroll to position [943, 0]
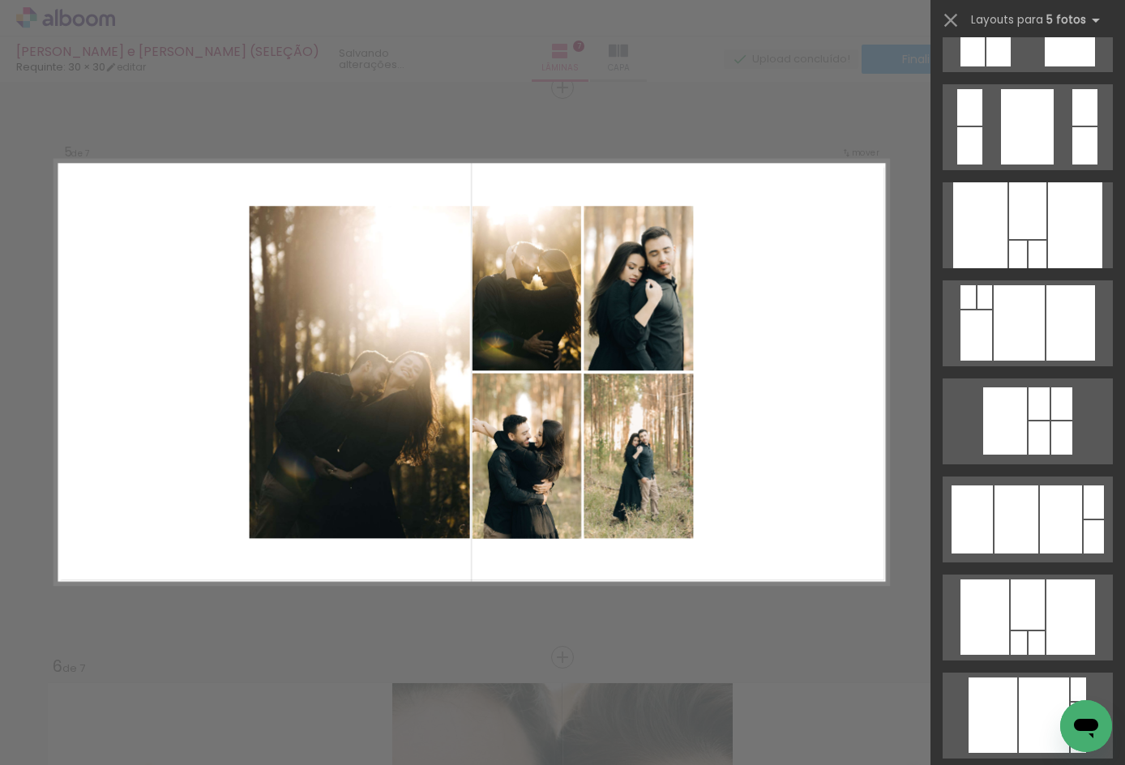
scroll to position [1375, 0]
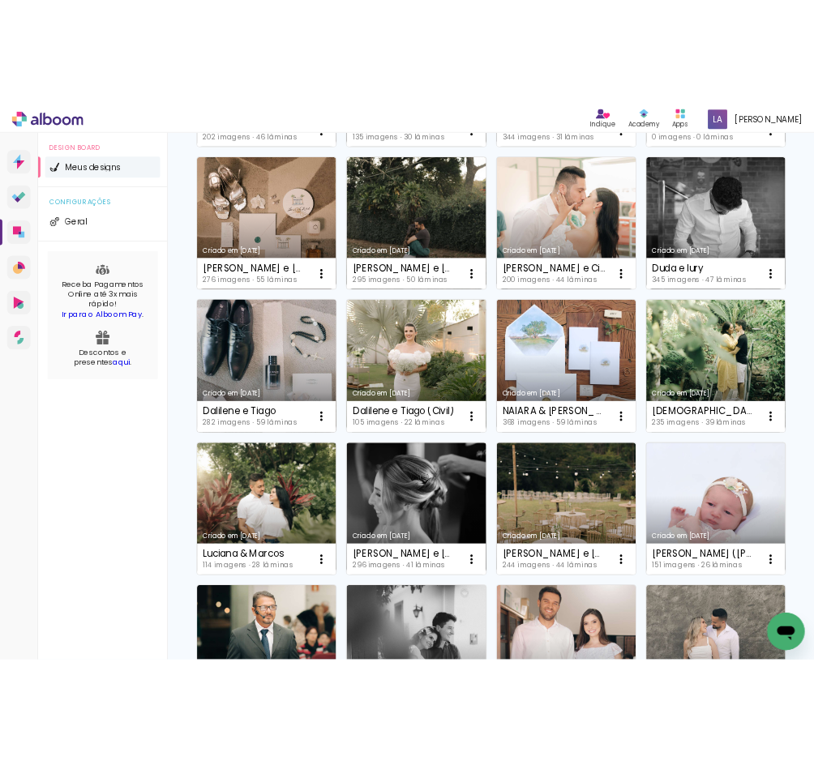
scroll to position [324, 0]
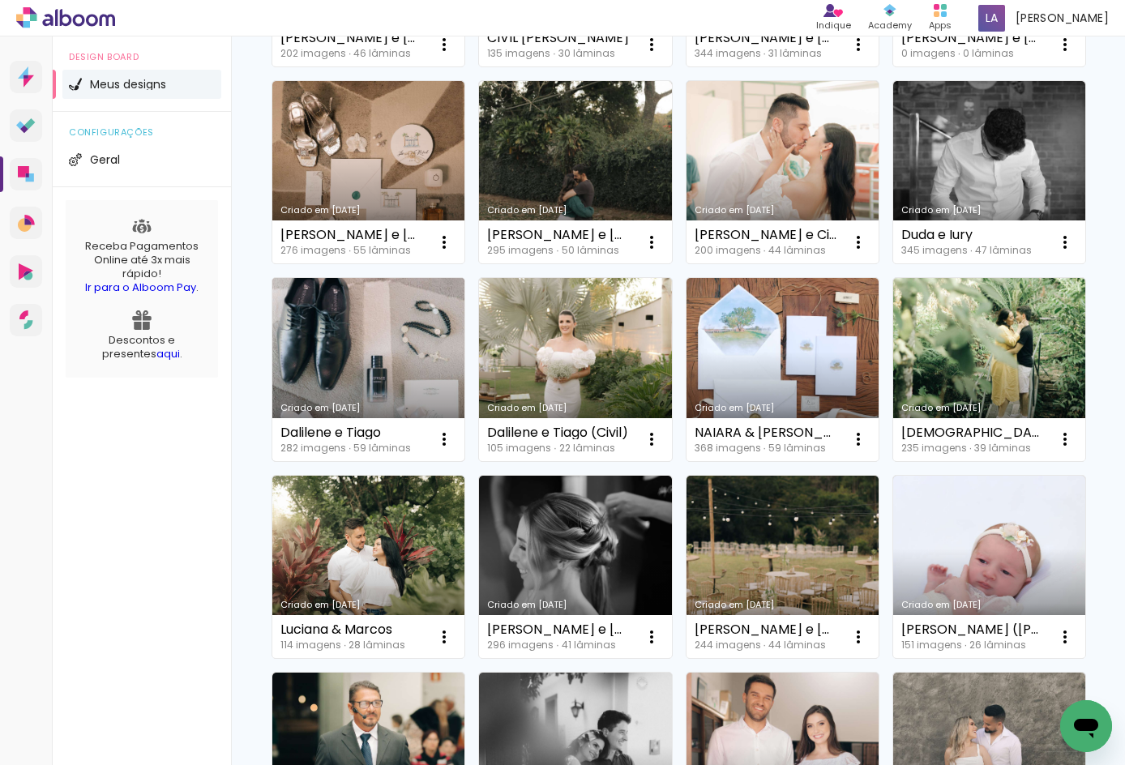
click at [465, 339] on link "Criado em [DATE]" at bounding box center [368, 369] width 192 height 183
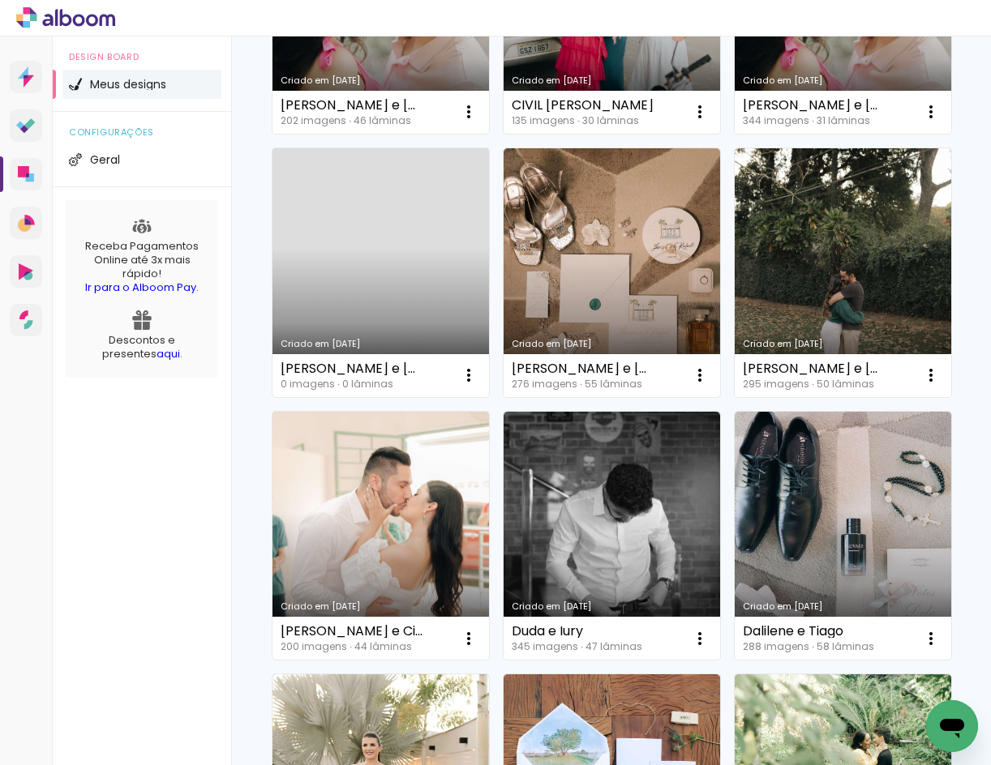
scroll to position [324, 0]
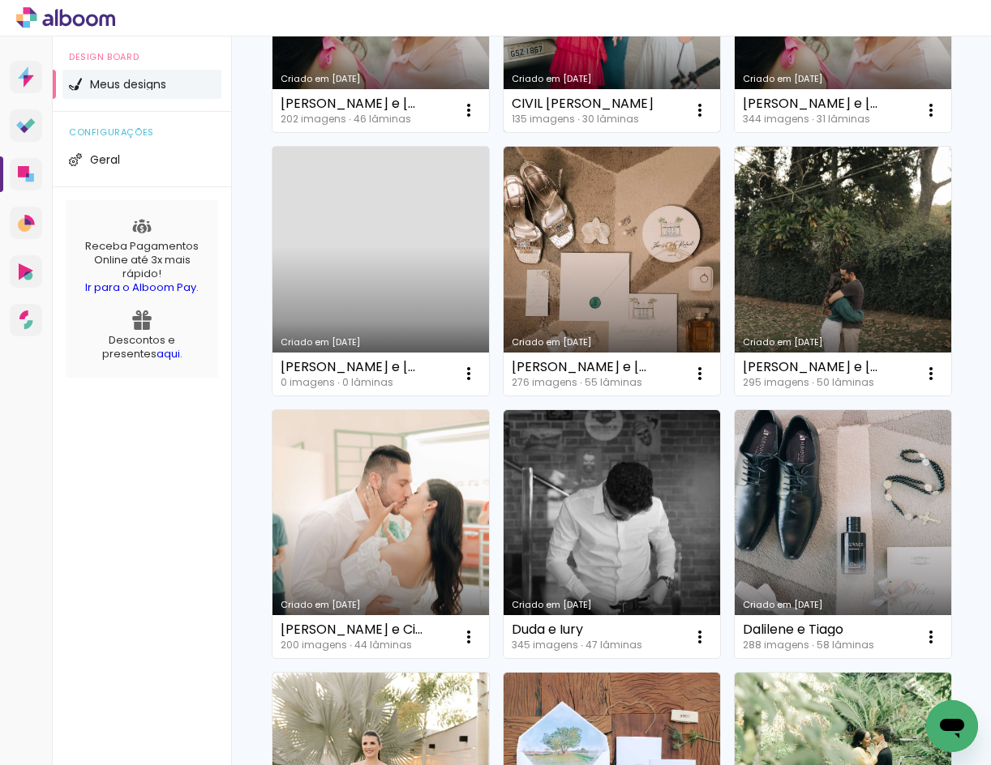
click at [633, 55] on link "Criado em [DATE]" at bounding box center [612, 7] width 217 height 249
